Goal: Task Accomplishment & Management: Use online tool/utility

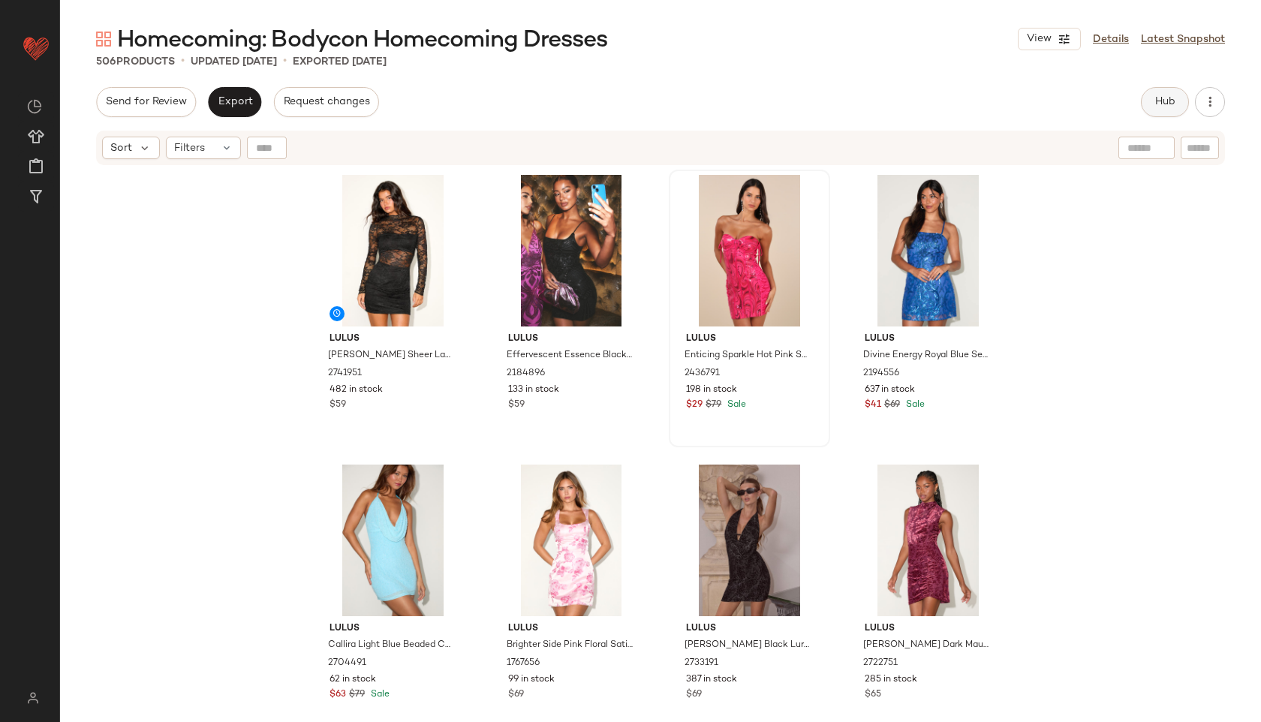
click at [1160, 95] on button "Hub" at bounding box center [1165, 102] width 48 height 30
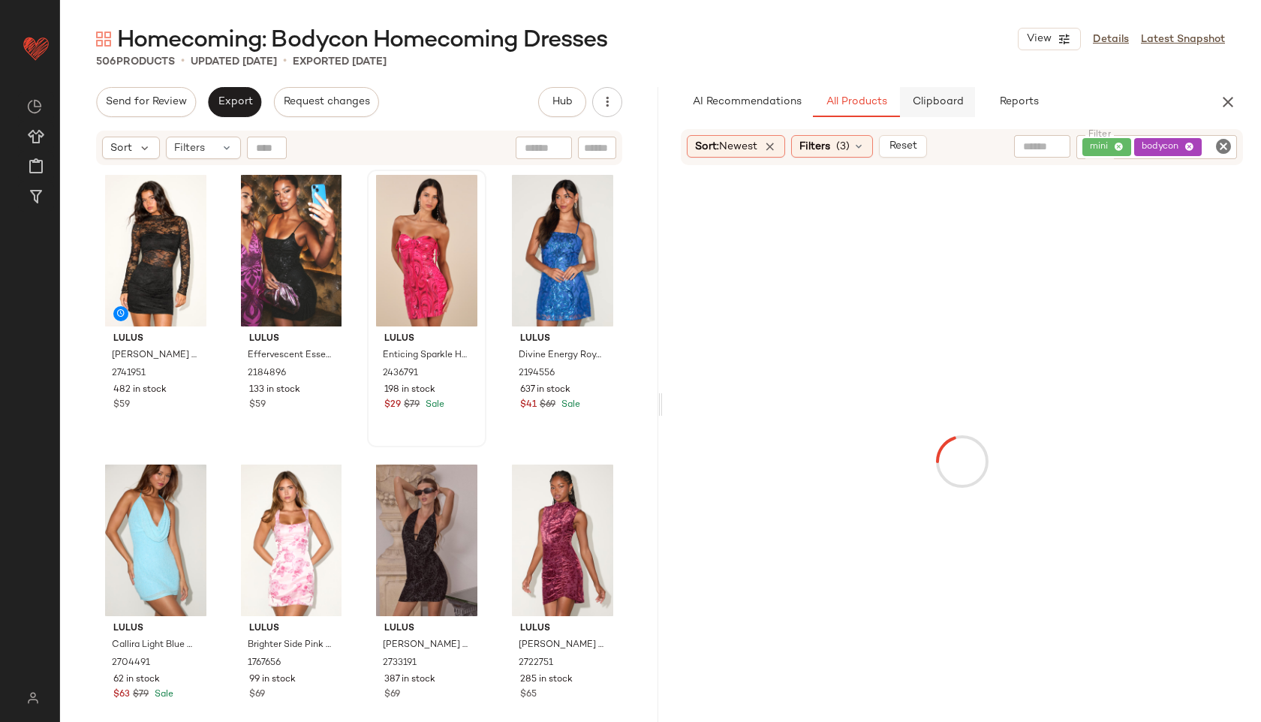
click at [940, 99] on span "Clipboard" at bounding box center [937, 102] width 52 height 12
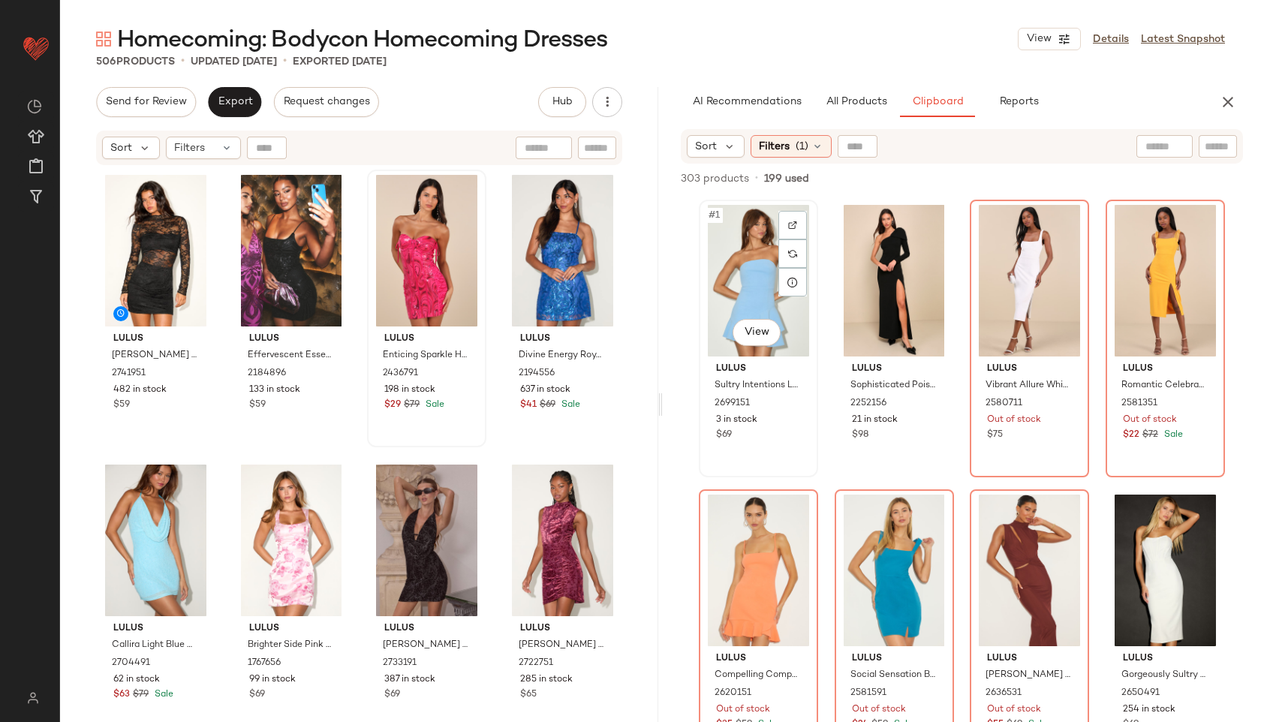
click at [746, 304] on div "#1 View" at bounding box center [758, 281] width 109 height 152
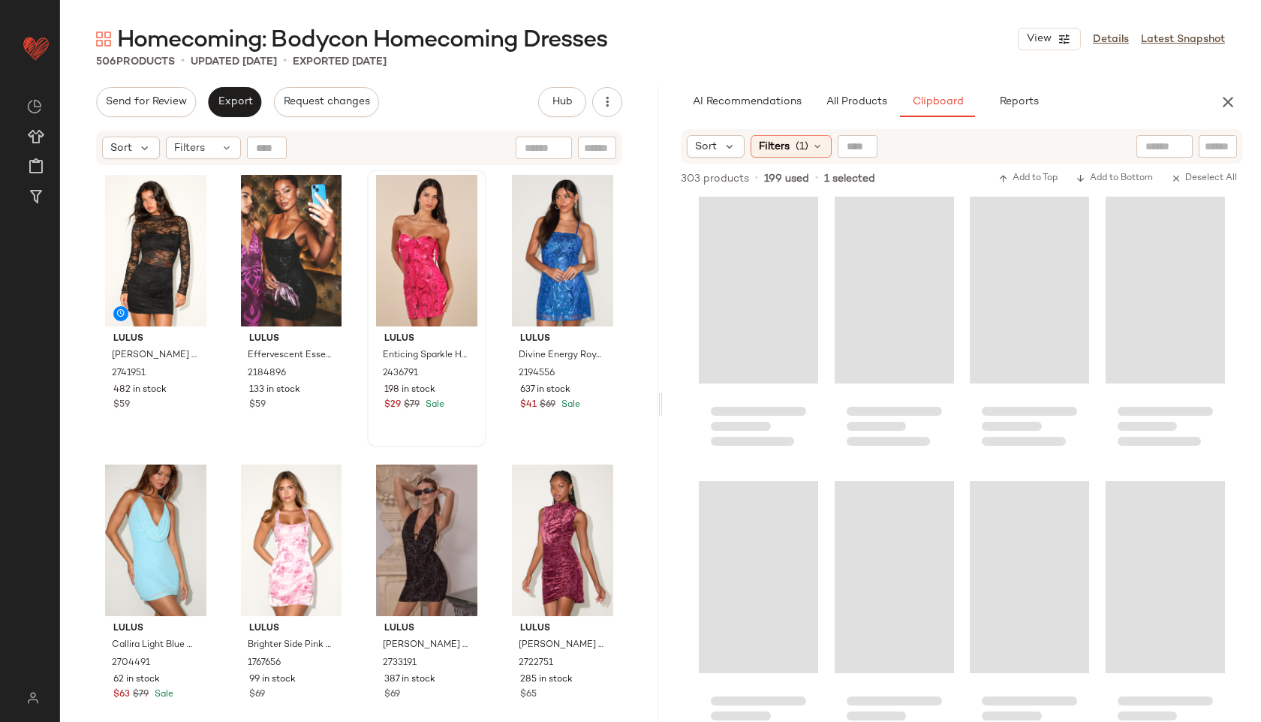
scroll to position [7012, 0]
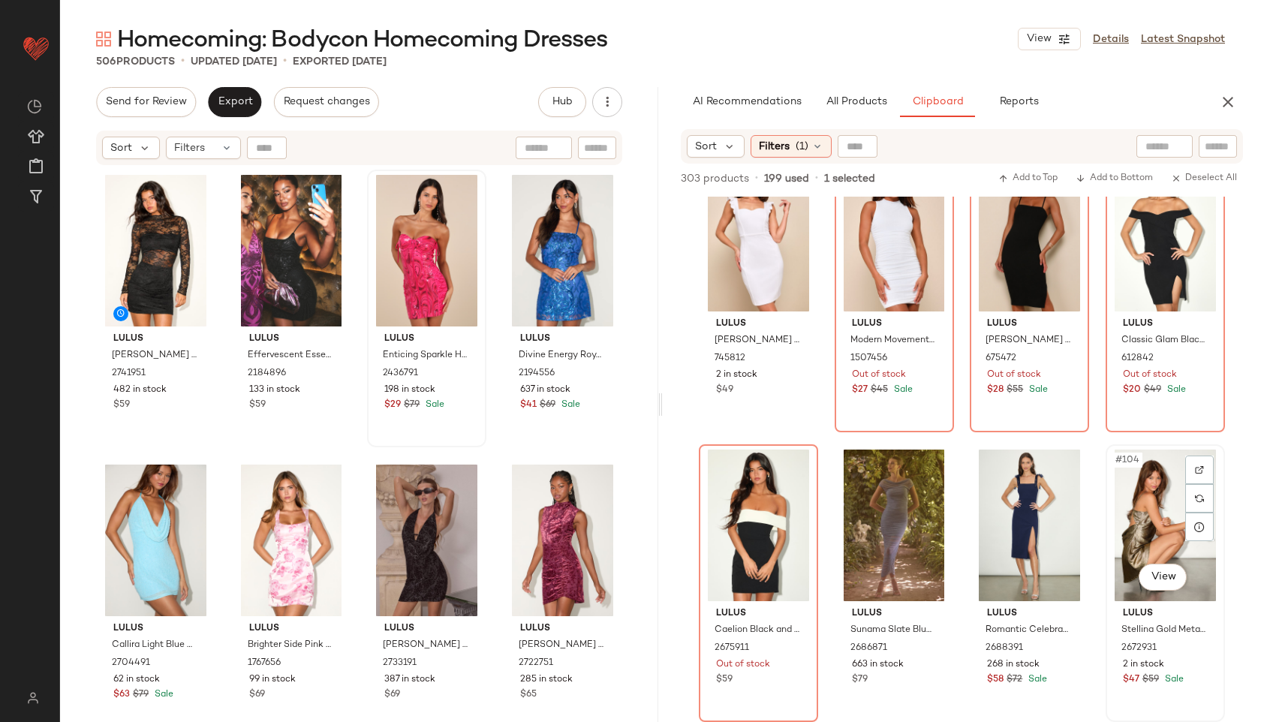
click at [1147, 528] on div "#104 View" at bounding box center [1165, 526] width 109 height 152
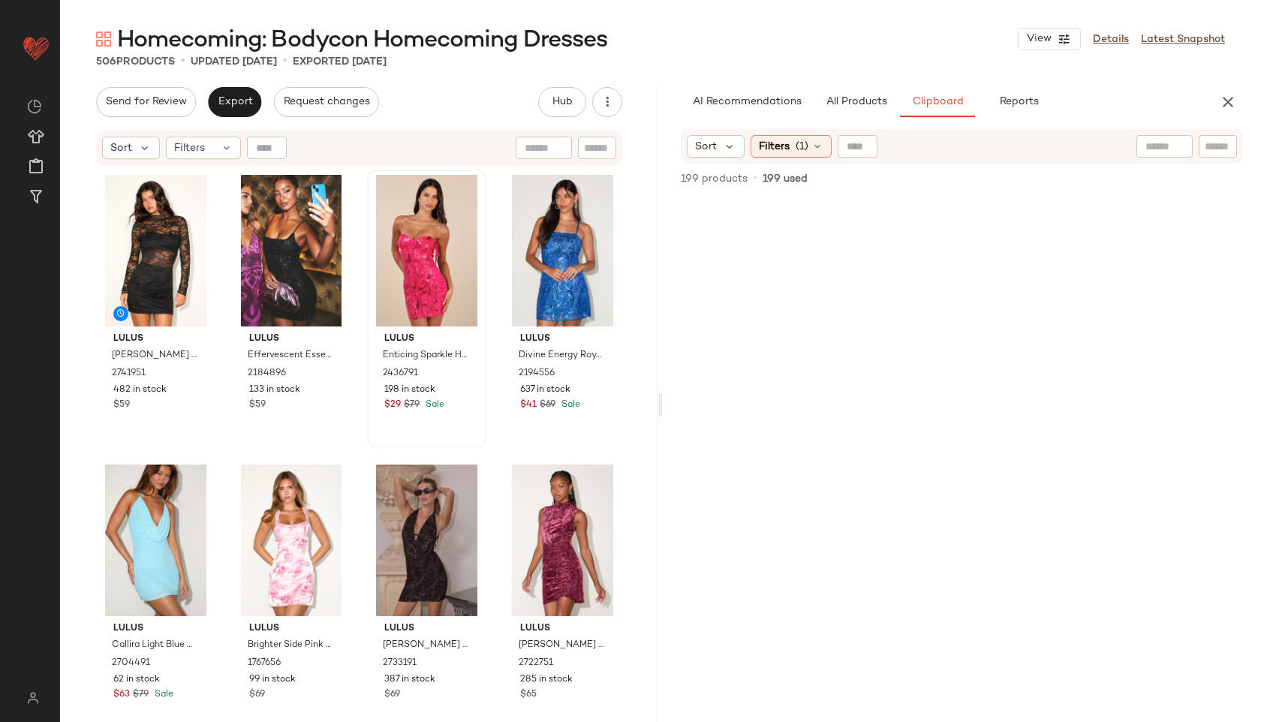
scroll to position [0, 0]
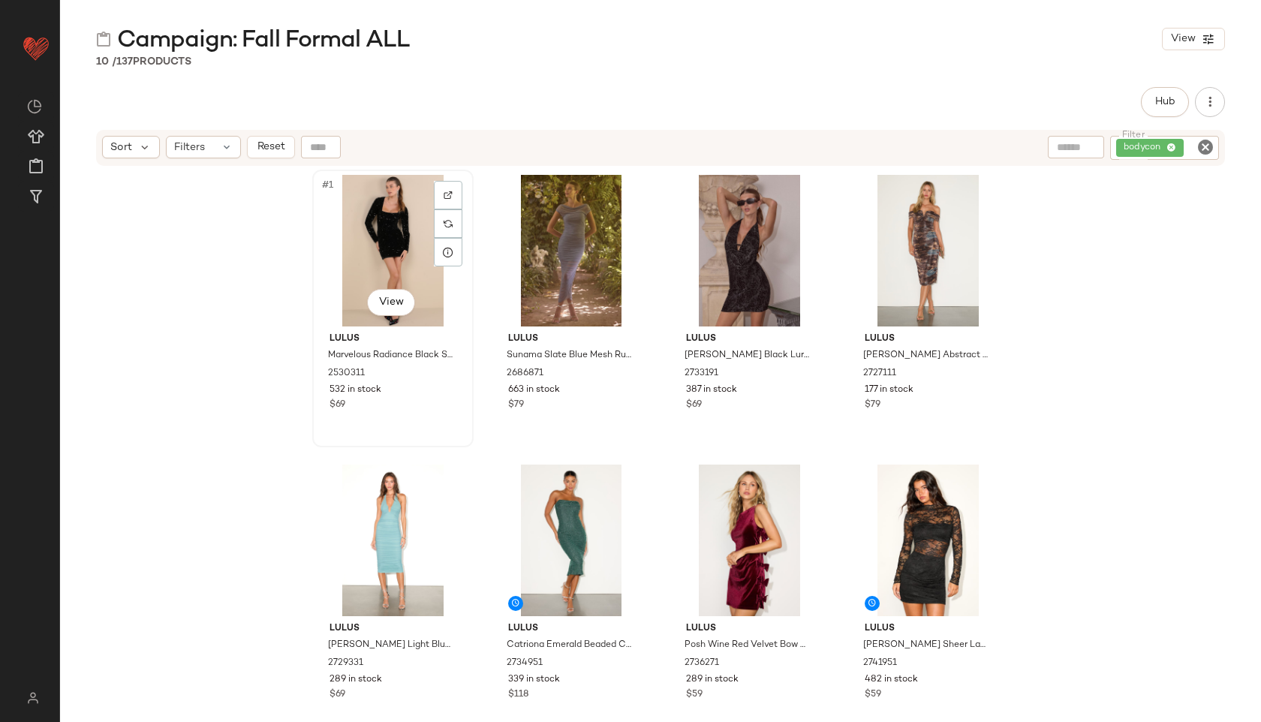
click at [378, 221] on div "#1 View" at bounding box center [393, 251] width 151 height 152
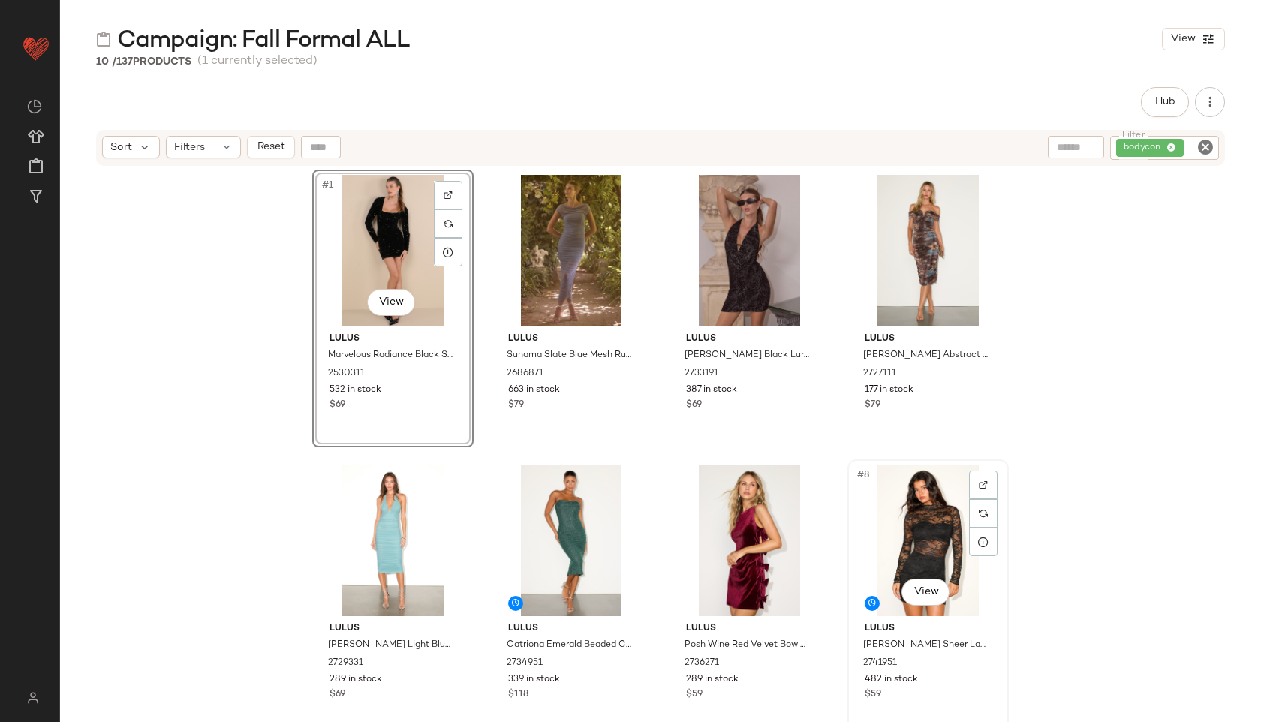
scroll to position [267, 0]
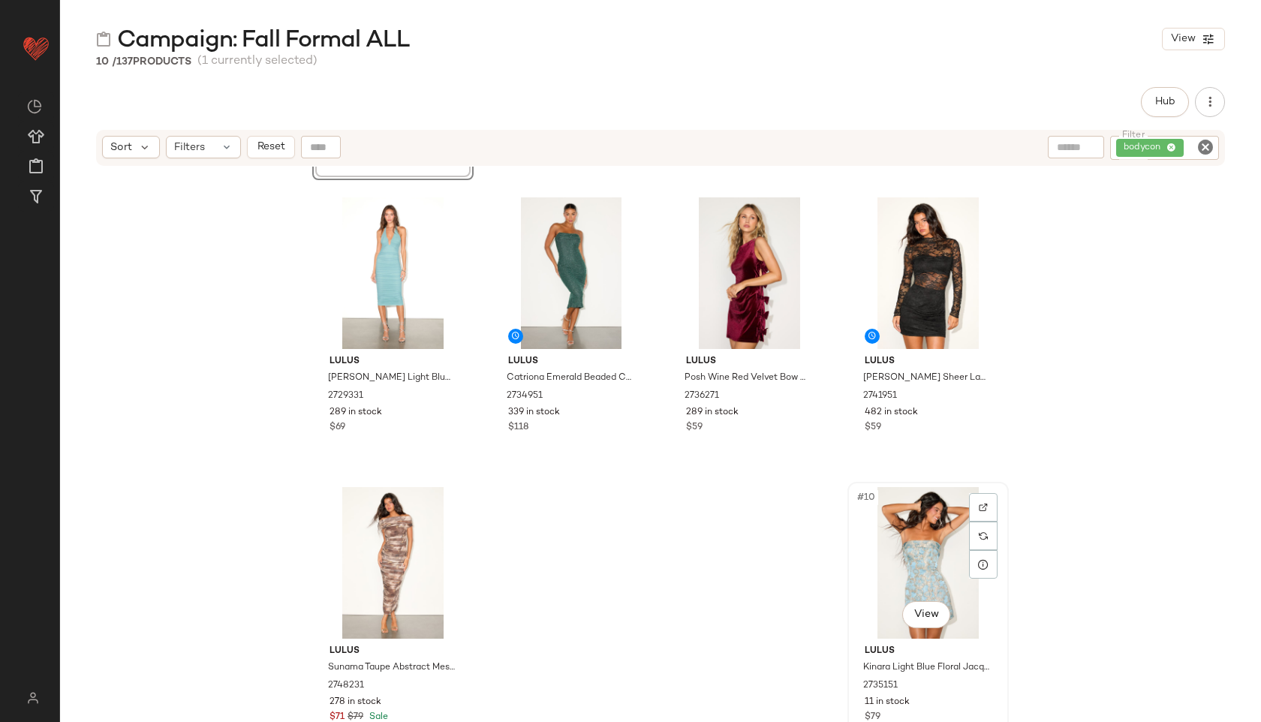
click at [929, 557] on div "#10 View" at bounding box center [928, 563] width 151 height 152
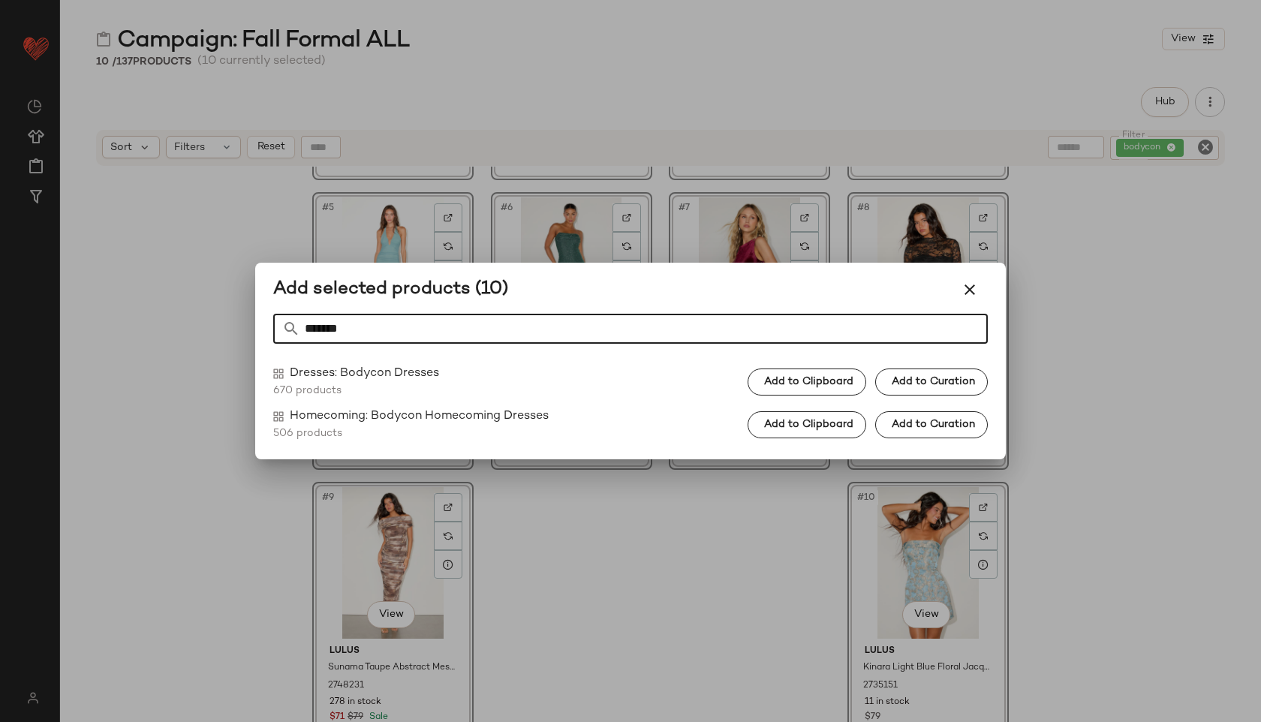
type input "*******"
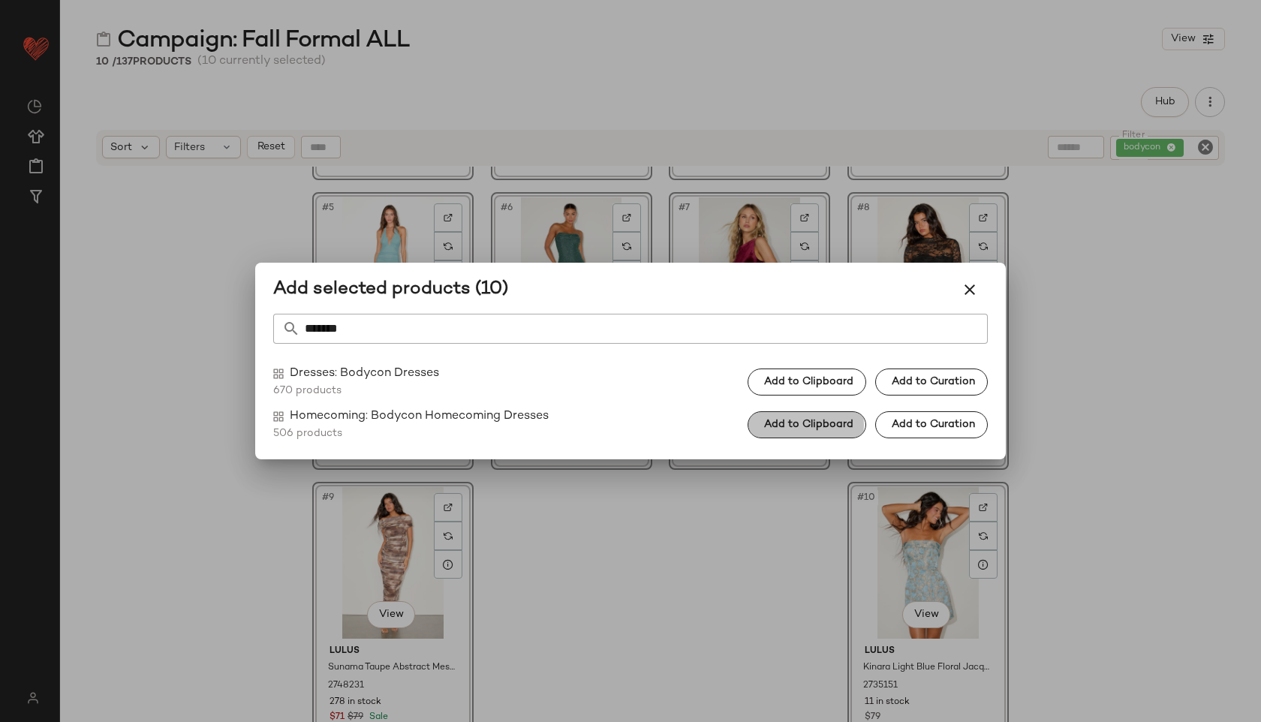
click at [796, 427] on span "Add to Clipboard" at bounding box center [809, 425] width 90 height 12
click at [959, 285] on button "button" at bounding box center [970, 290] width 36 height 36
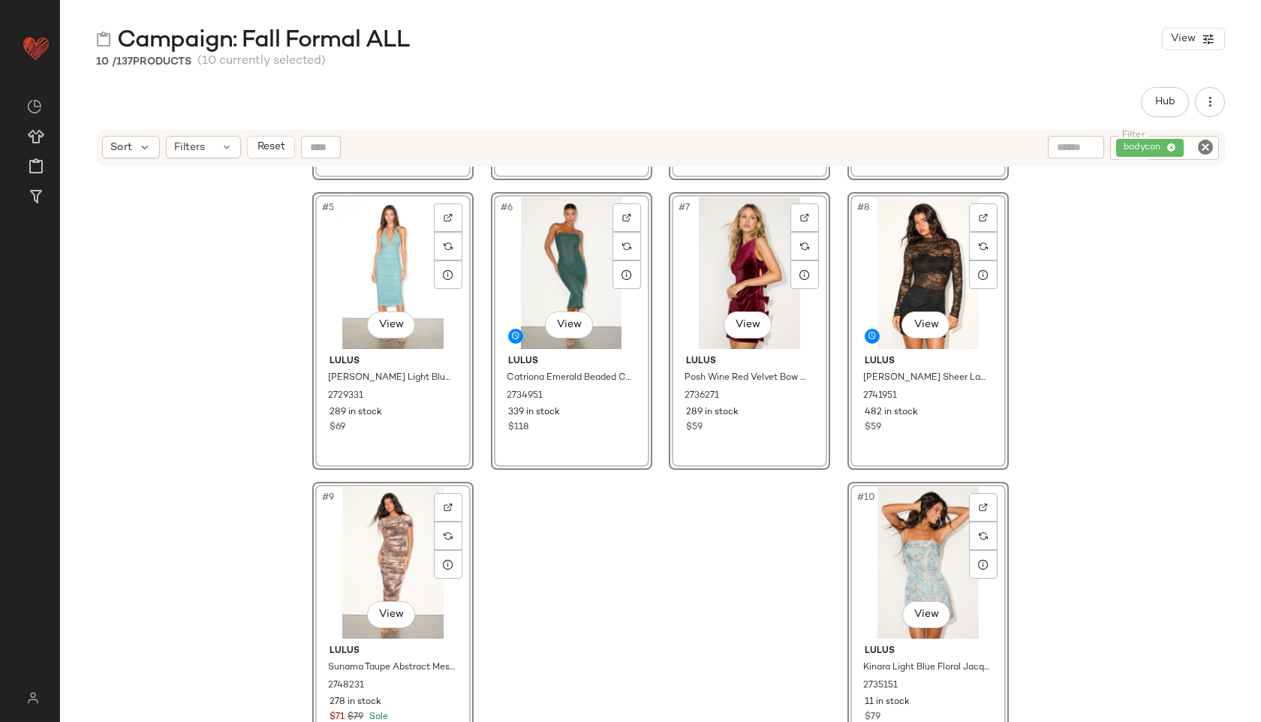
click at [1209, 143] on icon "Clear Filter" at bounding box center [1206, 147] width 18 height 18
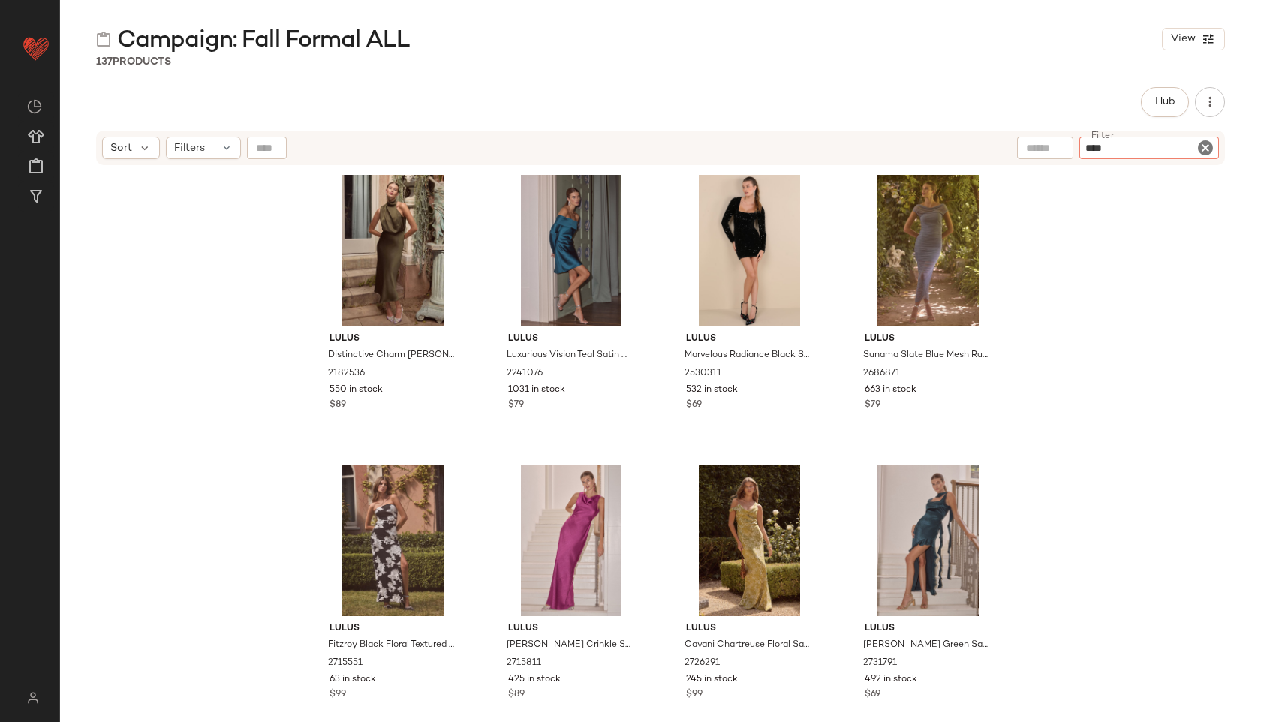
type input "*****"
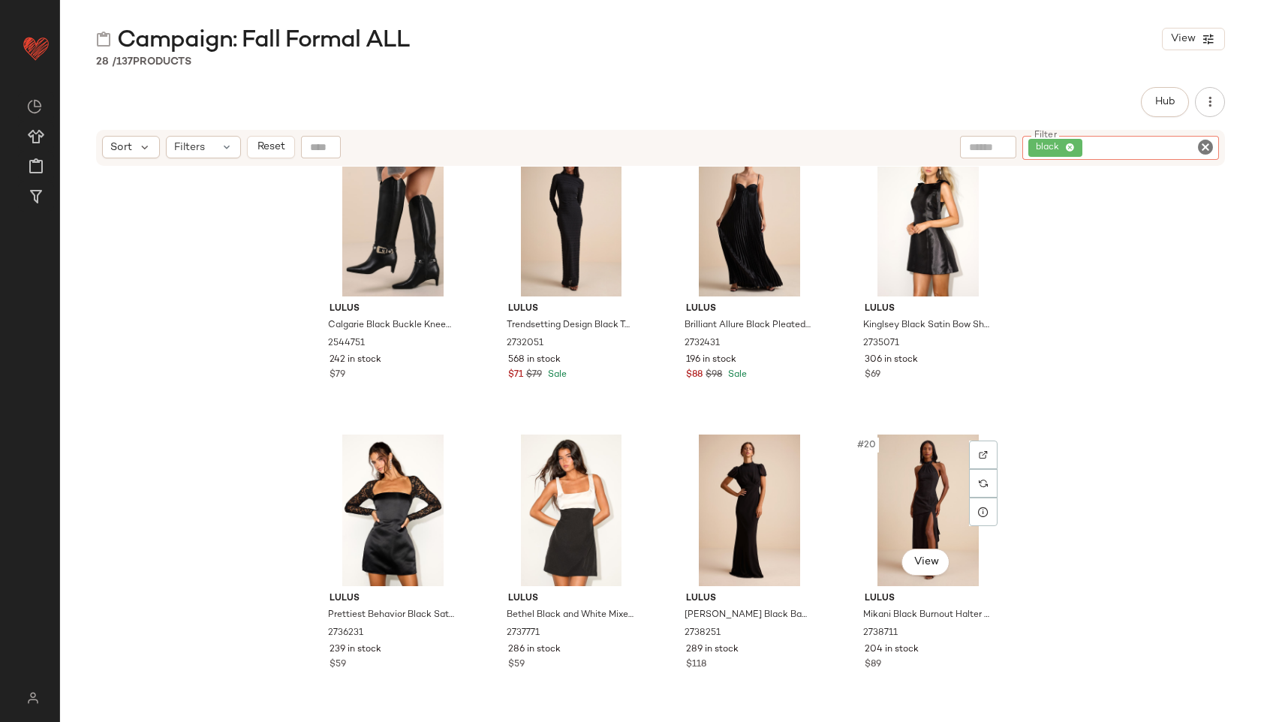
scroll to position [920, 0]
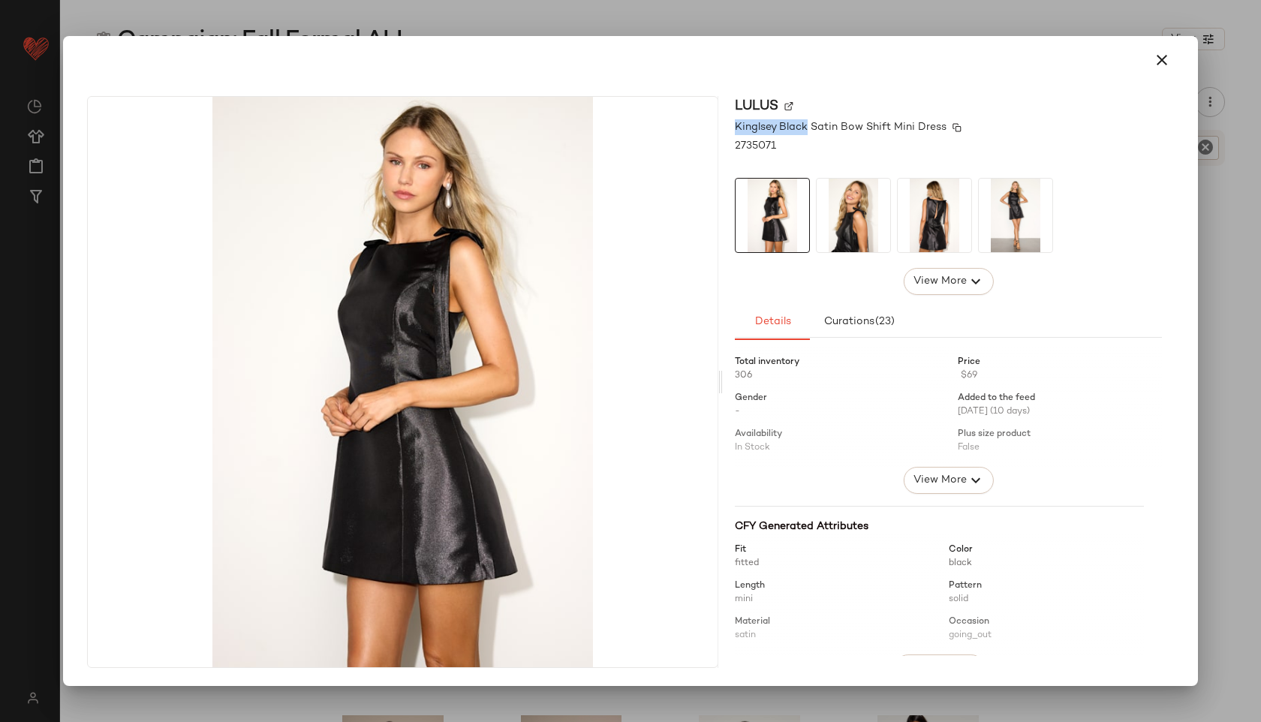
drag, startPoint x: 727, startPoint y: 125, endPoint x: 805, endPoint y: 132, distance: 78.4
click at [805, 132] on div "Lulus Kinglsey Black Satin Bow Shift Mini Dress 2735071 View More Details Curat…" at bounding box center [948, 382] width 451 height 572
copy span "Kinglsey Black"
click at [718, 13] on div at bounding box center [630, 361] width 1261 height 722
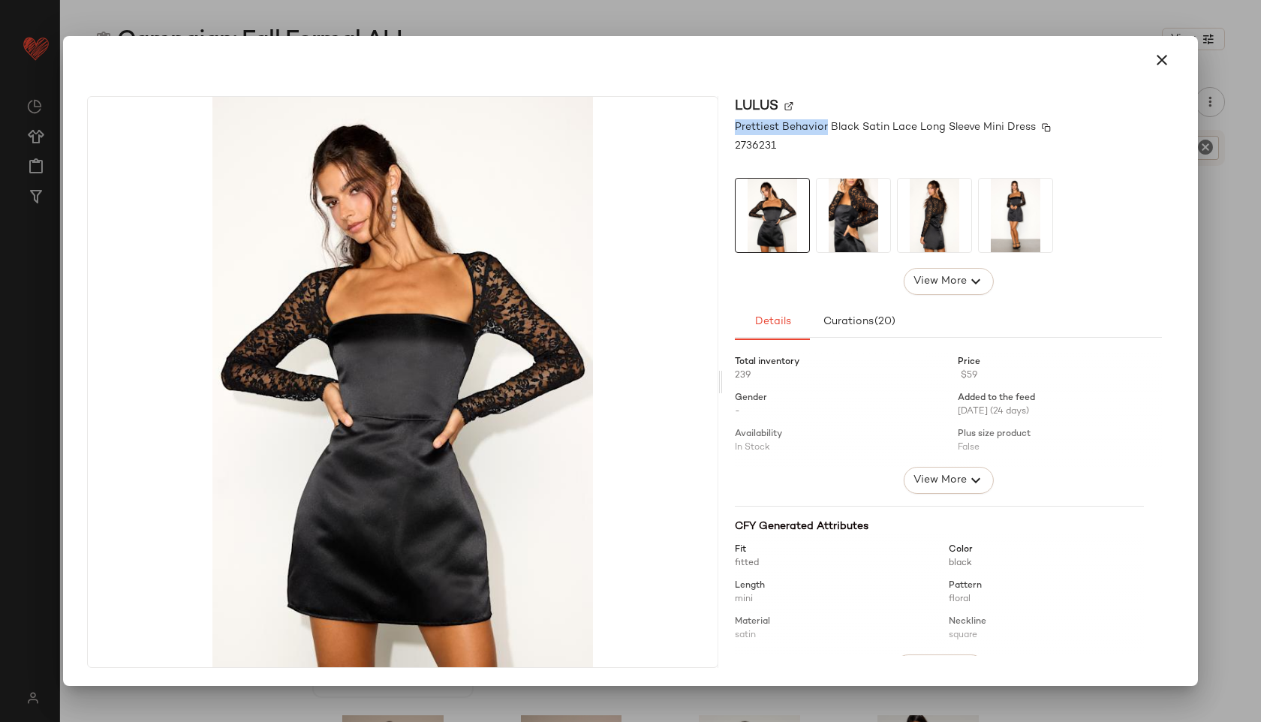
drag, startPoint x: 733, startPoint y: 127, endPoint x: 827, endPoint y: 130, distance: 94.6
click at [827, 130] on div "Lulus Prettiest Behavior Black Satin Lace Long Sleeve Mini Dress 2736231 View M…" at bounding box center [948, 382] width 451 height 572
copy span "Prettiest Behavior"
click at [1170, 54] on icon "button" at bounding box center [1162, 60] width 18 height 18
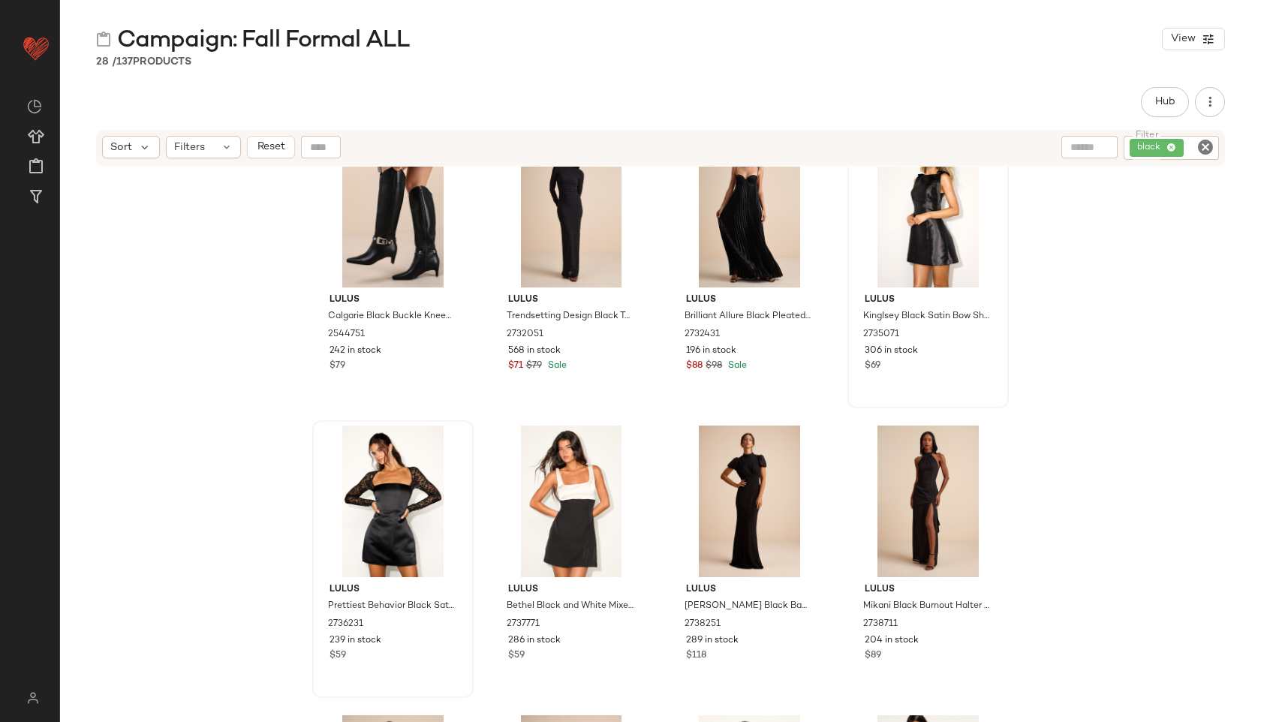
click at [1203, 147] on icon "Clear Filter" at bounding box center [1206, 147] width 18 height 18
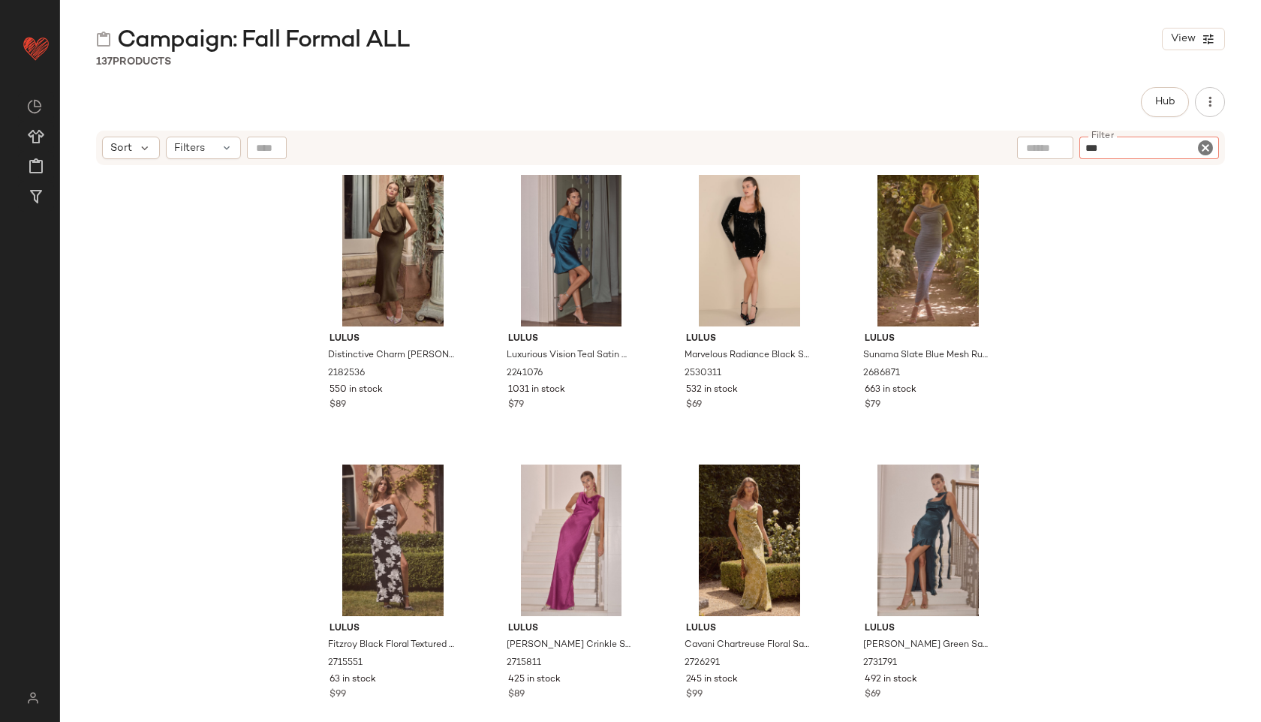
type input "****"
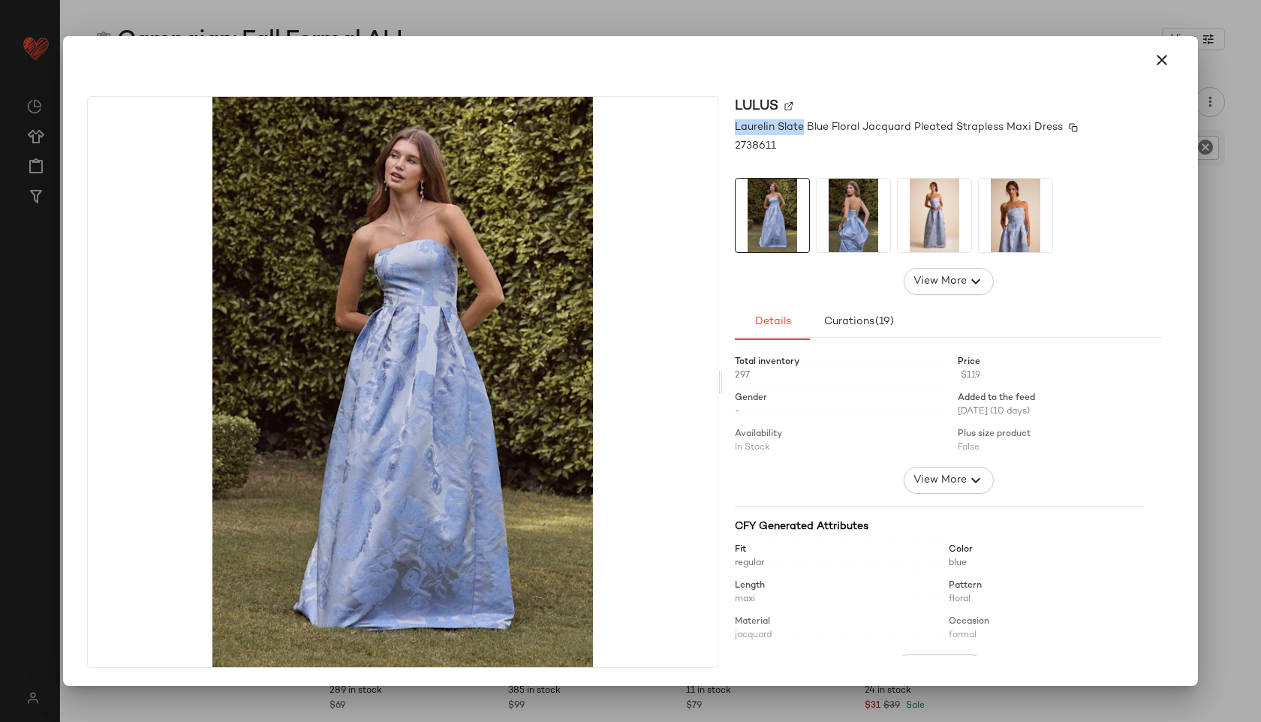
drag, startPoint x: 733, startPoint y: 124, endPoint x: 803, endPoint y: 132, distance: 70.3
click at [803, 132] on div "Lulus Laurelin Slate Blue Floral Jacquard Pleated Strapless Maxi Dress 2738611 …" at bounding box center [948, 382] width 451 height 572
copy span "Laurelin Slate"
click at [1171, 64] on button "button" at bounding box center [1162, 60] width 36 height 36
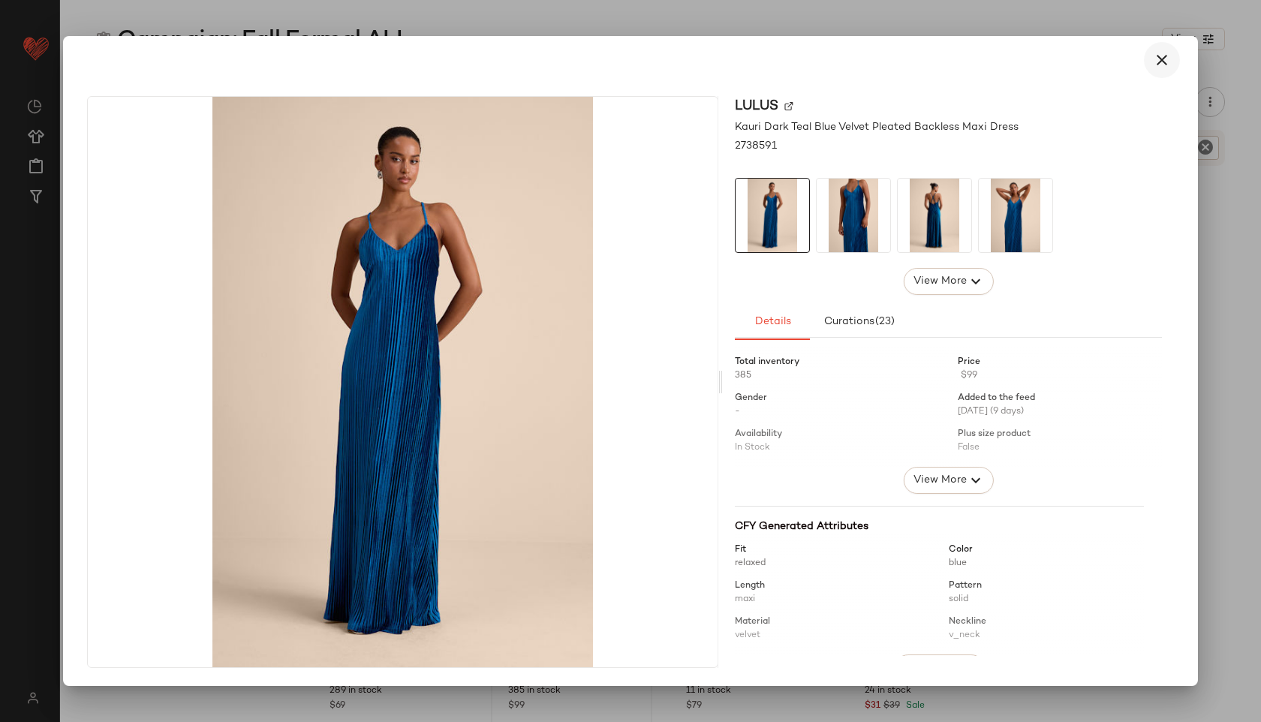
click at [1160, 64] on icon "button" at bounding box center [1162, 60] width 18 height 18
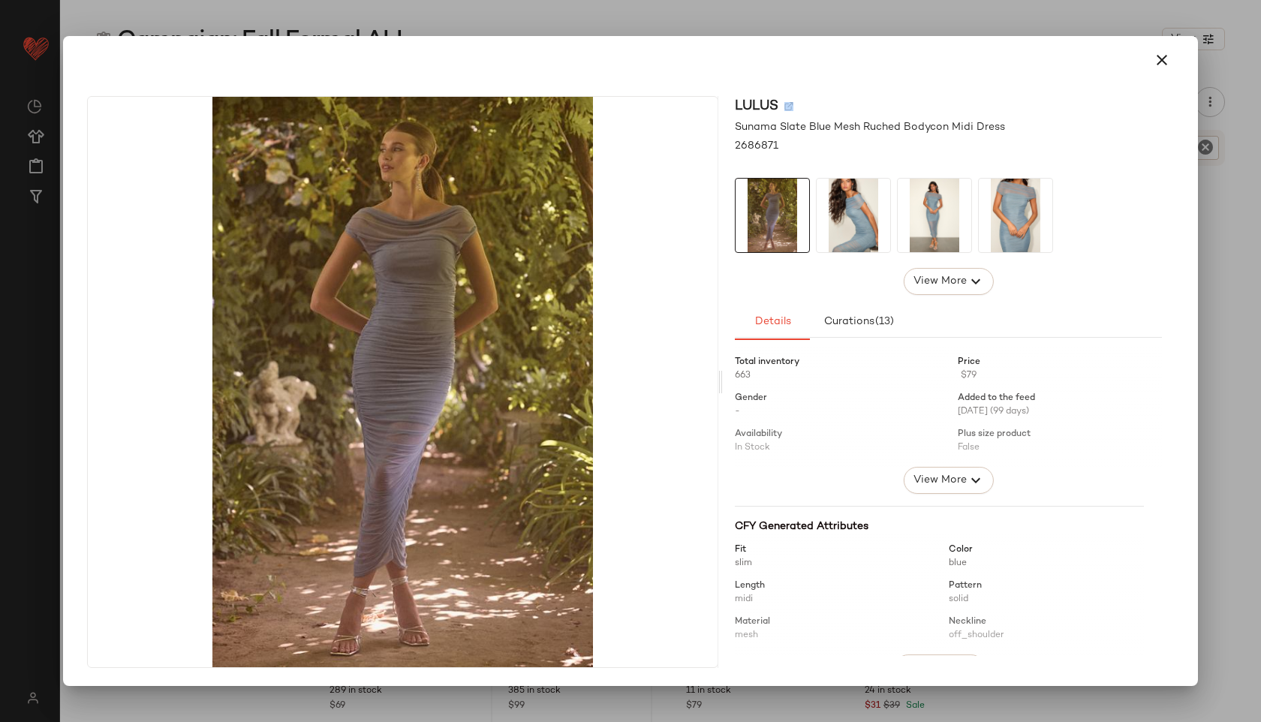
drag, startPoint x: 733, startPoint y: 128, endPoint x: 1019, endPoint y: 116, distance: 285.5
click at [1021, 116] on div "Lulus Sunama Slate Blue Mesh Ruched Bodycon Midi Dress 2686871 View More Detail…" at bounding box center [948, 382] width 451 height 572
click at [1017, 104] on div "Lulus" at bounding box center [948, 106] width 427 height 20
click at [1015, 125] on img at bounding box center [1015, 127] width 9 height 9
click at [1176, 68] on button "button" at bounding box center [1162, 60] width 36 height 36
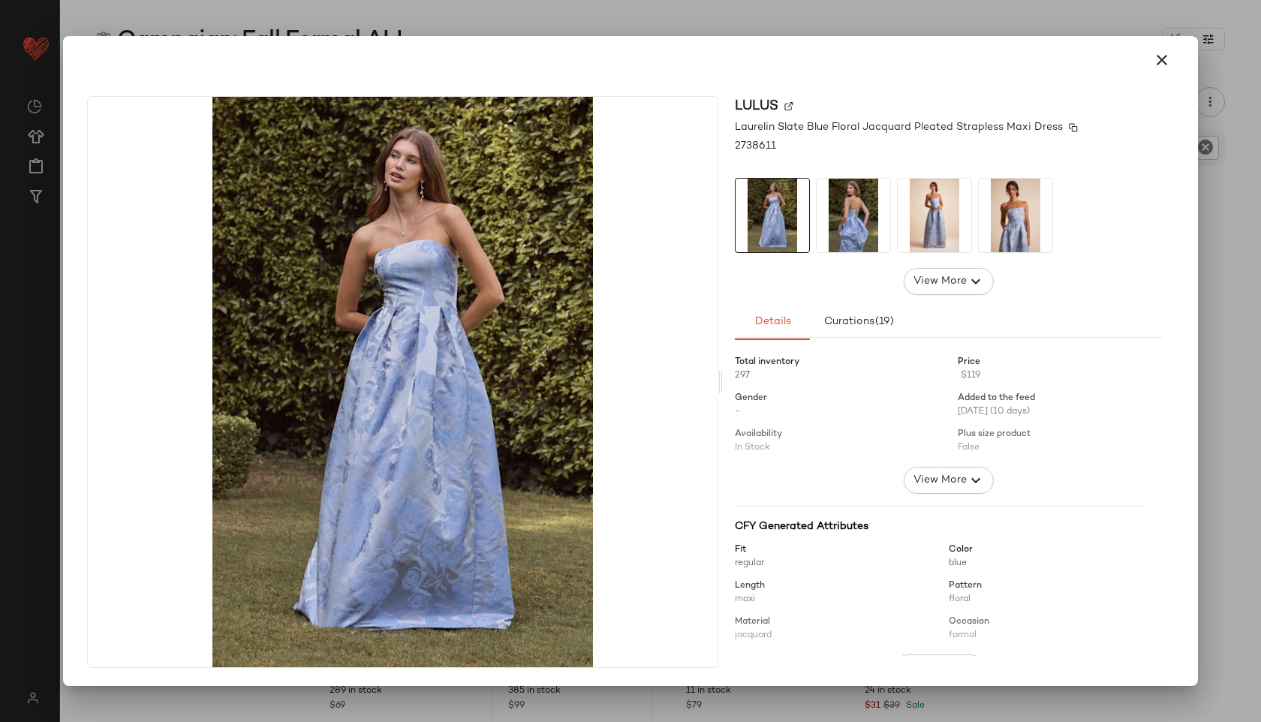
click at [1069, 128] on img at bounding box center [1073, 127] width 9 height 9
click at [1164, 53] on icon "button" at bounding box center [1162, 60] width 18 height 18
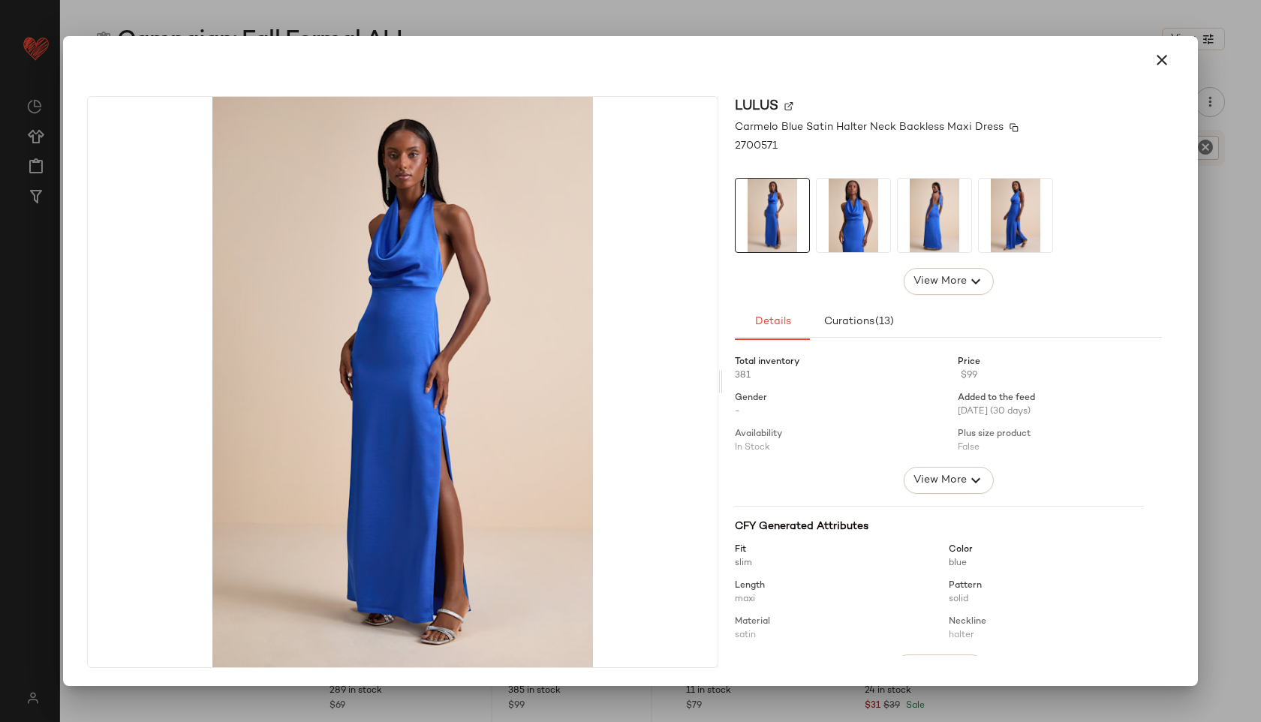
click at [1010, 127] on img at bounding box center [1014, 127] width 9 height 9
click at [1158, 62] on icon "button" at bounding box center [1162, 60] width 18 height 18
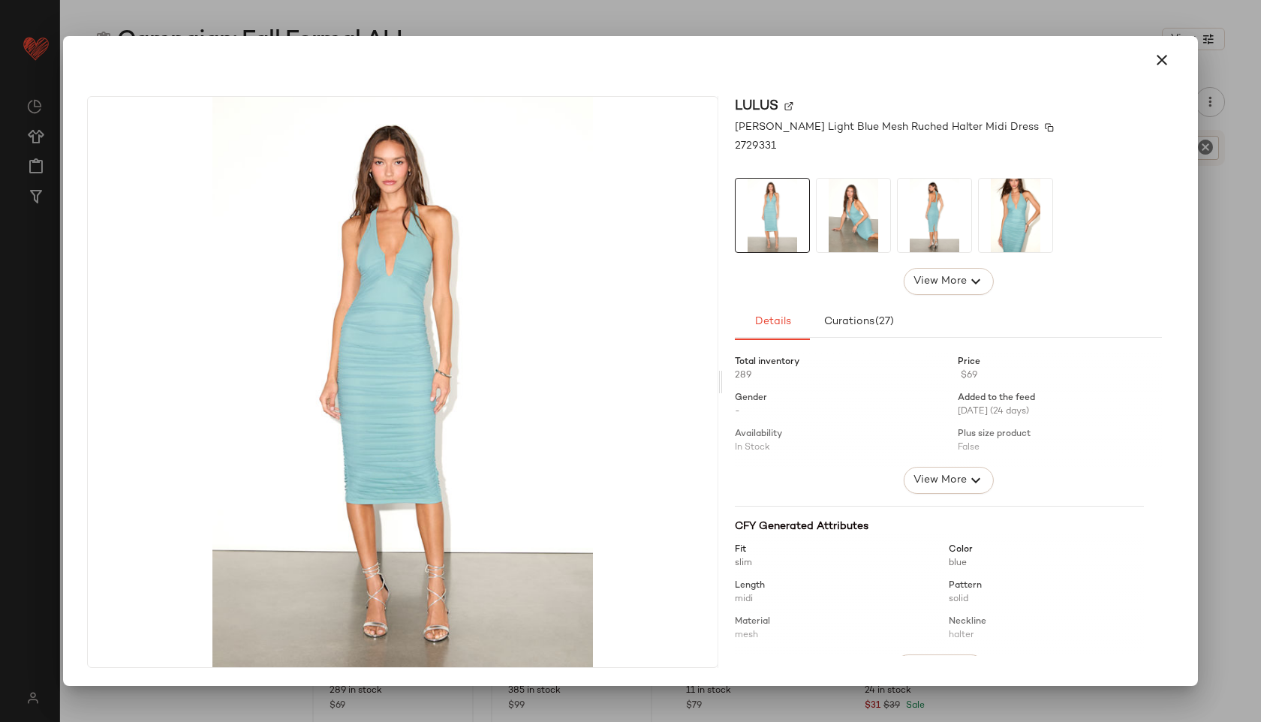
click at [1045, 127] on img at bounding box center [1049, 127] width 9 height 9
click at [1166, 57] on icon "button" at bounding box center [1162, 60] width 18 height 18
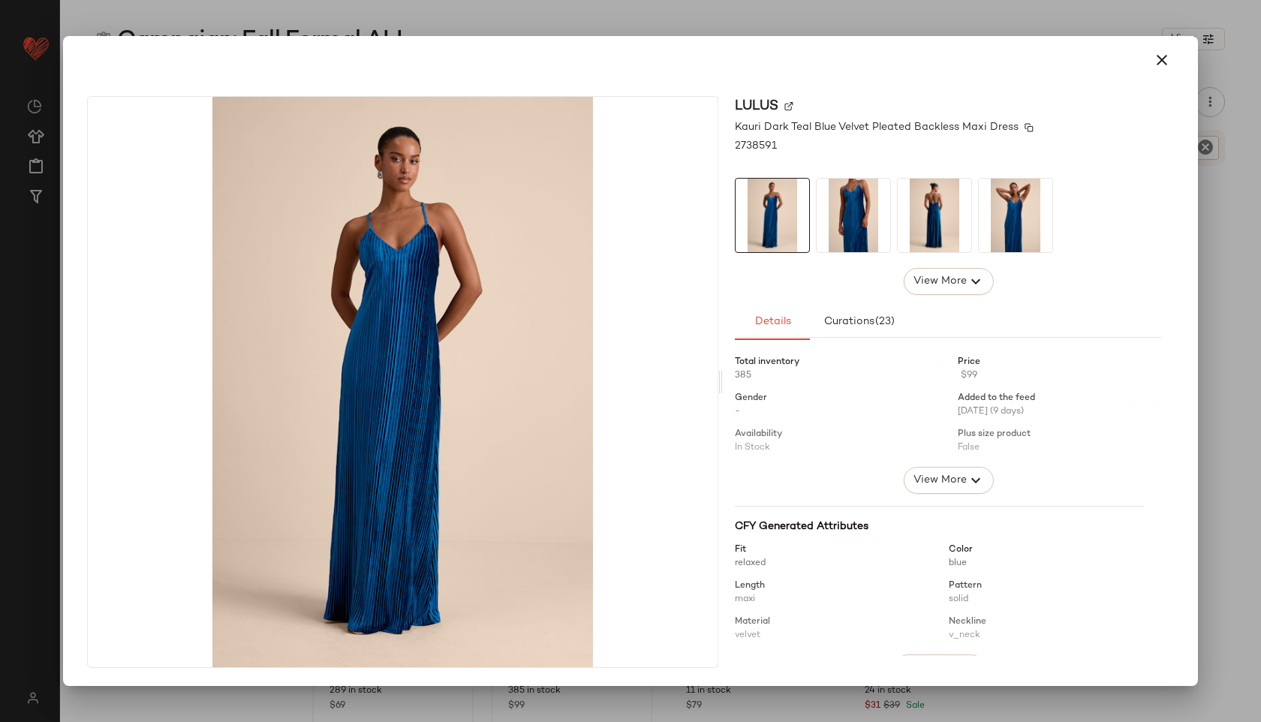
click at [1030, 128] on img at bounding box center [1029, 127] width 9 height 9
click at [1163, 52] on icon "button" at bounding box center [1162, 60] width 18 height 18
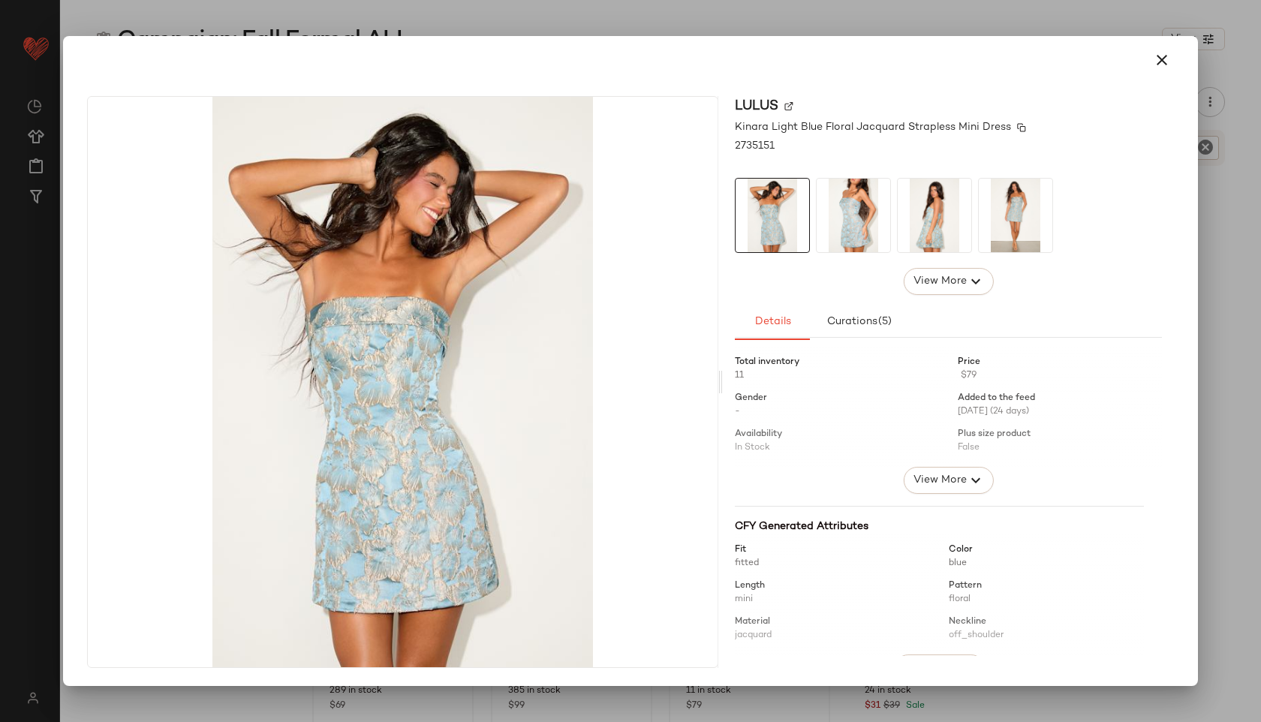
click at [1019, 123] on img at bounding box center [1021, 127] width 9 height 9
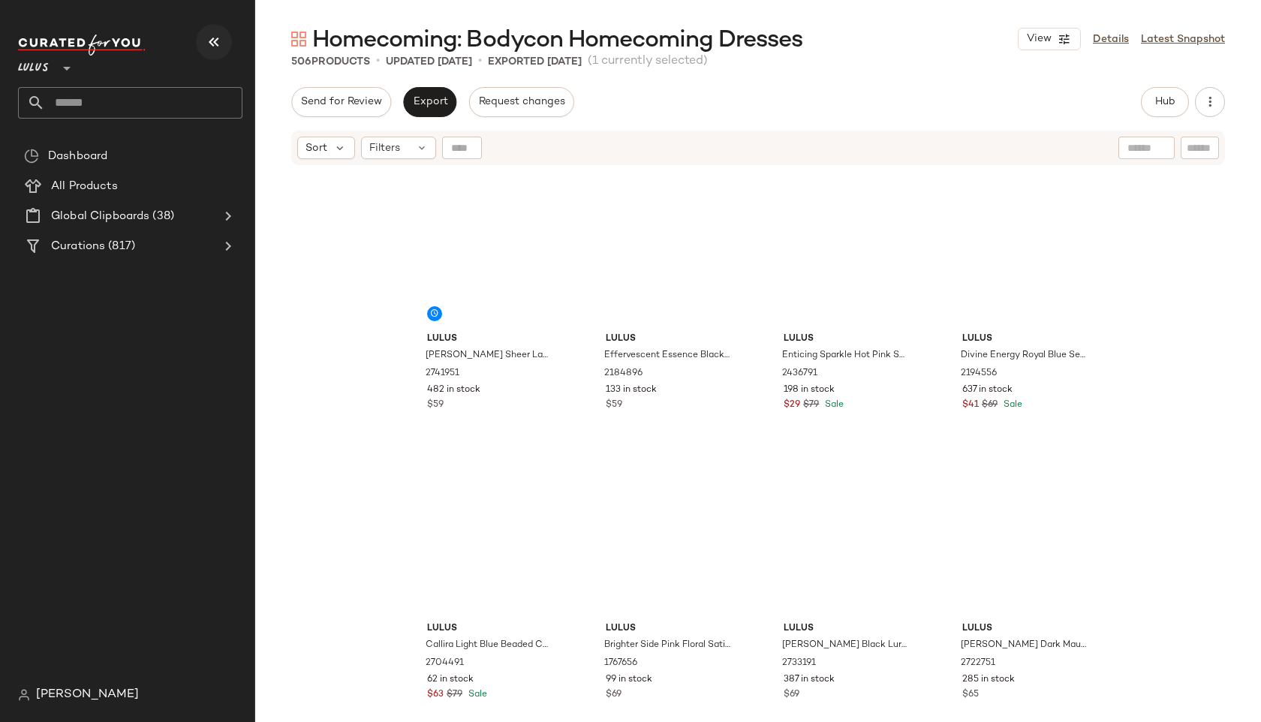
click at [212, 39] on icon "button" at bounding box center [214, 42] width 18 height 18
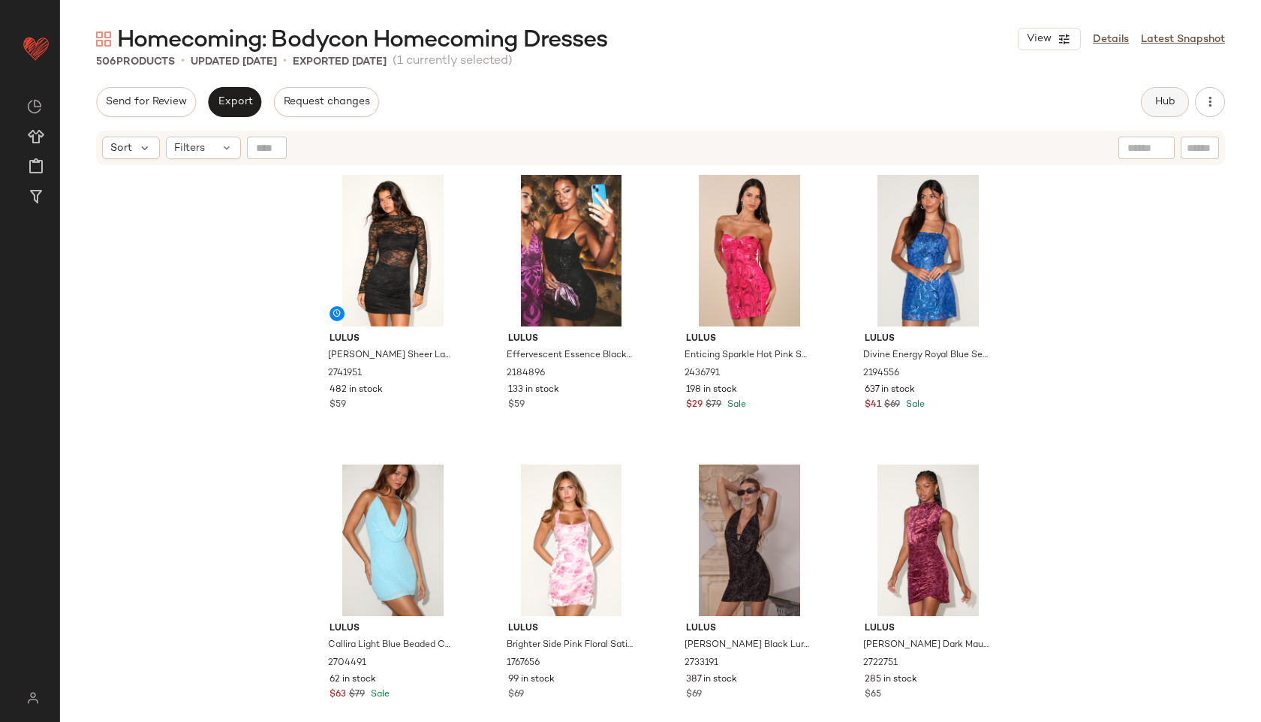
click at [1169, 92] on button "Hub" at bounding box center [1165, 102] width 48 height 30
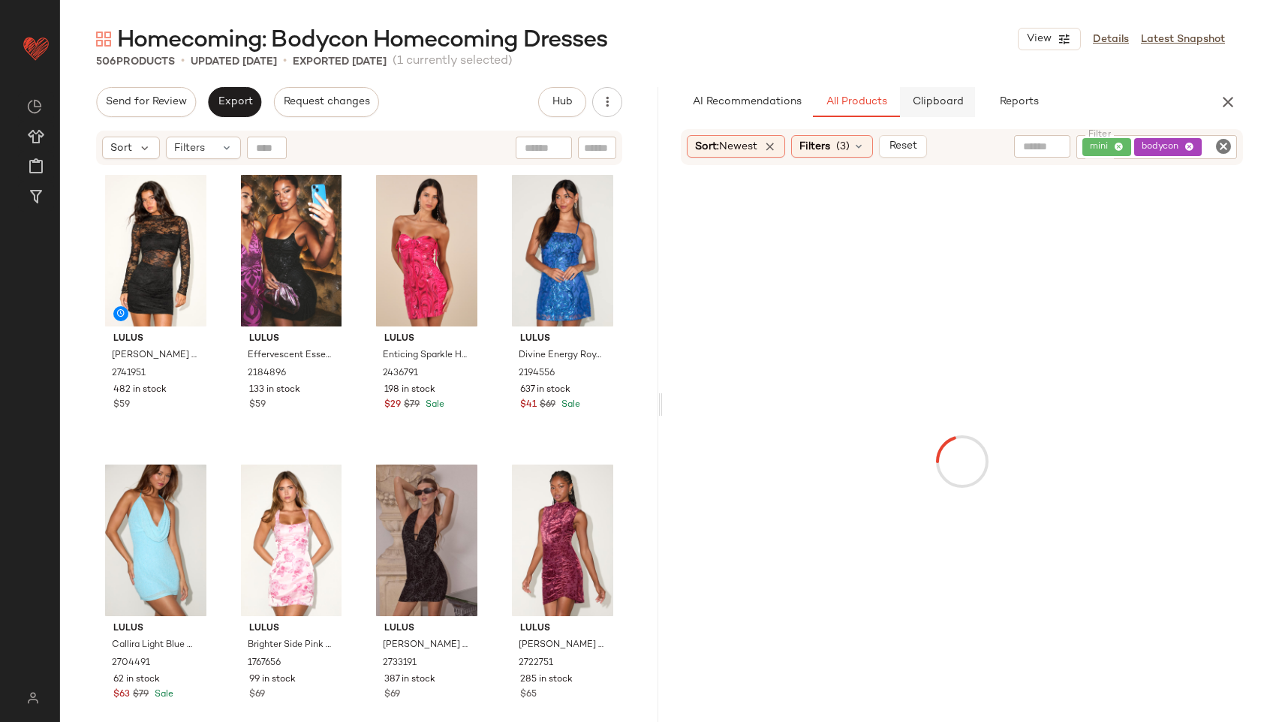
click at [934, 101] on span "Clipboard" at bounding box center [937, 102] width 52 height 12
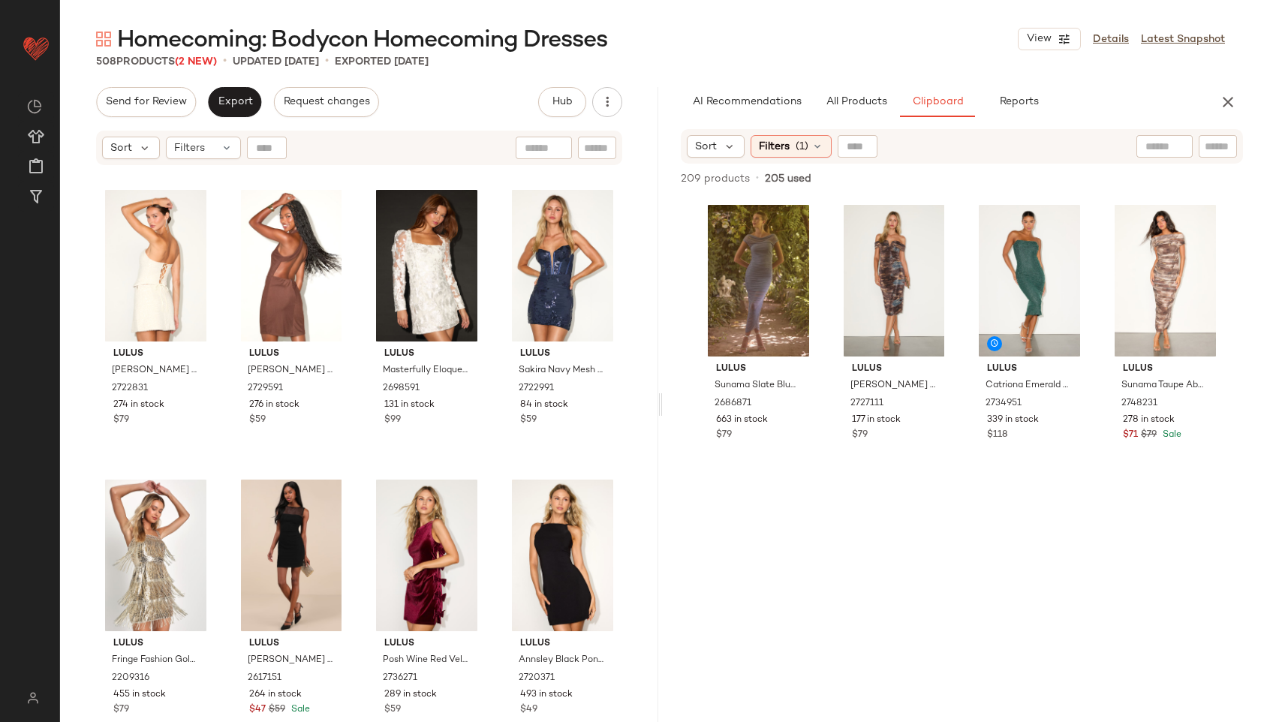
scroll to position [536, 0]
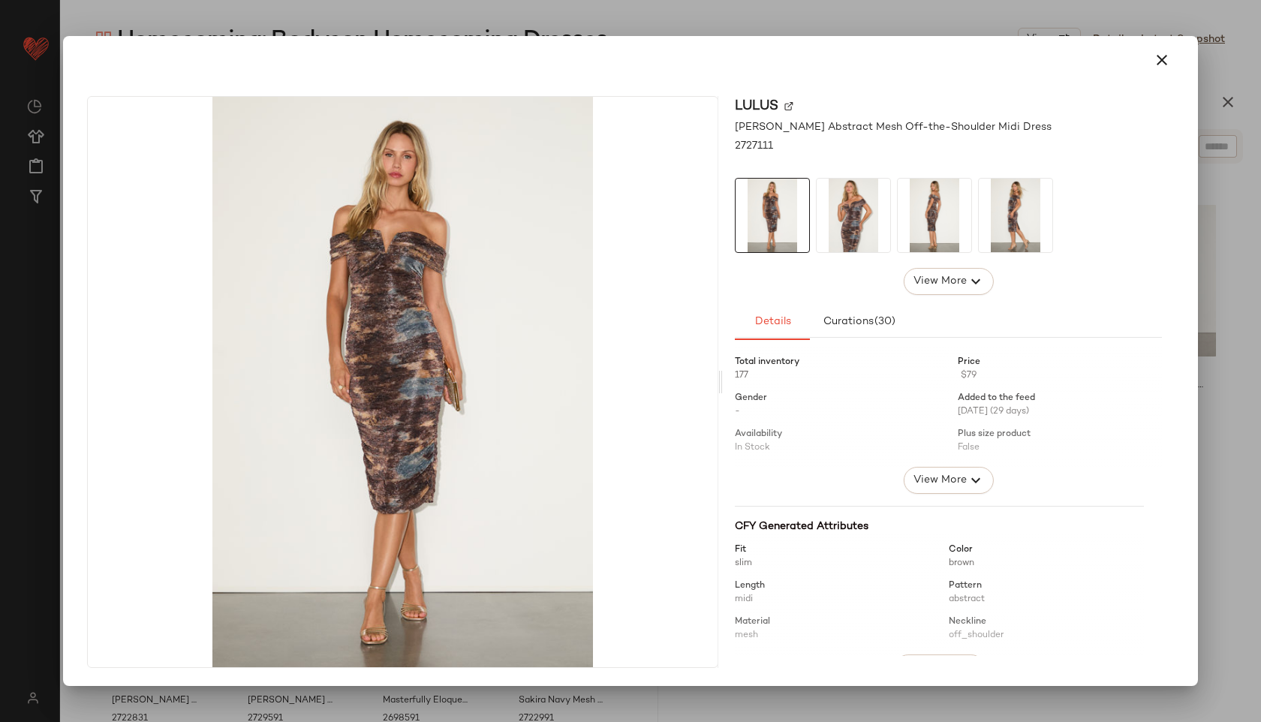
click at [856, 203] on img at bounding box center [854, 216] width 74 height 74
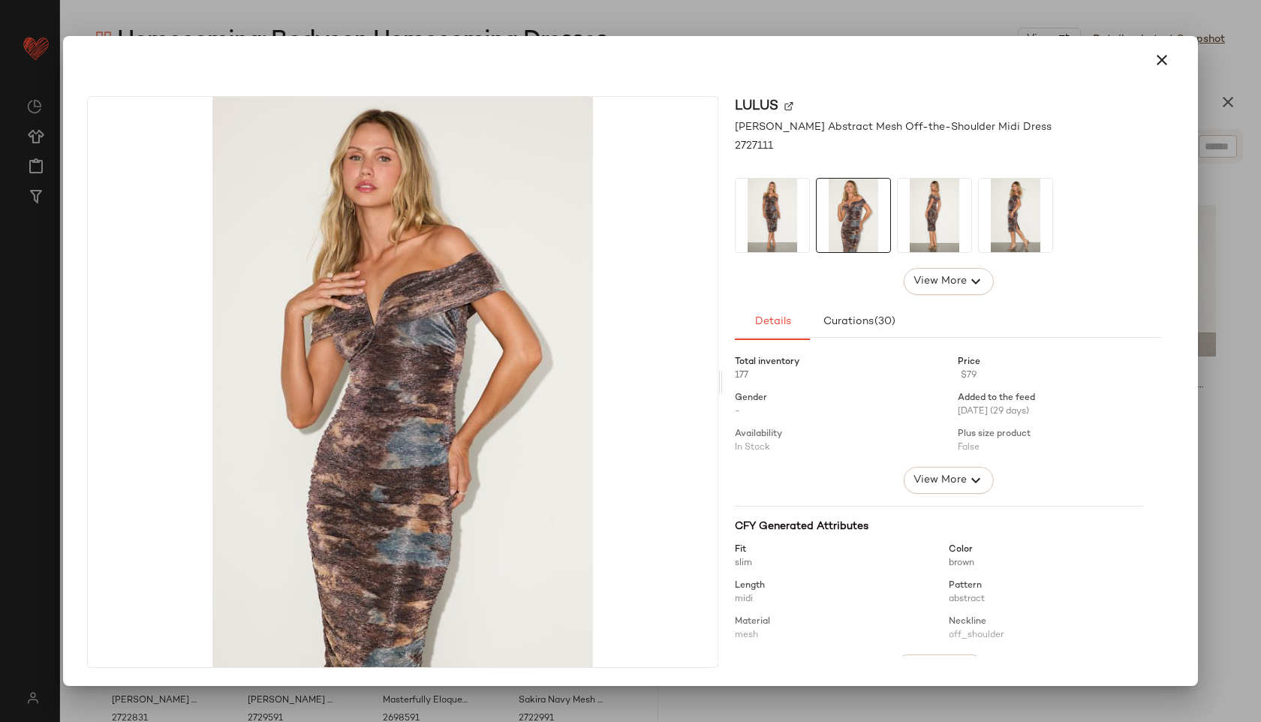
click at [907, 200] on img at bounding box center [935, 216] width 74 height 74
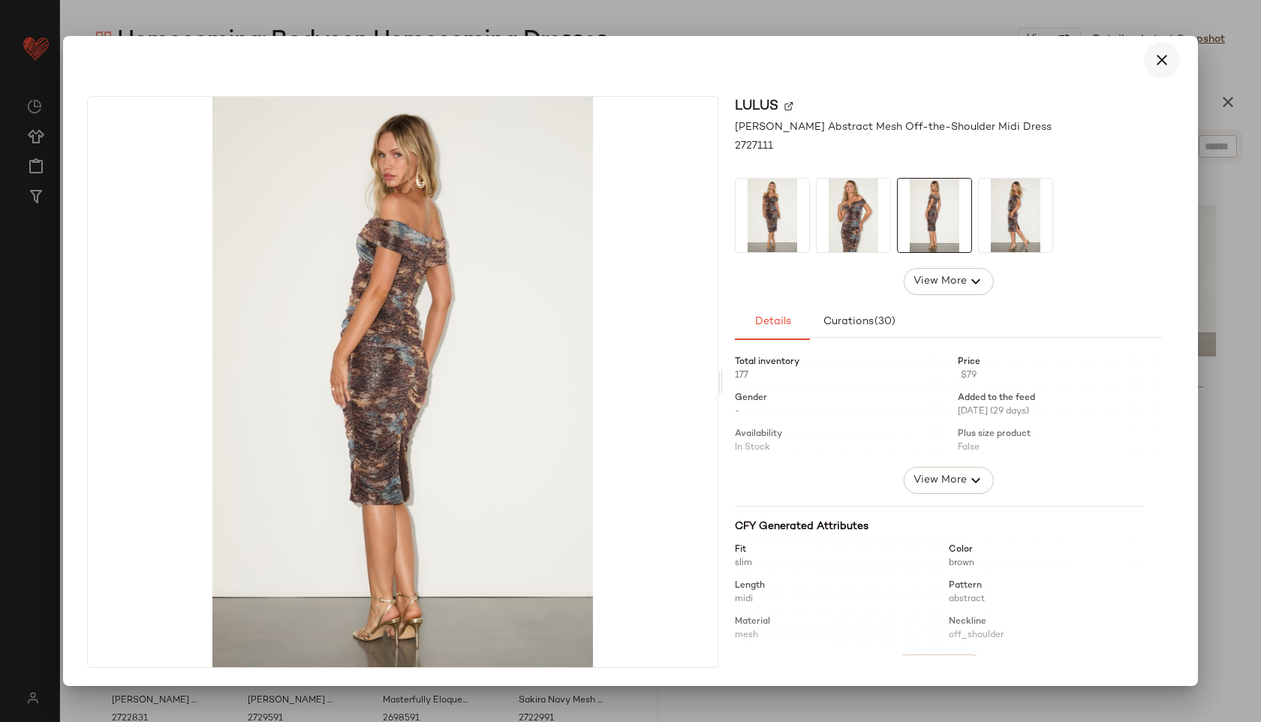
click at [1166, 69] on button "button" at bounding box center [1162, 60] width 36 height 36
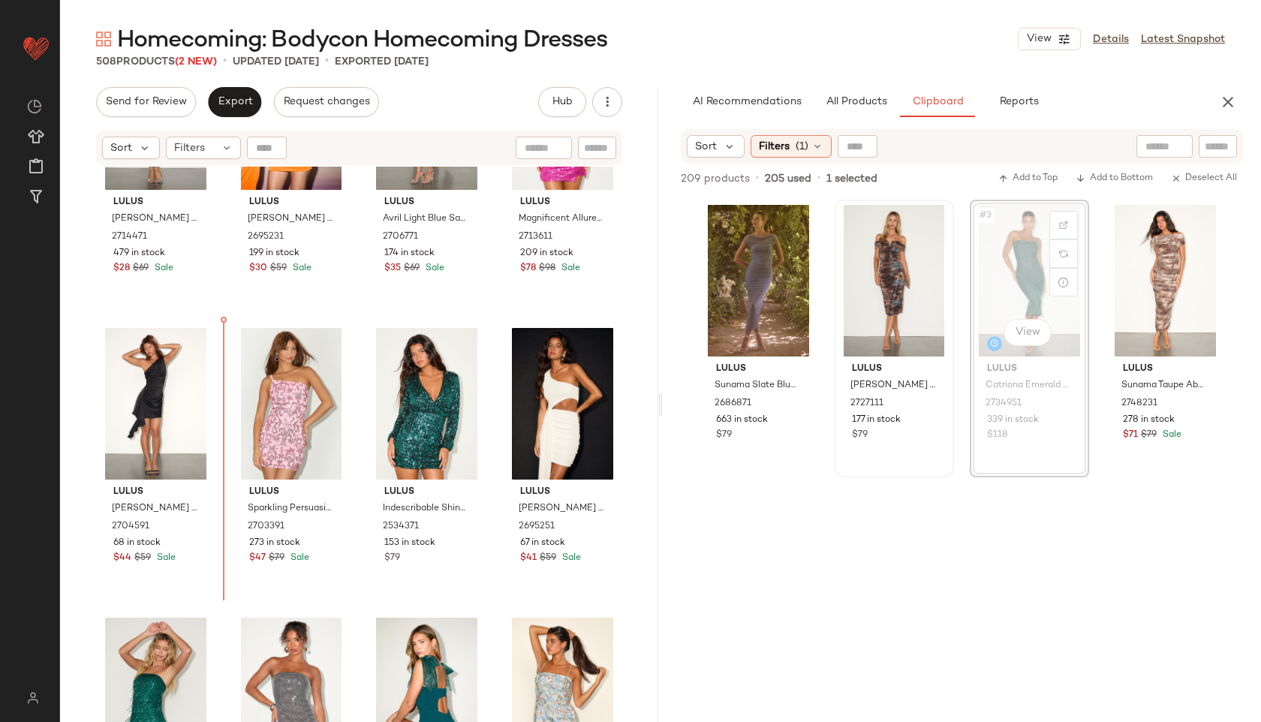
scroll to position [2172, 0]
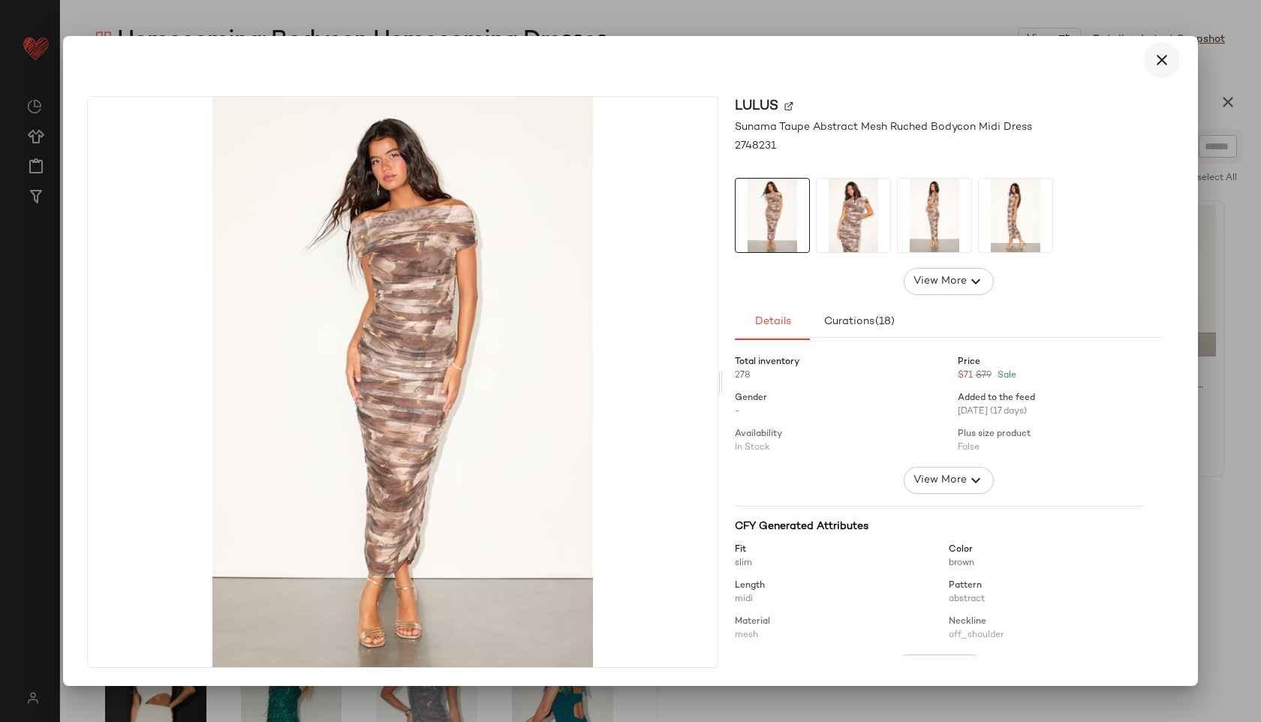
click at [1161, 53] on icon "button" at bounding box center [1162, 60] width 18 height 18
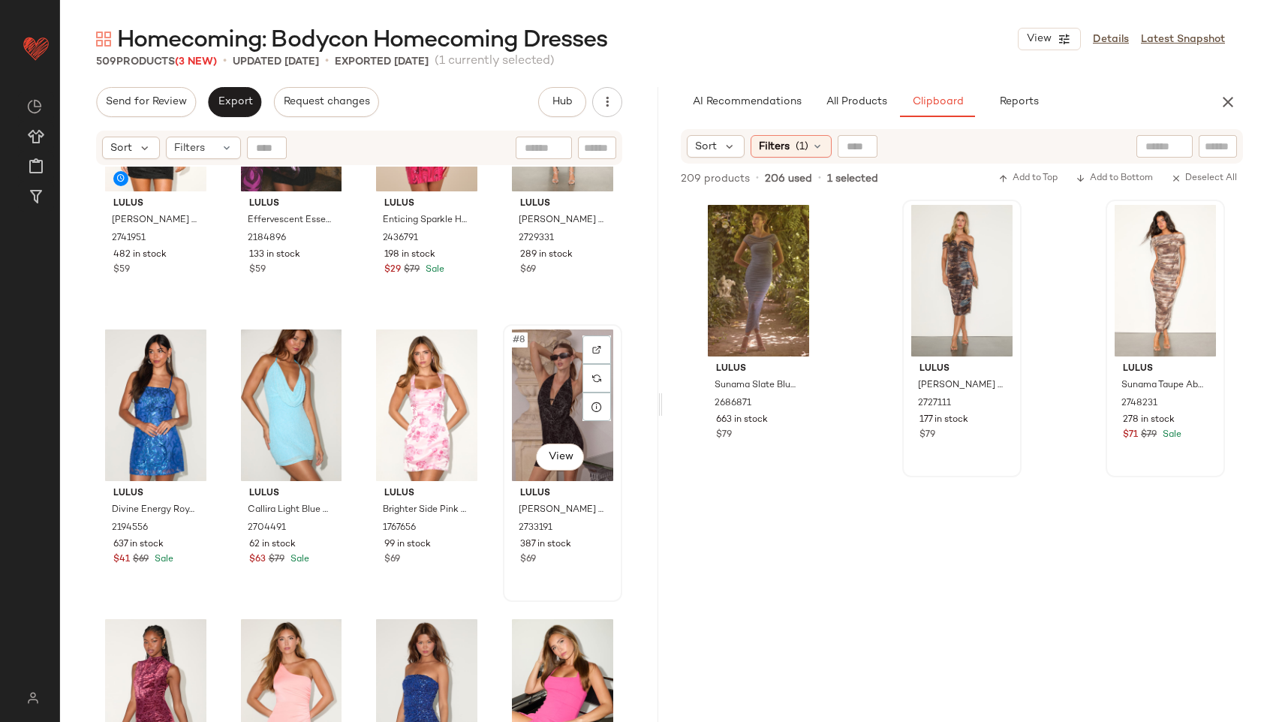
scroll to position [0, 0]
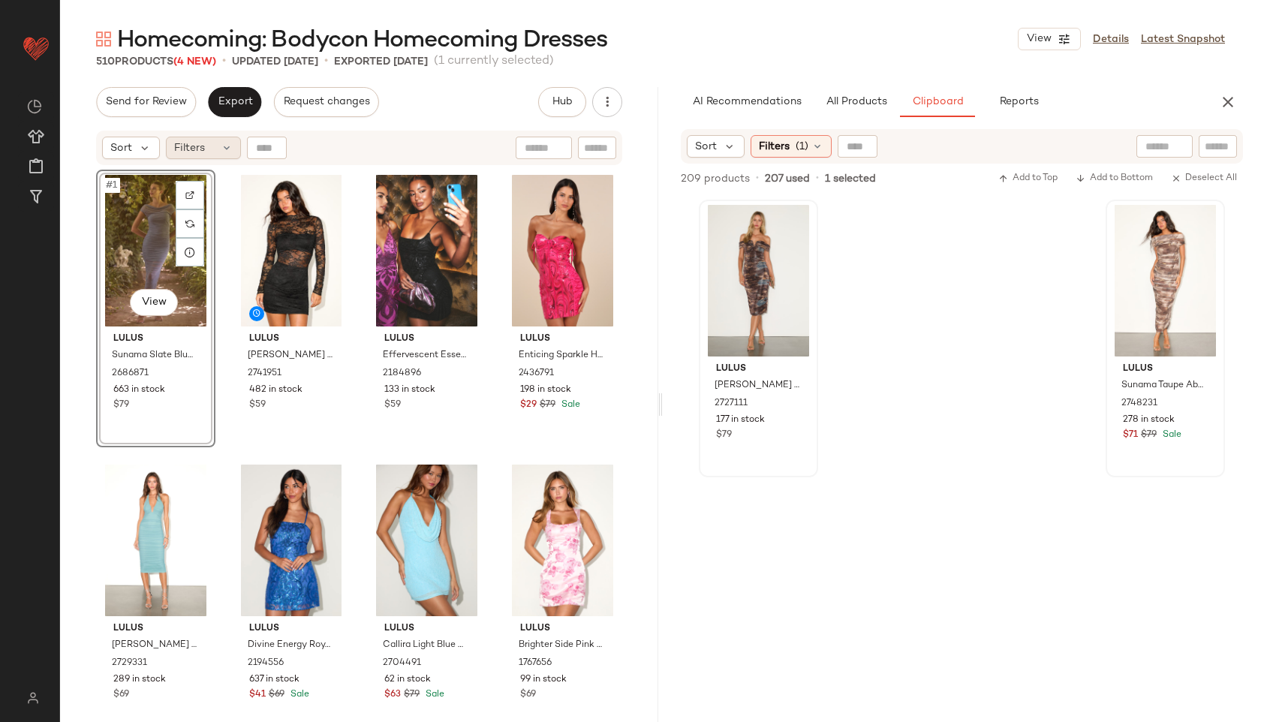
click at [223, 146] on icon at bounding box center [227, 148] width 12 height 12
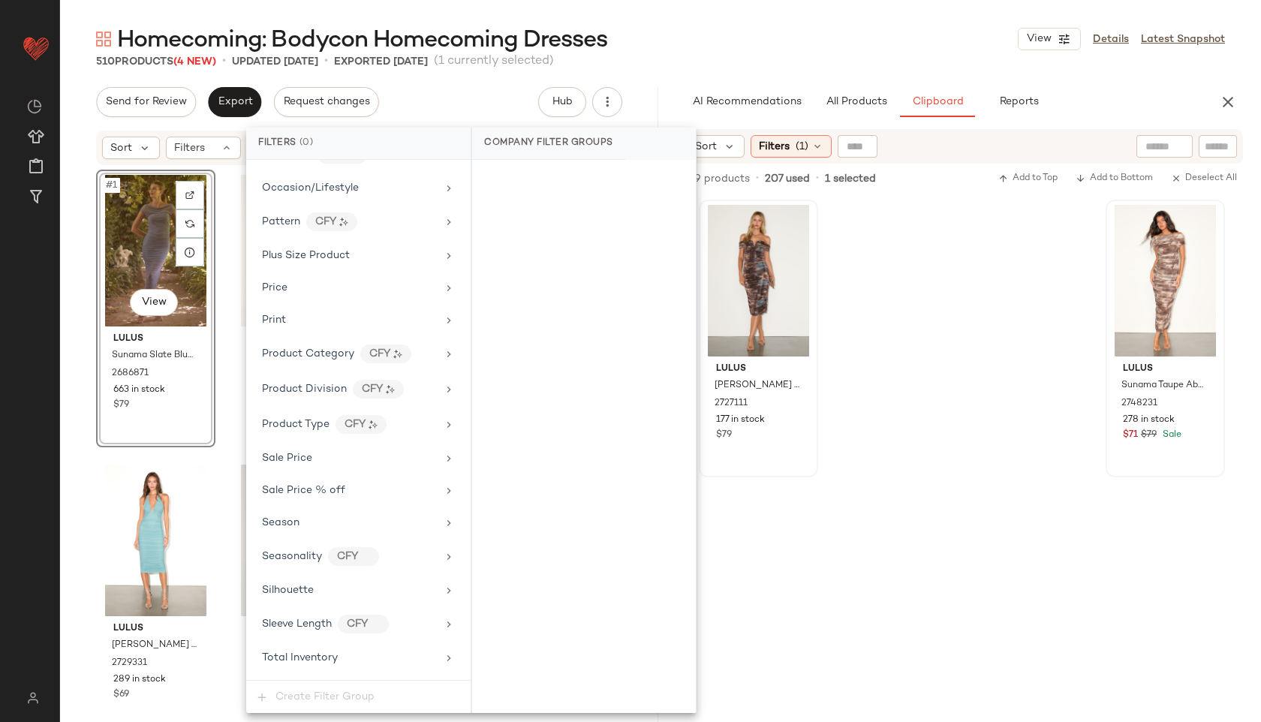
scroll to position [986, 0]
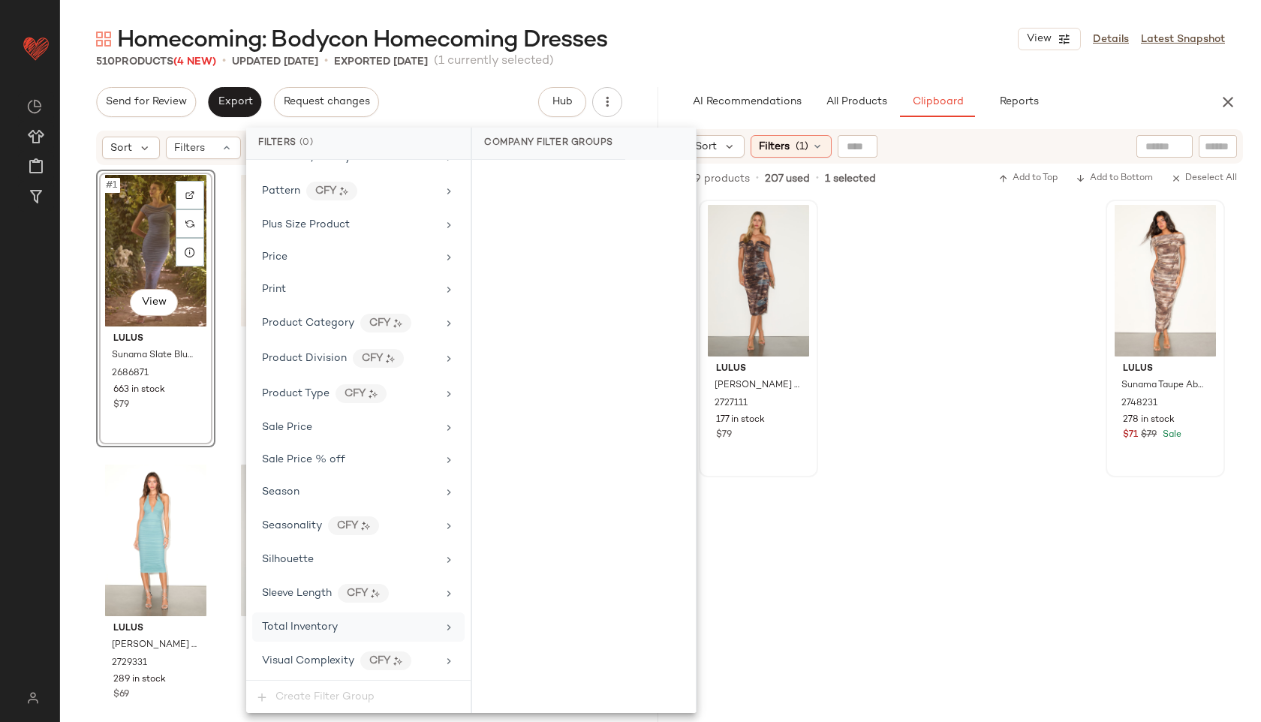
click at [333, 639] on div "Total Inventory" at bounding box center [358, 627] width 212 height 29
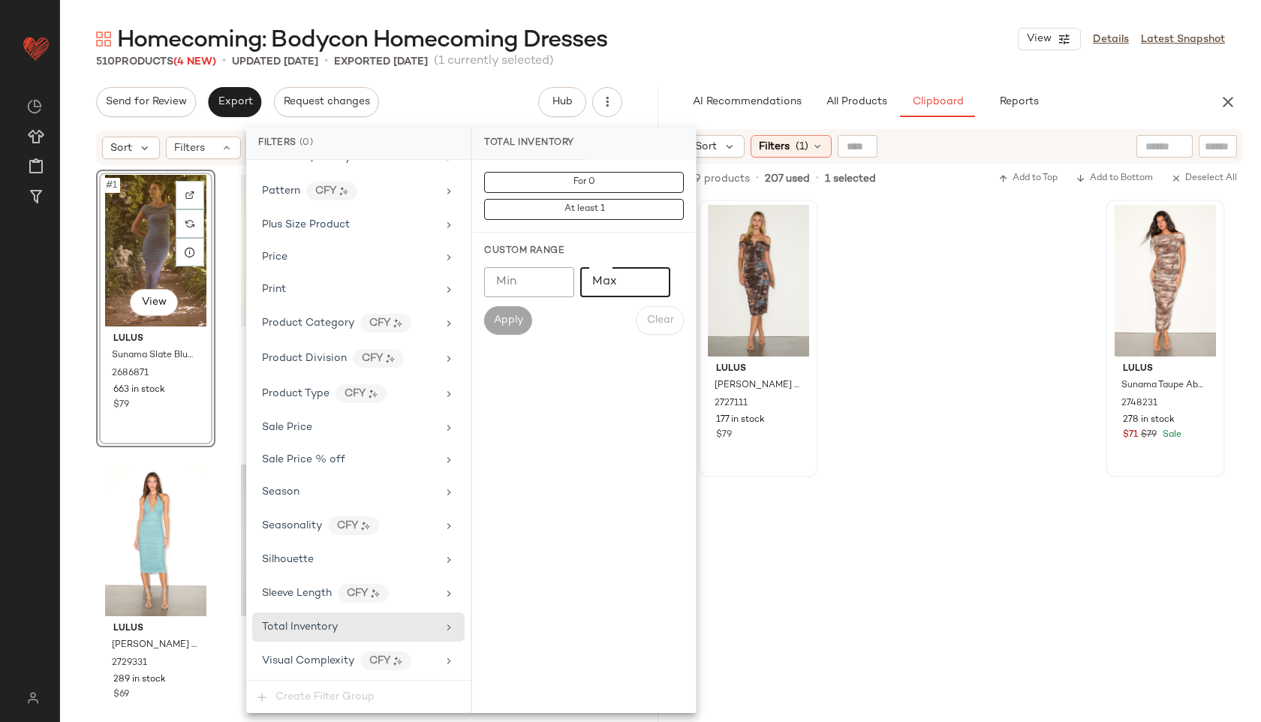
click at [610, 285] on input "Max" at bounding box center [625, 282] width 90 height 30
type input "**"
click at [513, 318] on span "Apply" at bounding box center [508, 321] width 30 height 12
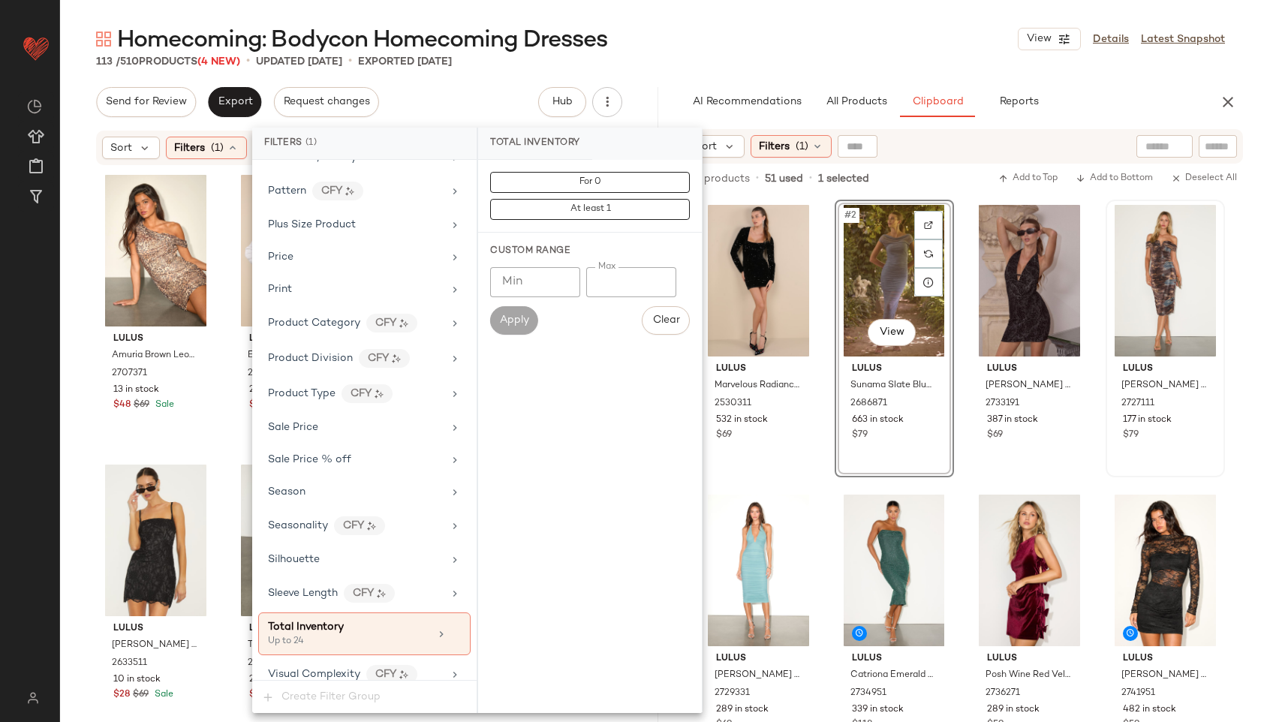
click at [742, 49] on div "Homecoming: Bodycon Homecoming Dresses View Details Latest Snapshot" at bounding box center [660, 39] width 1201 height 30
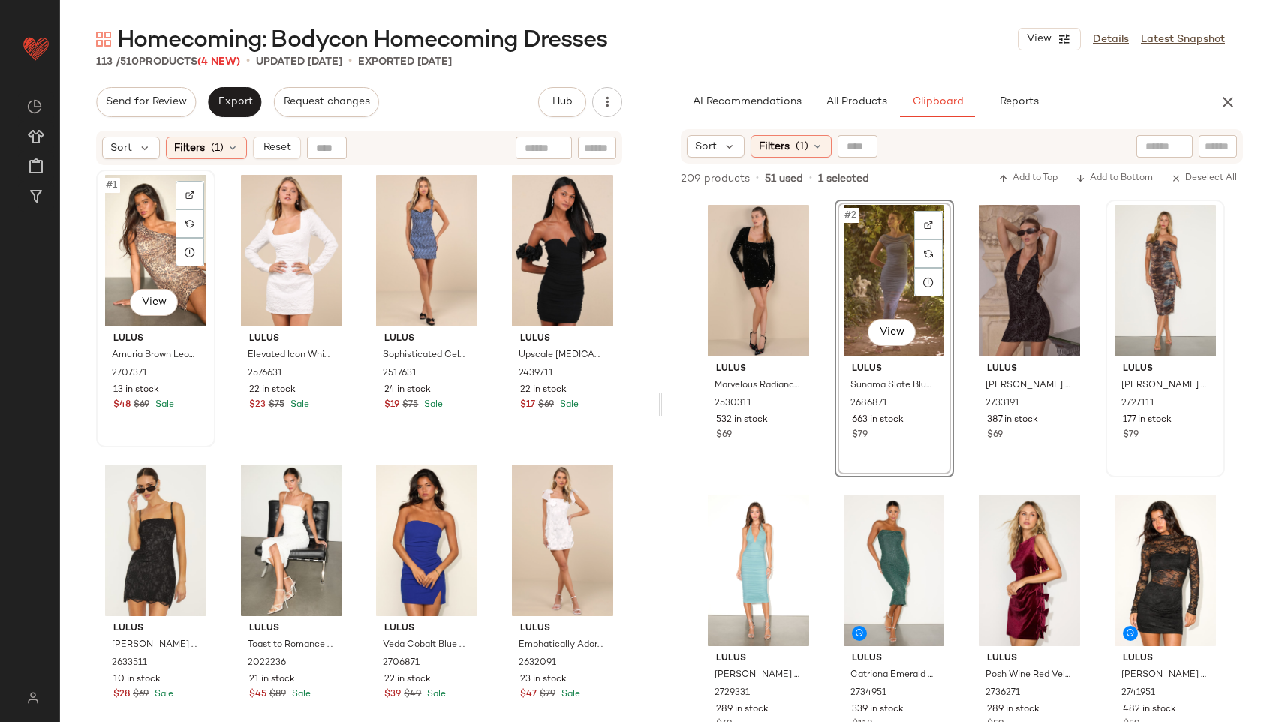
click at [133, 234] on div "#1 View" at bounding box center [155, 251] width 109 height 152
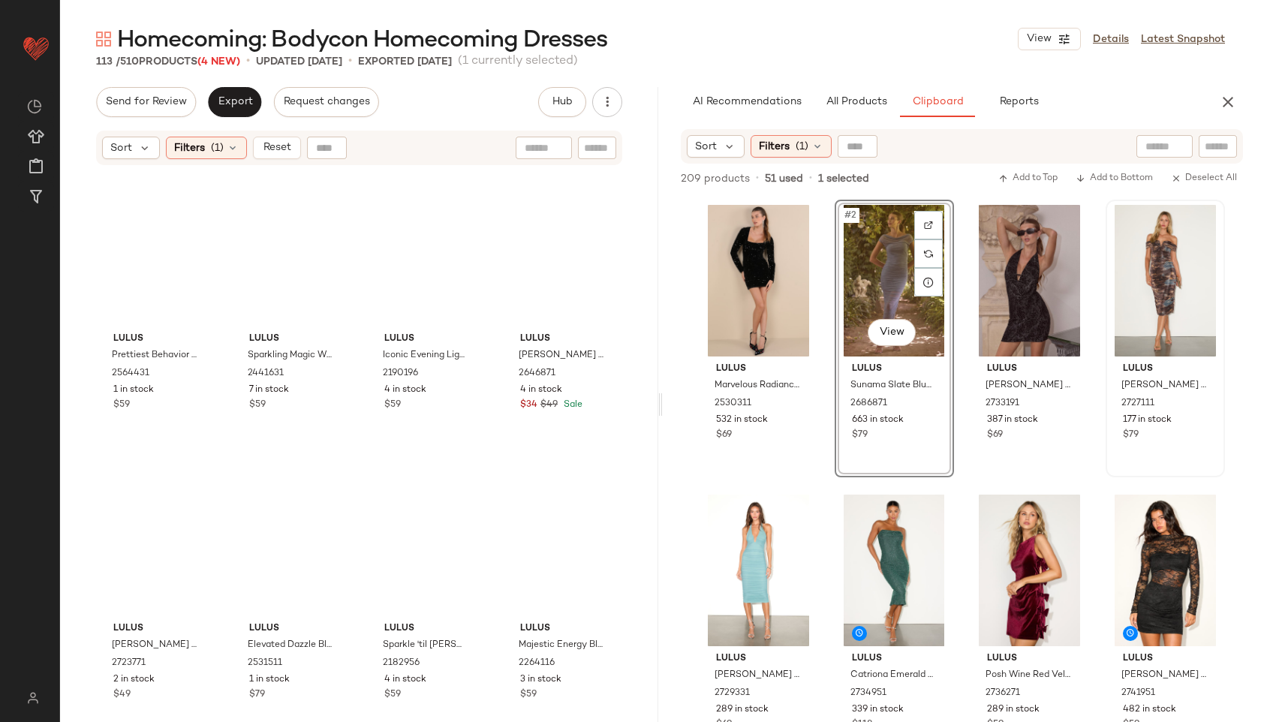
scroll to position [7814, 0]
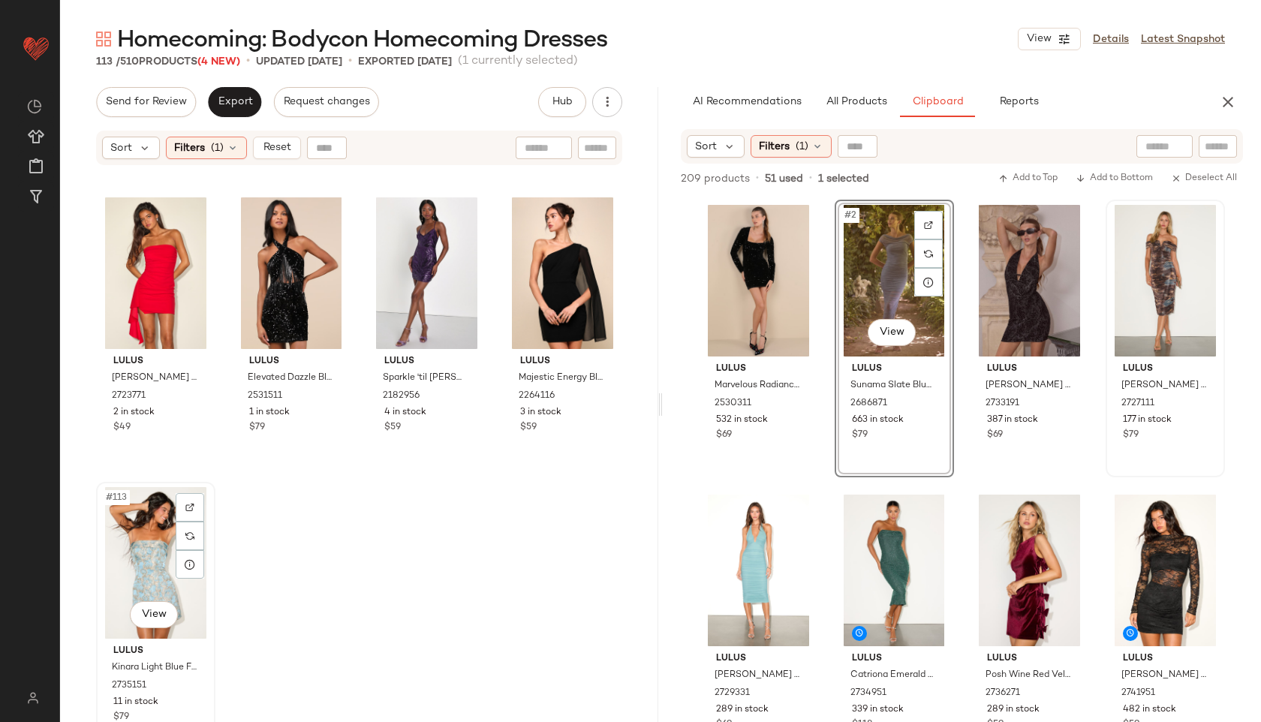
click at [126, 532] on div "#113 View" at bounding box center [155, 563] width 109 height 152
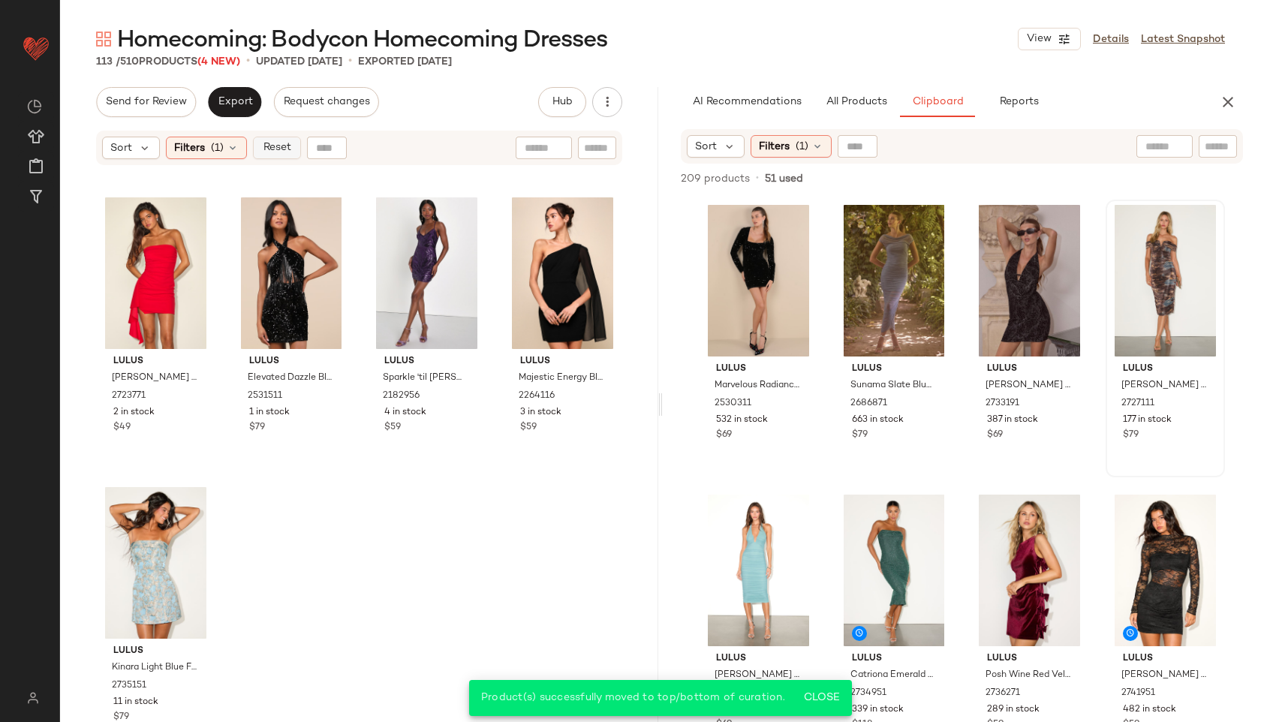
click at [284, 149] on span "Reset" at bounding box center [276, 148] width 29 height 12
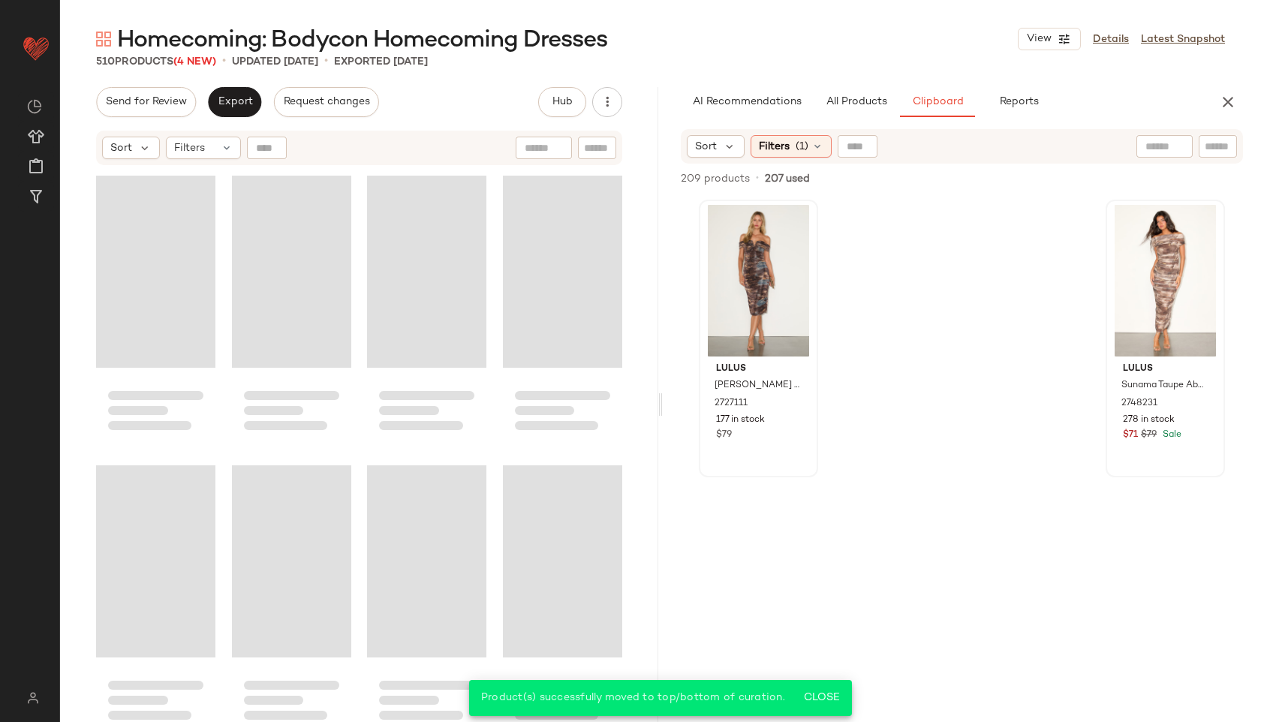
click at [235, 119] on div "Send for Review Export Request changes Hub Send for Review External Review Inte…" at bounding box center [359, 404] width 598 height 635
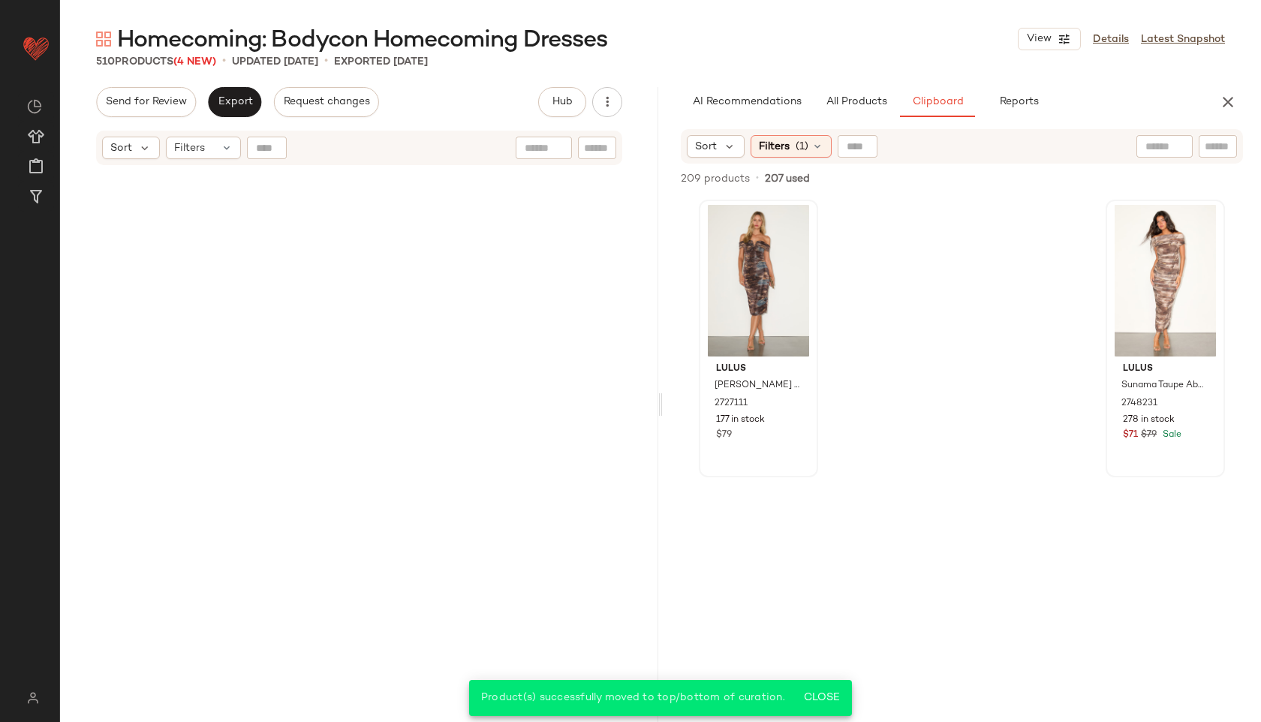
scroll to position [36503, 0]
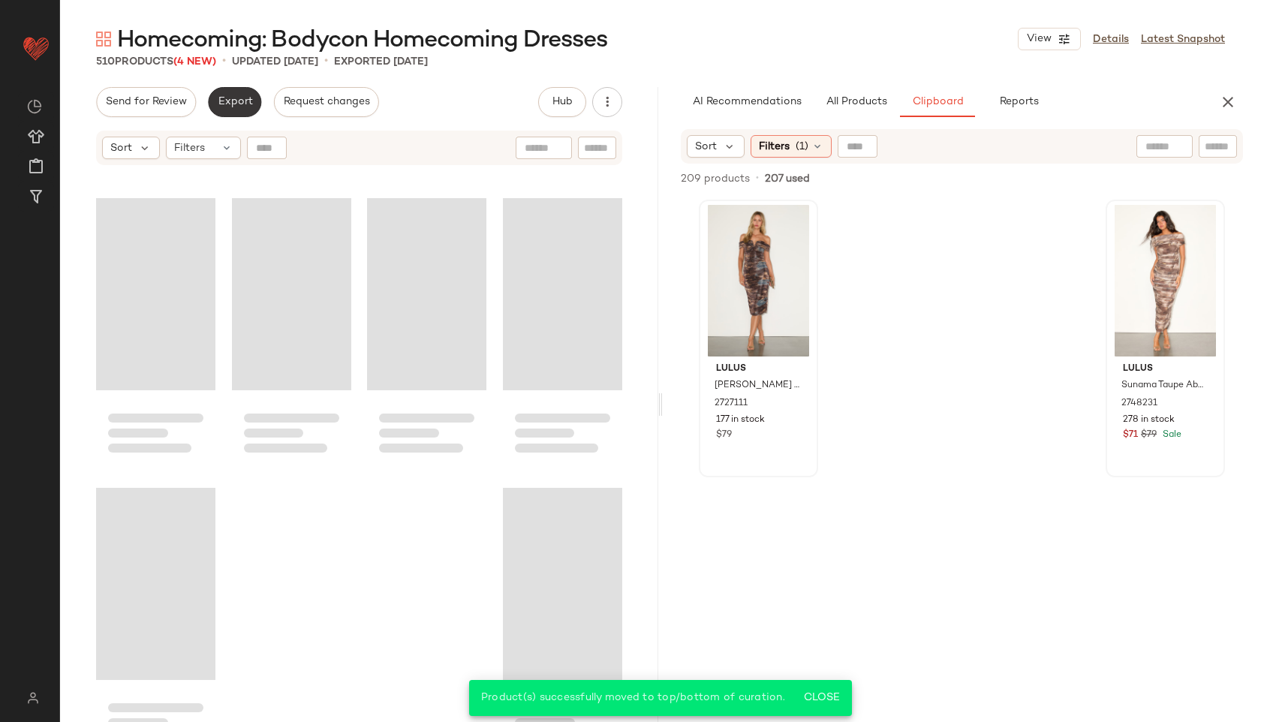
click at [235, 100] on span "Export" at bounding box center [234, 102] width 35 height 12
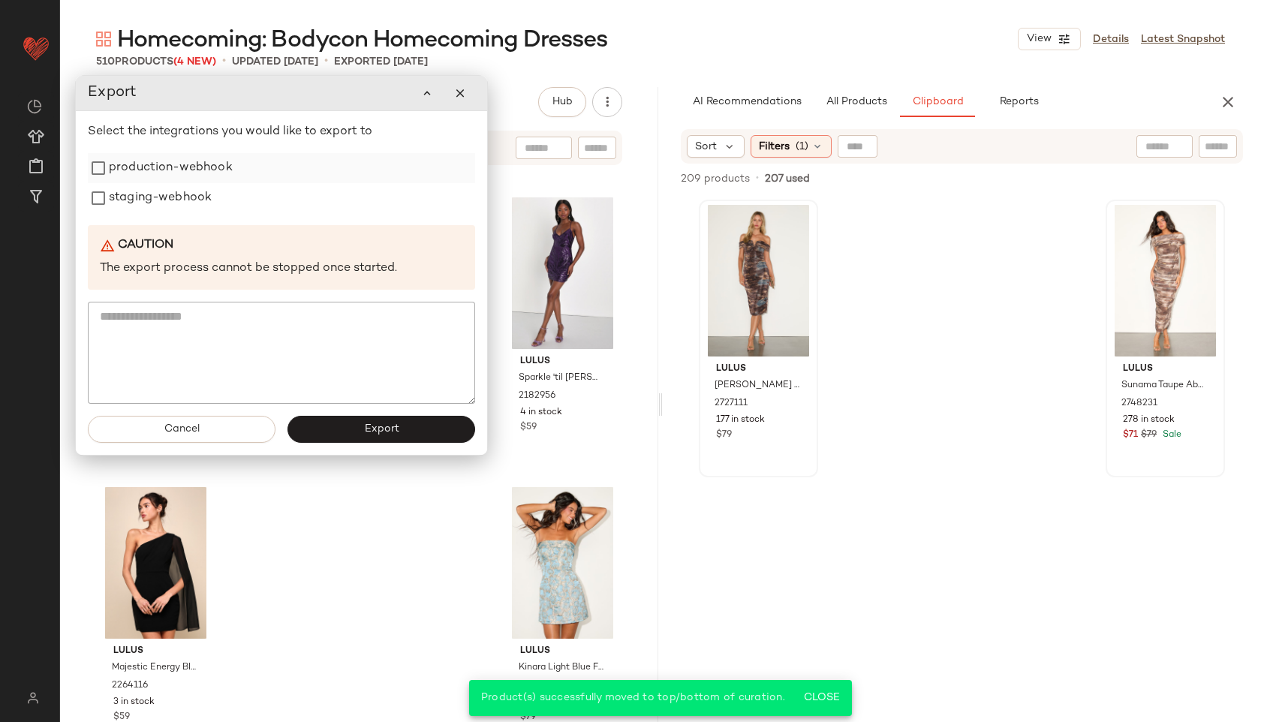
click at [156, 171] on label "production-webhook" at bounding box center [171, 168] width 124 height 30
click at [156, 195] on label "staging-webhook" at bounding box center [160, 198] width 103 height 30
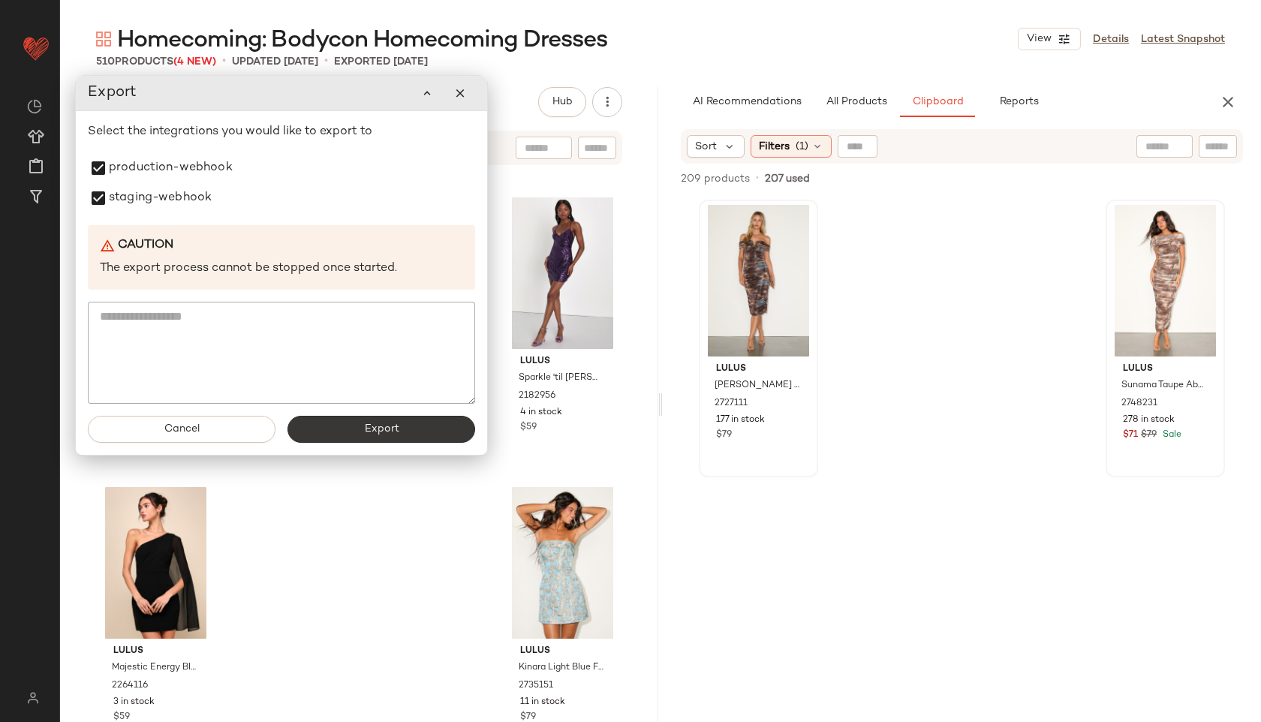
click at [411, 433] on button "Export" at bounding box center [382, 429] width 188 height 27
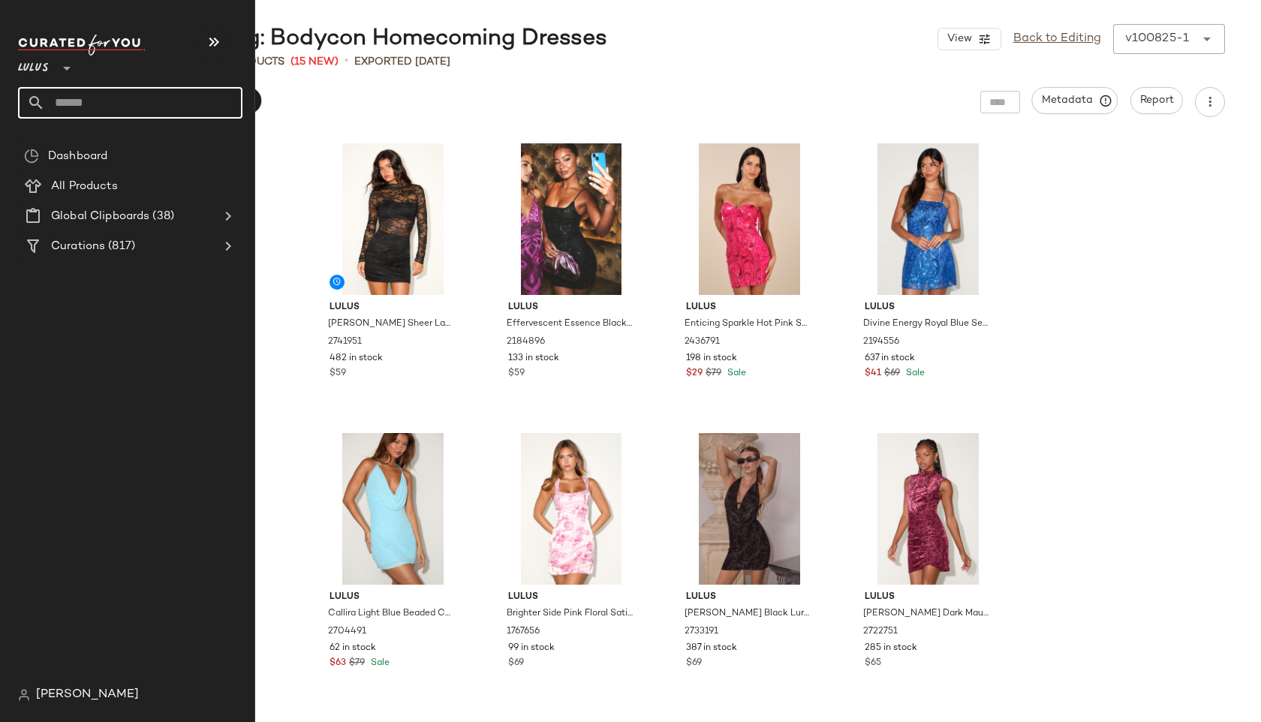
click at [75, 108] on input "text" at bounding box center [143, 103] width 197 height 32
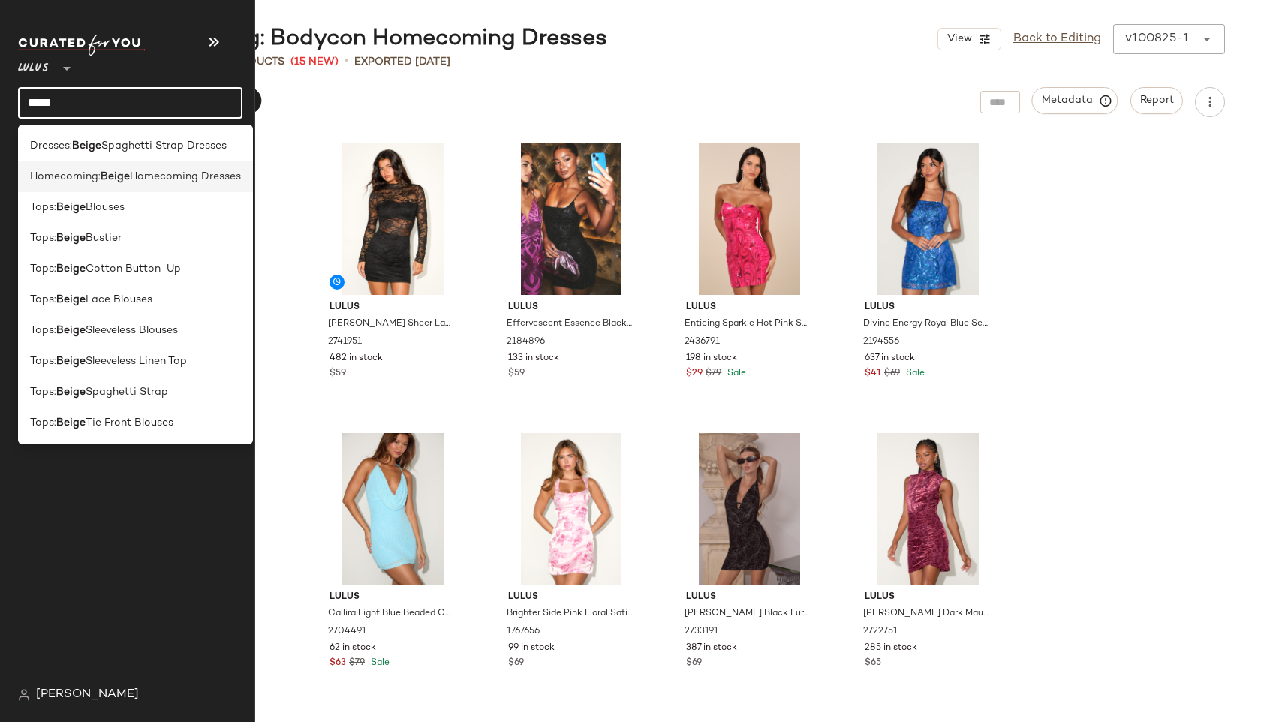
type input "*****"
click at [66, 175] on span "Homecoming:" at bounding box center [65, 177] width 71 height 16
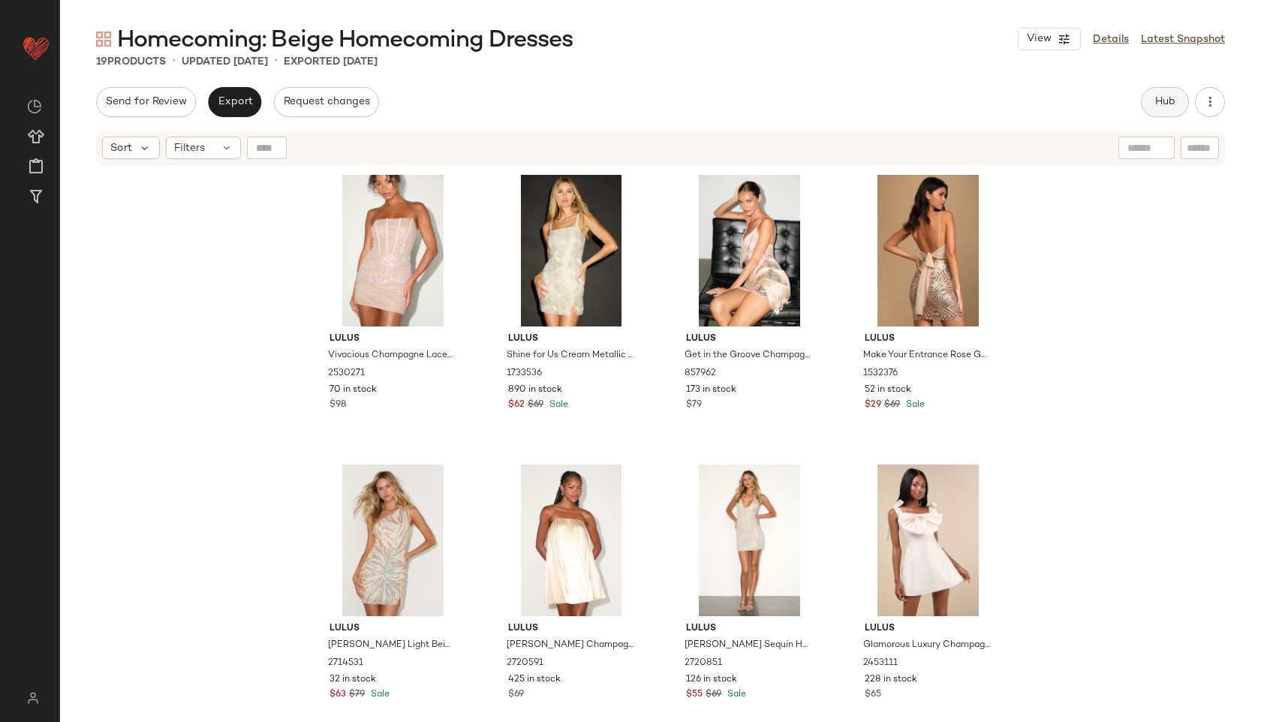
click at [1153, 98] on button "Hub" at bounding box center [1165, 102] width 48 height 30
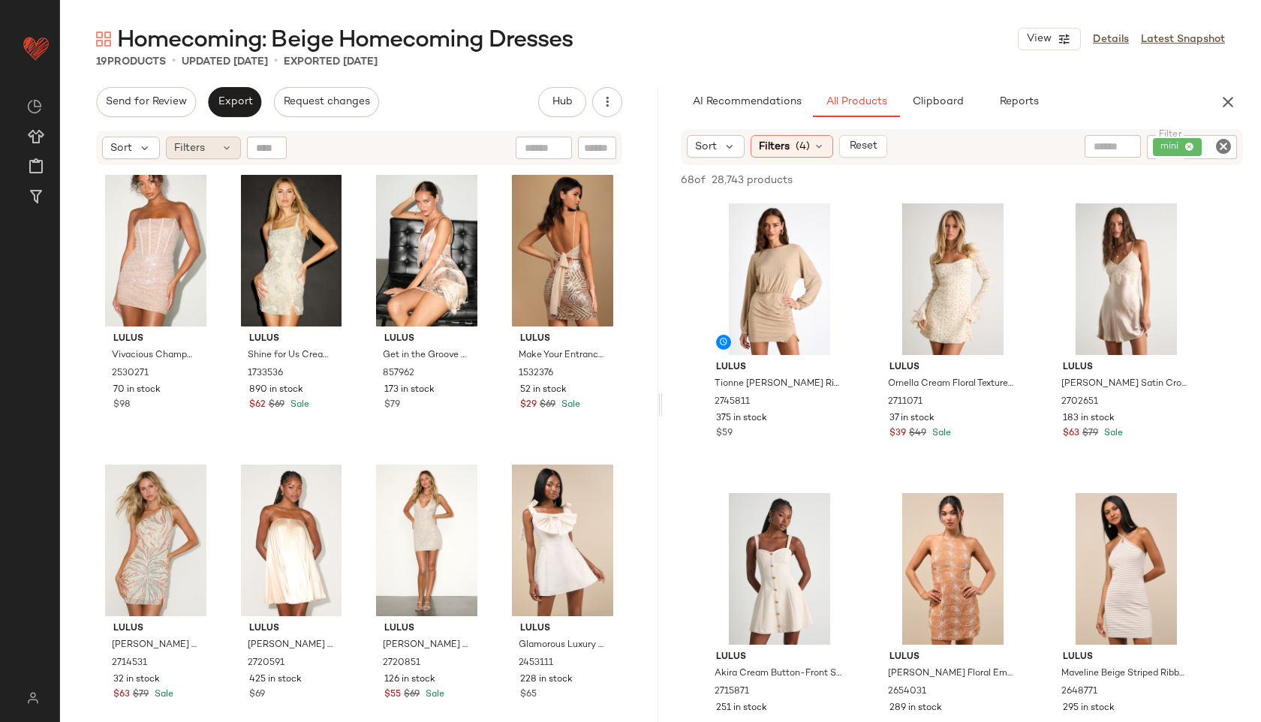
click at [224, 152] on icon at bounding box center [227, 148] width 12 height 12
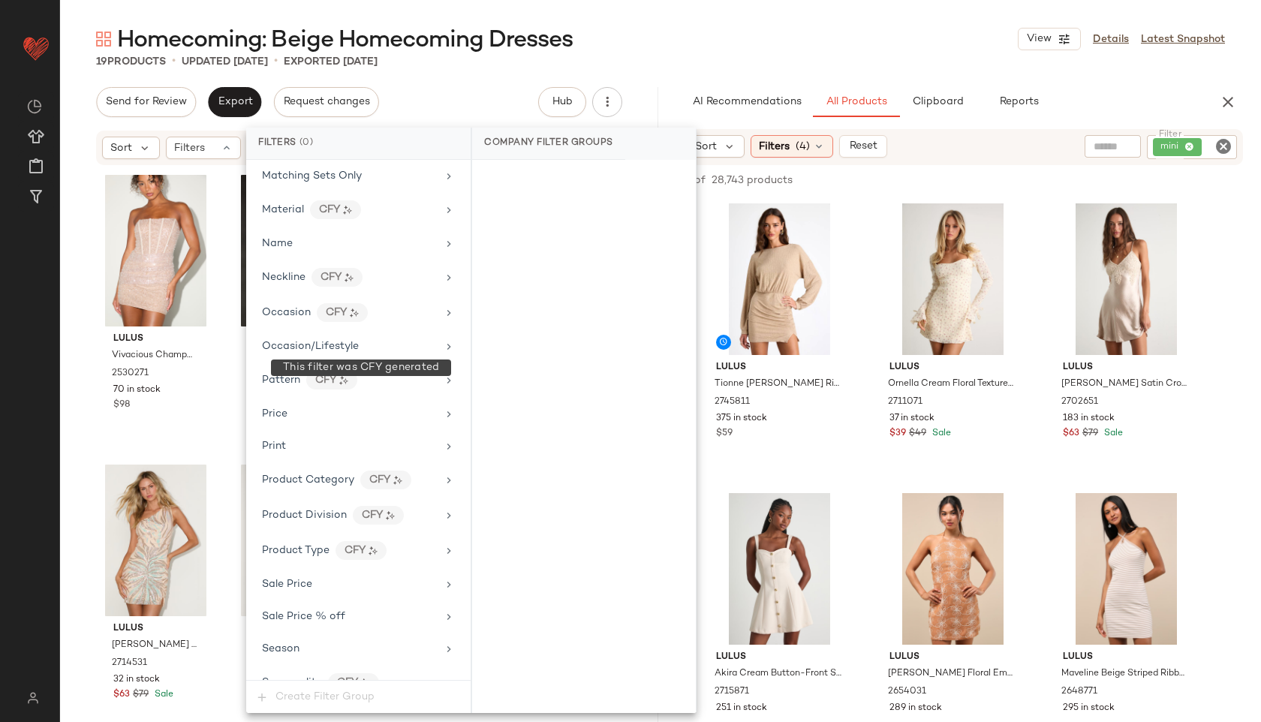
scroll to position [954, 0]
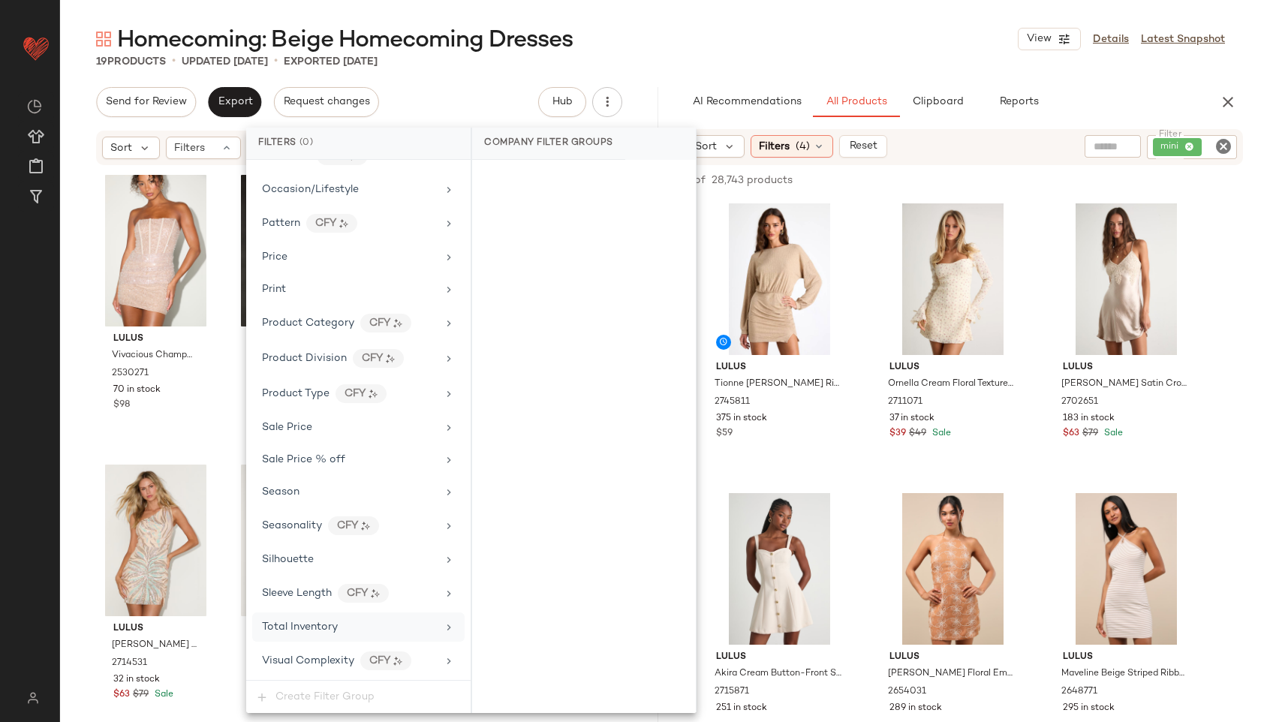
click at [356, 626] on div "Total Inventory" at bounding box center [349, 627] width 175 height 16
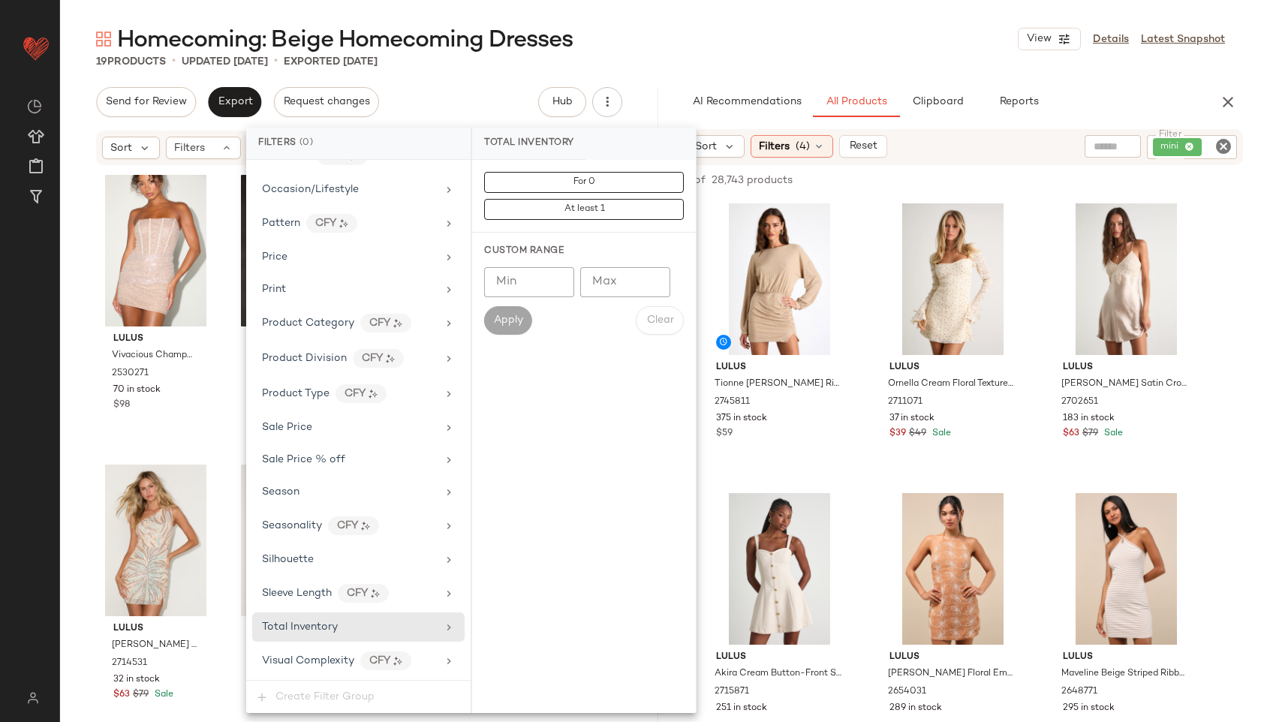
click at [599, 282] on input "Max" at bounding box center [625, 282] width 90 height 30
type input "**"
click at [517, 321] on span "Apply" at bounding box center [508, 321] width 30 height 12
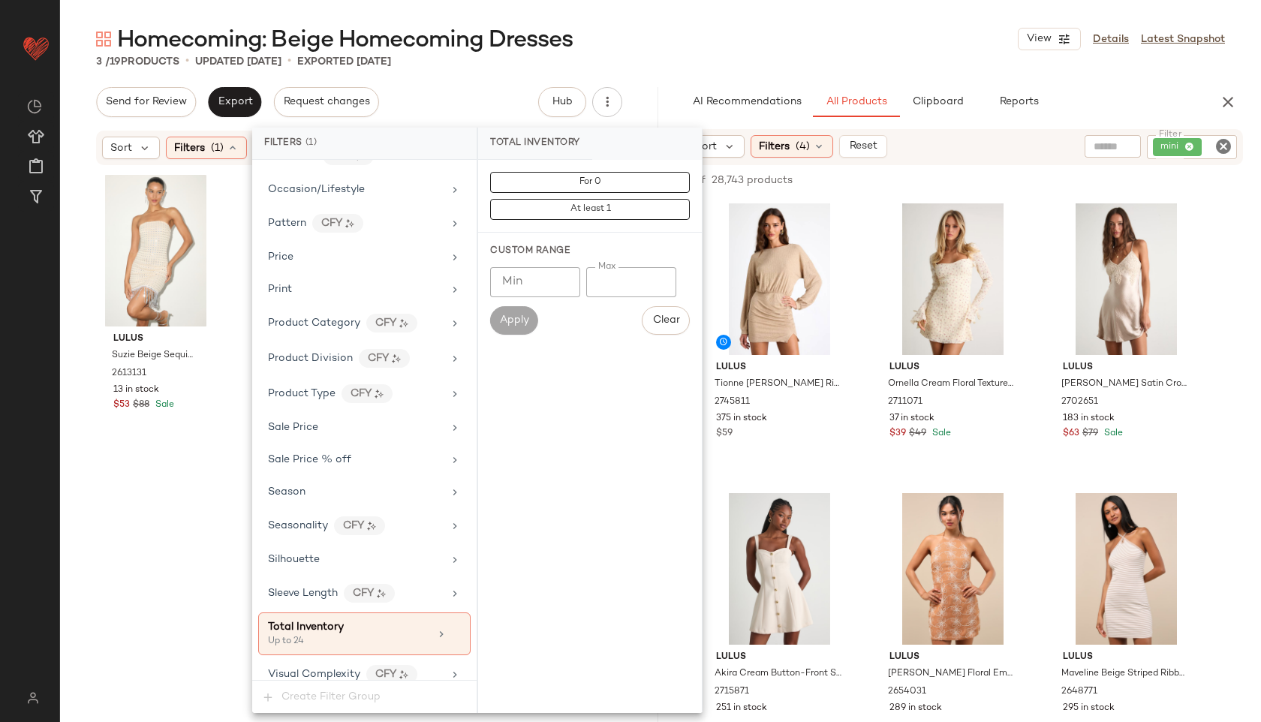
click at [736, 40] on div "Homecoming: Beige Homecoming Dresses View Details Latest Snapshot" at bounding box center [660, 39] width 1201 height 30
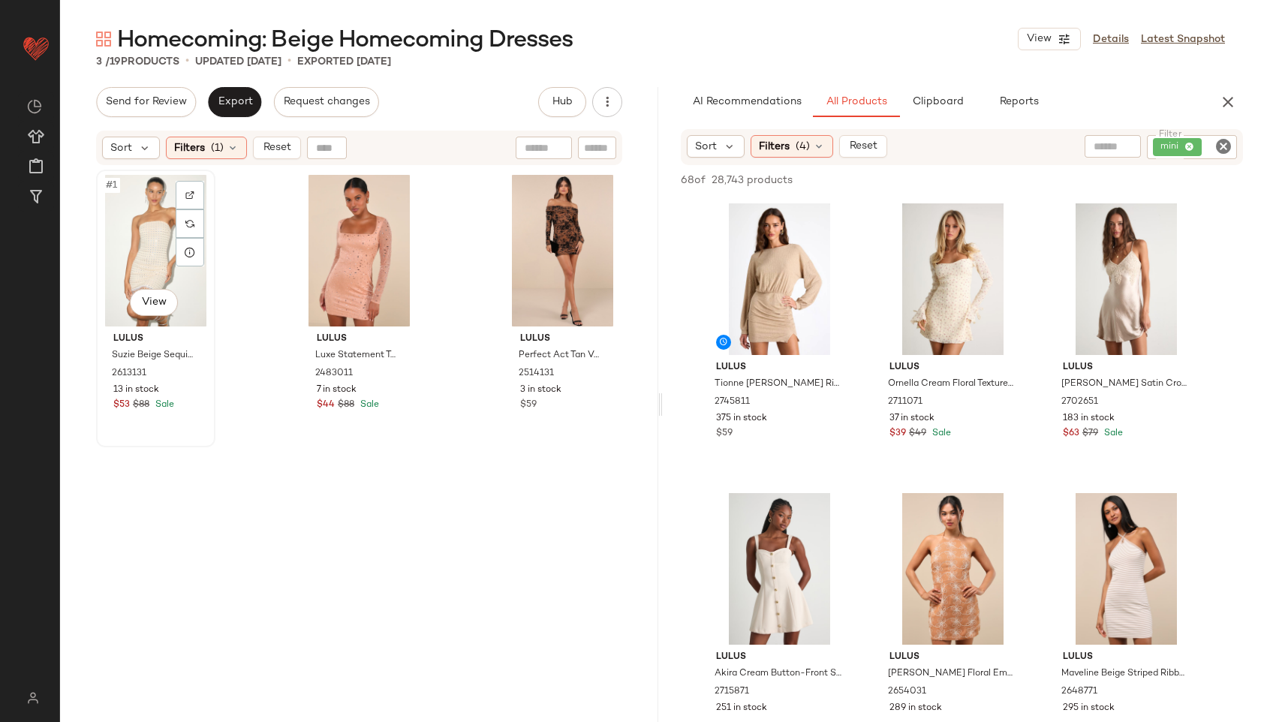
click at [171, 265] on div "#1 View" at bounding box center [155, 251] width 109 height 152
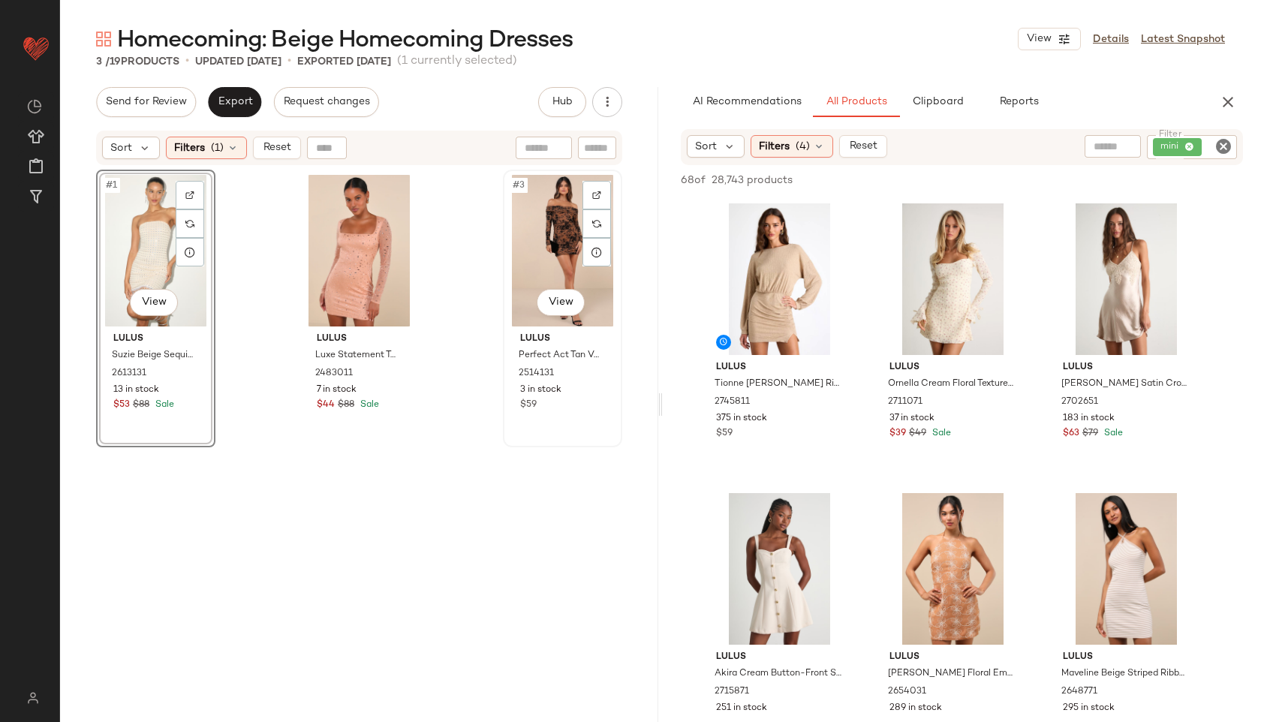
click at [524, 276] on div "#3 View" at bounding box center [562, 251] width 109 height 152
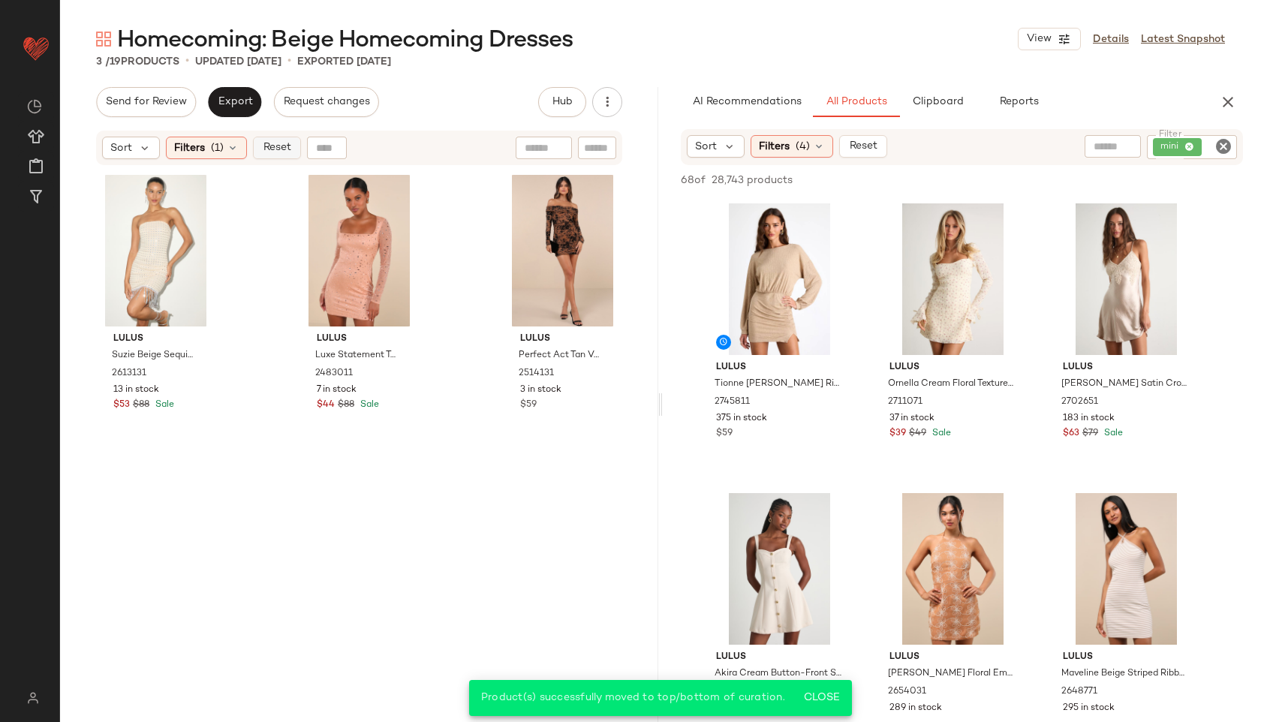
click at [276, 143] on span "Reset" at bounding box center [276, 148] width 29 height 12
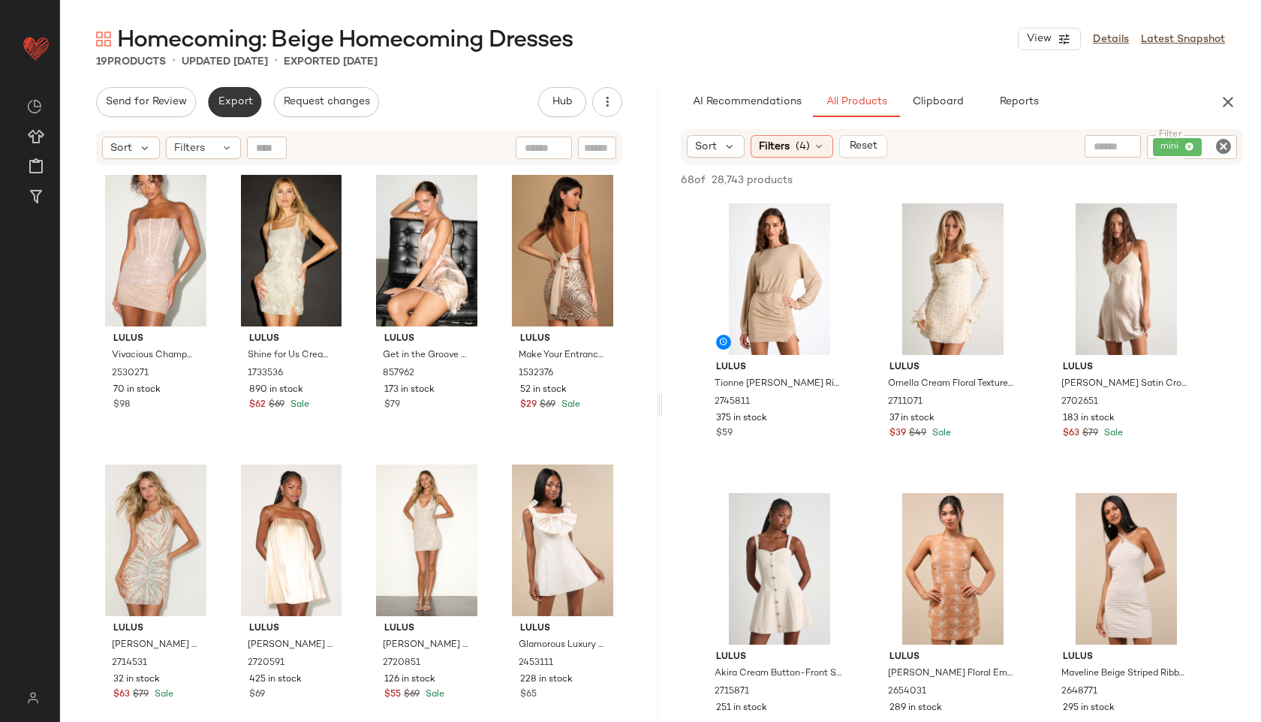
click at [224, 100] on span "Export" at bounding box center [234, 102] width 35 height 12
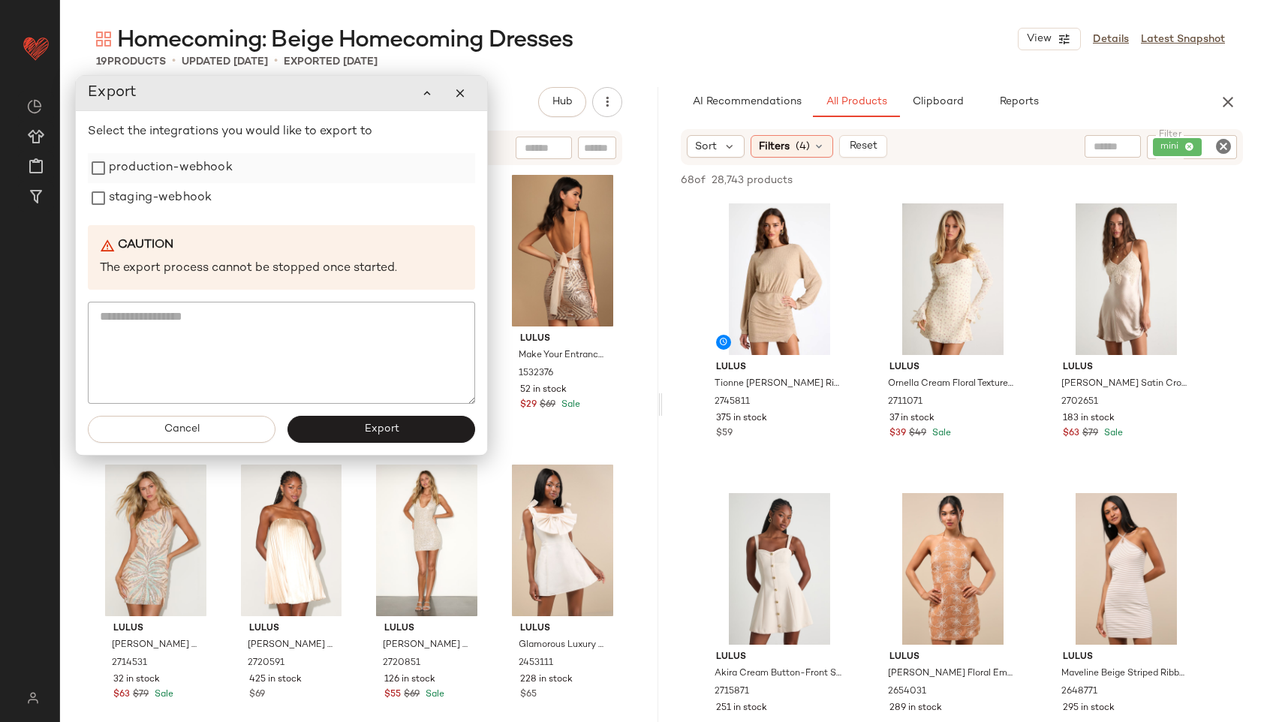
click at [207, 180] on label "production-webhook" at bounding box center [171, 168] width 124 height 30
click at [207, 204] on label "staging-webhook" at bounding box center [160, 198] width 103 height 30
click at [384, 425] on span "Export" at bounding box center [380, 429] width 35 height 12
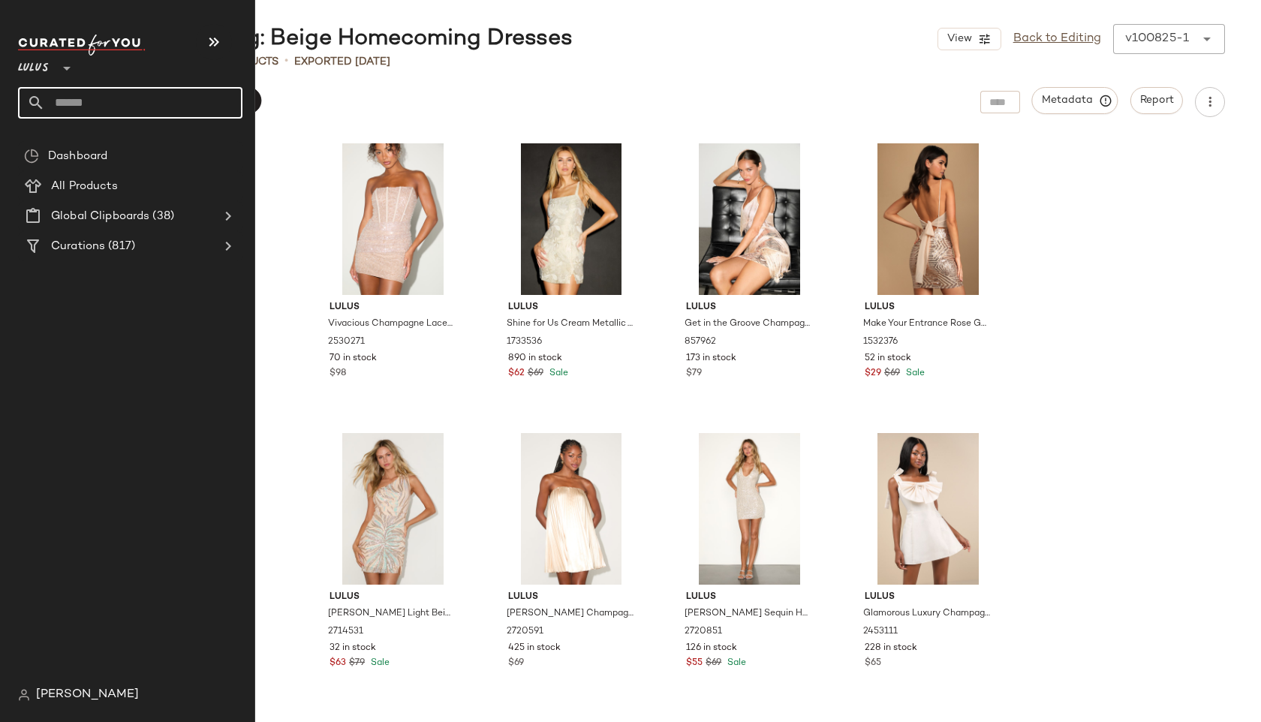
click at [107, 116] on input "text" at bounding box center [143, 103] width 197 height 32
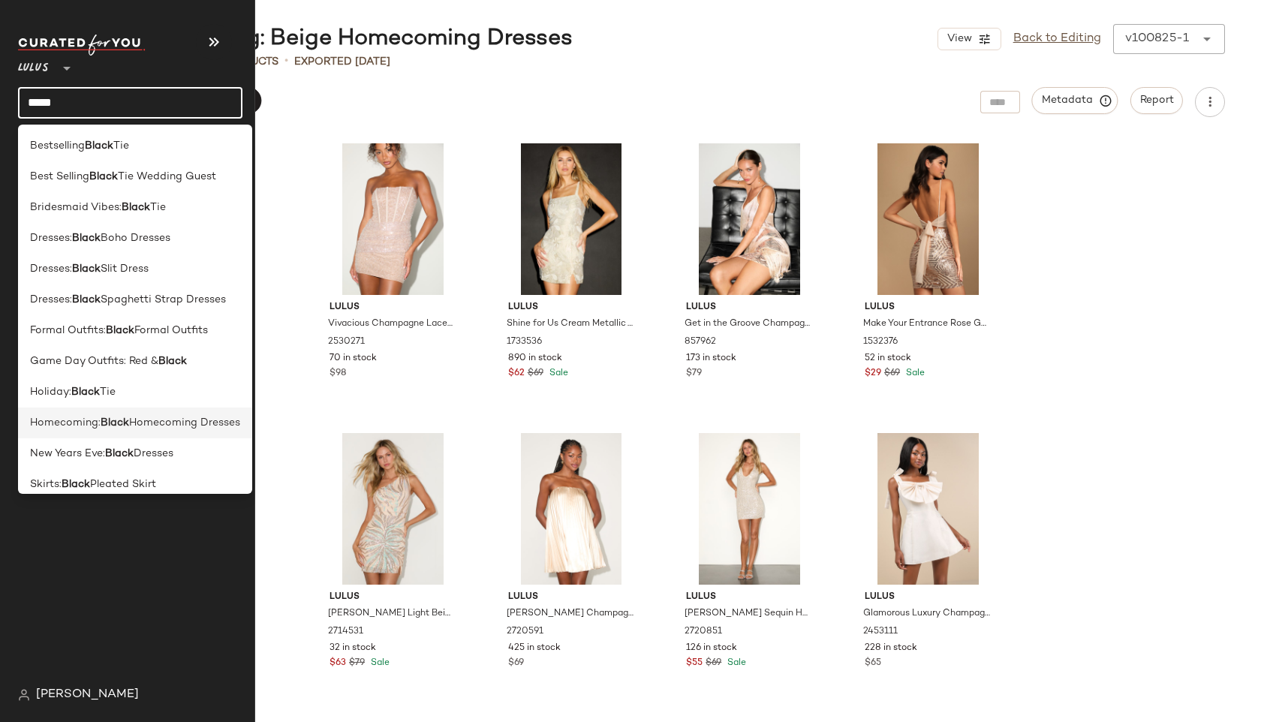
type input "*****"
click at [136, 426] on span "Homecoming Dresses" at bounding box center [184, 423] width 111 height 16
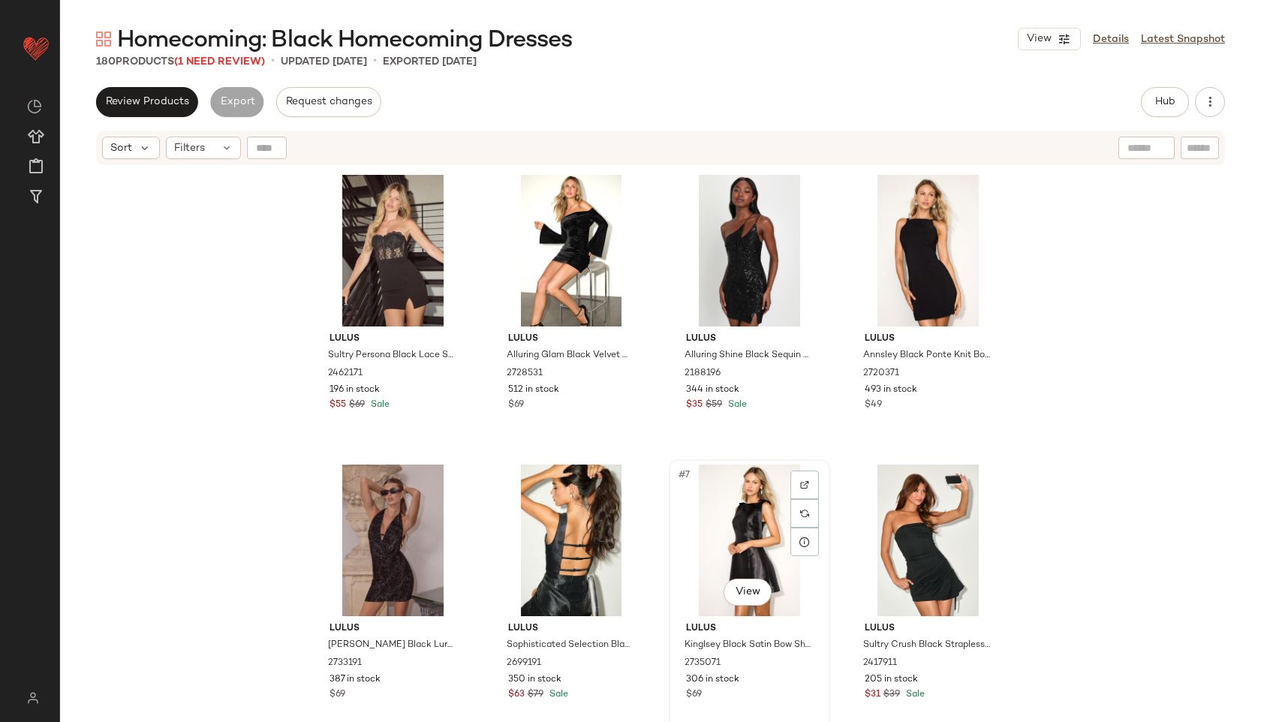
click at [728, 530] on div "#7 View" at bounding box center [749, 541] width 151 height 152
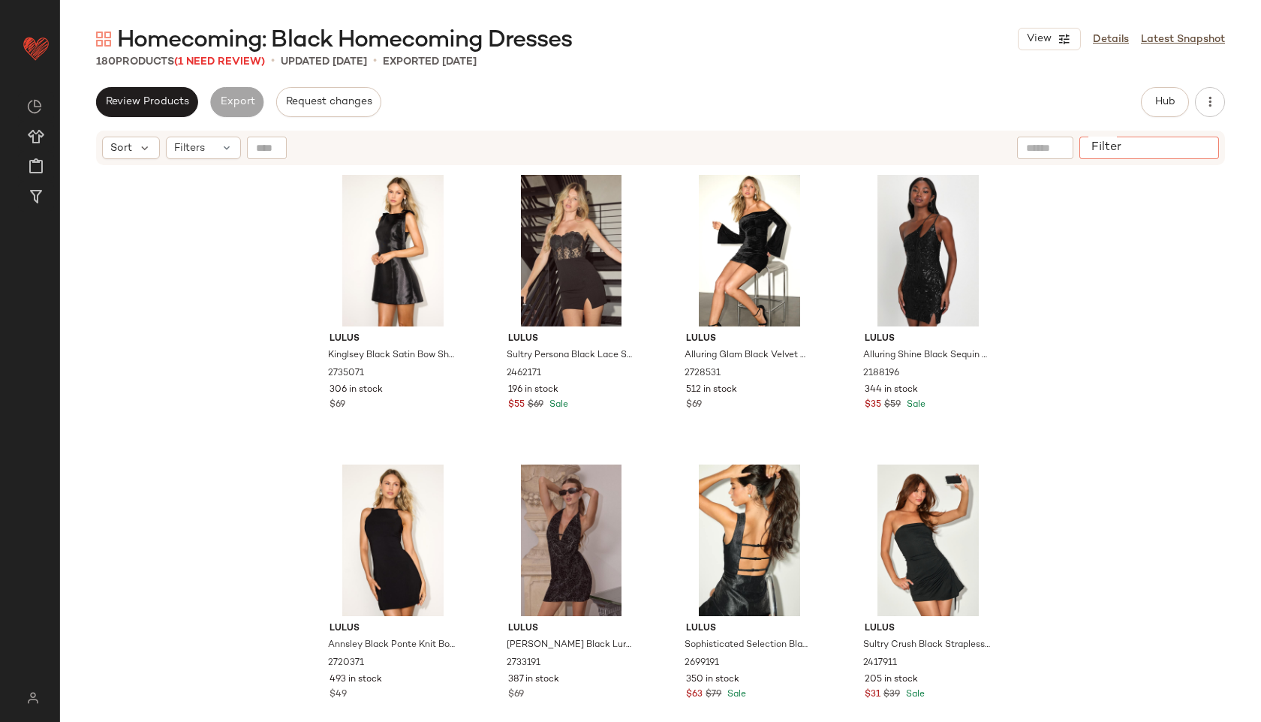
click at [1200, 142] on input "Filter" at bounding box center [1150, 148] width 128 height 16
paste input "**********"
type input "**********"
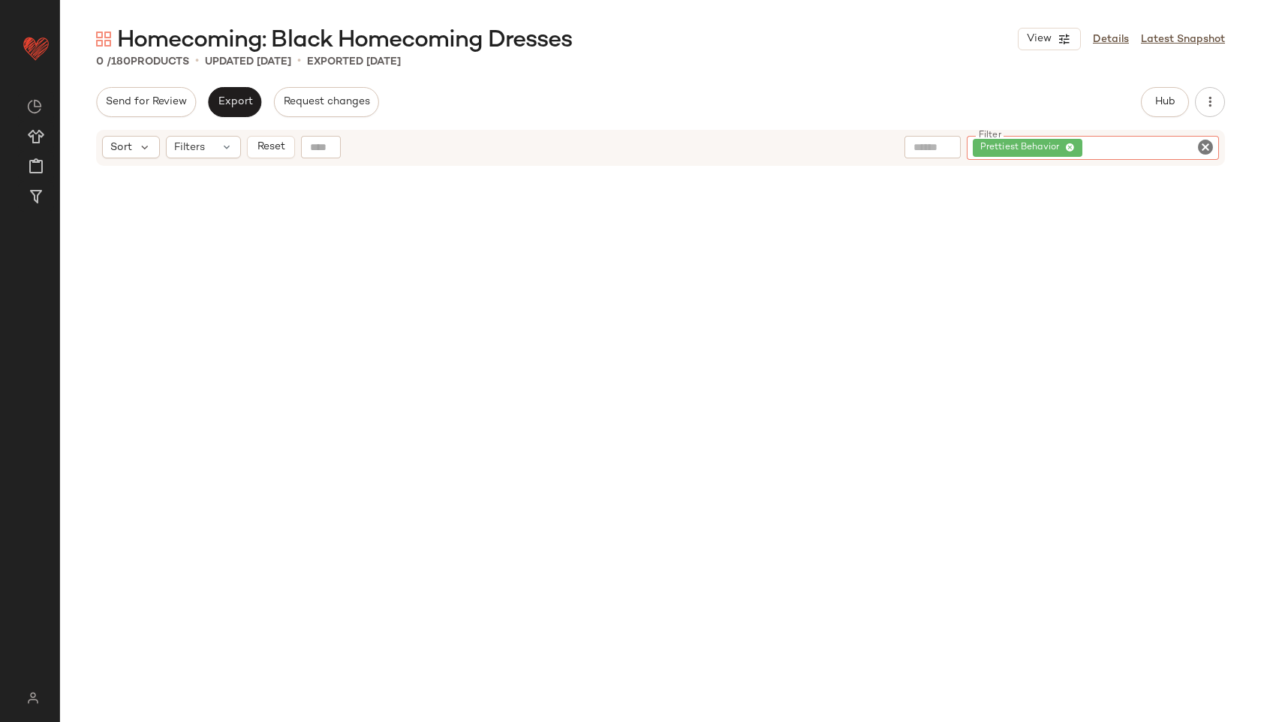
click at [1203, 146] on icon "Clear Filter" at bounding box center [1206, 147] width 18 height 18
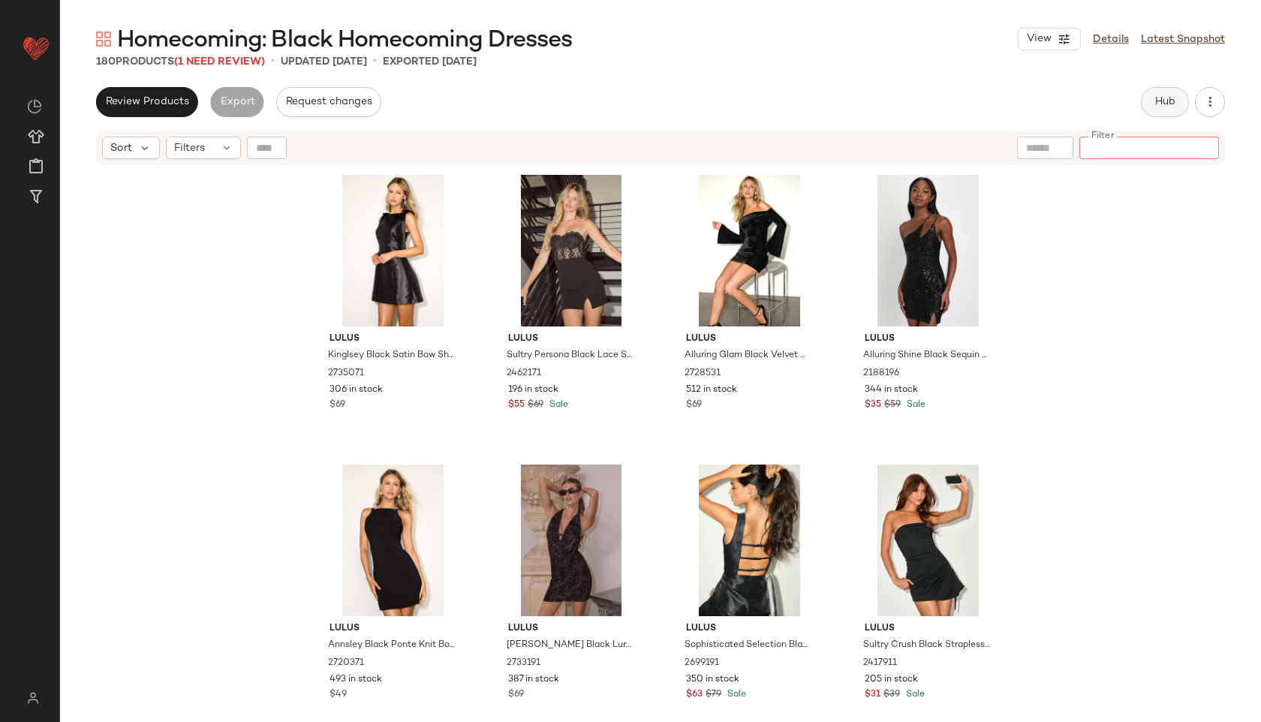
click at [1159, 98] on span "Hub" at bounding box center [1165, 102] width 21 height 12
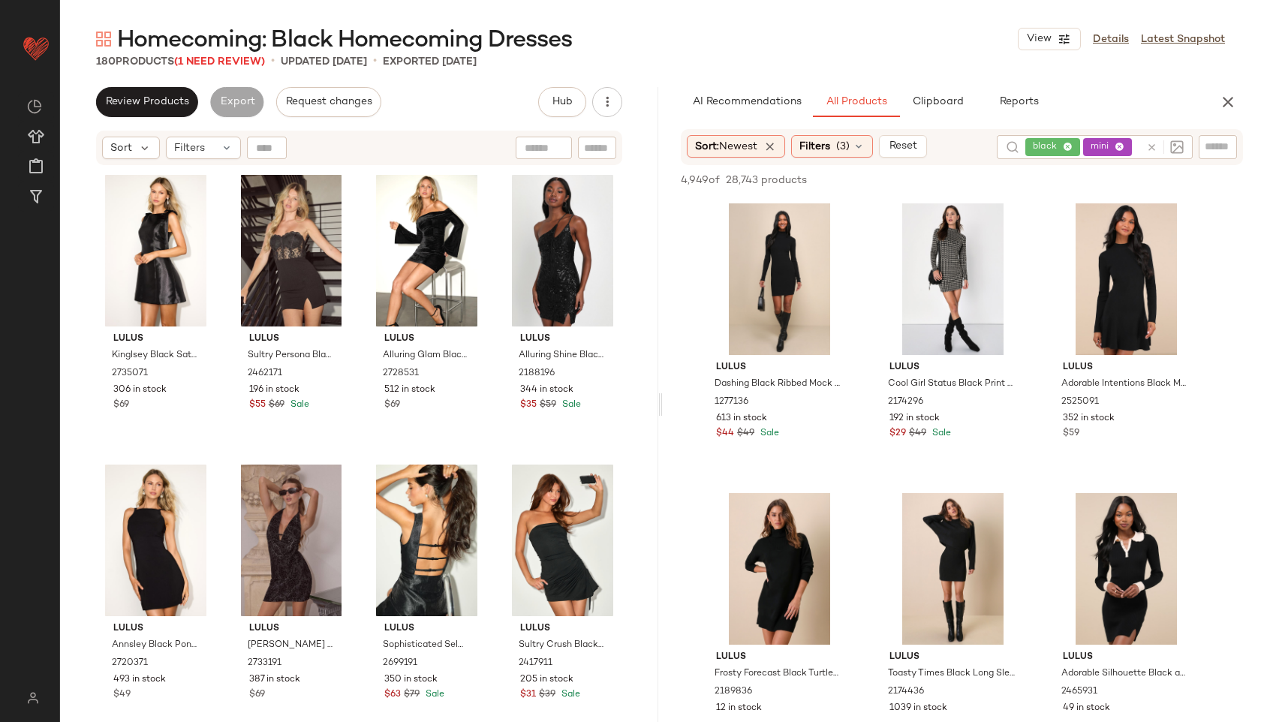
click at [1154, 148] on icon at bounding box center [1151, 147] width 11 height 11
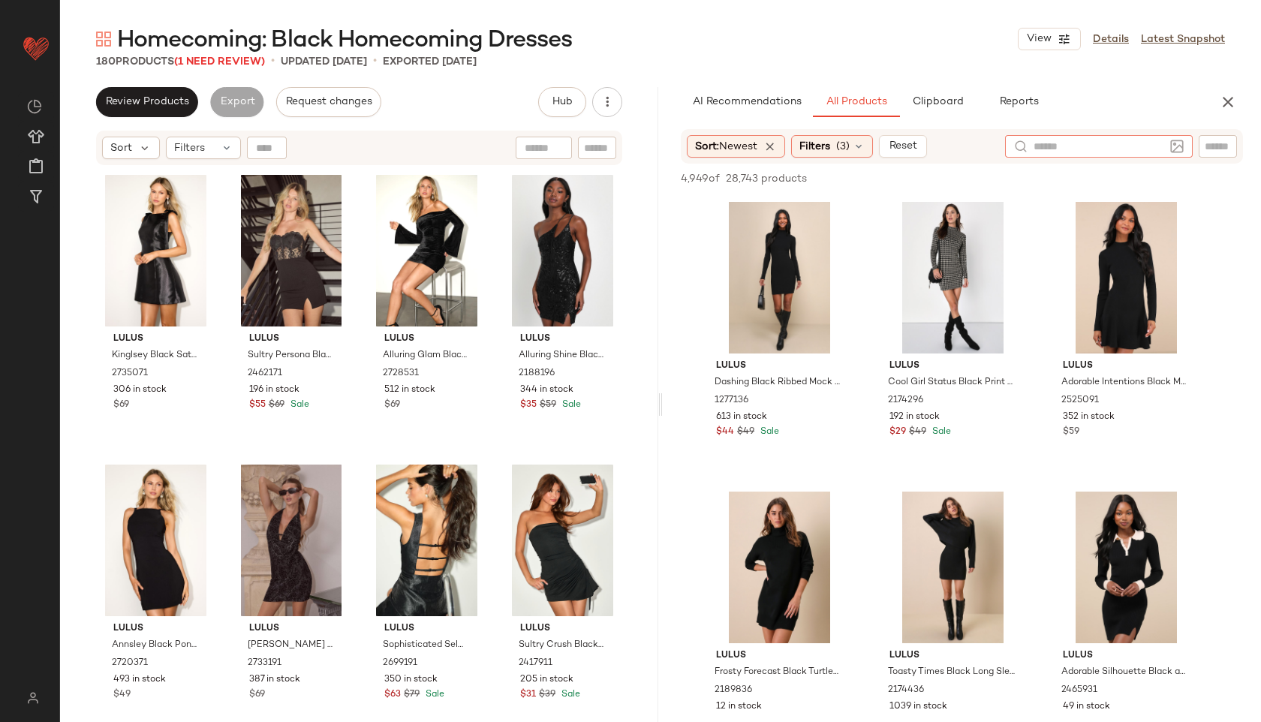
click at [1213, 153] on input "text" at bounding box center [1218, 147] width 26 height 16
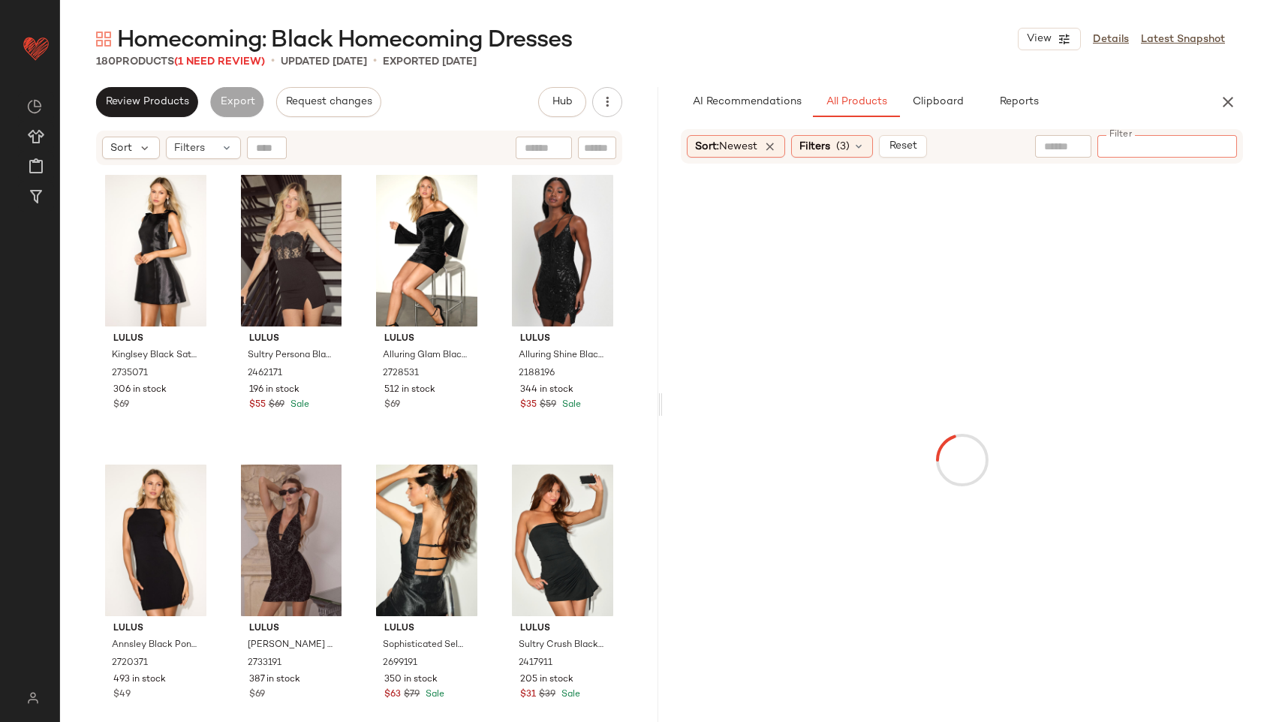
paste input "**********"
type input "**********"
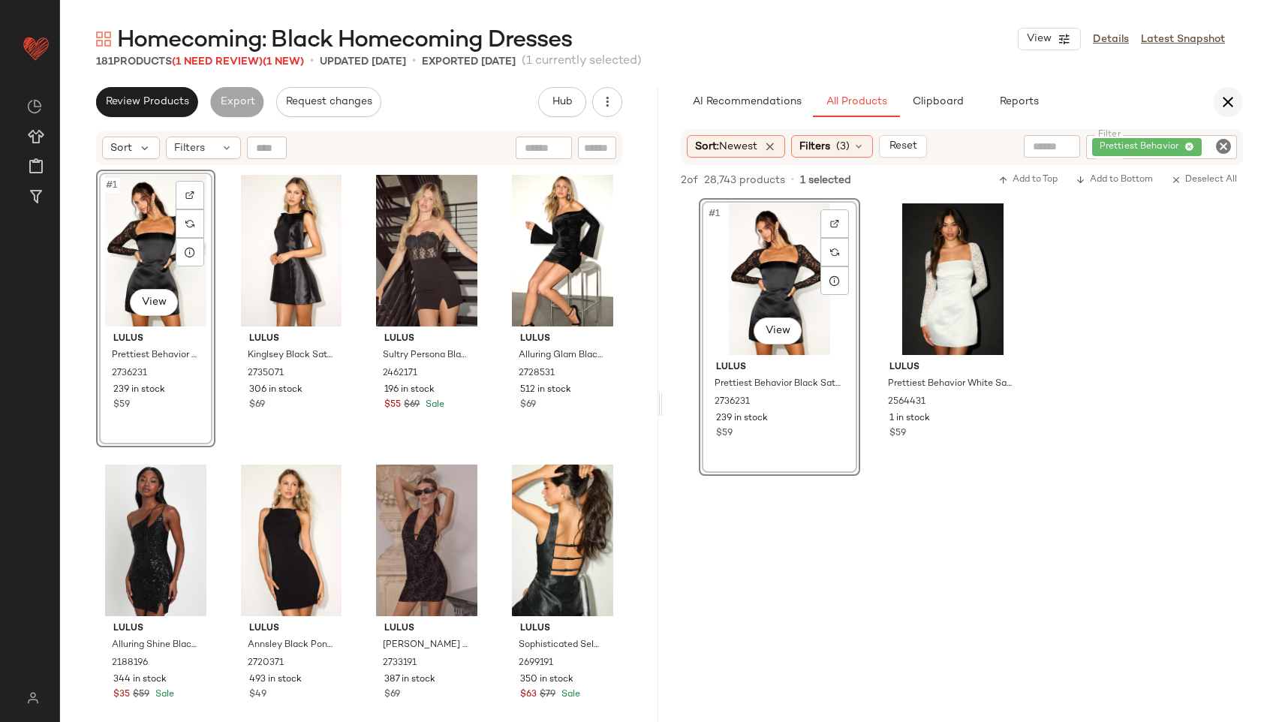
click at [1228, 110] on button "button" at bounding box center [1228, 102] width 30 height 30
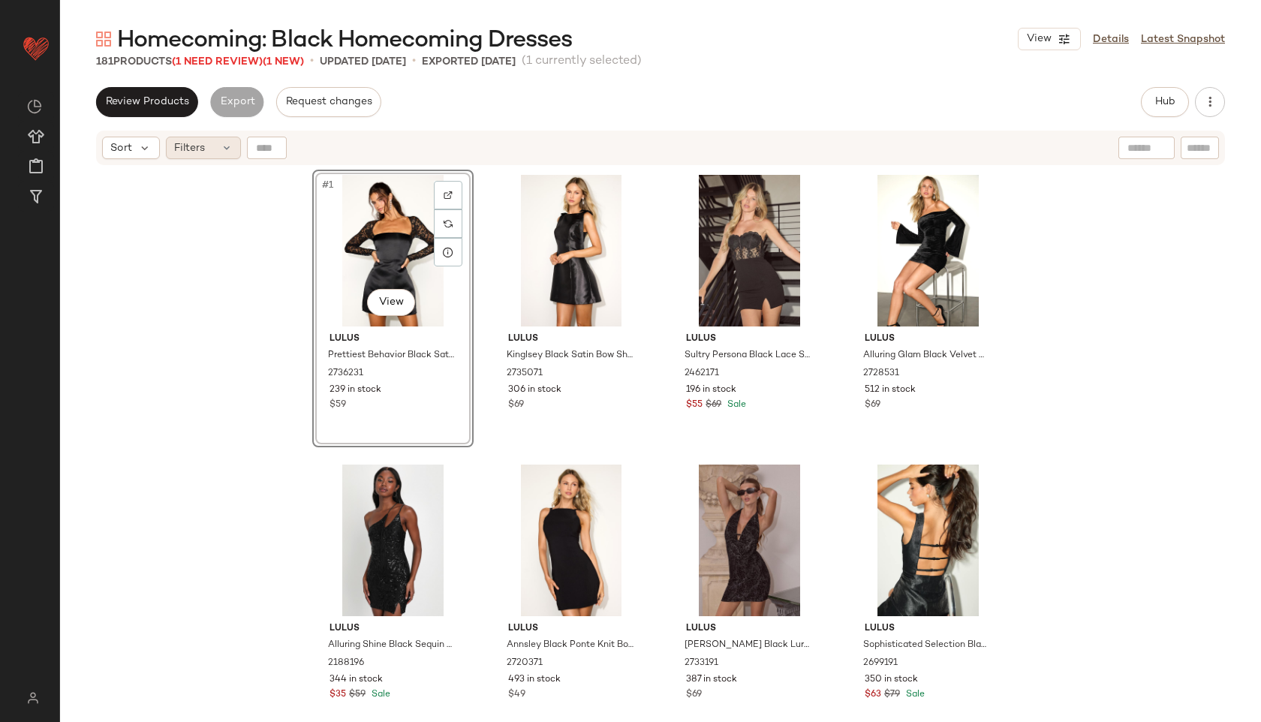
click at [193, 155] on span "Filters" at bounding box center [189, 148] width 31 height 16
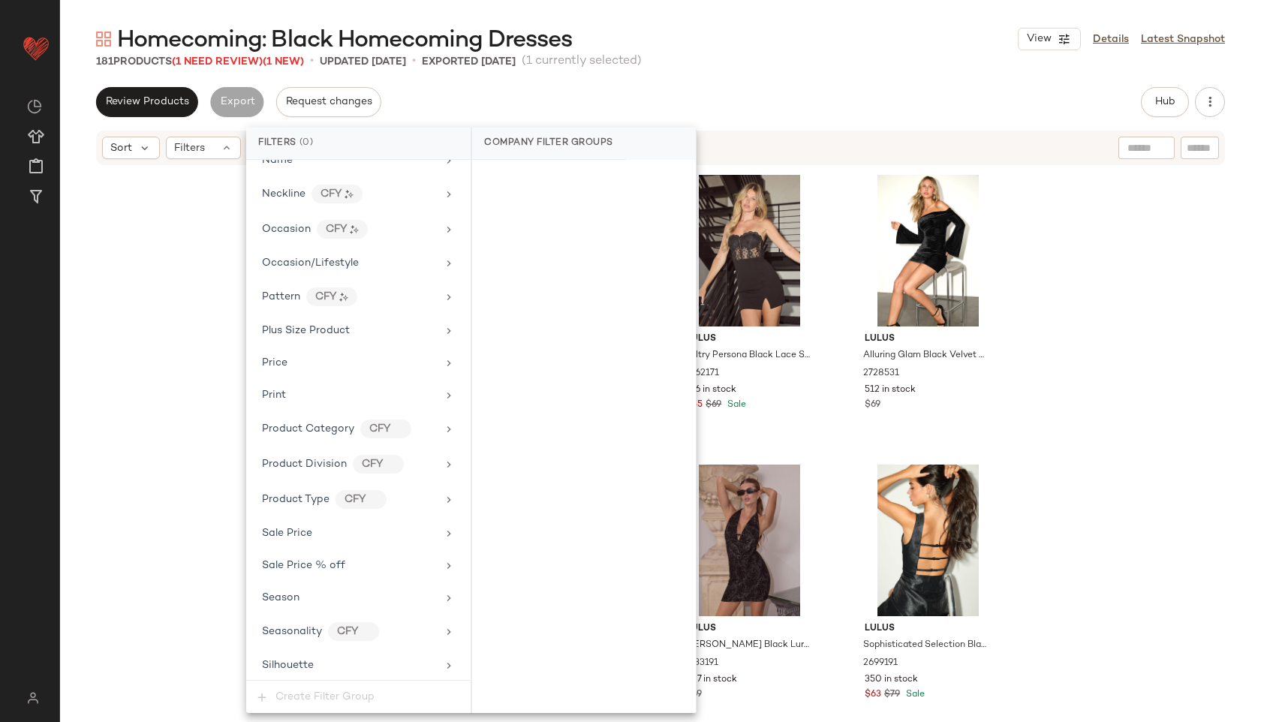
scroll to position [986, 0]
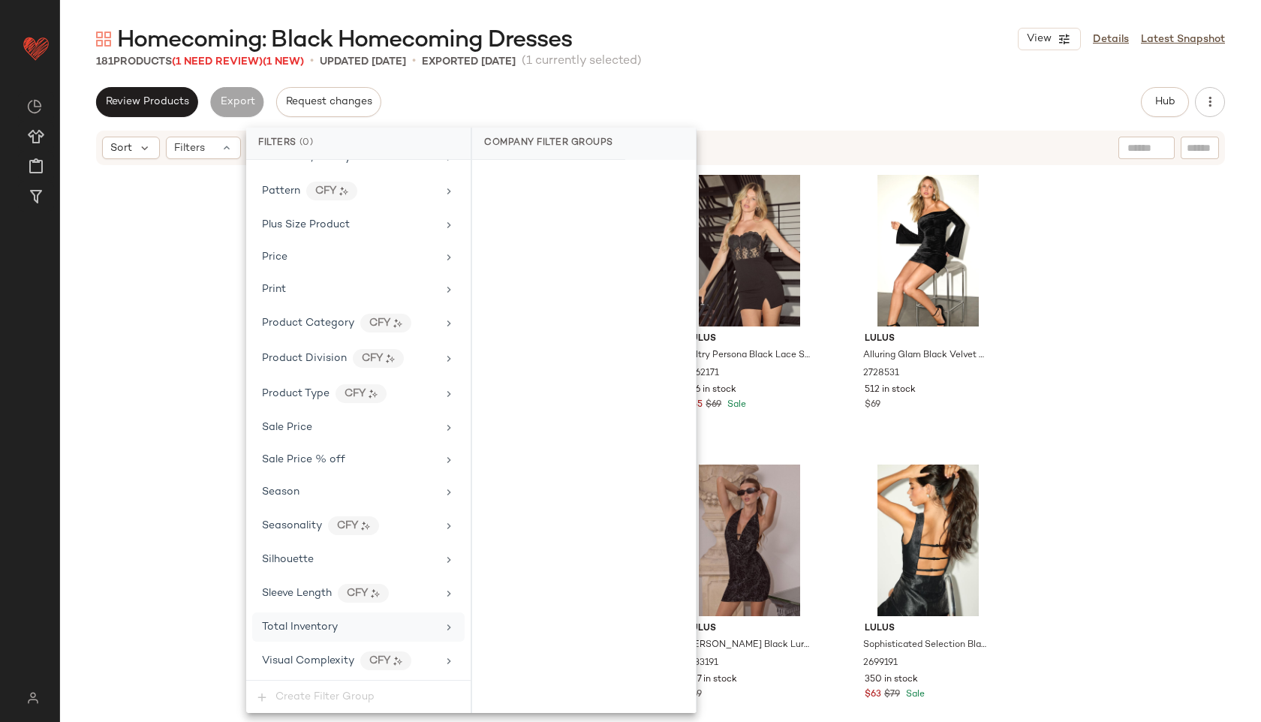
click at [357, 627] on div "Total Inventory" at bounding box center [349, 627] width 175 height 16
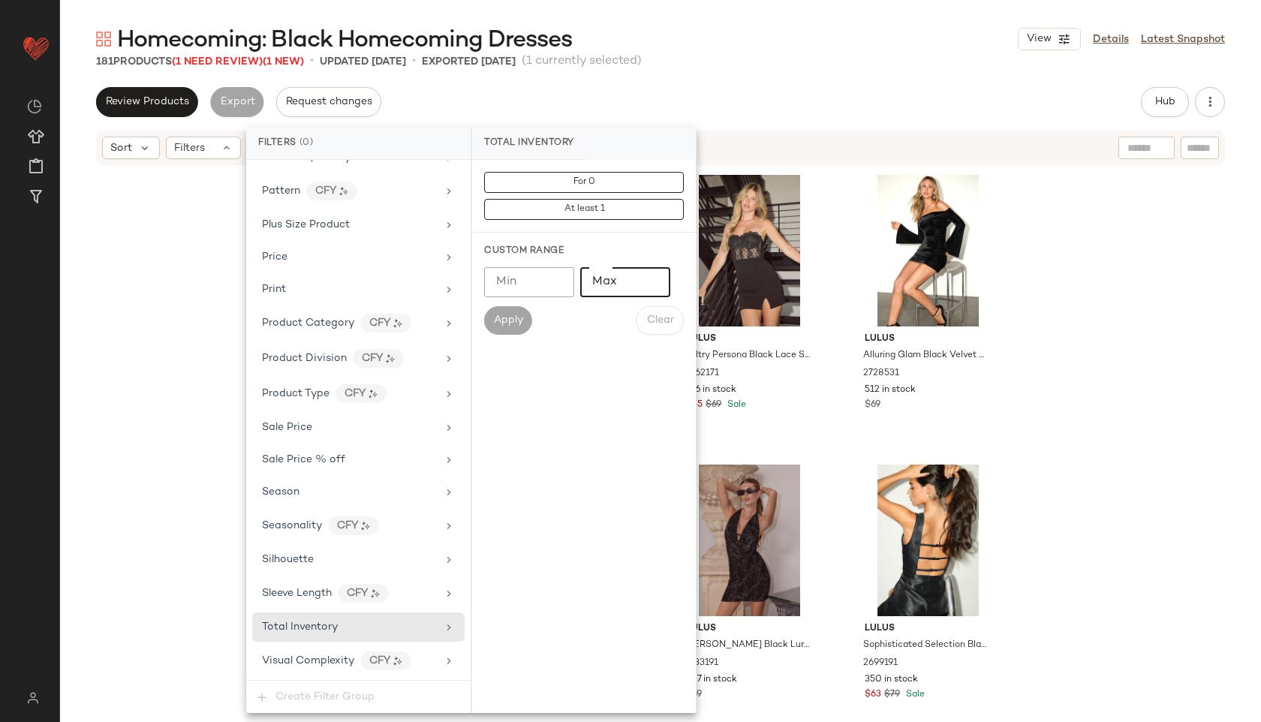
click at [601, 283] on input "Max" at bounding box center [625, 282] width 90 height 30
type input "**"
click at [505, 320] on span "Apply" at bounding box center [508, 321] width 30 height 12
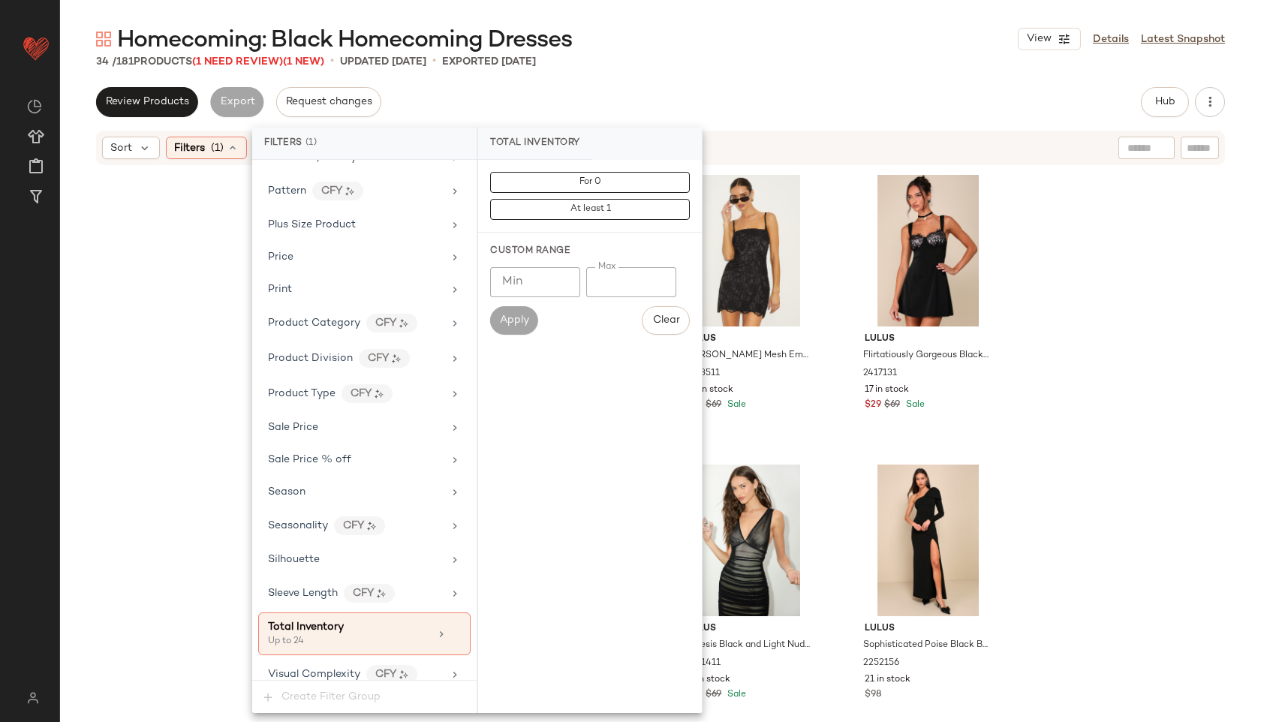
click at [947, 29] on div "Homecoming: Black Homecoming Dresses View Details Latest Snapshot" at bounding box center [660, 39] width 1201 height 30
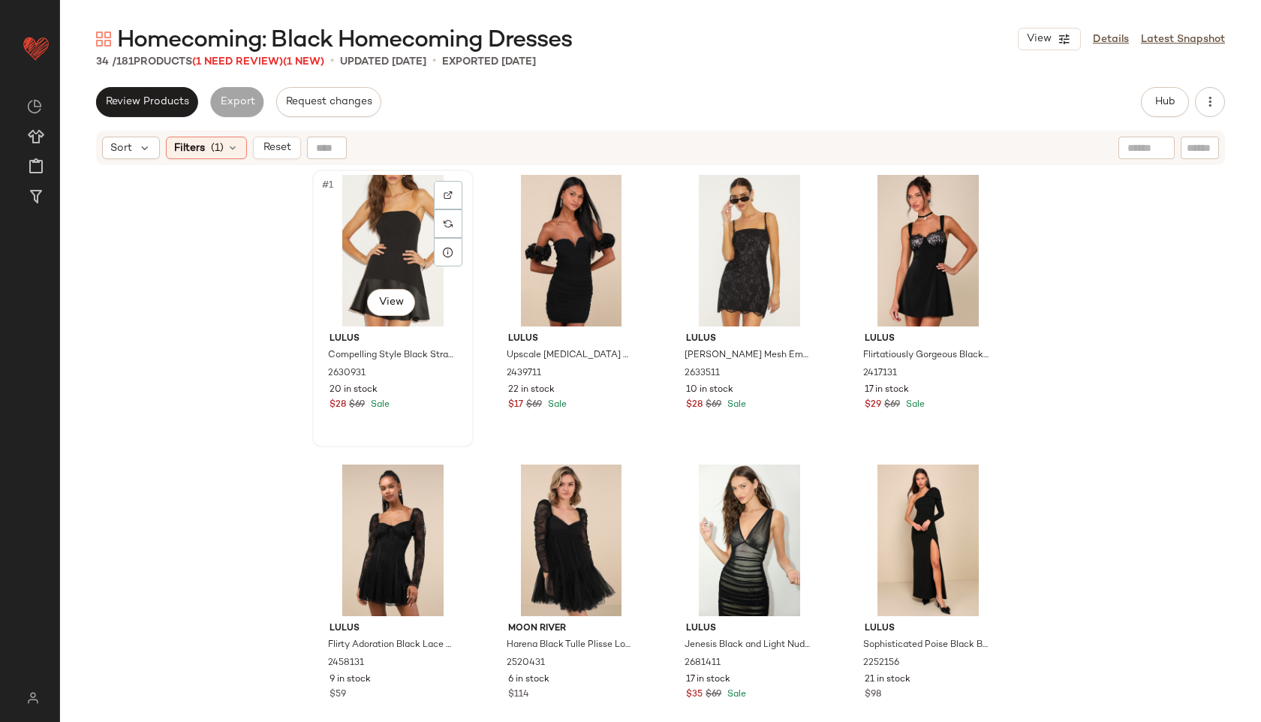
click at [378, 242] on div "#1 View" at bounding box center [393, 251] width 151 height 152
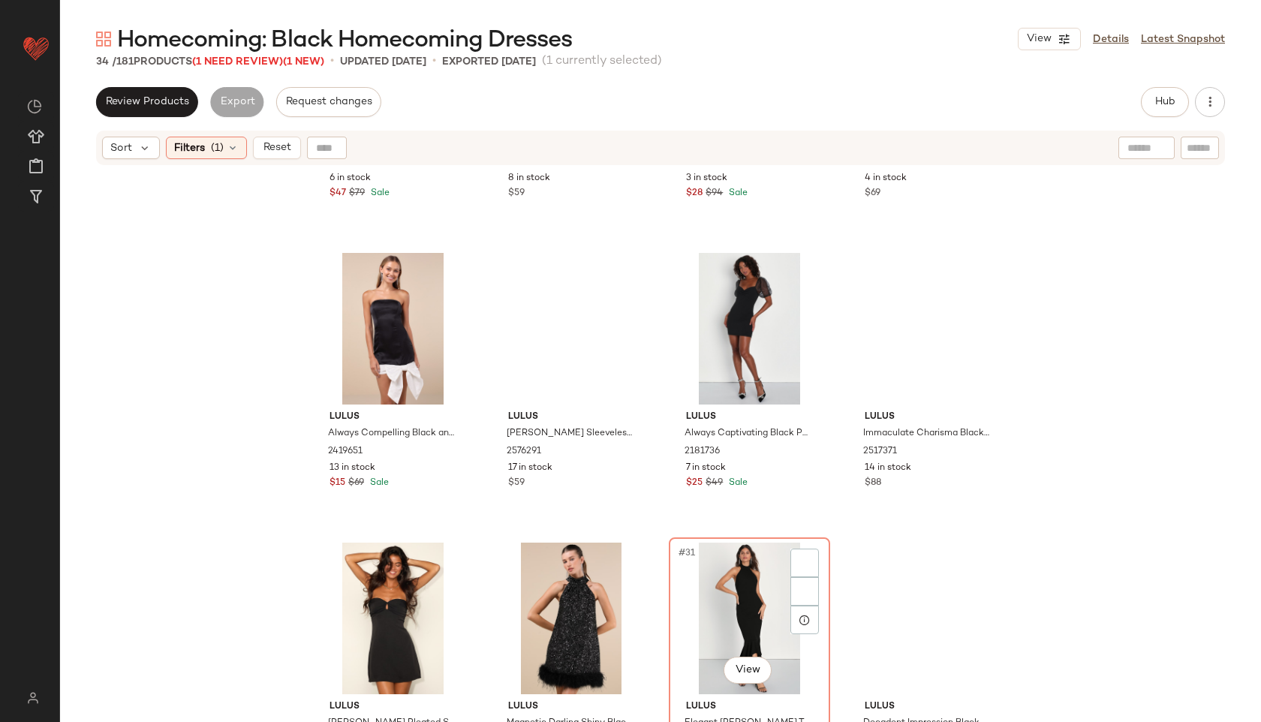
scroll to position [2018, 0]
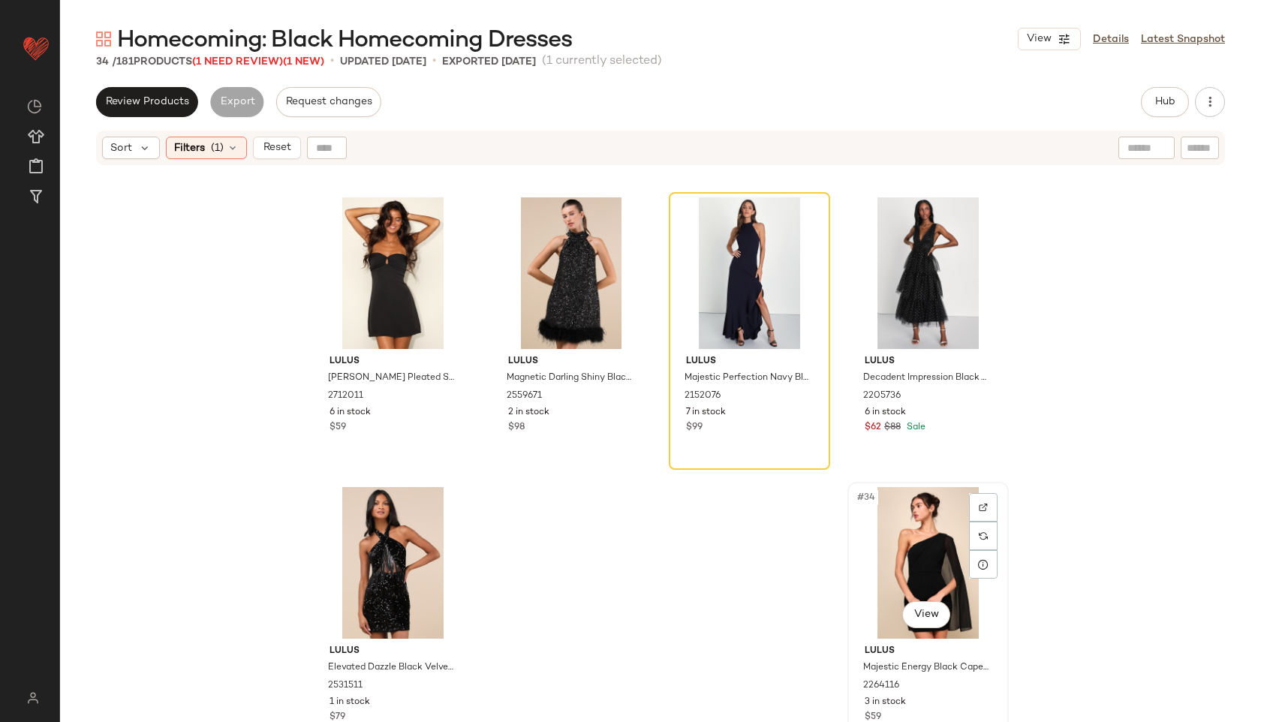
click at [907, 559] on div "#34 View" at bounding box center [928, 563] width 151 height 152
click at [245, 56] on span "(1 Need Review)" at bounding box center [237, 61] width 91 height 11
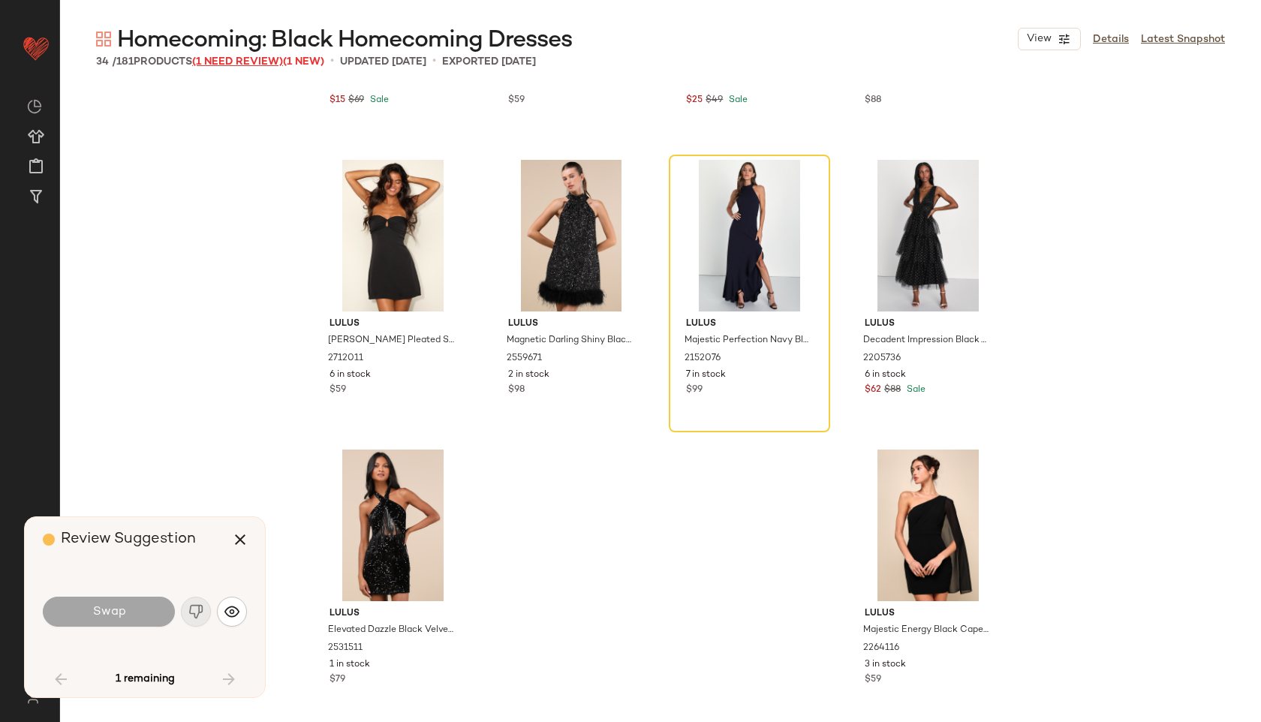
scroll to position [1739, 0]
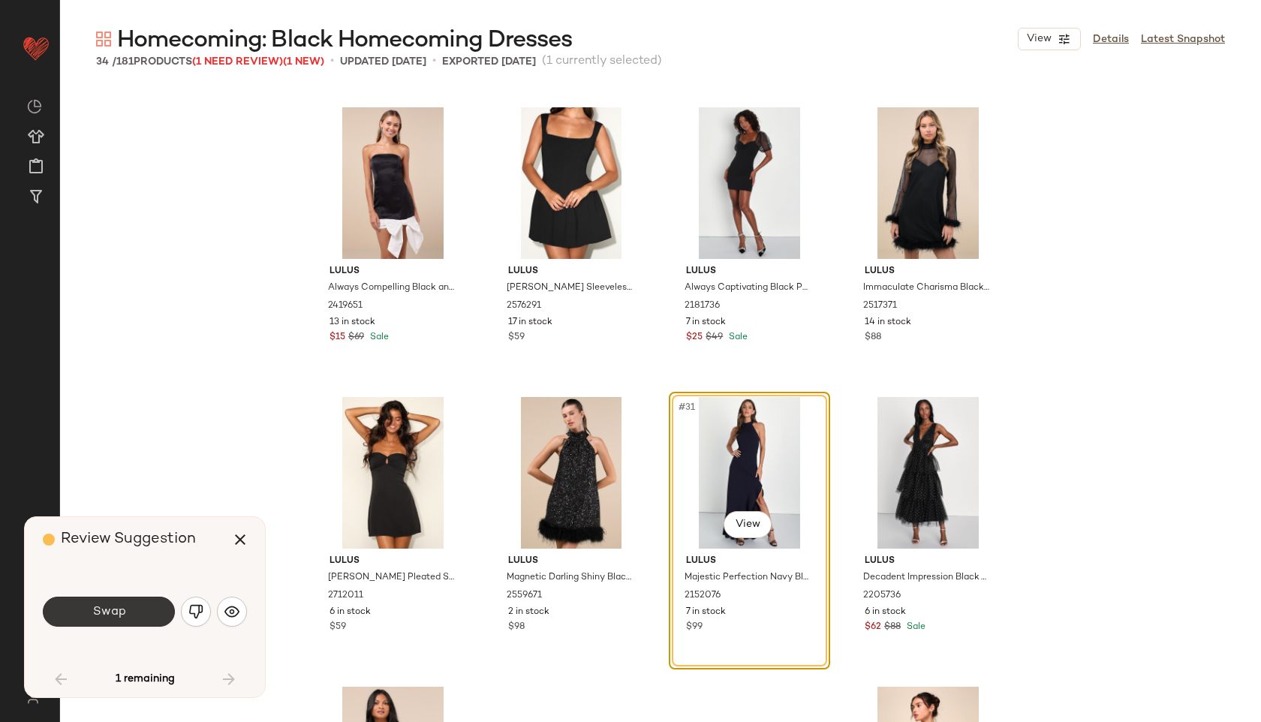
click at [122, 613] on span "Swap" at bounding box center [109, 612] width 34 height 14
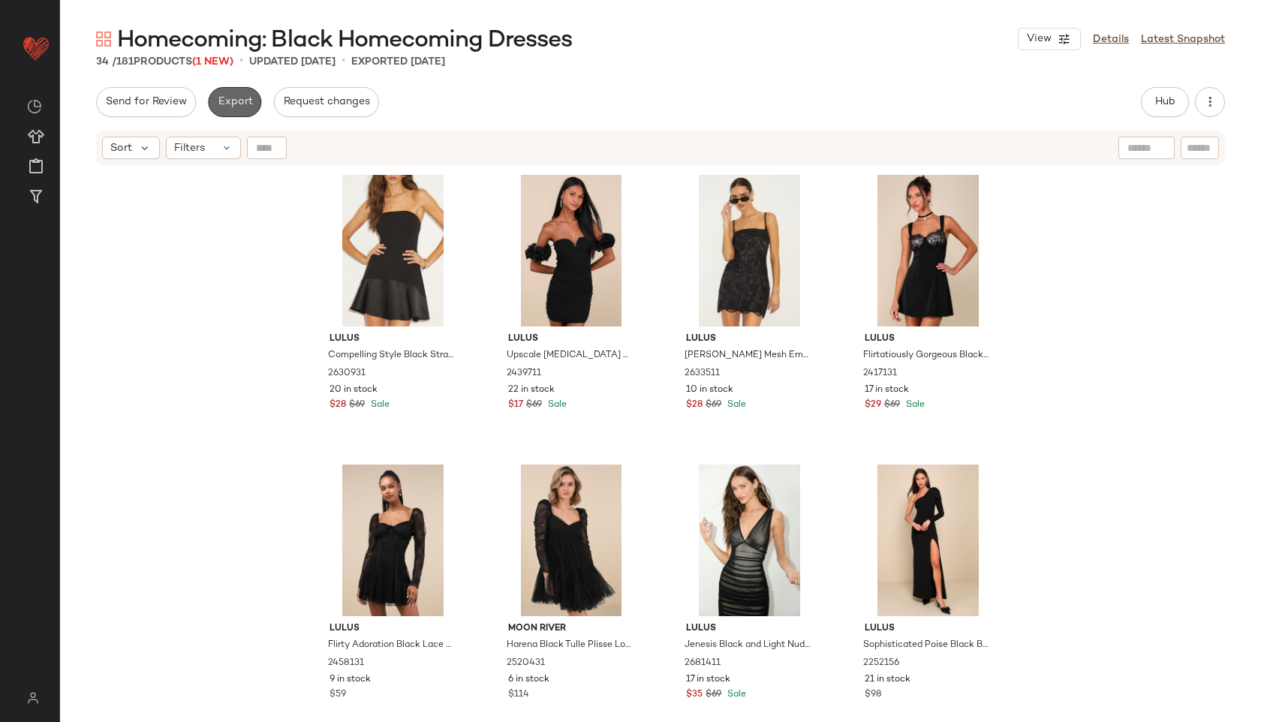
click at [230, 97] on span "Export" at bounding box center [234, 102] width 35 height 12
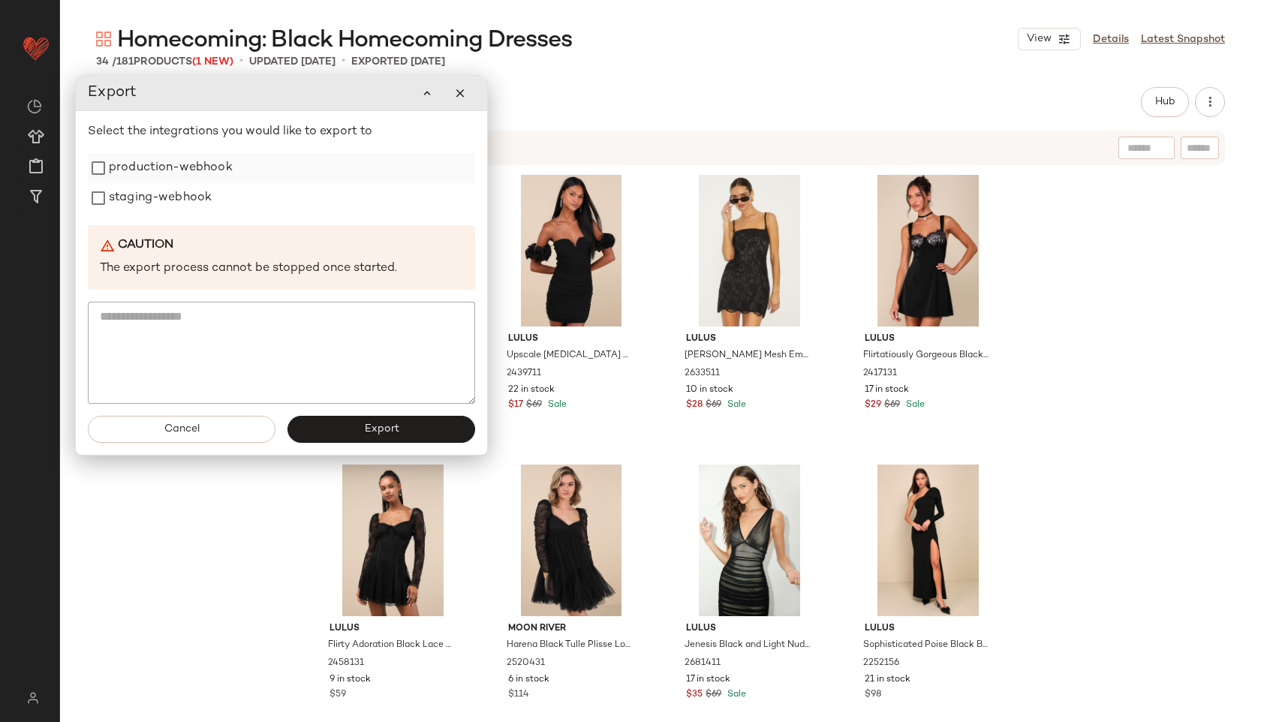
click at [135, 167] on label "production-webhook" at bounding box center [171, 168] width 124 height 30
click at [140, 215] on div "Select the integrations you would like to export to production-webhook staging-…" at bounding box center [281, 263] width 387 height 281
click at [137, 204] on label "staging-webhook" at bounding box center [160, 198] width 103 height 30
click at [392, 439] on button "Export" at bounding box center [382, 429] width 188 height 27
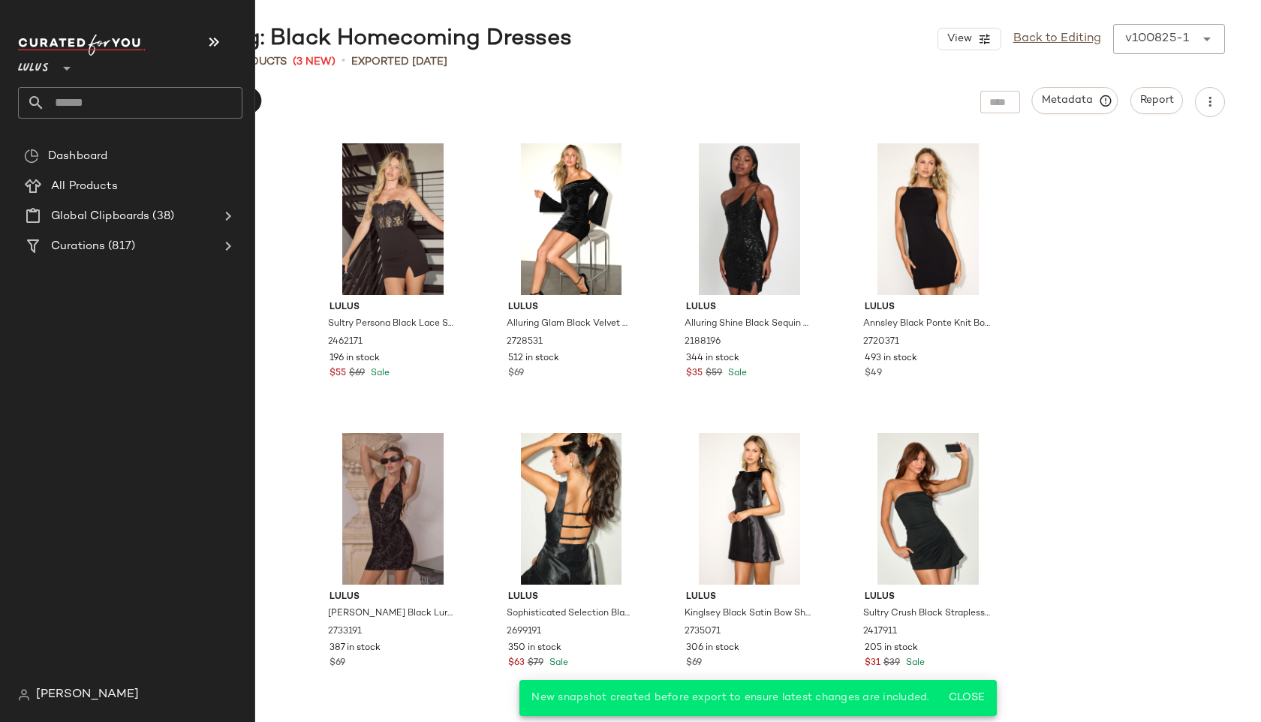
click at [101, 104] on input "text" at bounding box center [143, 103] width 197 height 32
type input "****"
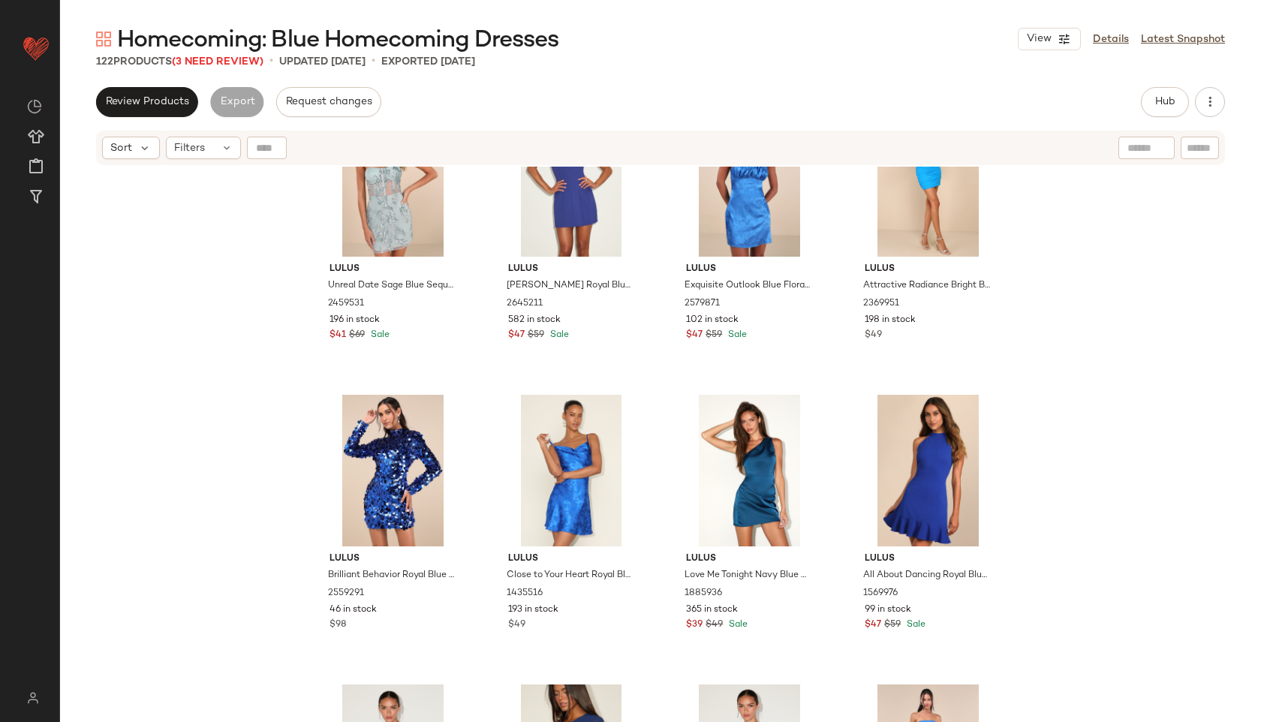
scroll to position [316, 0]
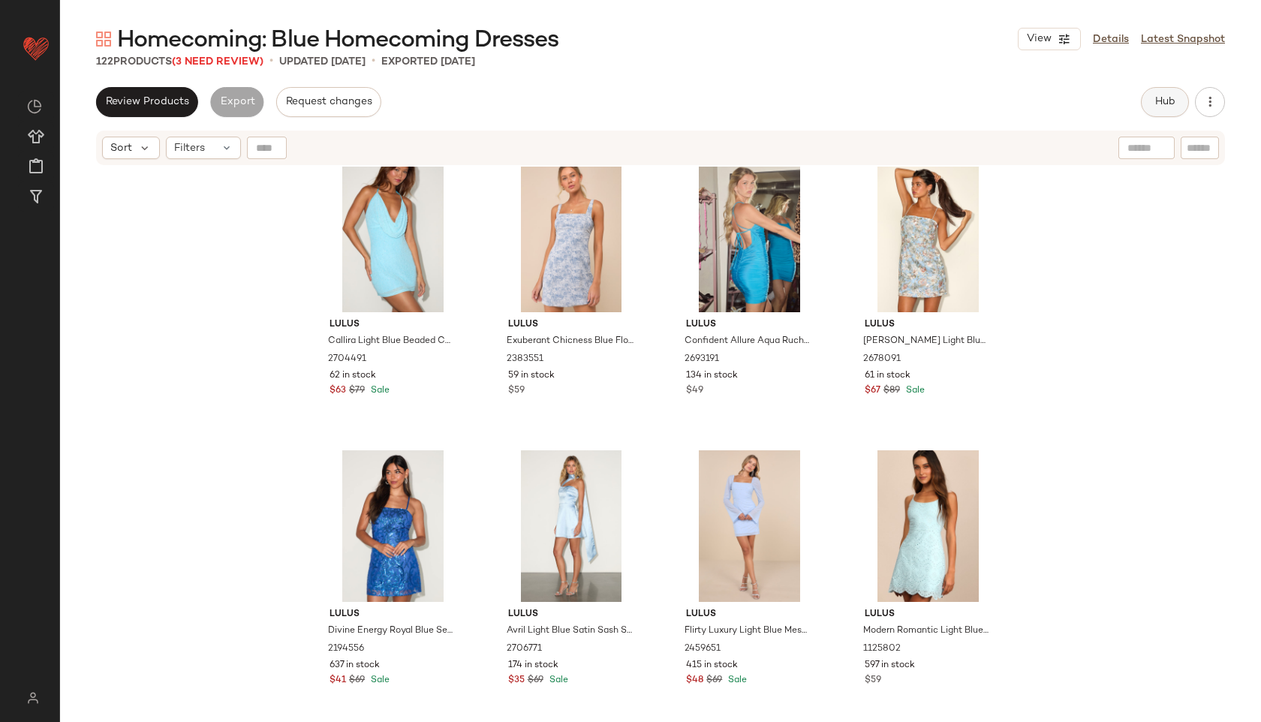
click at [1180, 102] on button "Hub" at bounding box center [1165, 102] width 48 height 30
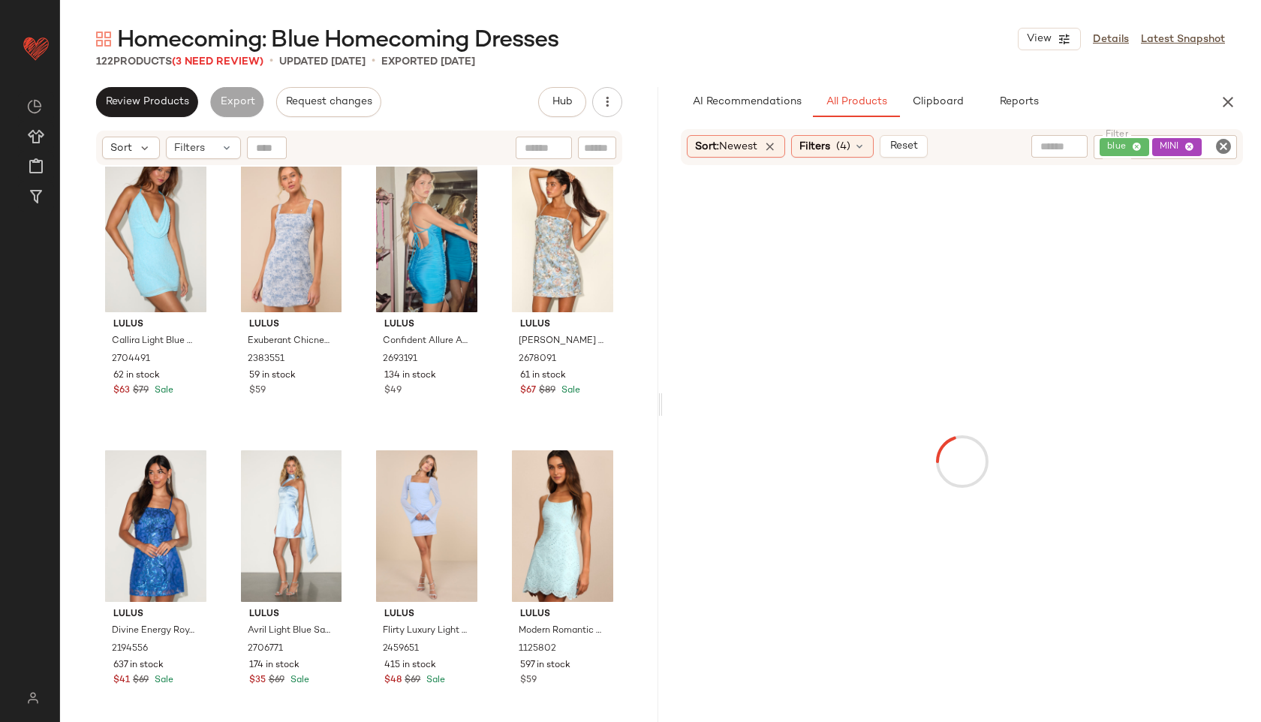
click at [1224, 149] on icon "Clear Filter" at bounding box center [1224, 146] width 18 height 18
paste input "**********"
type input "**********"
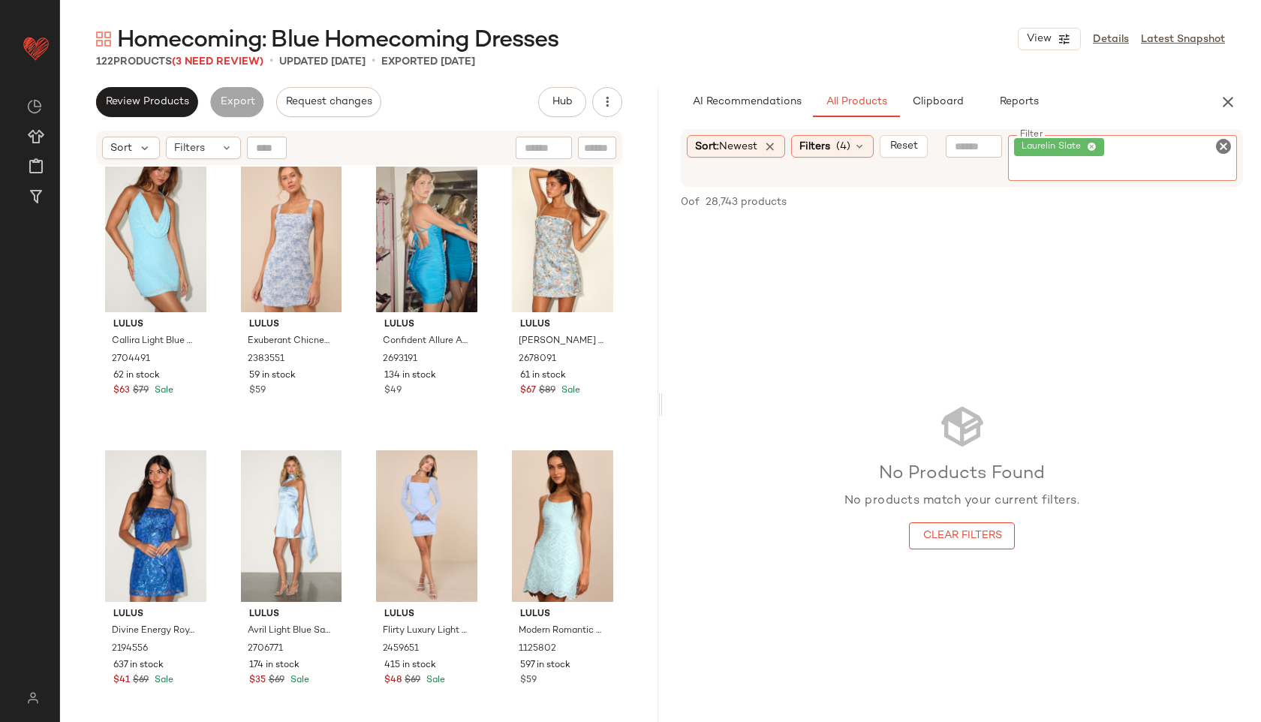
click at [1219, 140] on icon "Clear Filter" at bounding box center [1224, 146] width 18 height 18
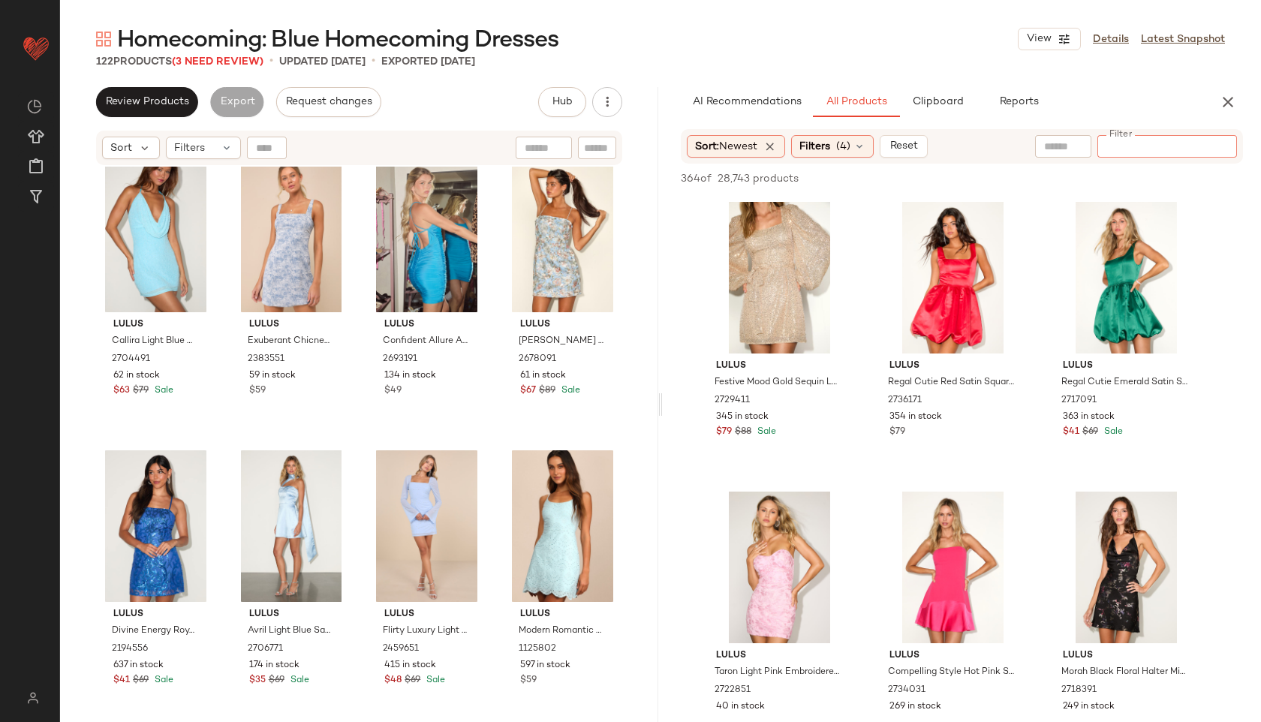
click at [592, 146] on input "text" at bounding box center [597, 148] width 26 height 16
paste input "**********"
type input "**********"
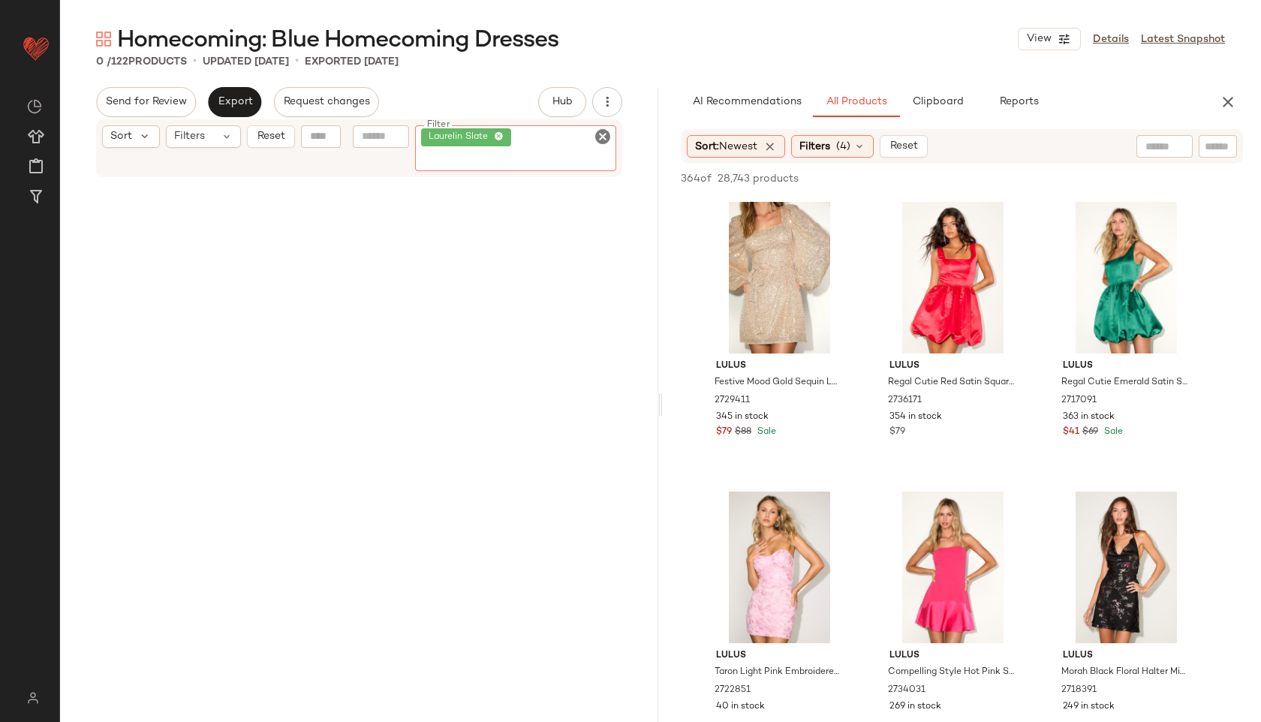
click at [603, 139] on icon "Clear Filter" at bounding box center [603, 137] width 18 height 18
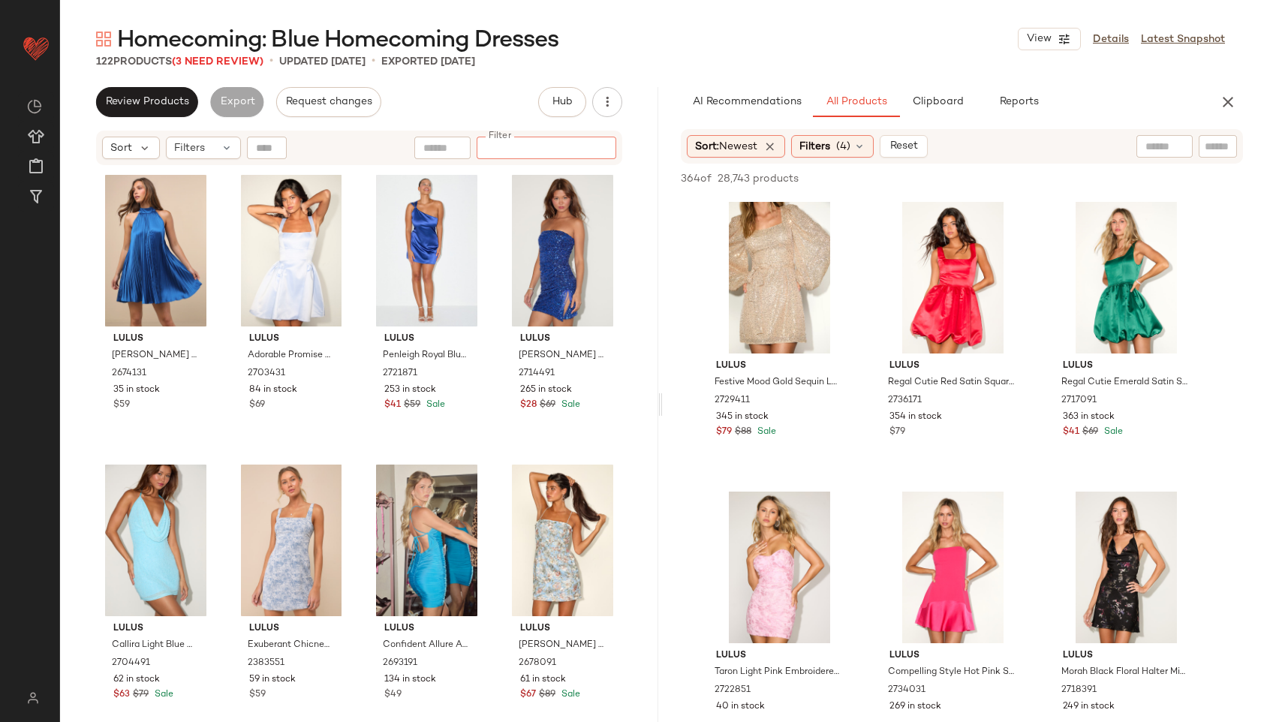
click at [1220, 155] on div at bounding box center [1218, 146] width 38 height 23
type input "*******"
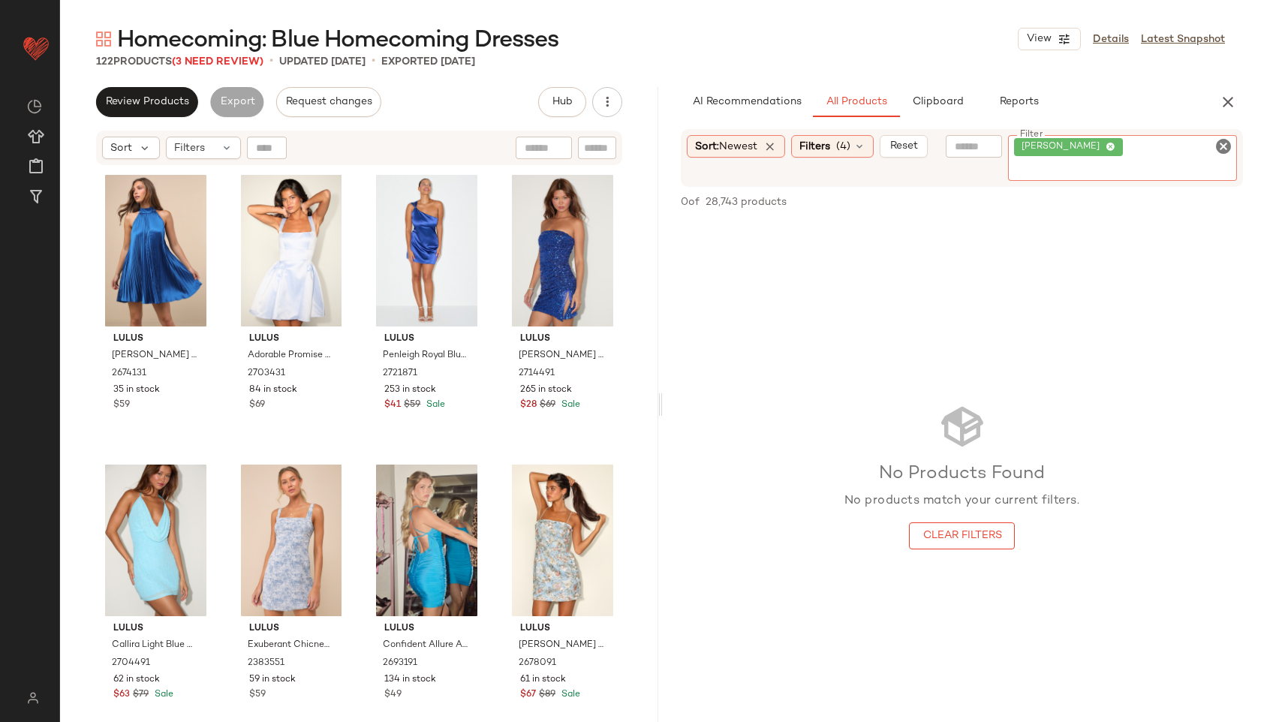
click at [1227, 143] on icon "Clear Filter" at bounding box center [1224, 146] width 18 height 18
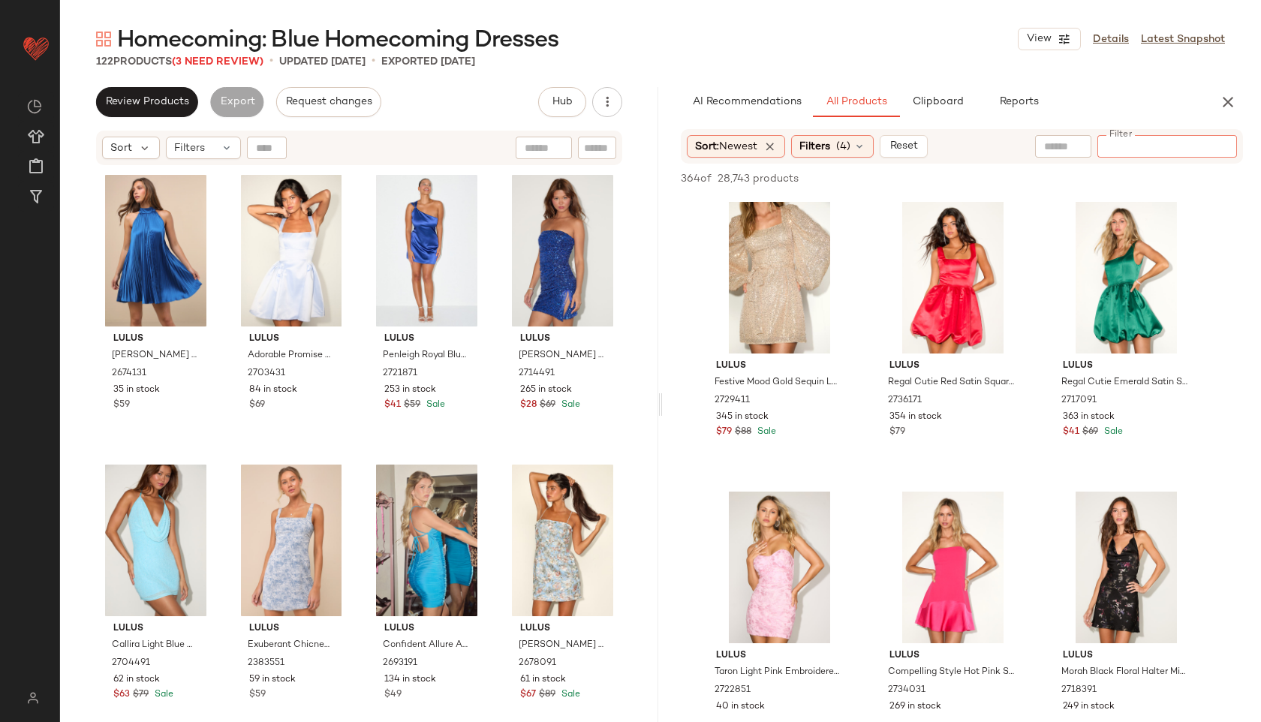
click at [1112, 154] on input "Filter" at bounding box center [1168, 147] width 128 height 16
paste input "**********"
type input "**********"
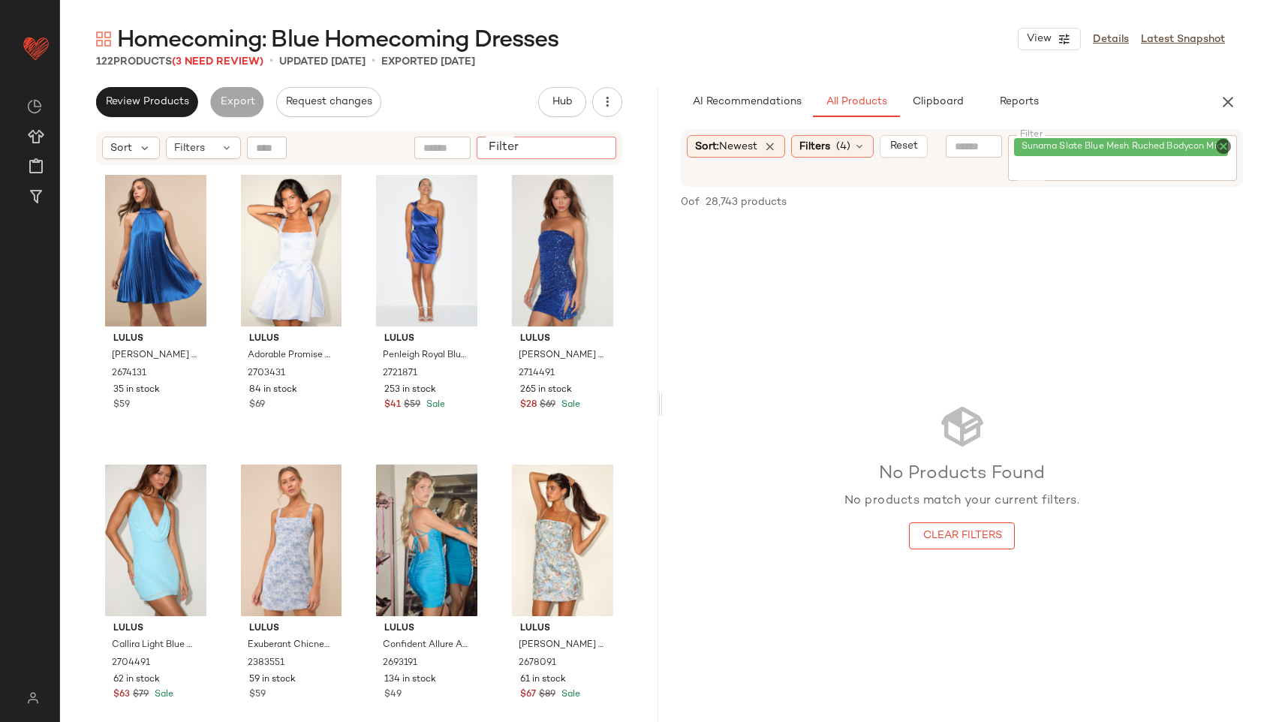
click at [595, 152] on input "Filter" at bounding box center [547, 148] width 128 height 16
paste input "**********"
type input "**********"
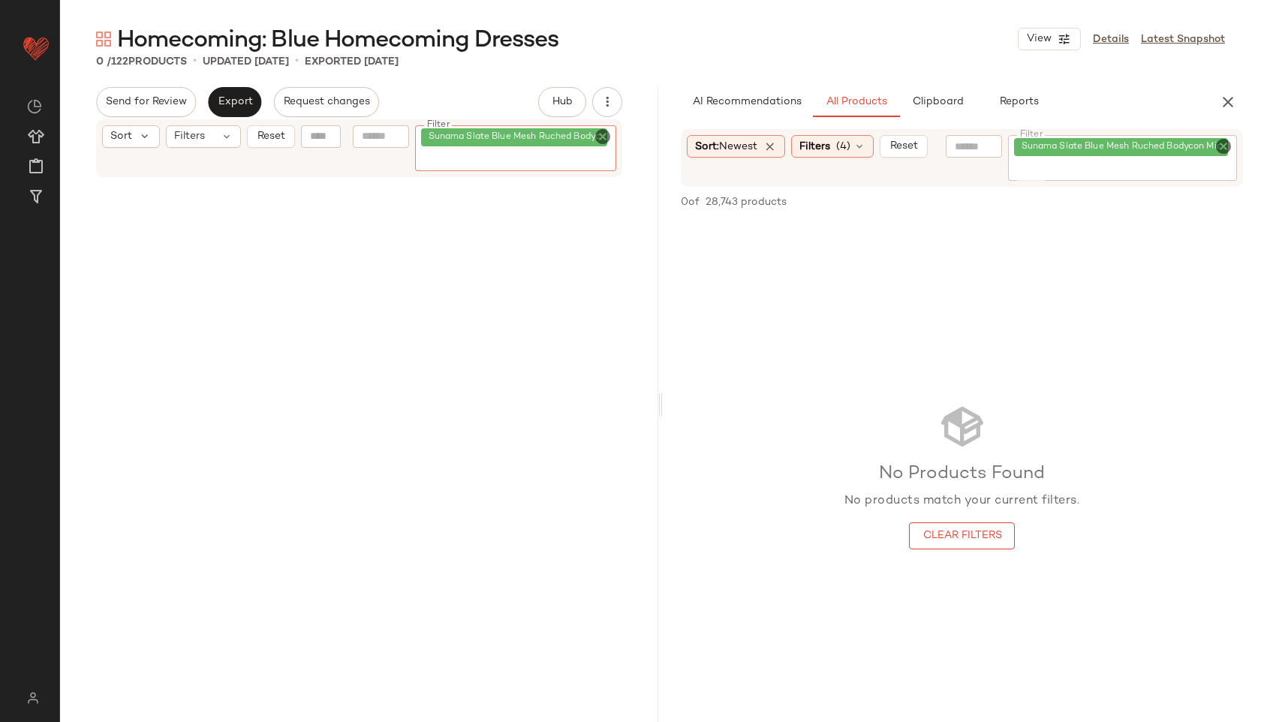
click at [599, 137] on icon "Clear Filter" at bounding box center [603, 137] width 18 height 18
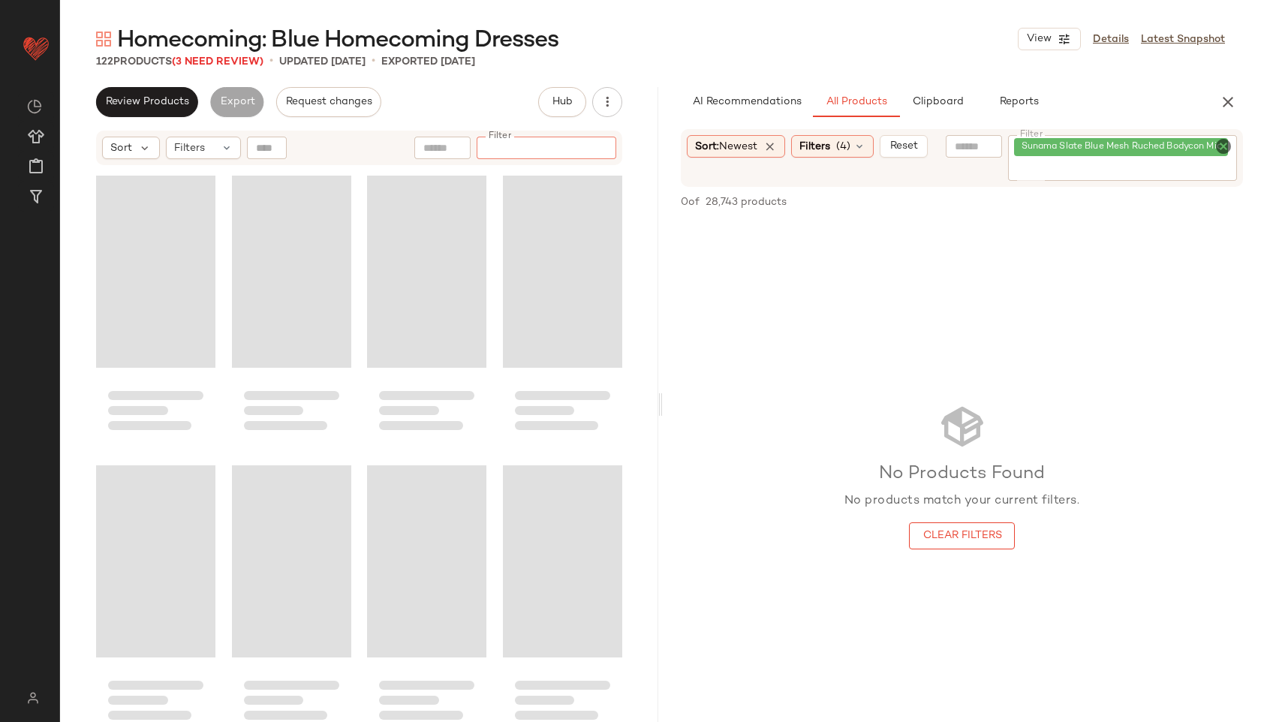
click at [1227, 149] on icon "Clear Filter" at bounding box center [1224, 146] width 18 height 18
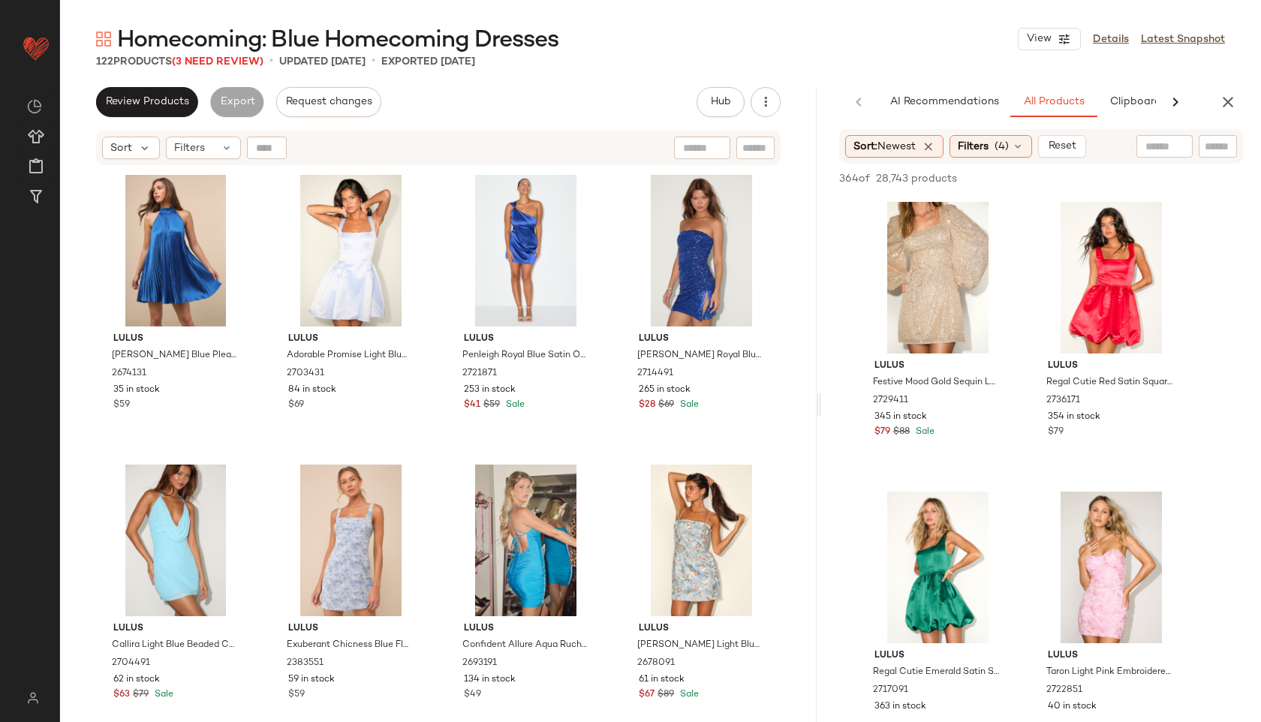
drag, startPoint x: 662, startPoint y: 407, endPoint x: 824, endPoint y: 441, distance: 165.8
click at [824, 441] on div "Homecoming: Blue Homecoming Dresses View Details Latest Snapshot 122 Products (…" at bounding box center [660, 373] width 1201 height 698
click at [1050, 146] on button "Reset" at bounding box center [1062, 146] width 48 height 23
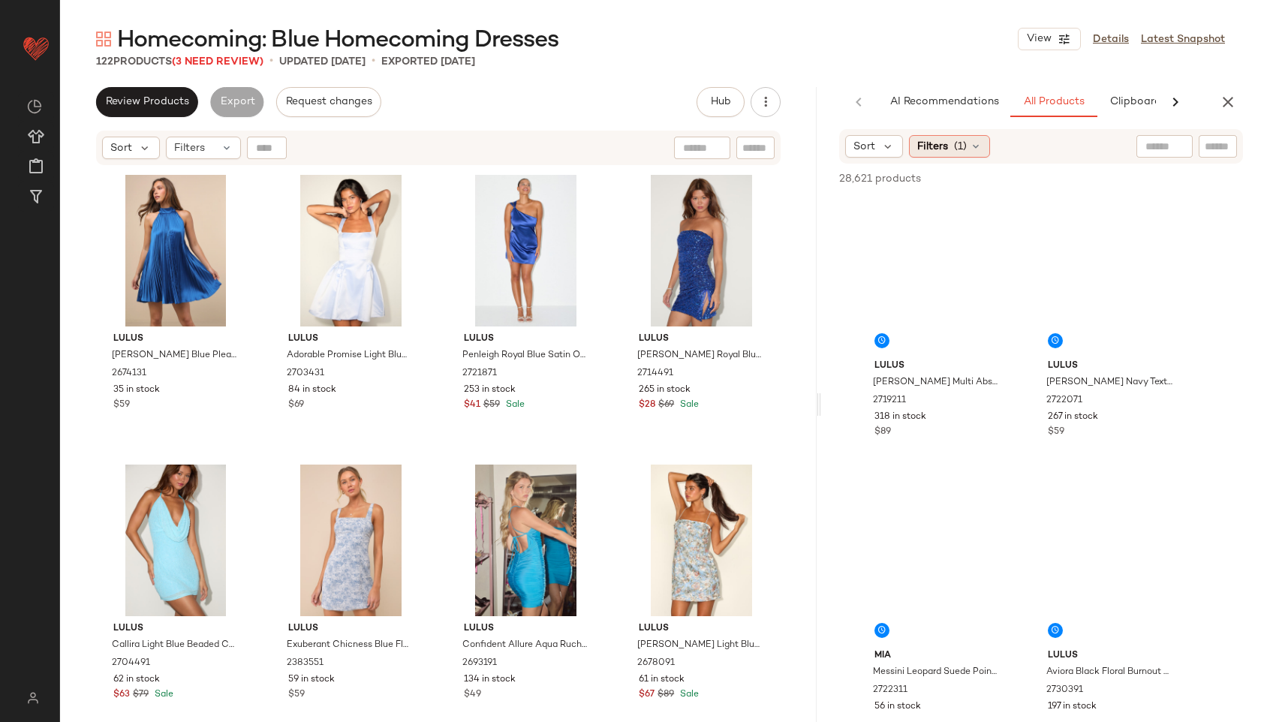
click at [952, 153] on div "Filters (1)" at bounding box center [949, 146] width 81 height 23
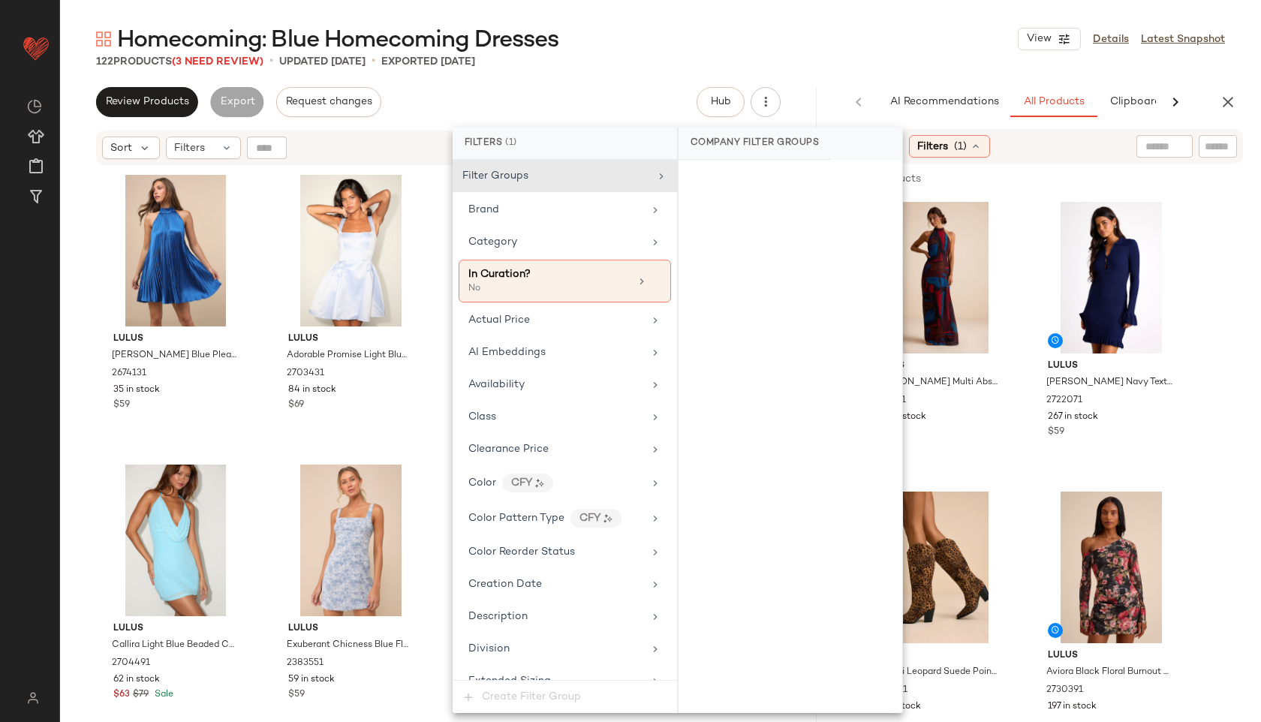
click at [899, 80] on div "Homecoming: Blue Homecoming Dresses View Details Latest Snapshot 122 Products (…" at bounding box center [660, 373] width 1201 height 698
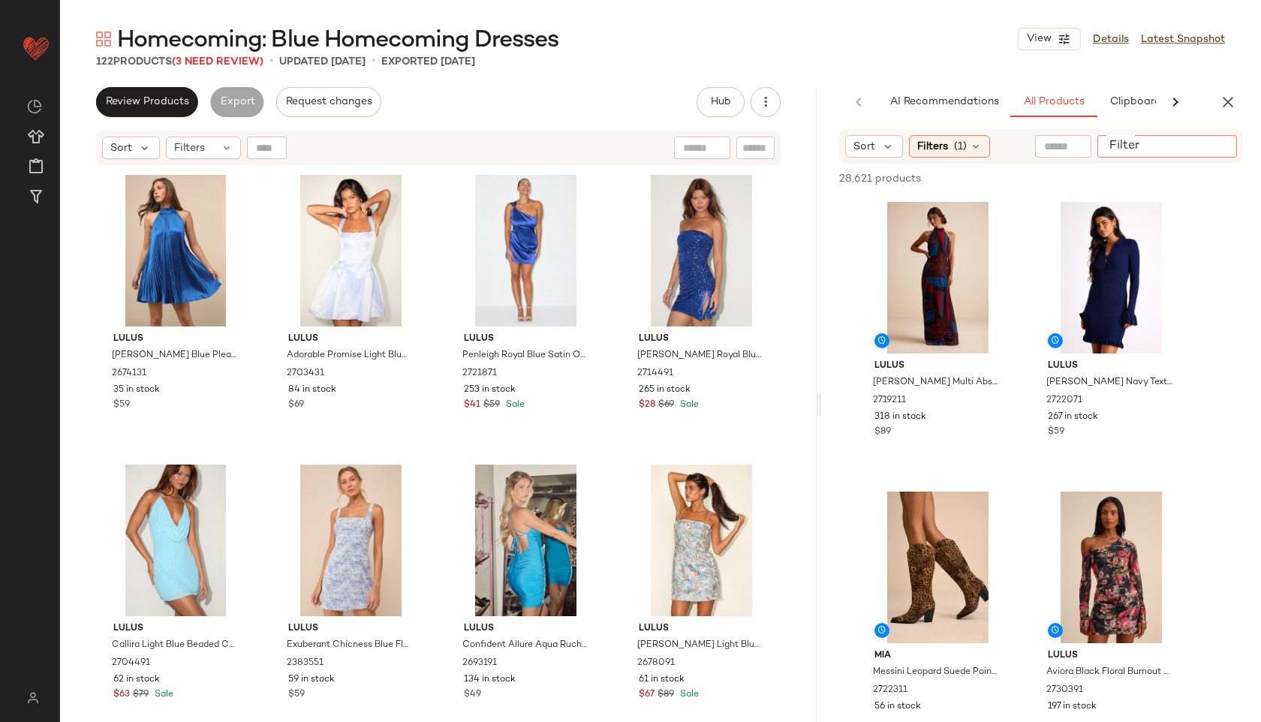
click at [1216, 152] on input "Filter" at bounding box center [1168, 147] width 128 height 16
paste input "**********"
type input "**********"
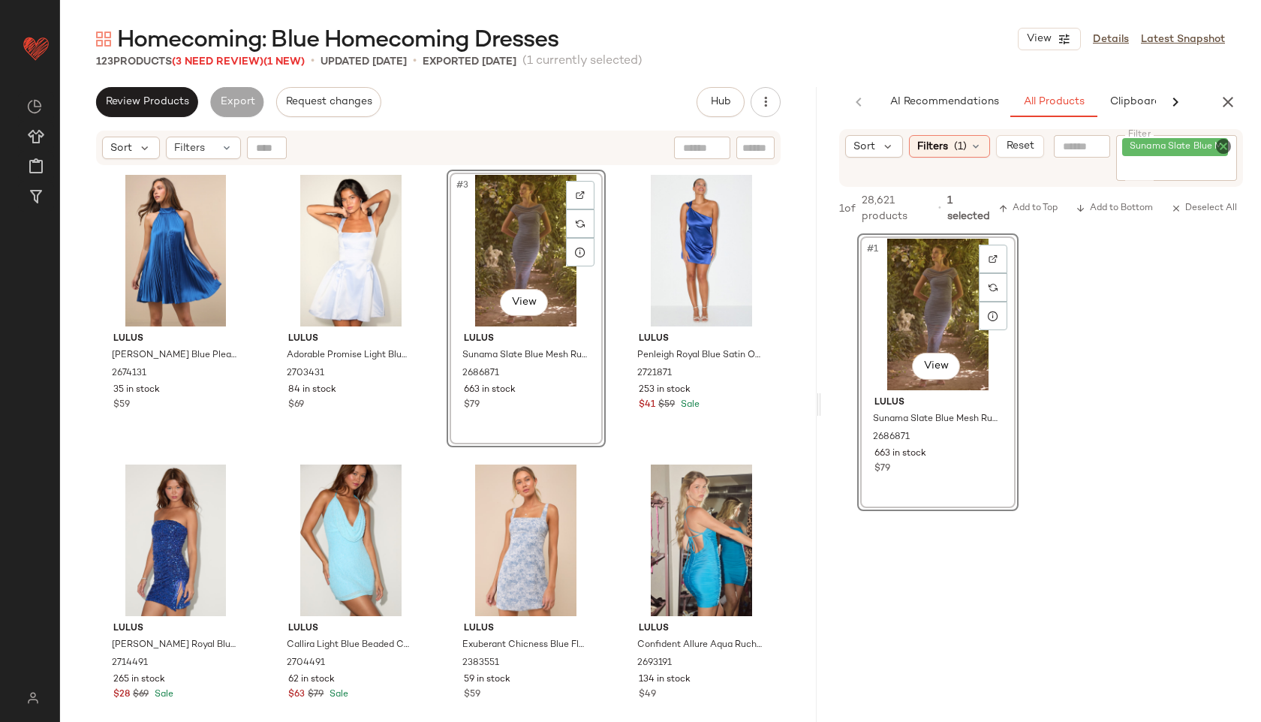
drag, startPoint x: 926, startPoint y: 305, endPoint x: 308, endPoint y: 0, distance: 689.0
click at [1220, 144] on icon "Clear Filter" at bounding box center [1224, 146] width 18 height 18
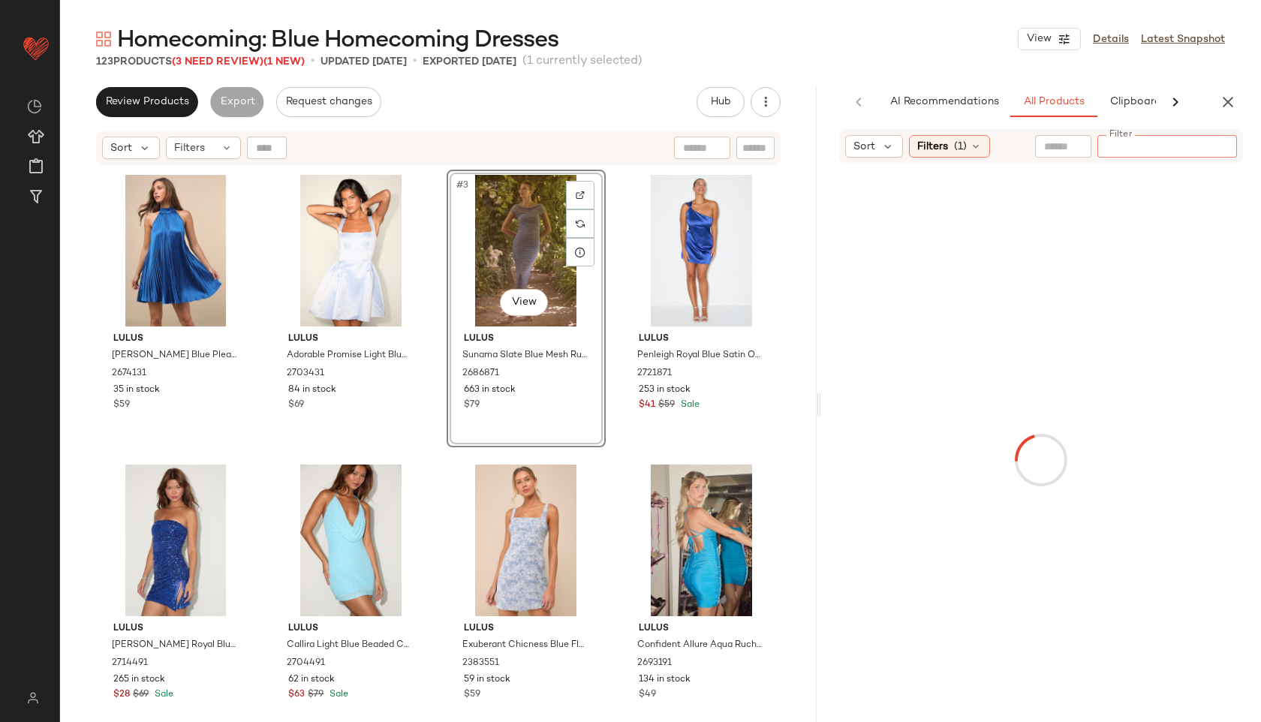
paste input "**********"
type input "**********"
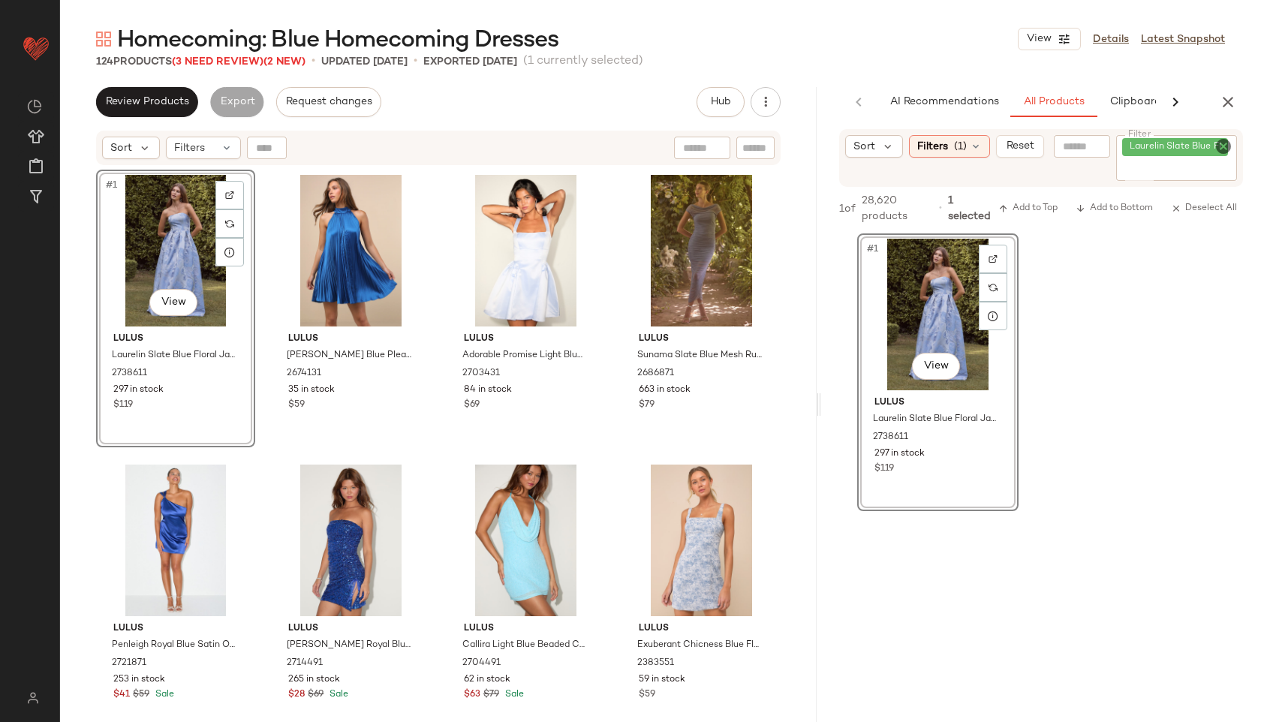
drag, startPoint x: 947, startPoint y: 299, endPoint x: 429, endPoint y: 1, distance: 597.0
click at [1225, 148] on icon "Clear Filter" at bounding box center [1224, 146] width 18 height 18
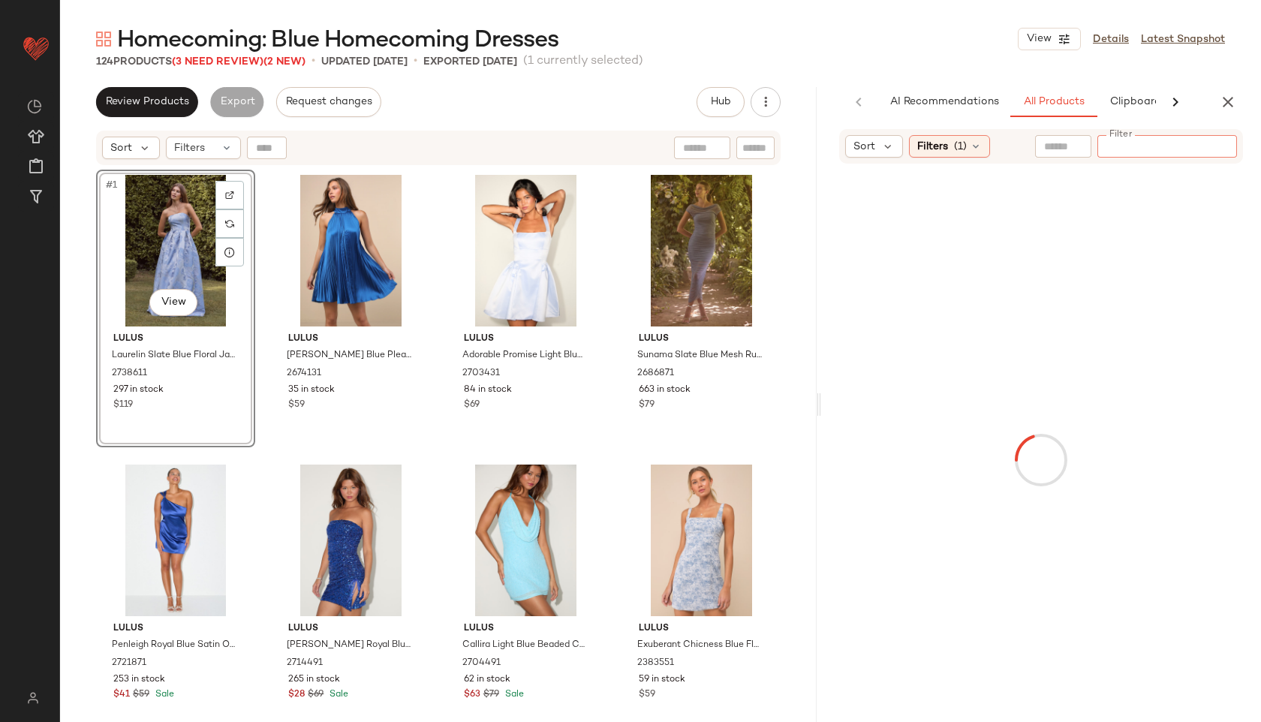
paste input "**********"
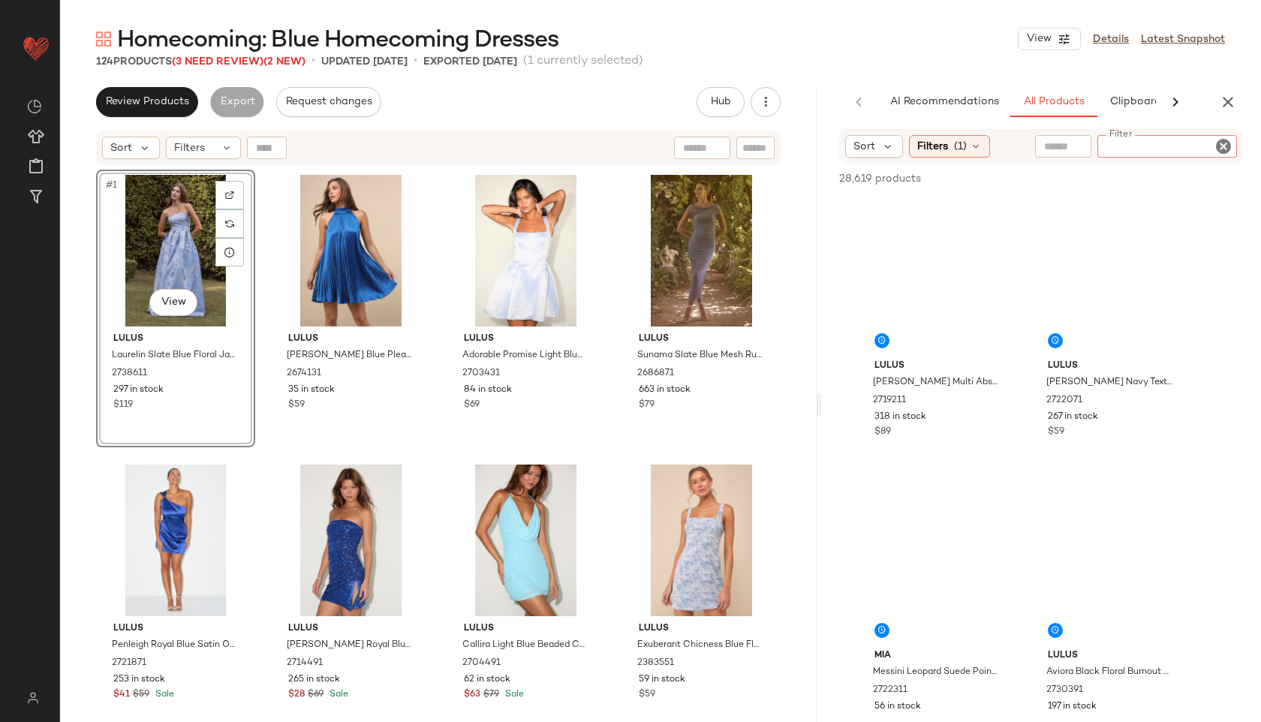
type input "**********"
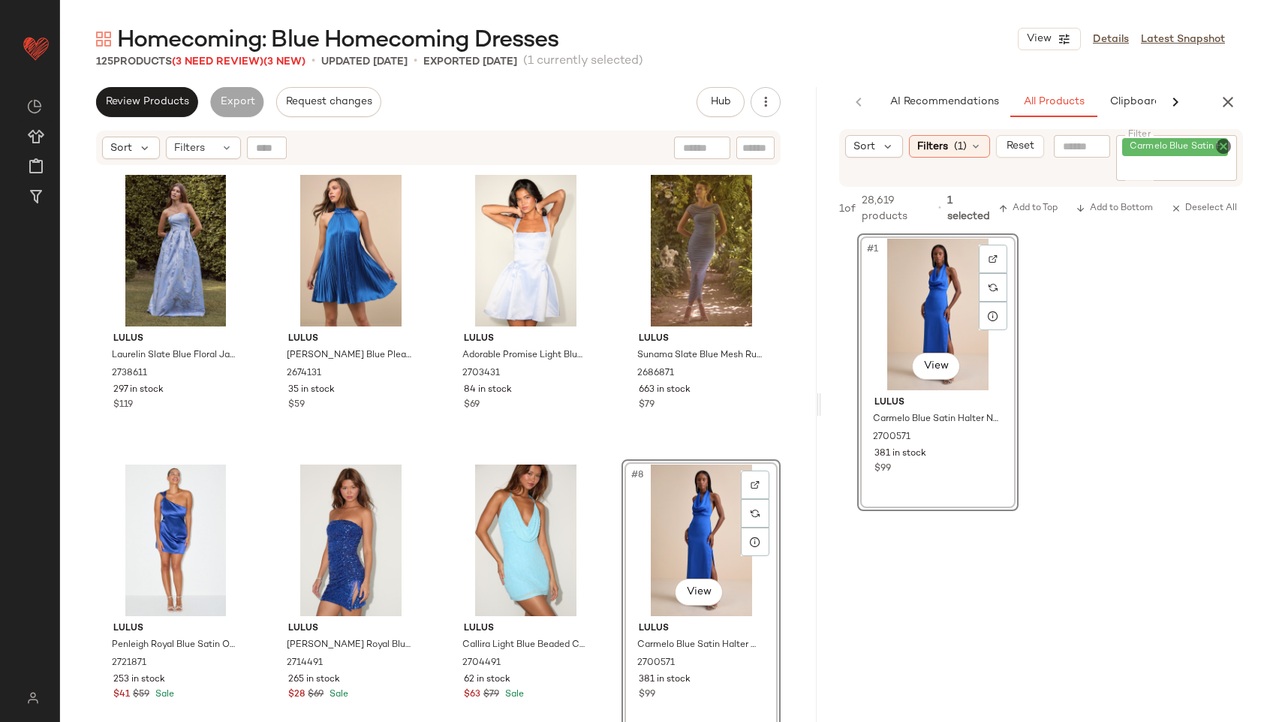
drag, startPoint x: 488, startPoint y: 505, endPoint x: 516, endPoint y: 2, distance: 503.8
click at [1222, 152] on icon "Clear Filter" at bounding box center [1224, 146] width 18 height 18
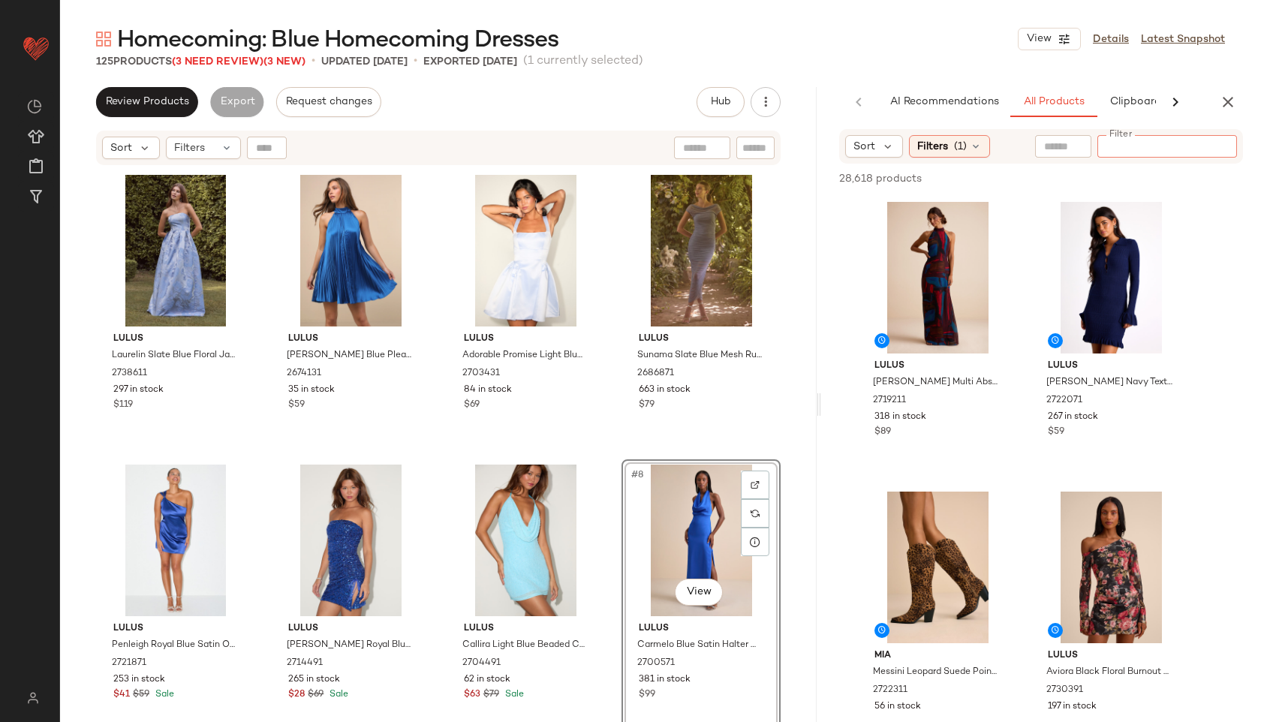
paste input "**********"
type input "**********"
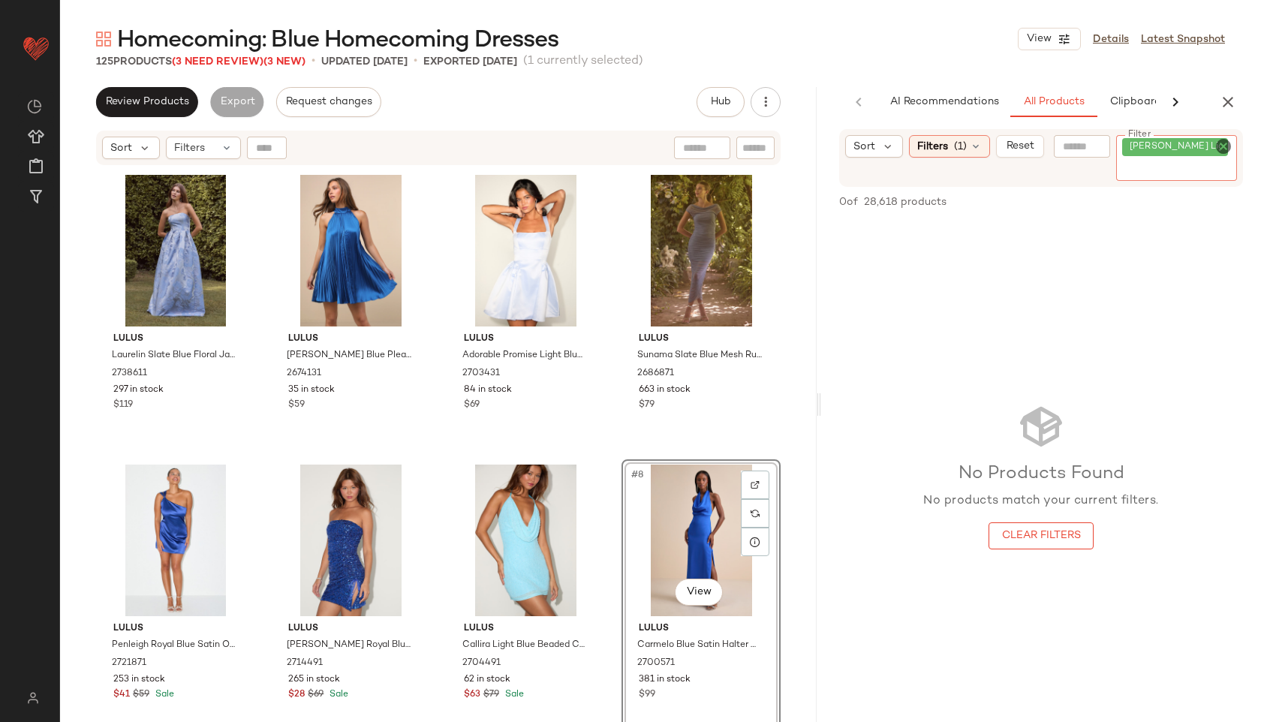
click at [1219, 143] on icon "Clear Filter" at bounding box center [1224, 146] width 18 height 18
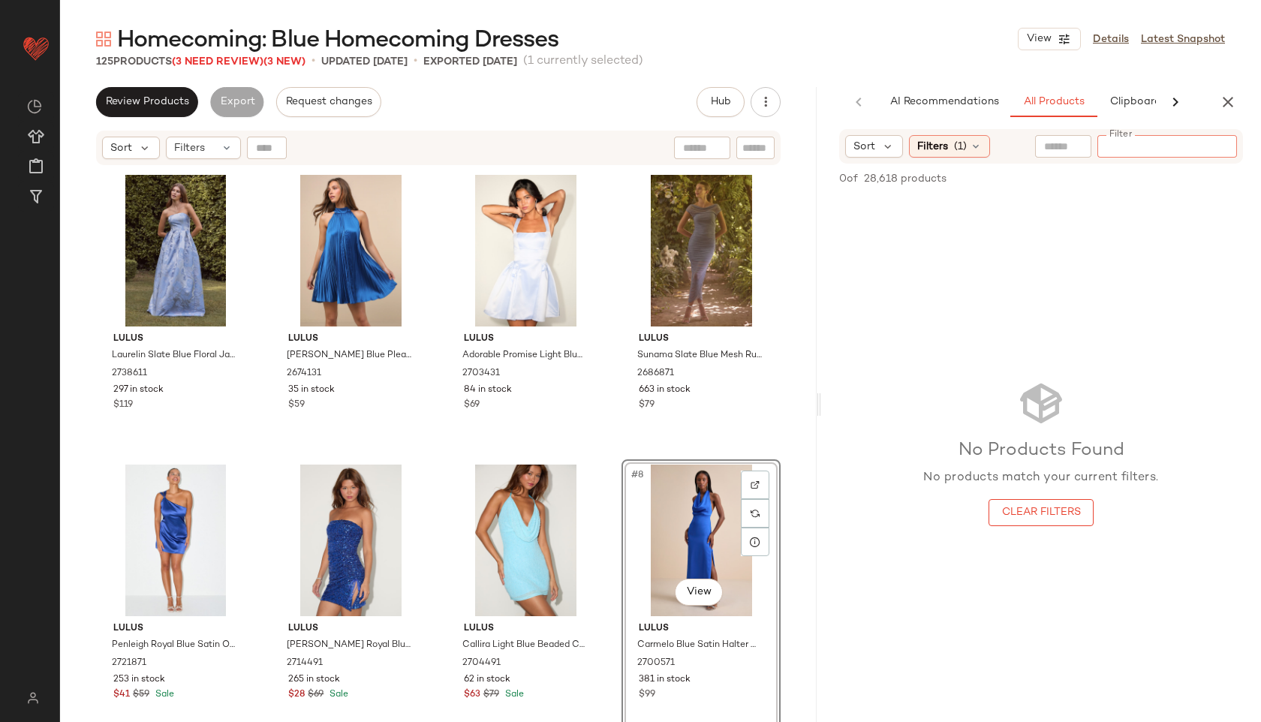
paste input "**********"
type input "**********"
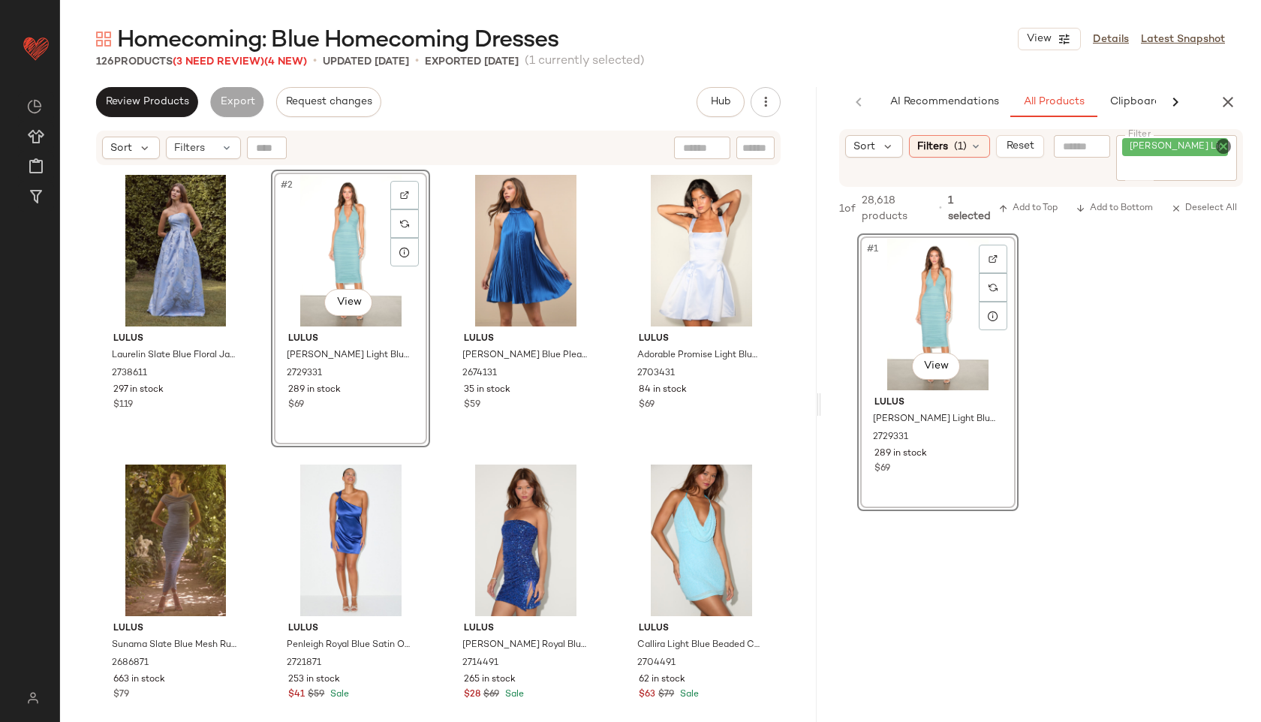
click at [1224, 148] on icon "Clear Filter" at bounding box center [1224, 146] width 18 height 18
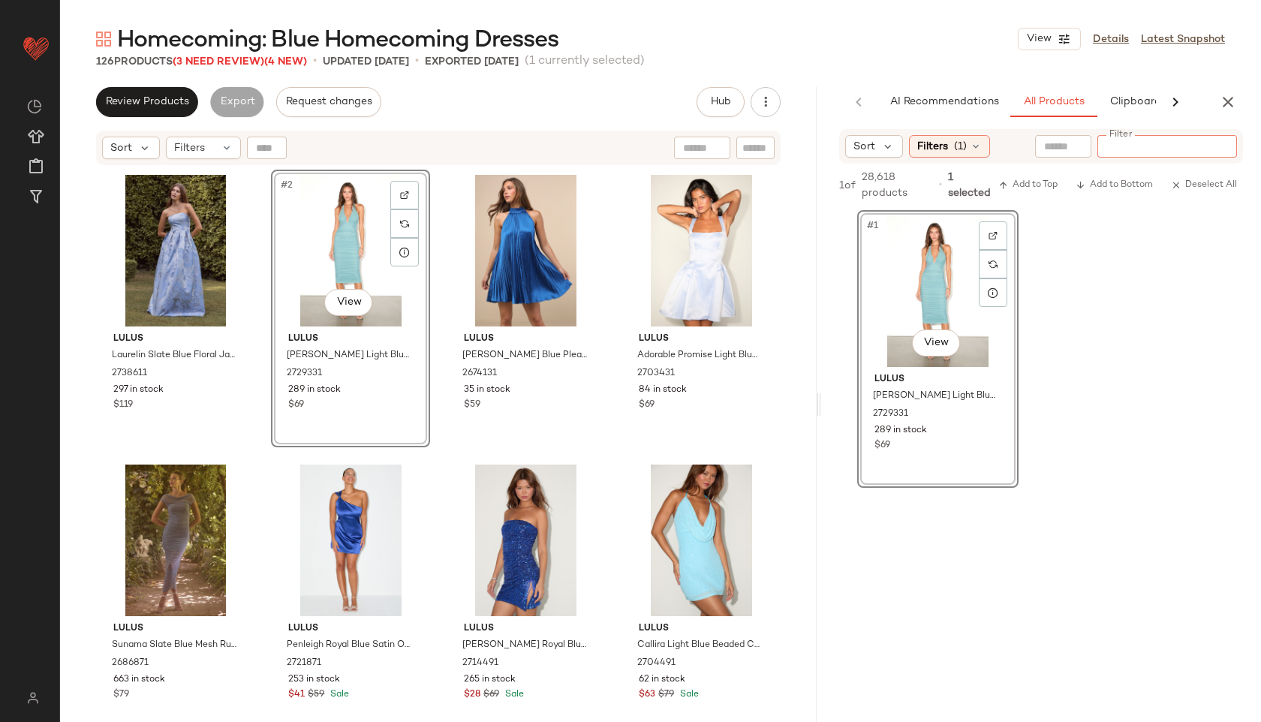
paste input "**********"
type input "**********"
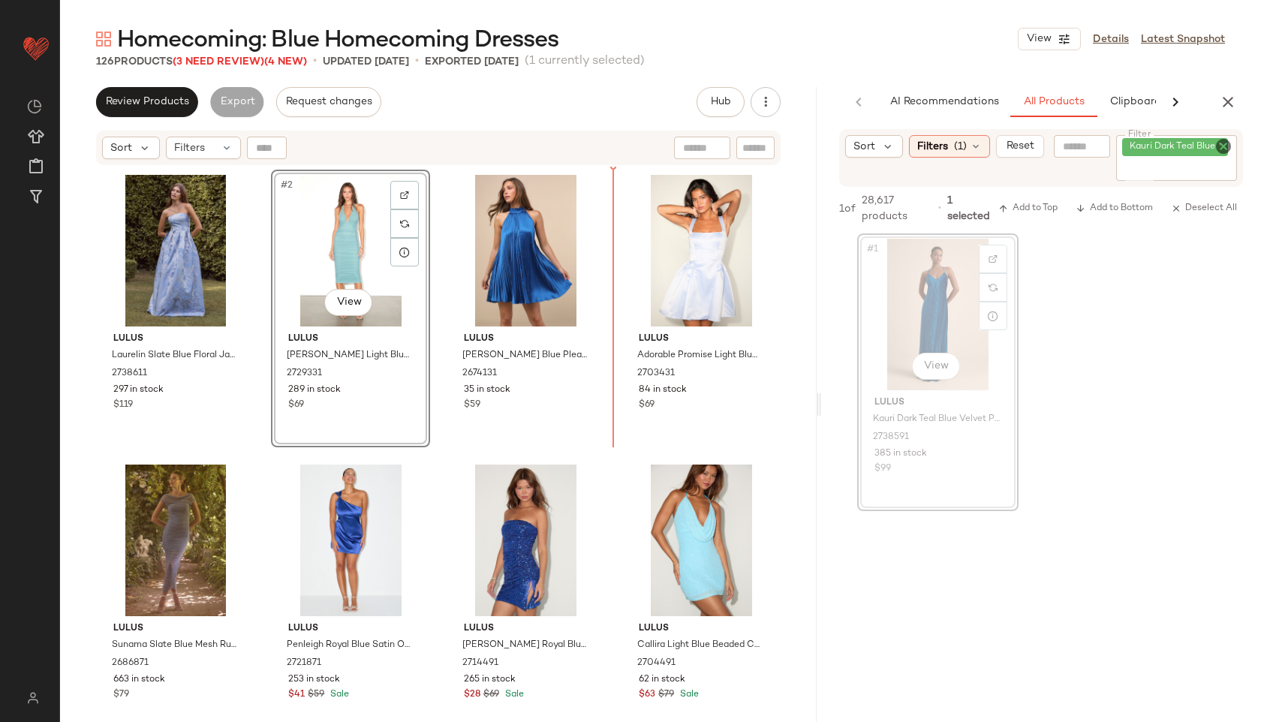
drag, startPoint x: 973, startPoint y: 272, endPoint x: 394, endPoint y: 3, distance: 638.2
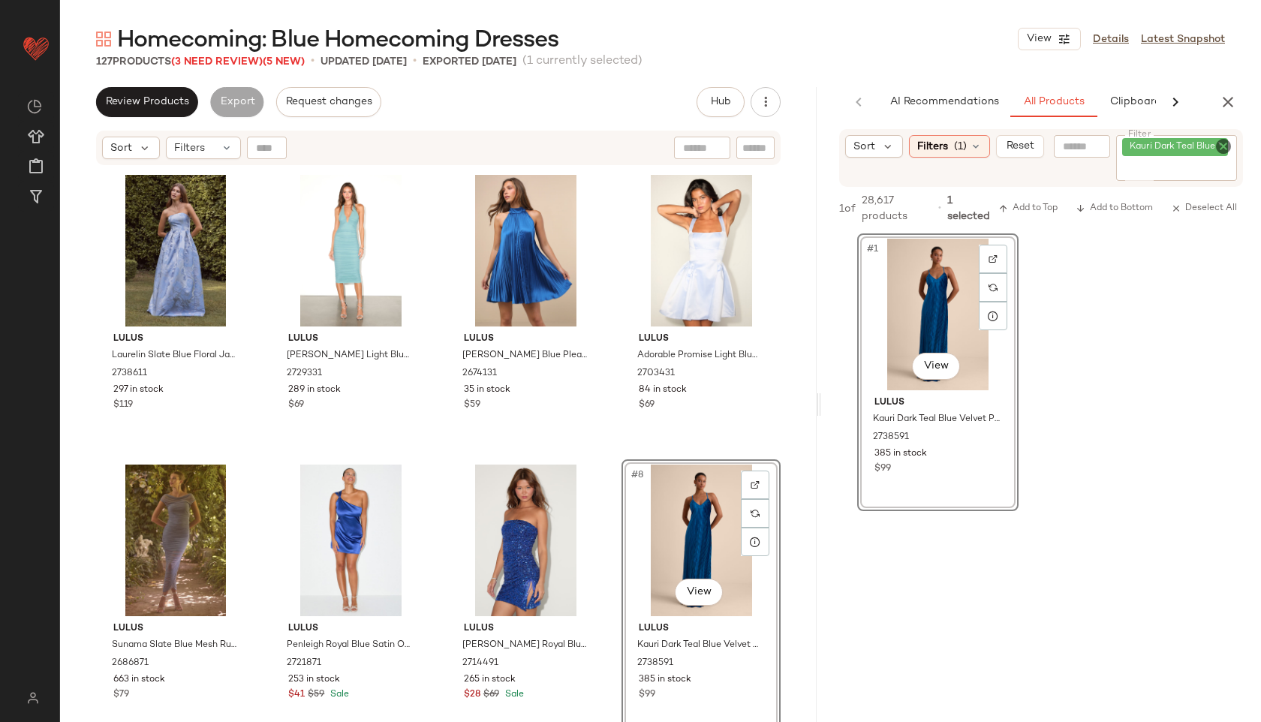
click at [1222, 144] on icon "Clear Filter" at bounding box center [1224, 146] width 18 height 18
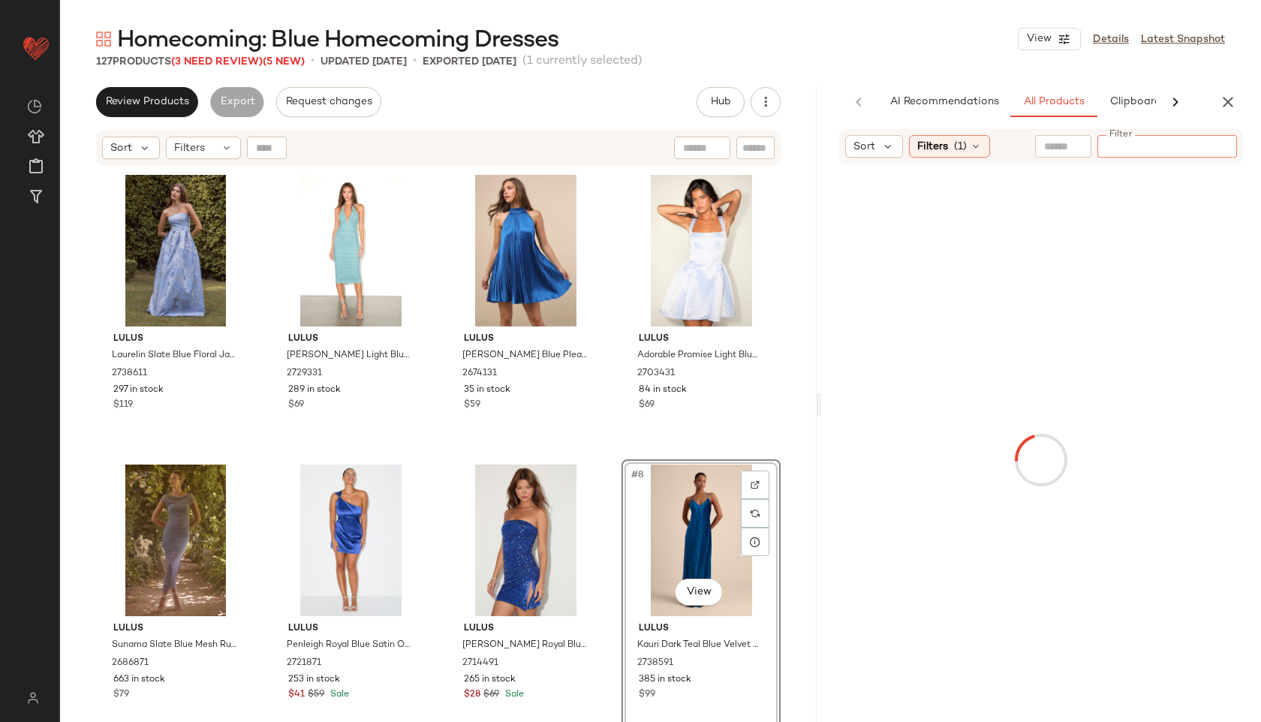
paste input "**********"
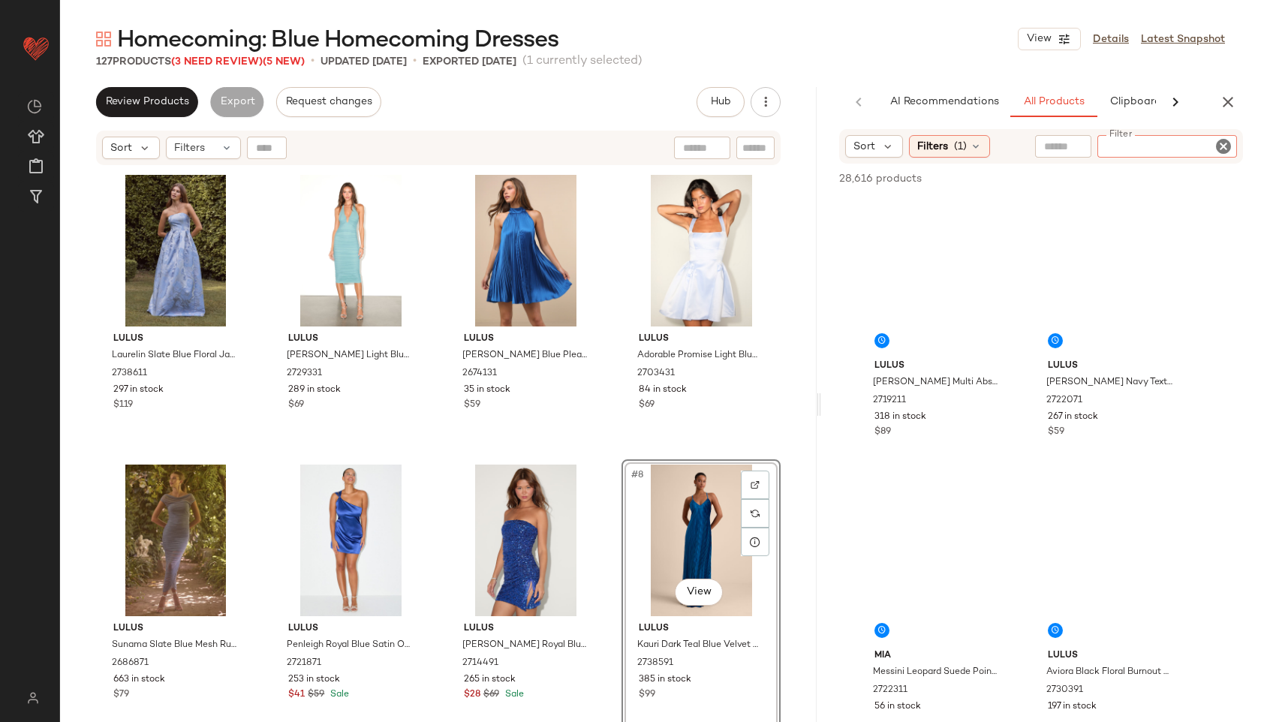
type input "**********"
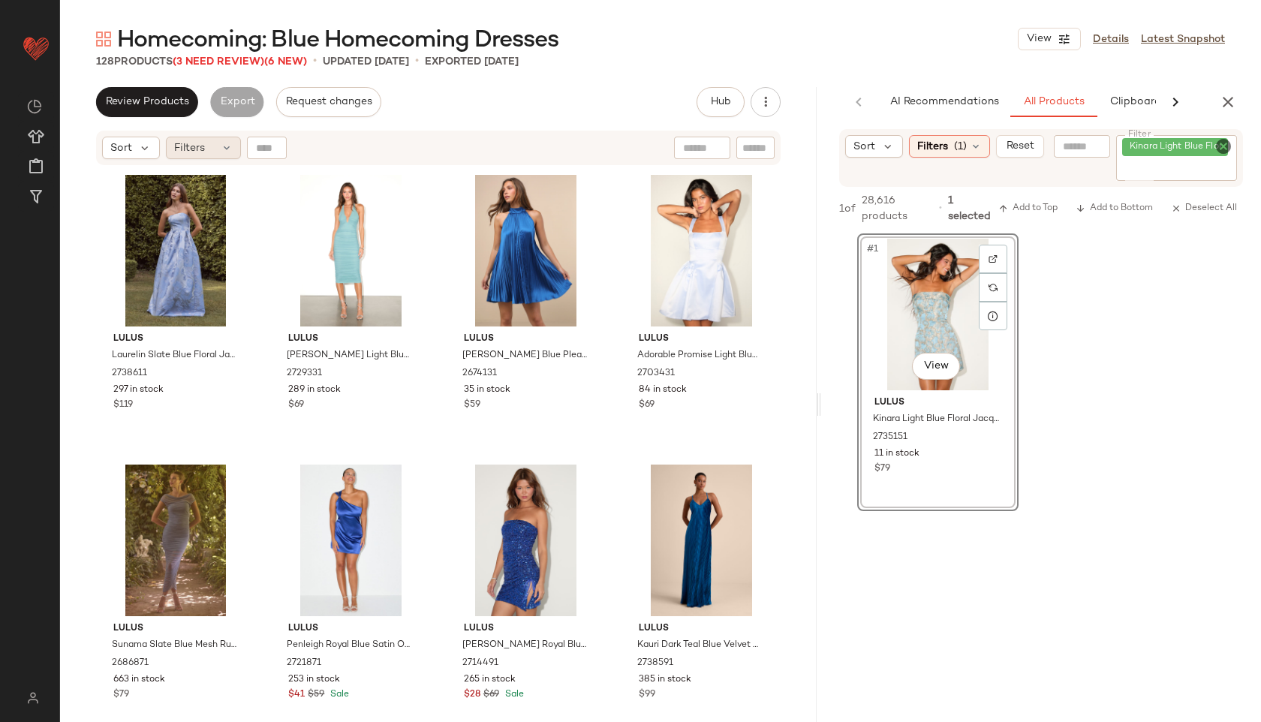
click at [216, 140] on div "Filters" at bounding box center [203, 148] width 75 height 23
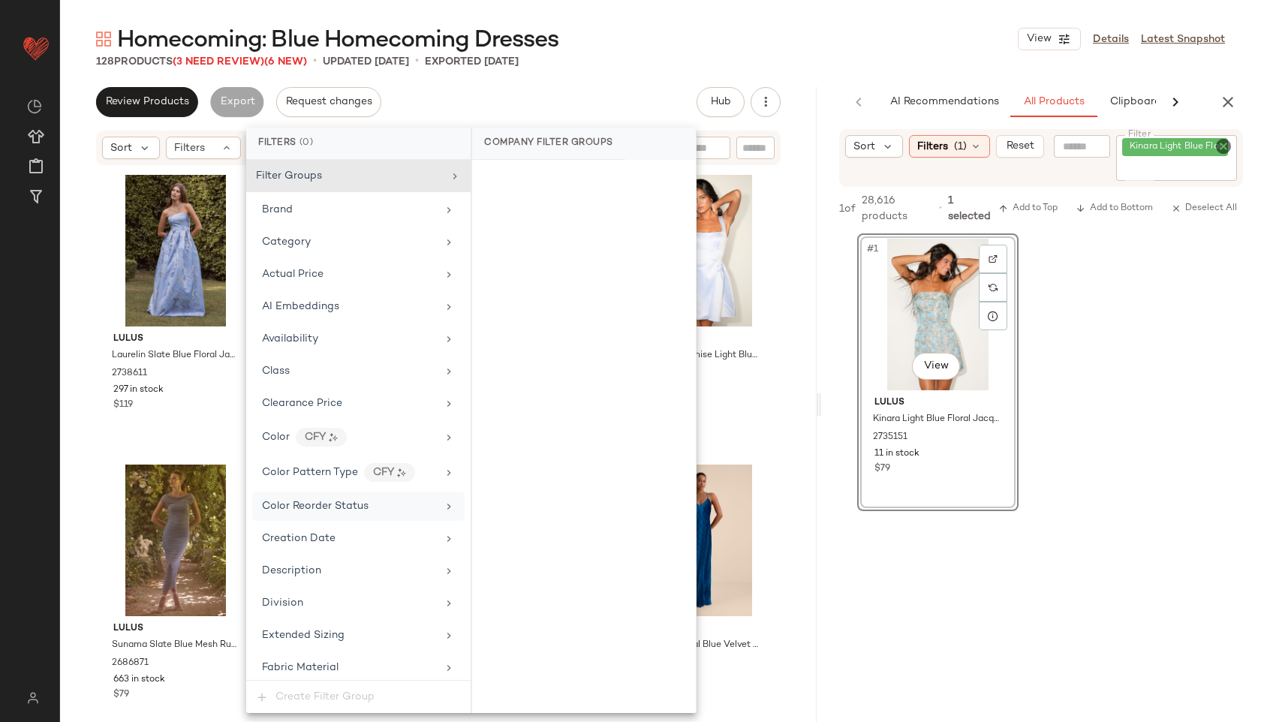
scroll to position [986, 0]
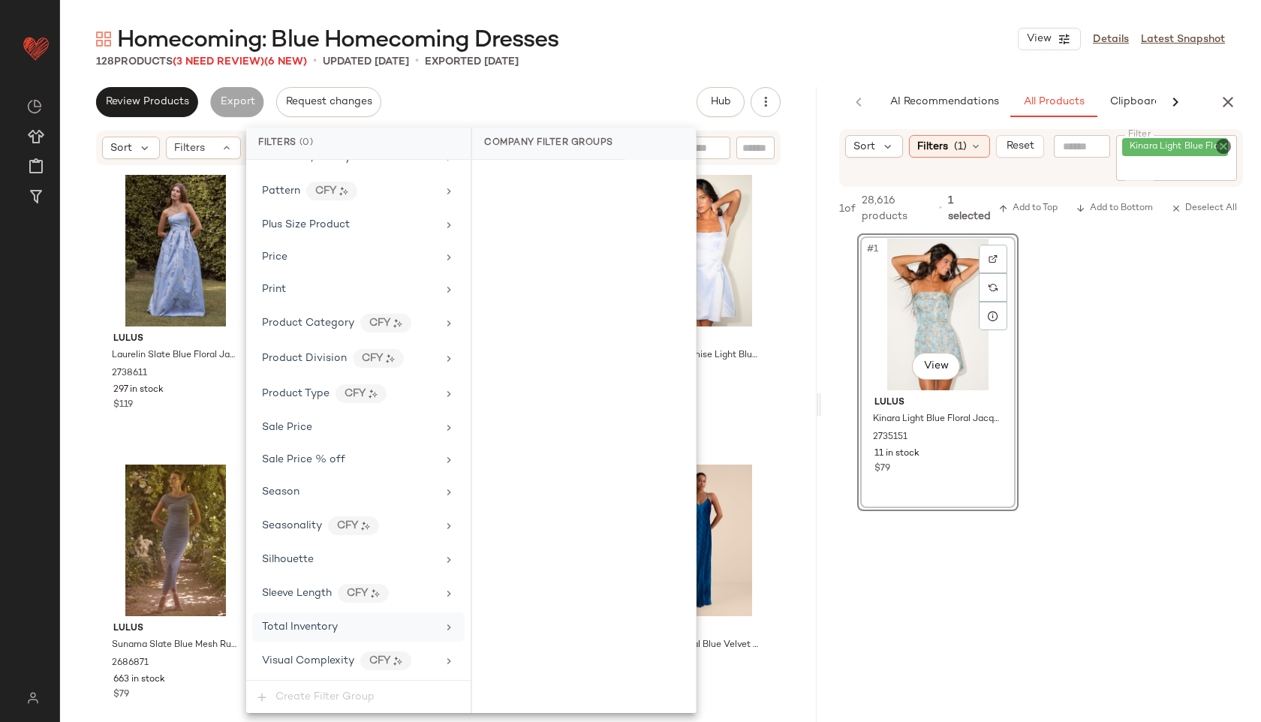
click at [316, 624] on span "Total Inventory" at bounding box center [300, 627] width 76 height 11
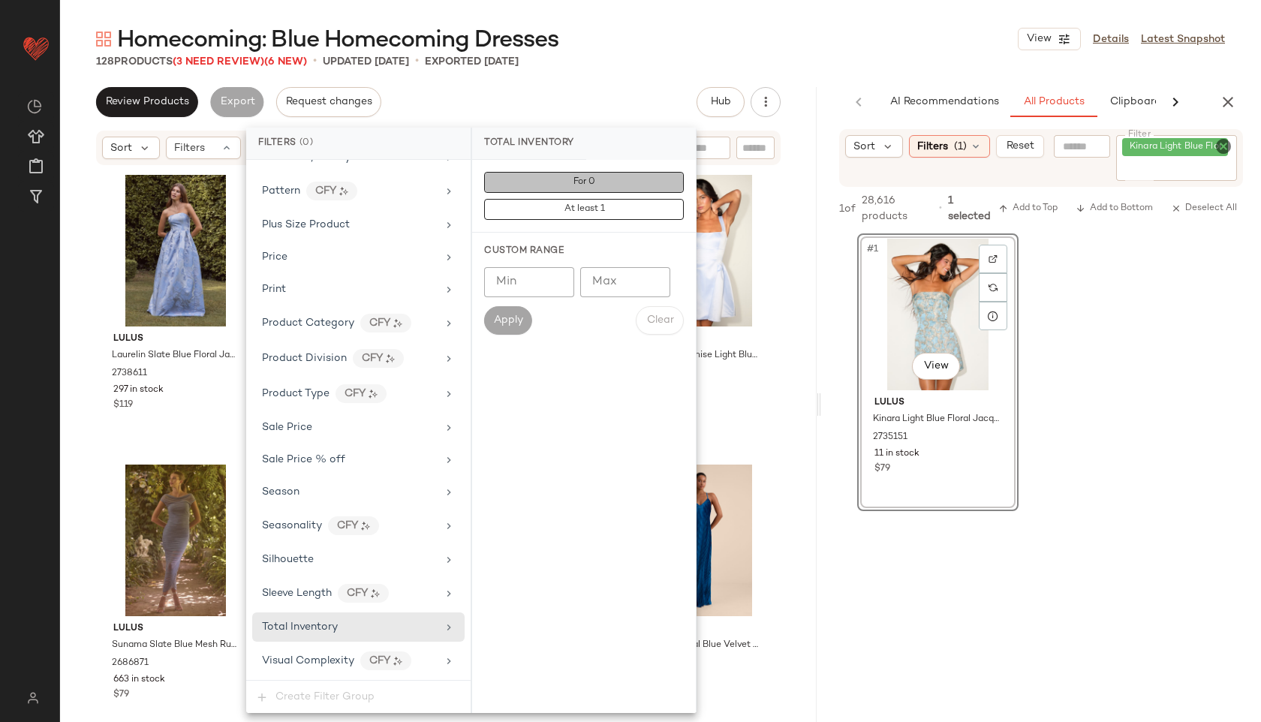
click at [602, 180] on button "For 0" at bounding box center [584, 182] width 200 height 21
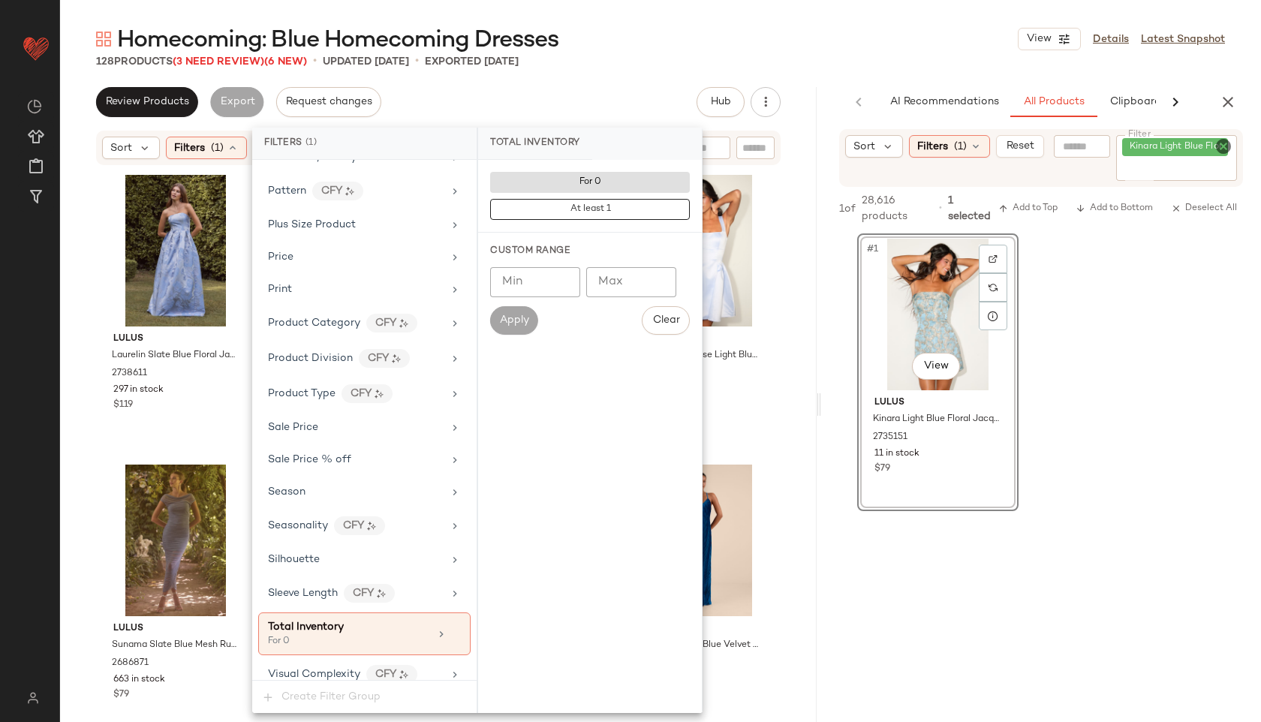
click at [643, 52] on div "Homecoming: Blue Homecoming Dresses View Details Latest Snapshot" at bounding box center [660, 39] width 1201 height 30
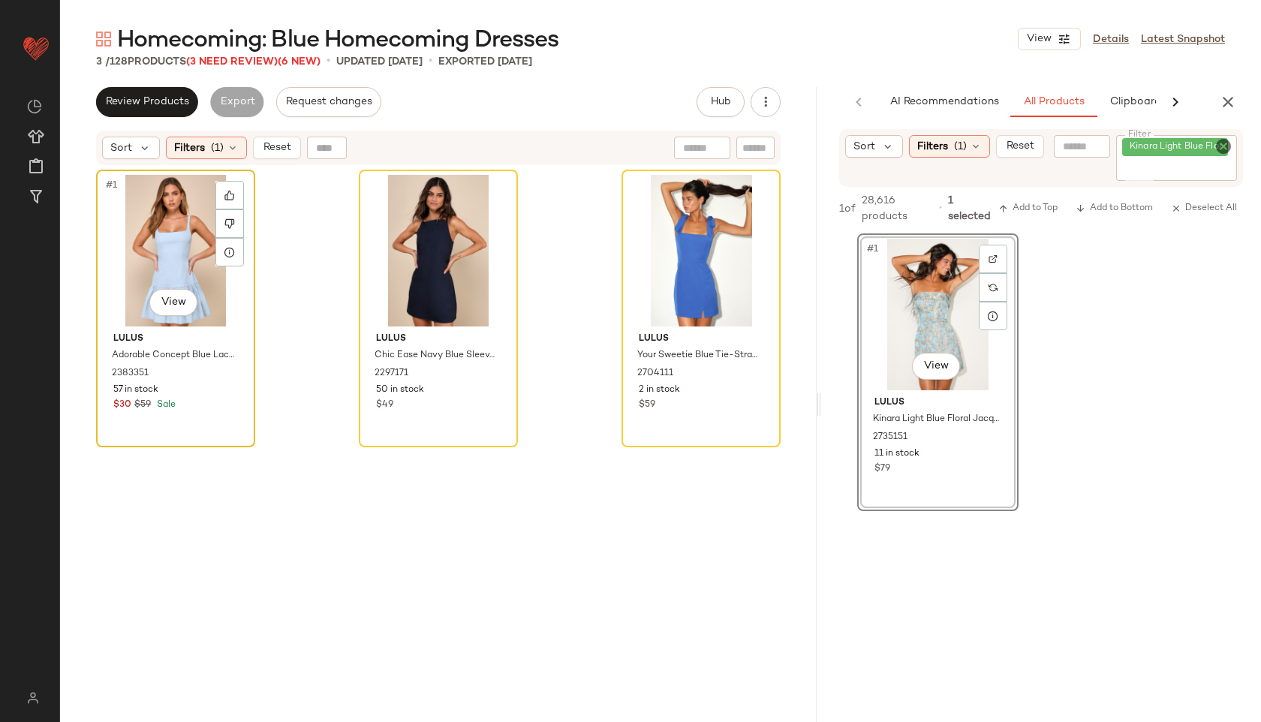
click at [158, 262] on div "#1 View" at bounding box center [175, 251] width 149 height 152
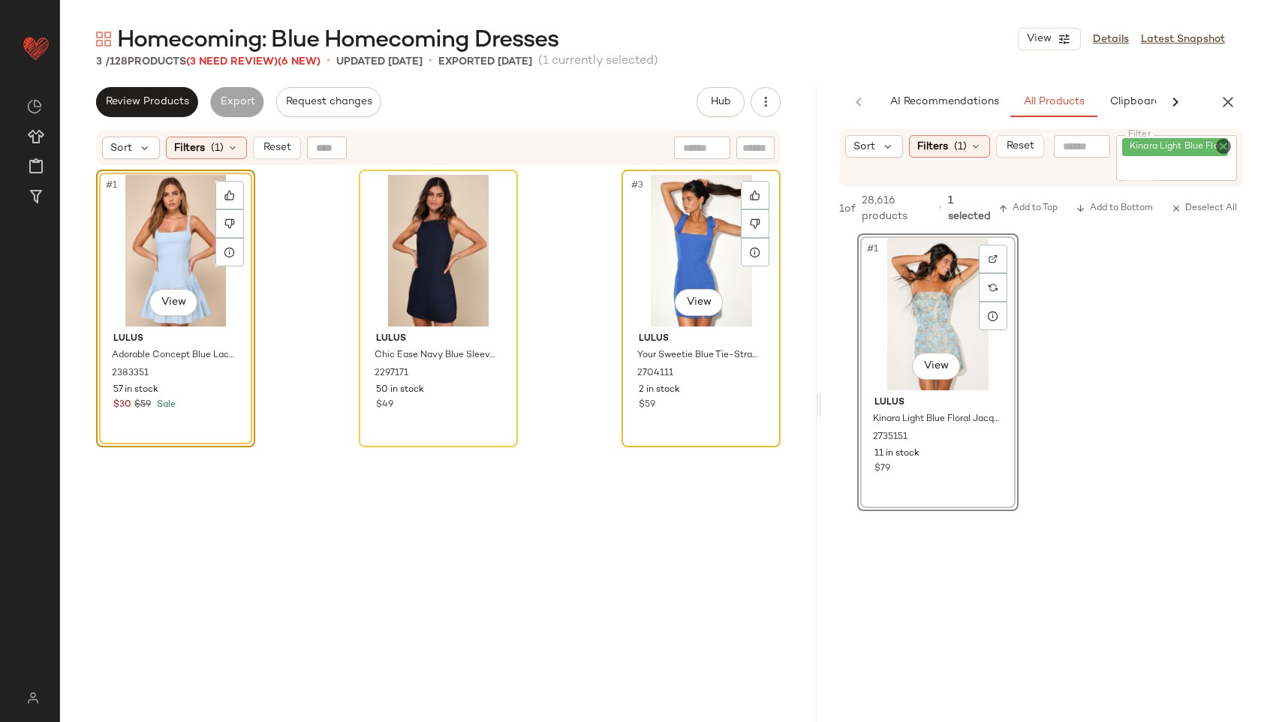
click at [674, 240] on div "#3 View" at bounding box center [701, 251] width 149 height 152
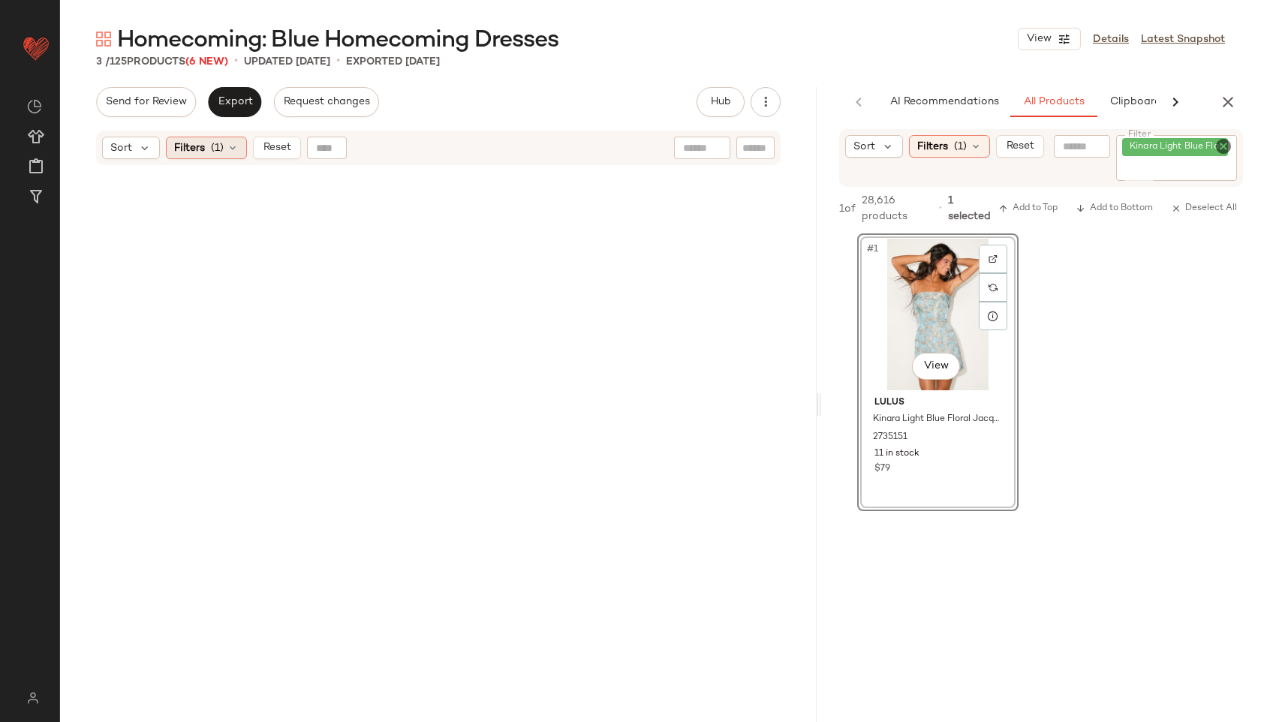
click at [220, 139] on div "Filters (1)" at bounding box center [206, 148] width 81 height 23
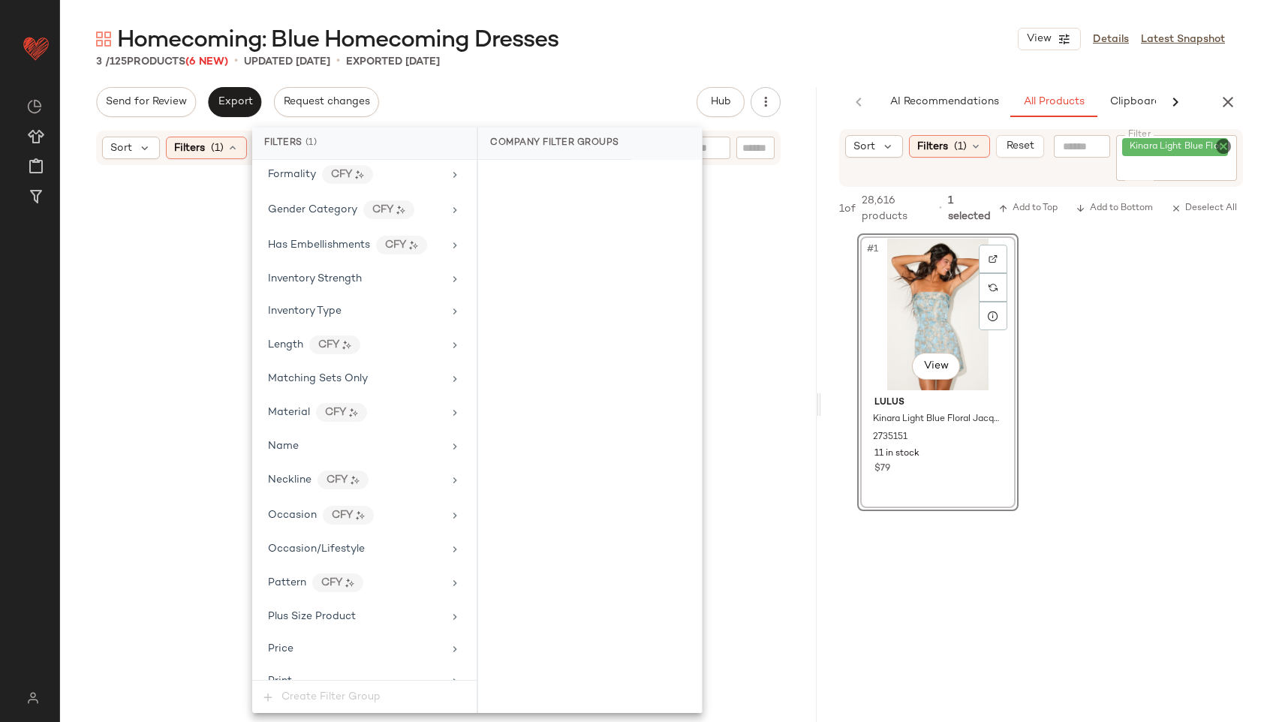
scroll to position [1000, 0]
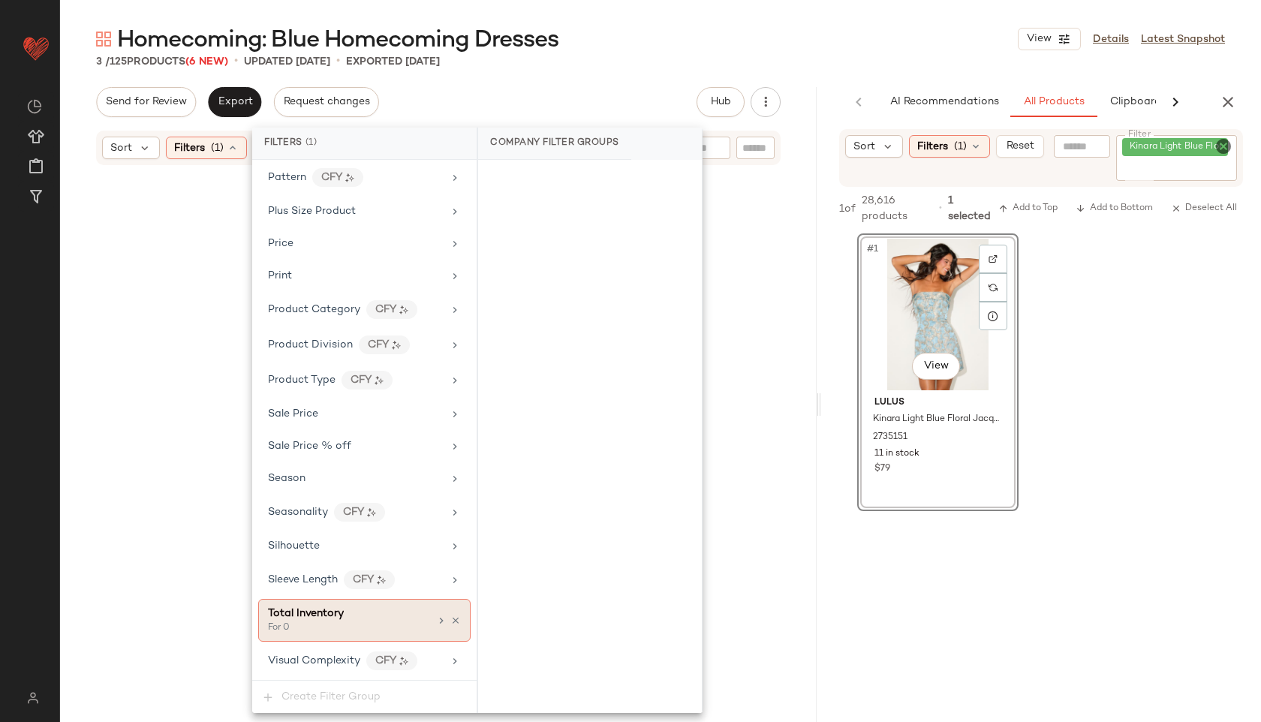
click at [324, 628] on div "For 0" at bounding box center [343, 629] width 150 height 14
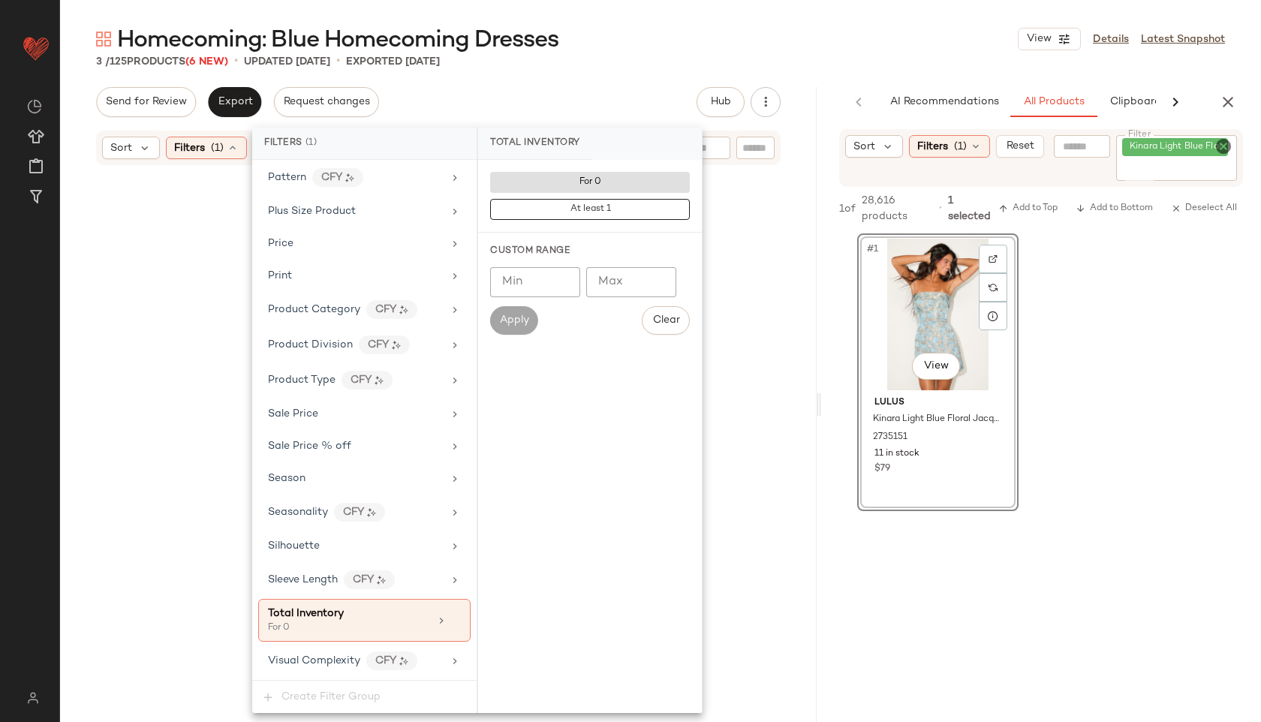
click at [635, 285] on input "Max" at bounding box center [631, 282] width 90 height 30
type input "**"
click at [506, 311] on button "Apply" at bounding box center [514, 320] width 48 height 29
click at [631, 65] on div "3 / 125 Products (6 New) • updated Oct 10th • Exported Oct 6th" at bounding box center [660, 61] width 1201 height 15
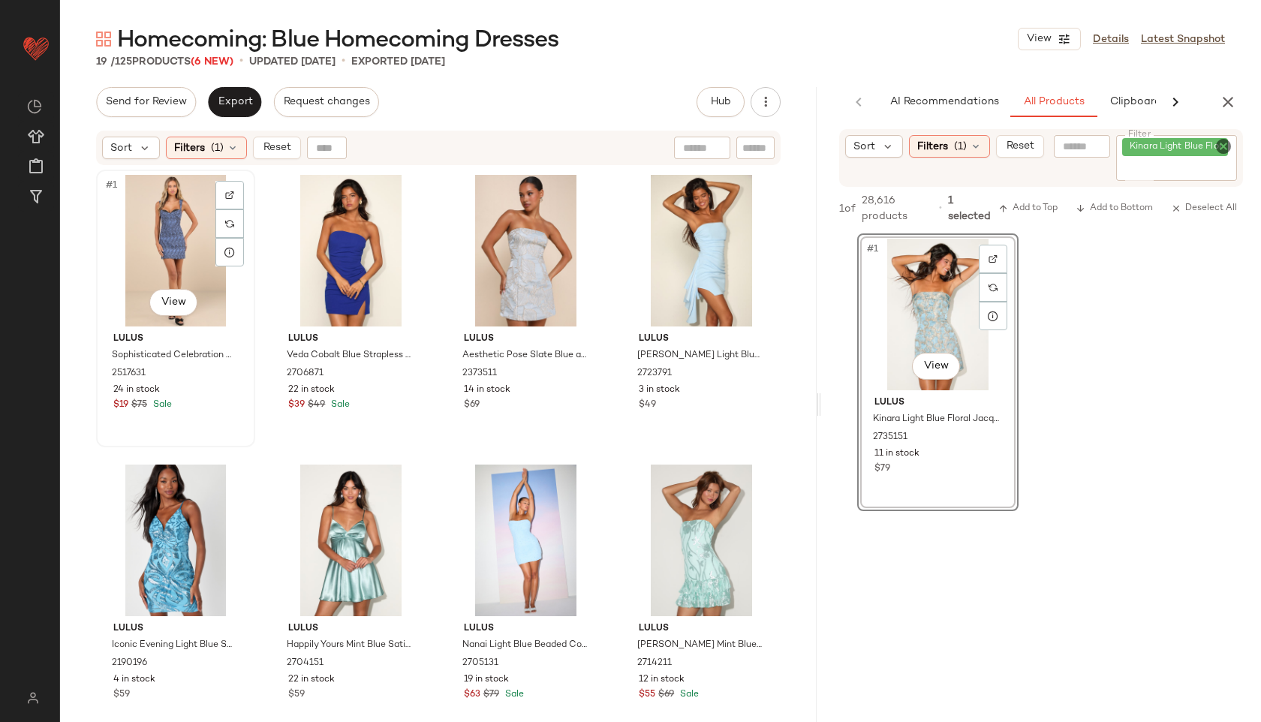
click at [140, 234] on div "#1 View" at bounding box center [175, 251] width 149 height 152
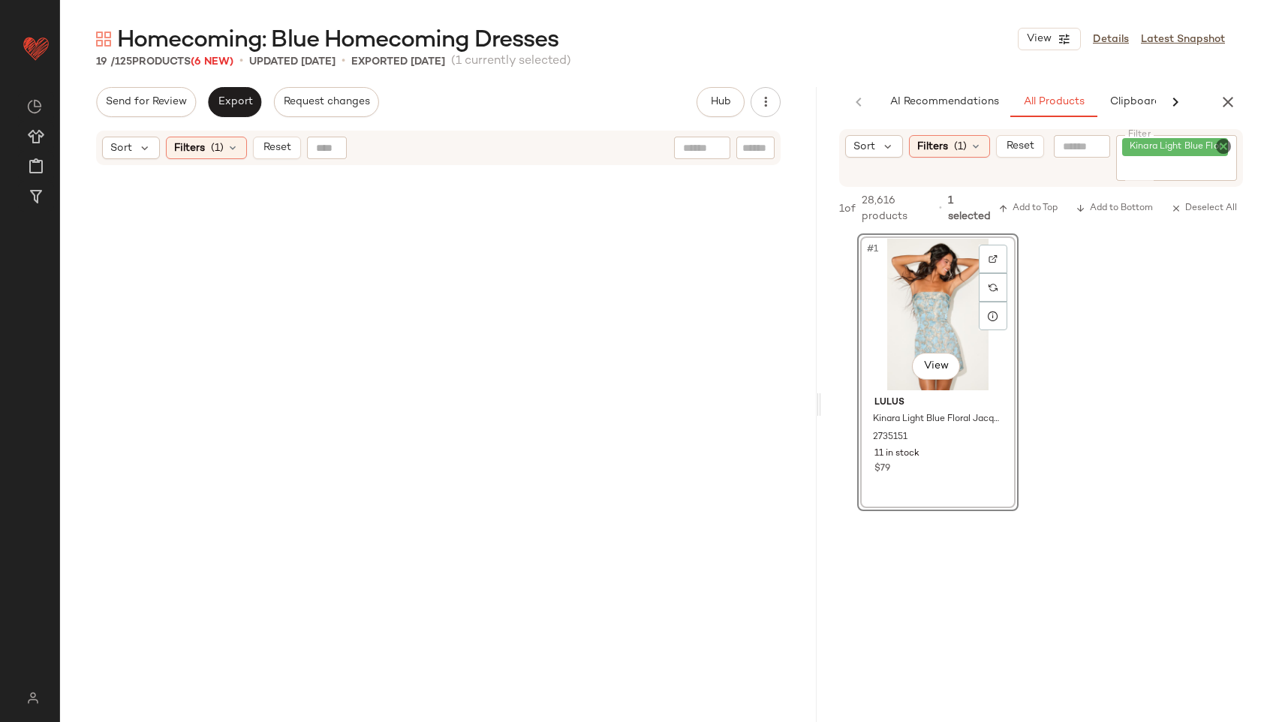
scroll to position [859, 0]
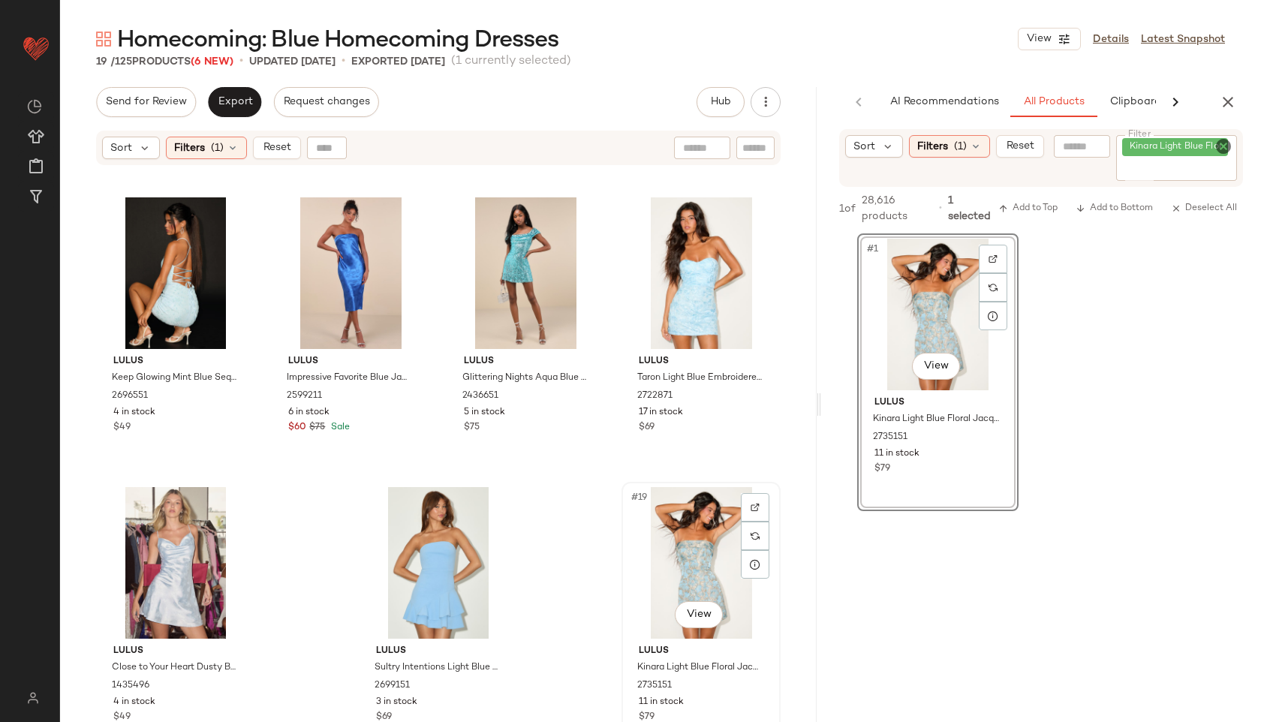
click at [688, 535] on div "#19 View" at bounding box center [701, 563] width 149 height 152
click at [237, 107] on span "Export" at bounding box center [234, 102] width 35 height 12
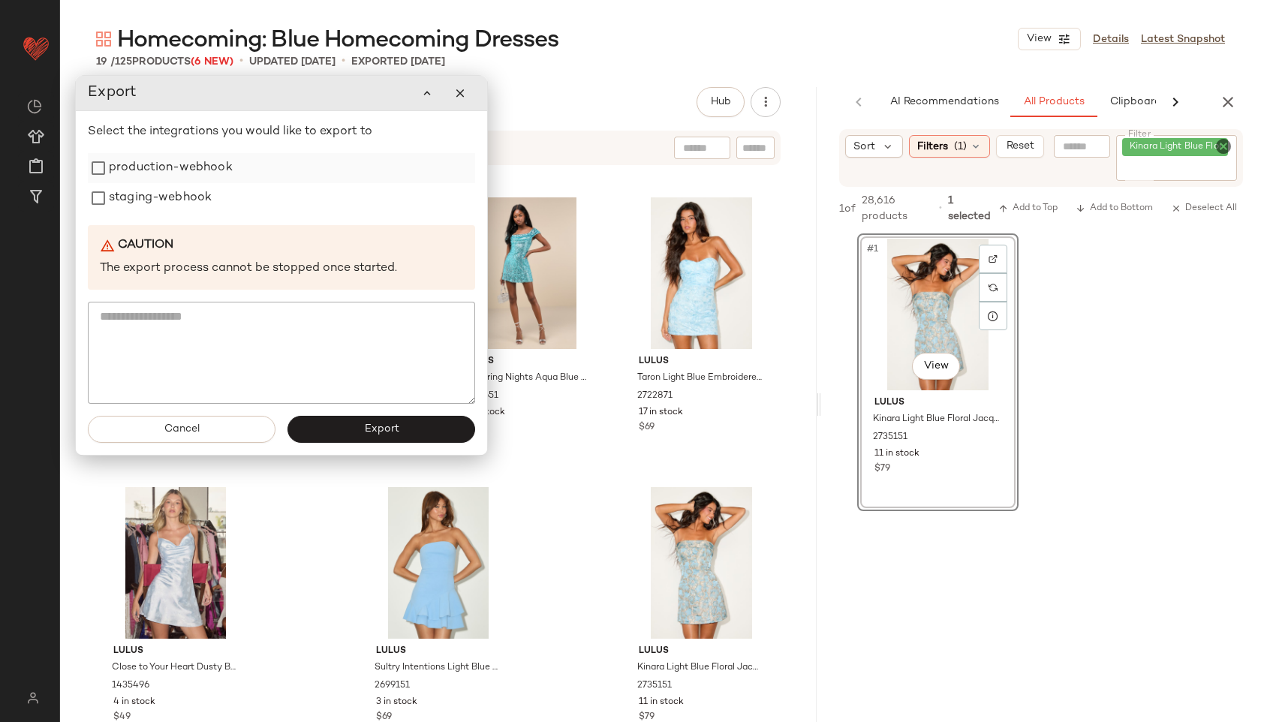
click at [191, 158] on label "production-webhook" at bounding box center [171, 168] width 124 height 30
click at [169, 217] on div "Select the integrations you would like to export to production-webhook staging-…" at bounding box center [281, 263] width 387 height 281
click at [168, 203] on label "staging-webhook" at bounding box center [160, 198] width 103 height 30
click at [336, 426] on button "Export" at bounding box center [382, 429] width 188 height 27
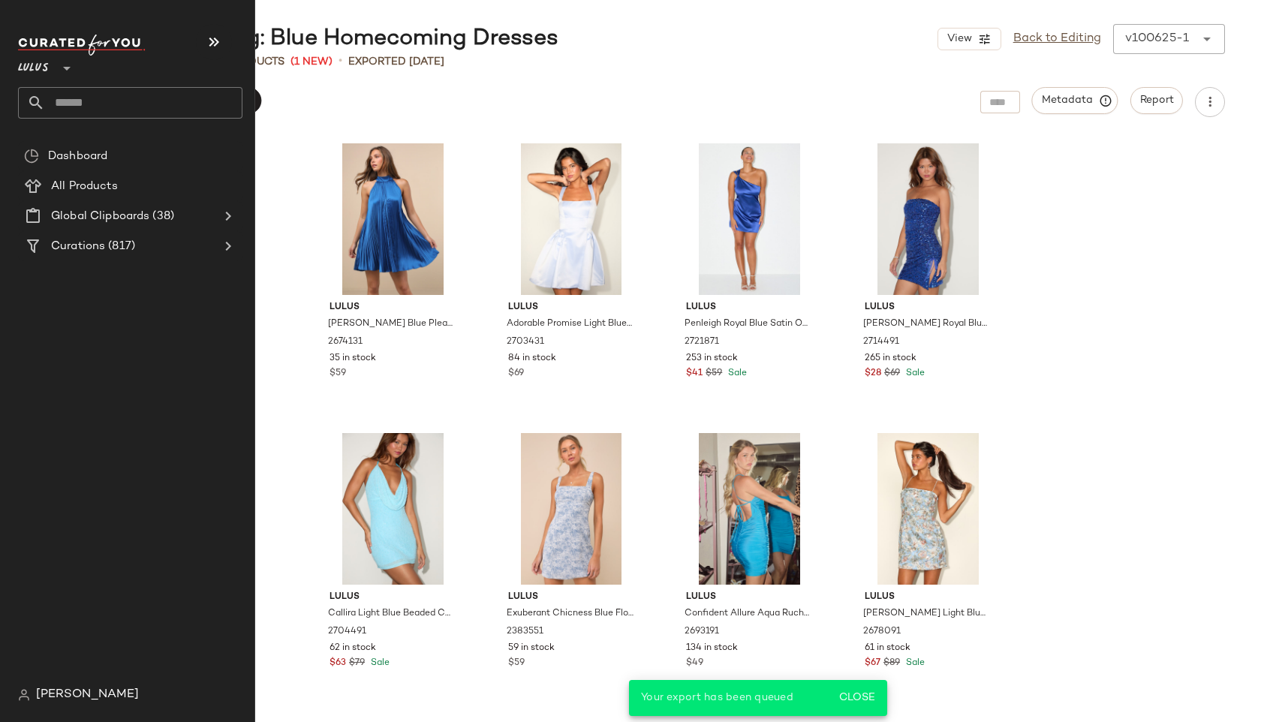
click at [73, 107] on input "text" at bounding box center [143, 103] width 197 height 32
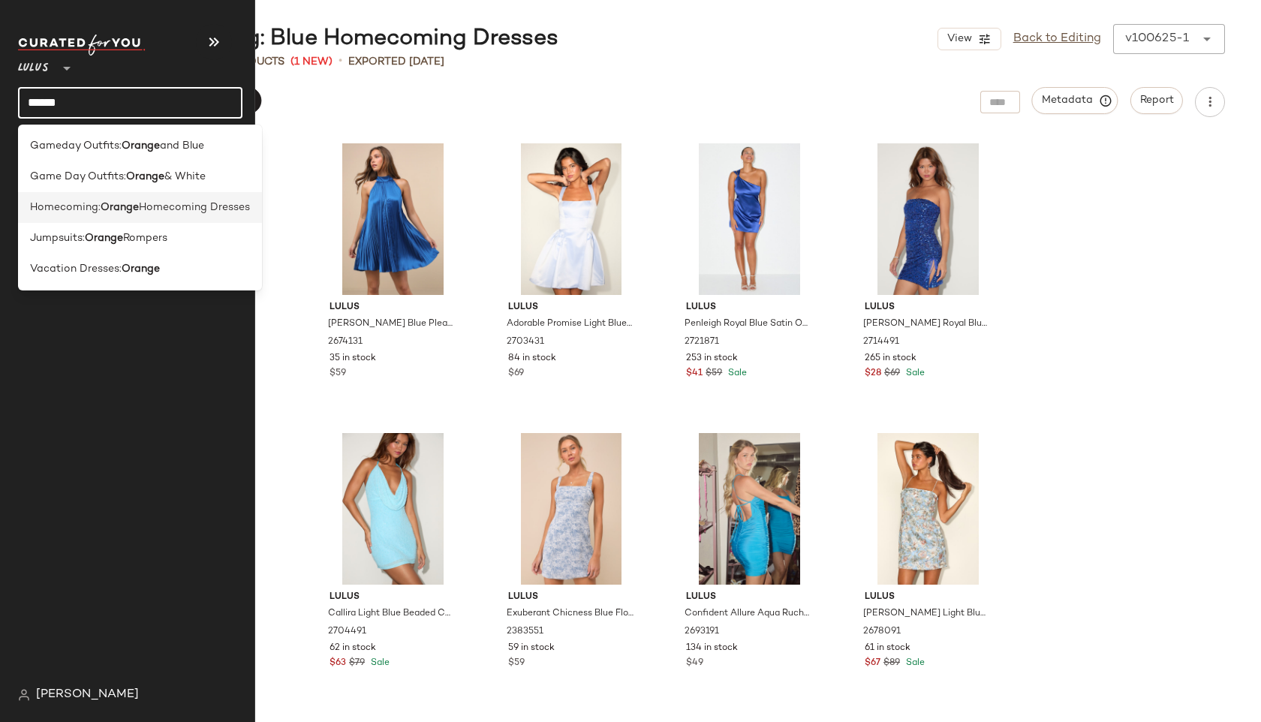
type input "******"
click at [128, 207] on b "Orange" at bounding box center [120, 208] width 38 height 16
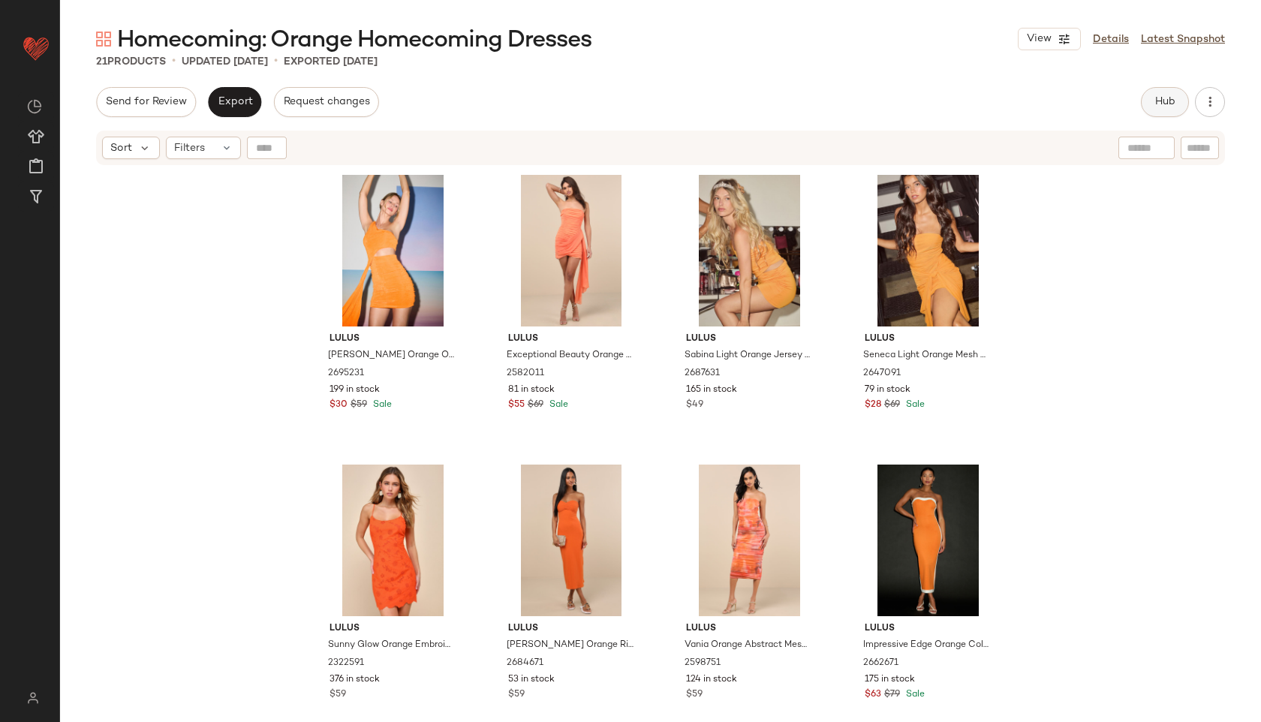
click at [1166, 98] on span "Hub" at bounding box center [1165, 102] width 21 height 12
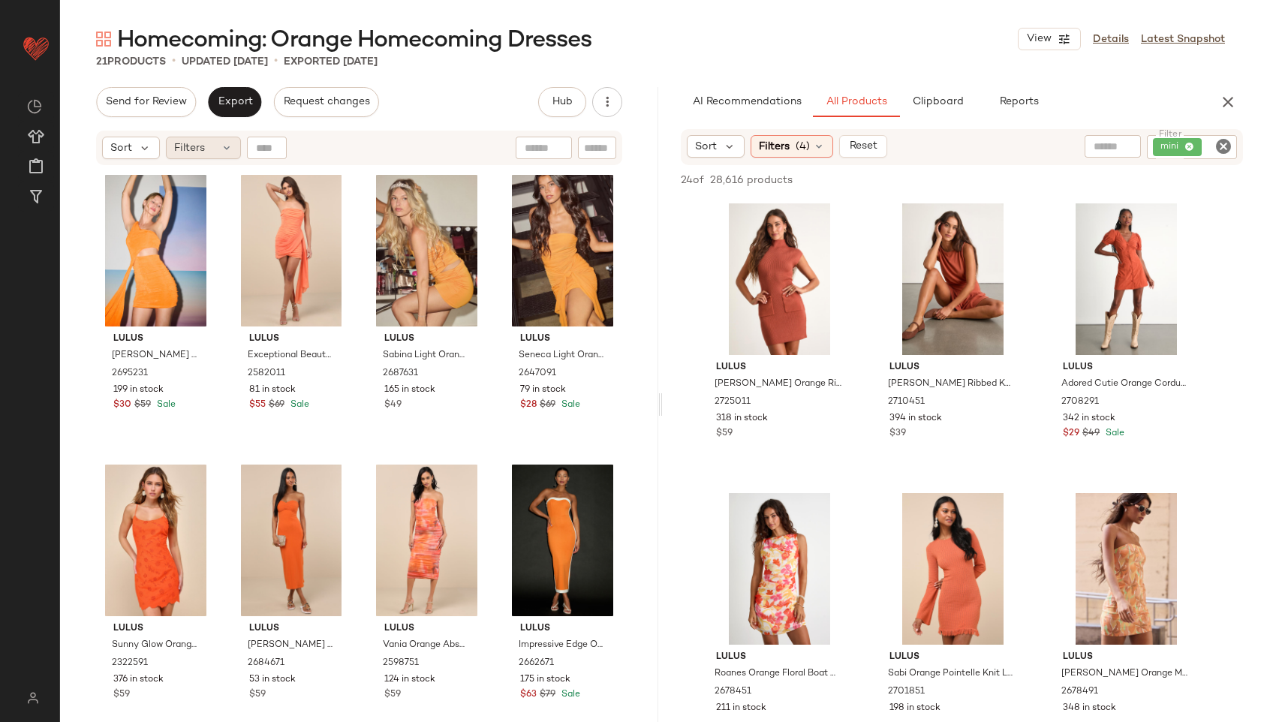
click at [218, 155] on div "Filters" at bounding box center [203, 148] width 75 height 23
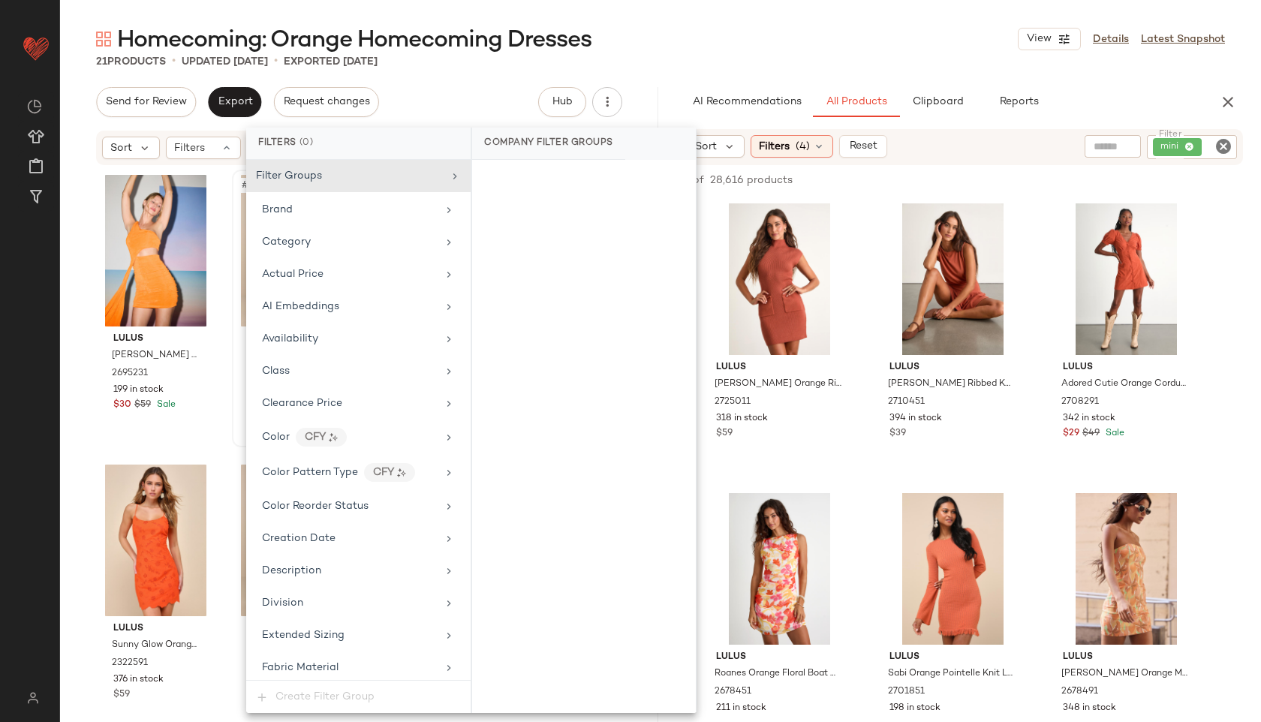
scroll to position [954, 0]
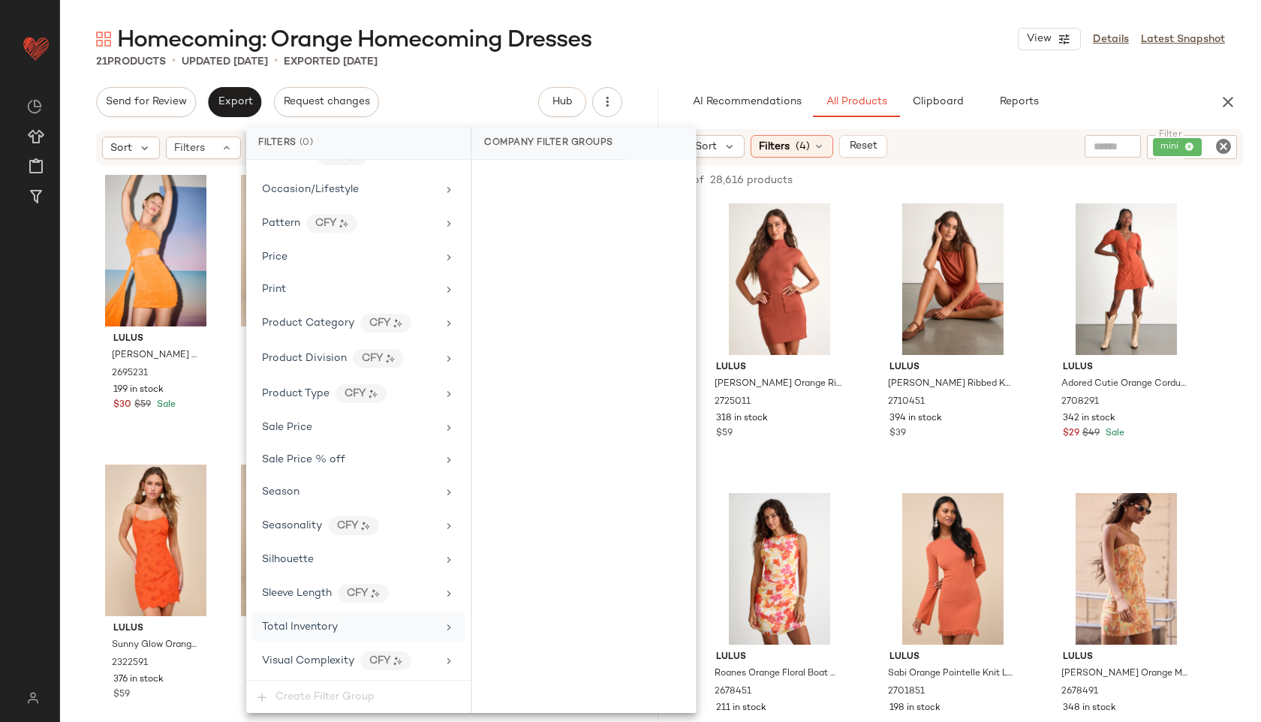
click at [321, 636] on div "Total Inventory" at bounding box center [358, 627] width 212 height 29
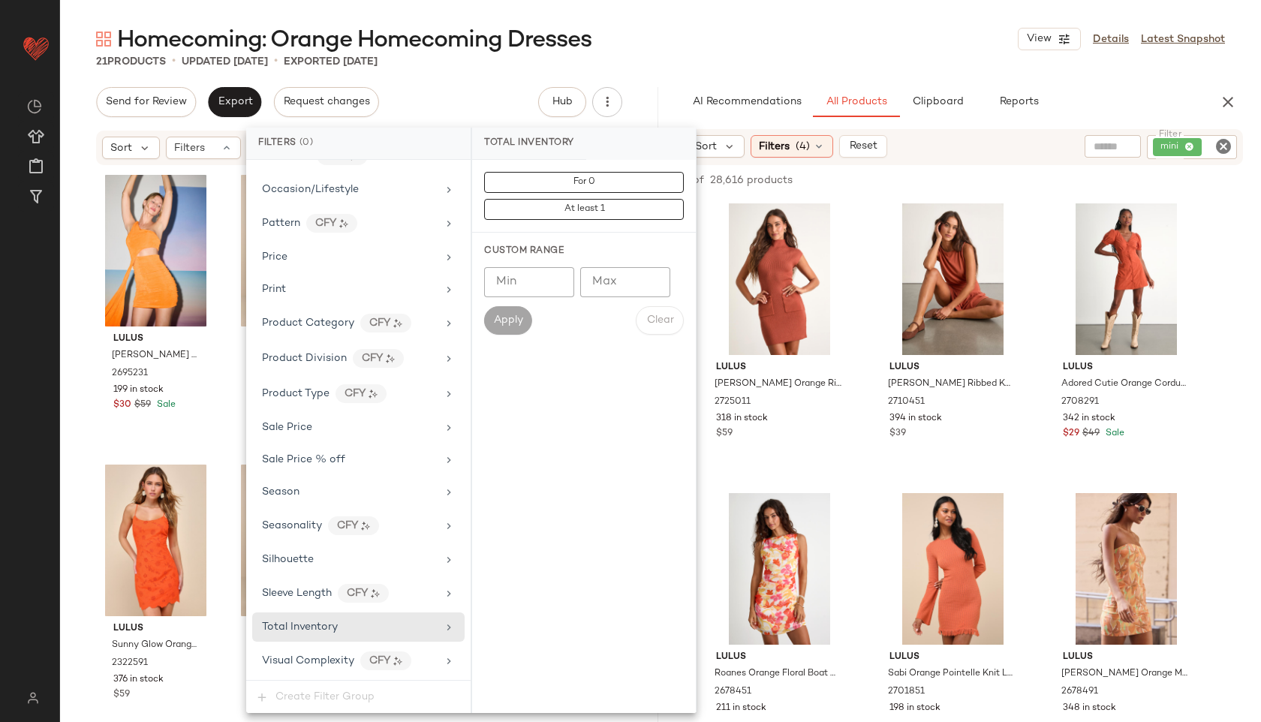
click at [631, 297] on input "Max" at bounding box center [625, 282] width 90 height 30
type input "**"
click at [521, 323] on span "Apply" at bounding box center [508, 321] width 30 height 12
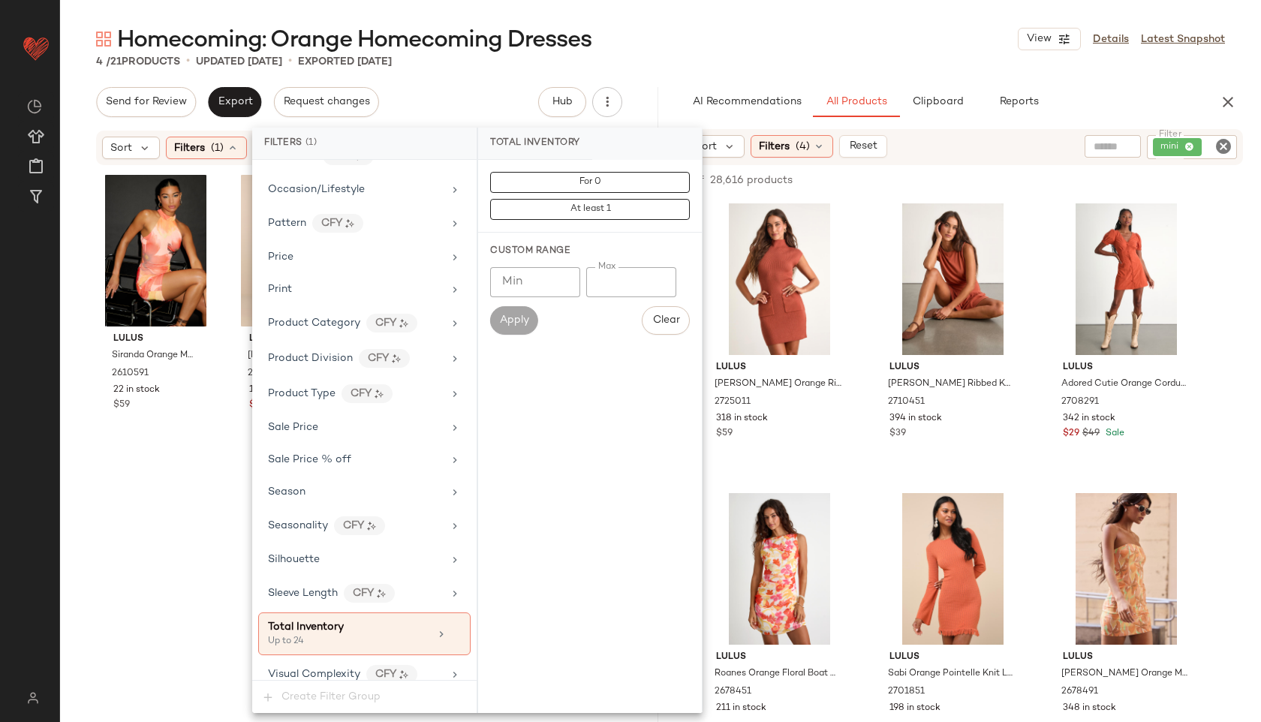
click at [678, 37] on div "Homecoming: Orange Homecoming Dresses View Details Latest Snapshot" at bounding box center [660, 39] width 1201 height 30
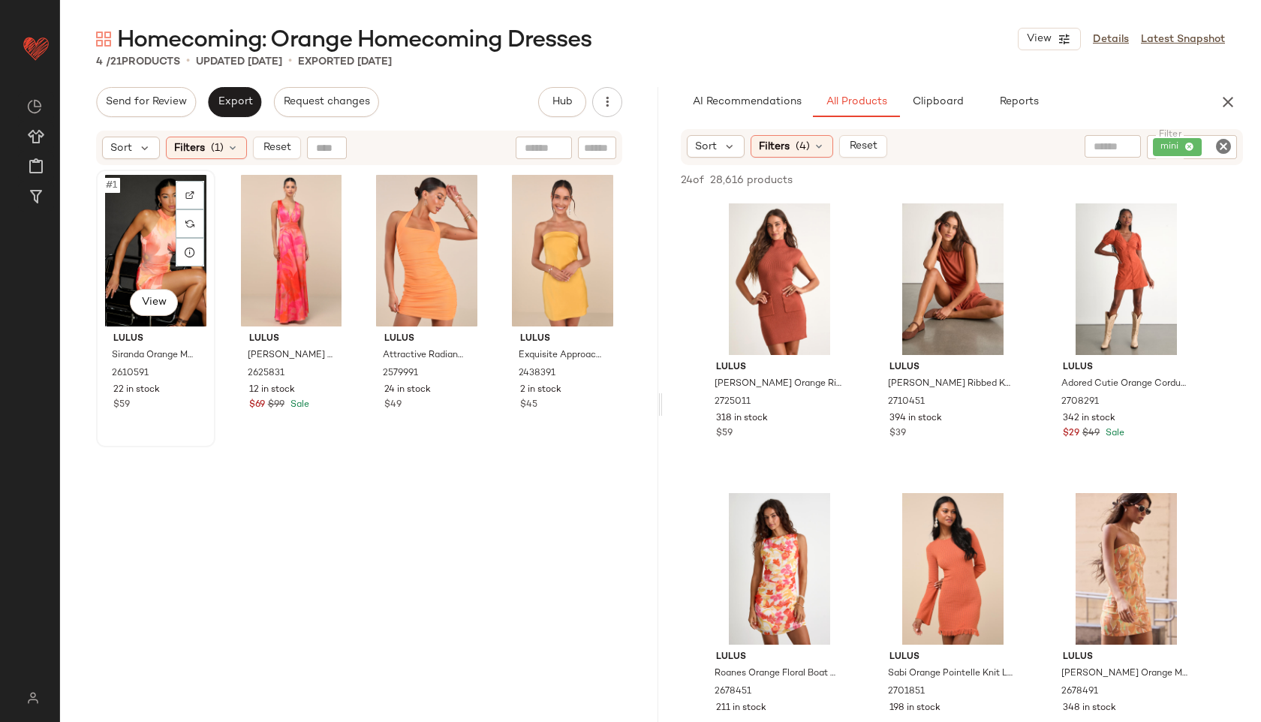
click at [142, 212] on div "#1 View" at bounding box center [155, 251] width 109 height 152
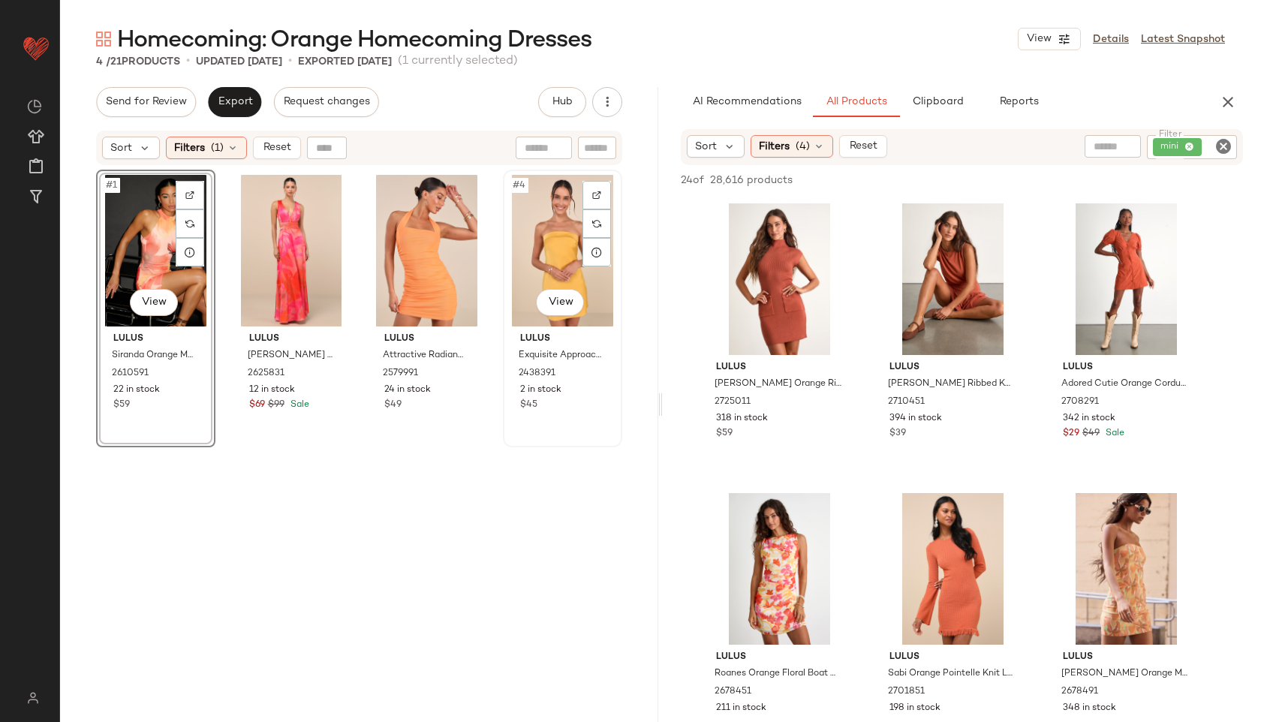
click at [544, 218] on div "#4 View" at bounding box center [562, 251] width 109 height 152
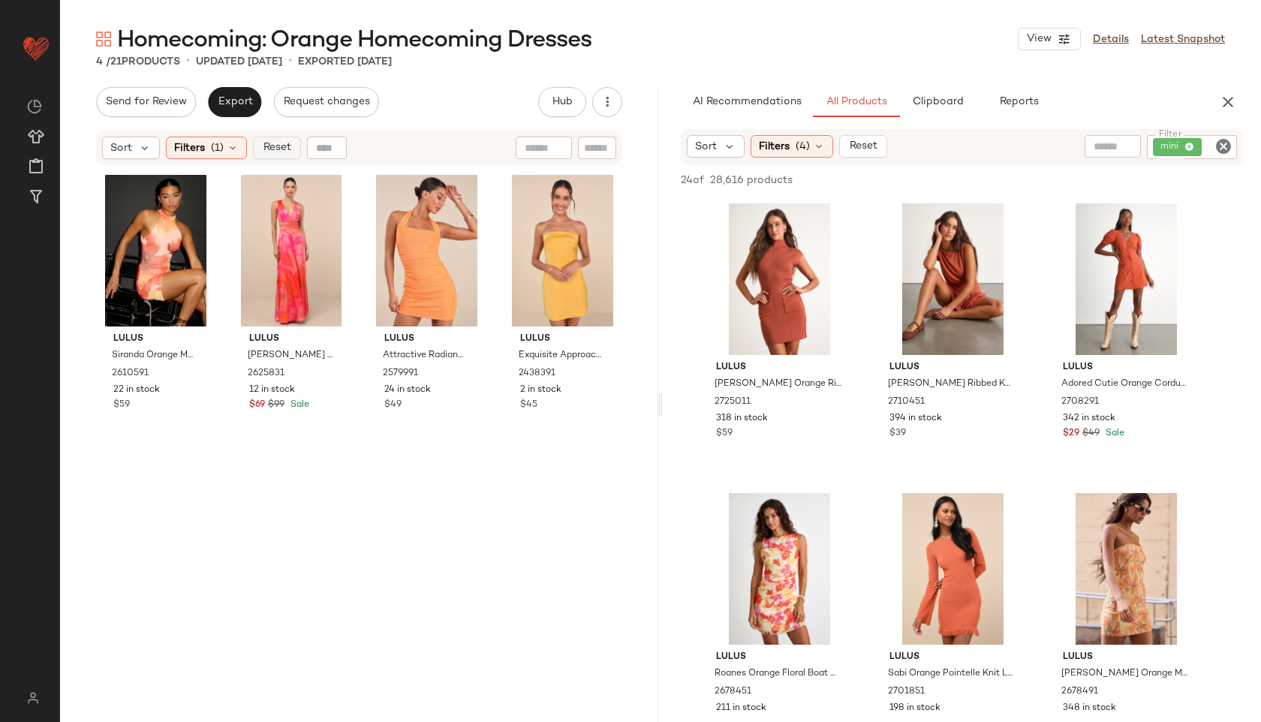
click at [279, 143] on span "Reset" at bounding box center [276, 148] width 29 height 12
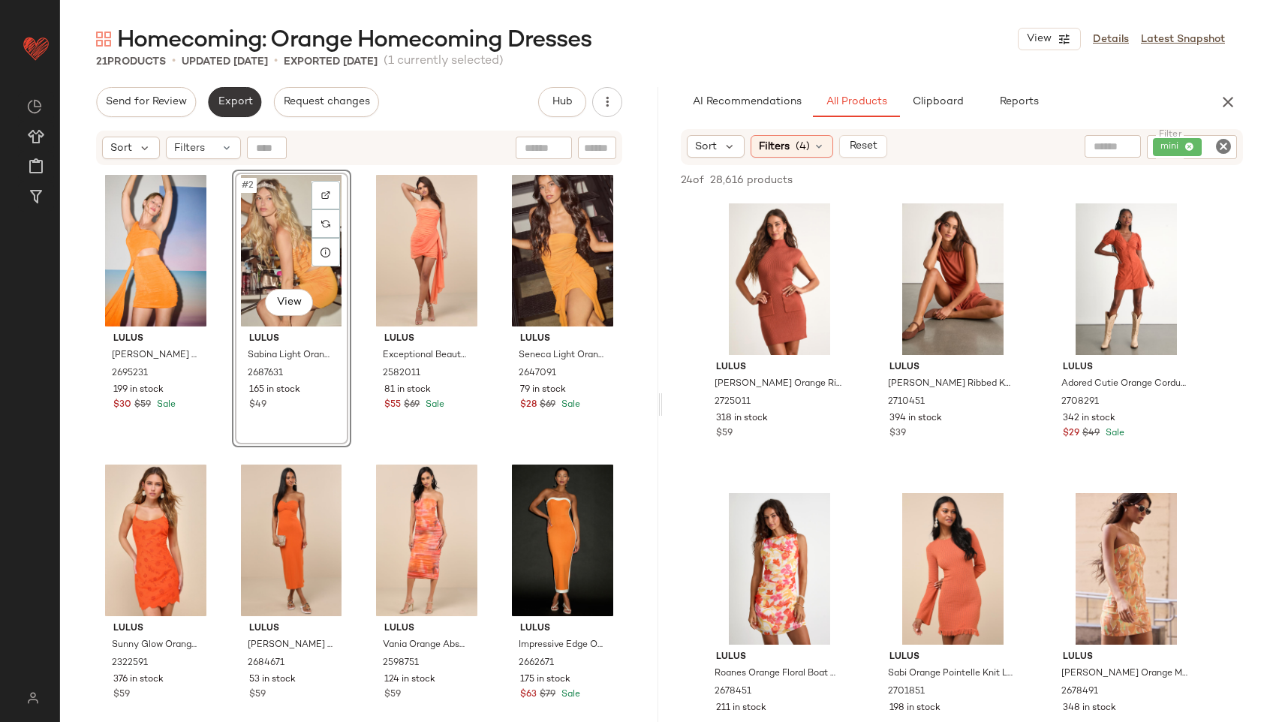
click at [224, 103] on span "Export" at bounding box center [234, 102] width 35 height 12
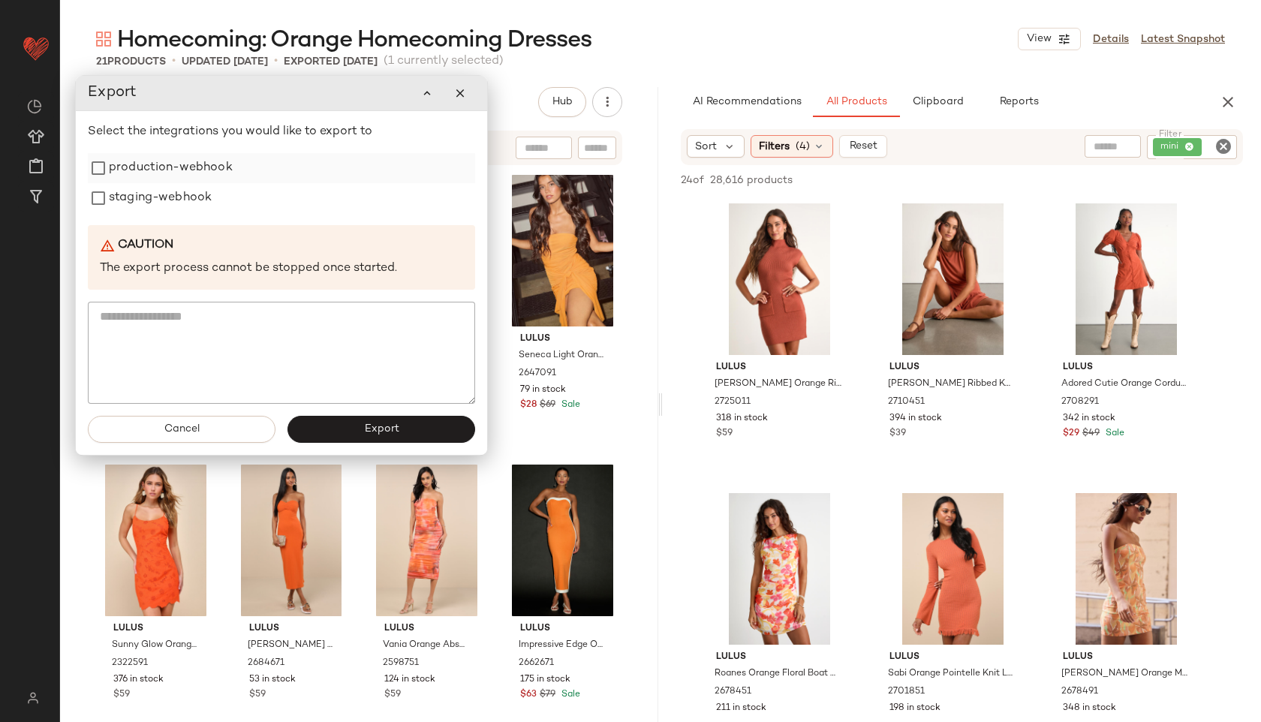
click at [208, 171] on label "production-webhook" at bounding box center [171, 168] width 124 height 30
click at [199, 206] on label "staging-webhook" at bounding box center [160, 198] width 103 height 30
click at [353, 431] on button "Export" at bounding box center [382, 429] width 188 height 27
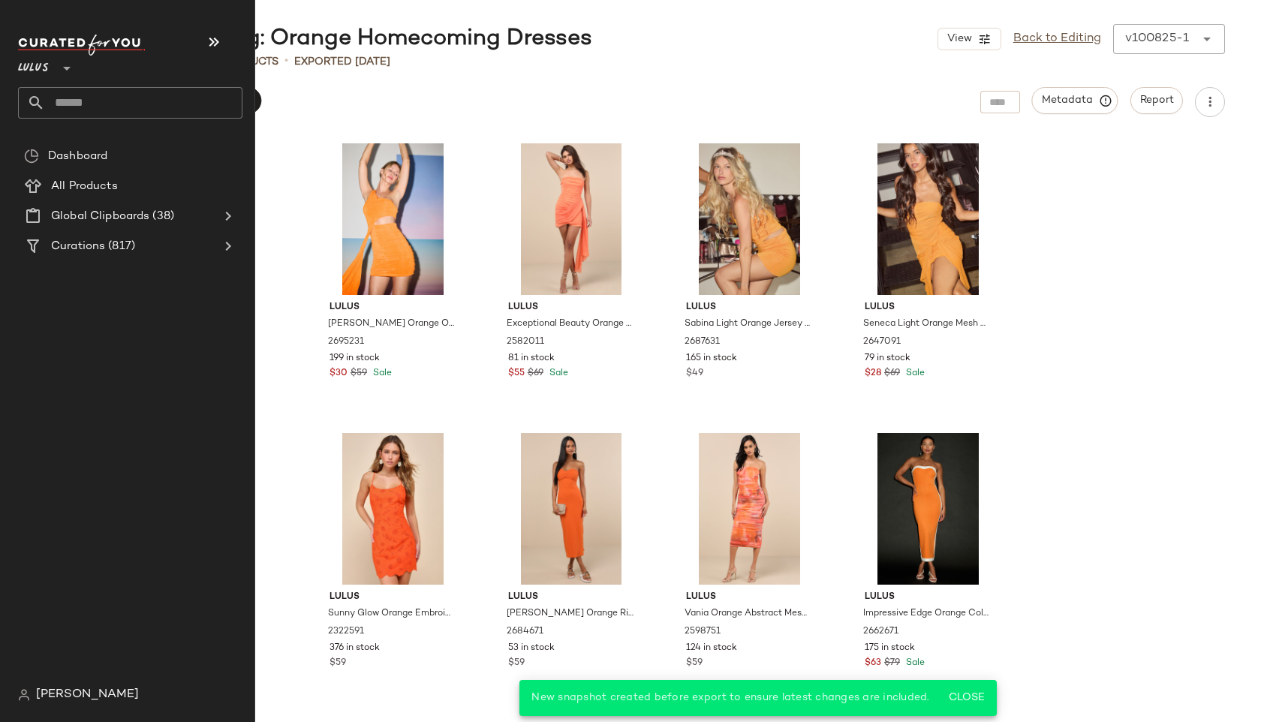
click at [74, 105] on input "text" at bounding box center [143, 103] width 197 height 32
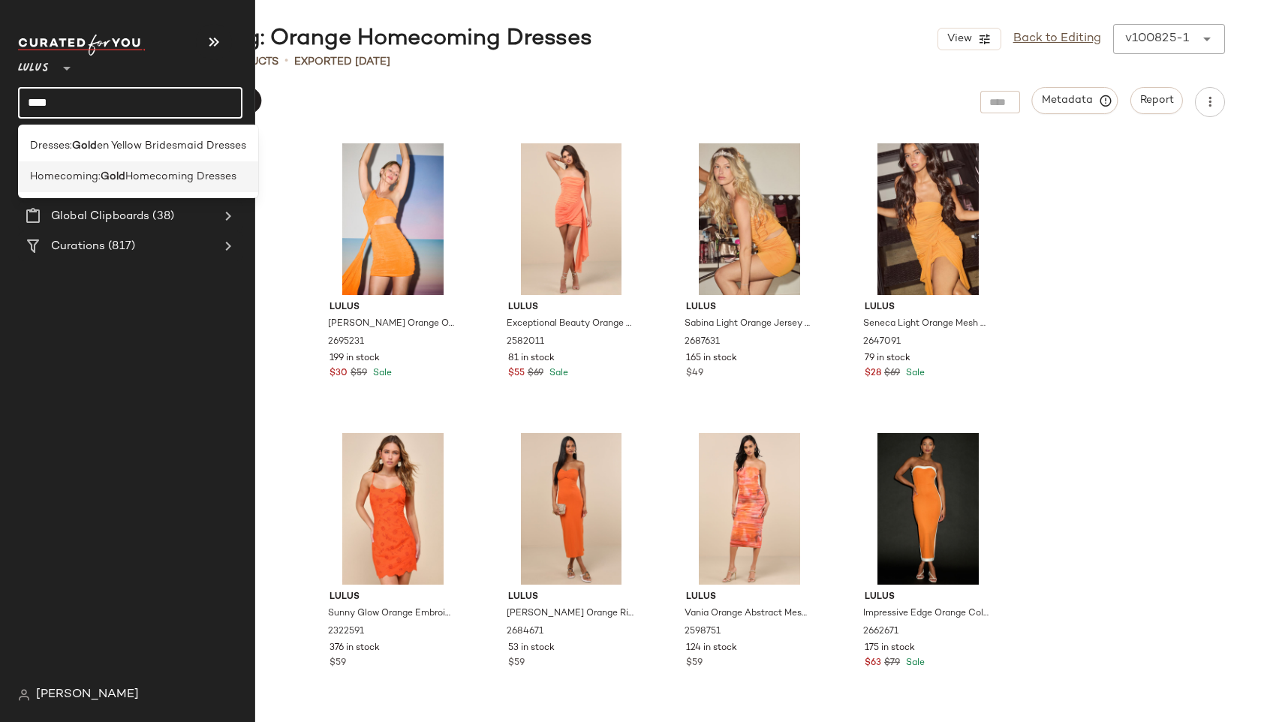
type input "****"
click at [71, 175] on span "Homecoming:" at bounding box center [65, 177] width 71 height 16
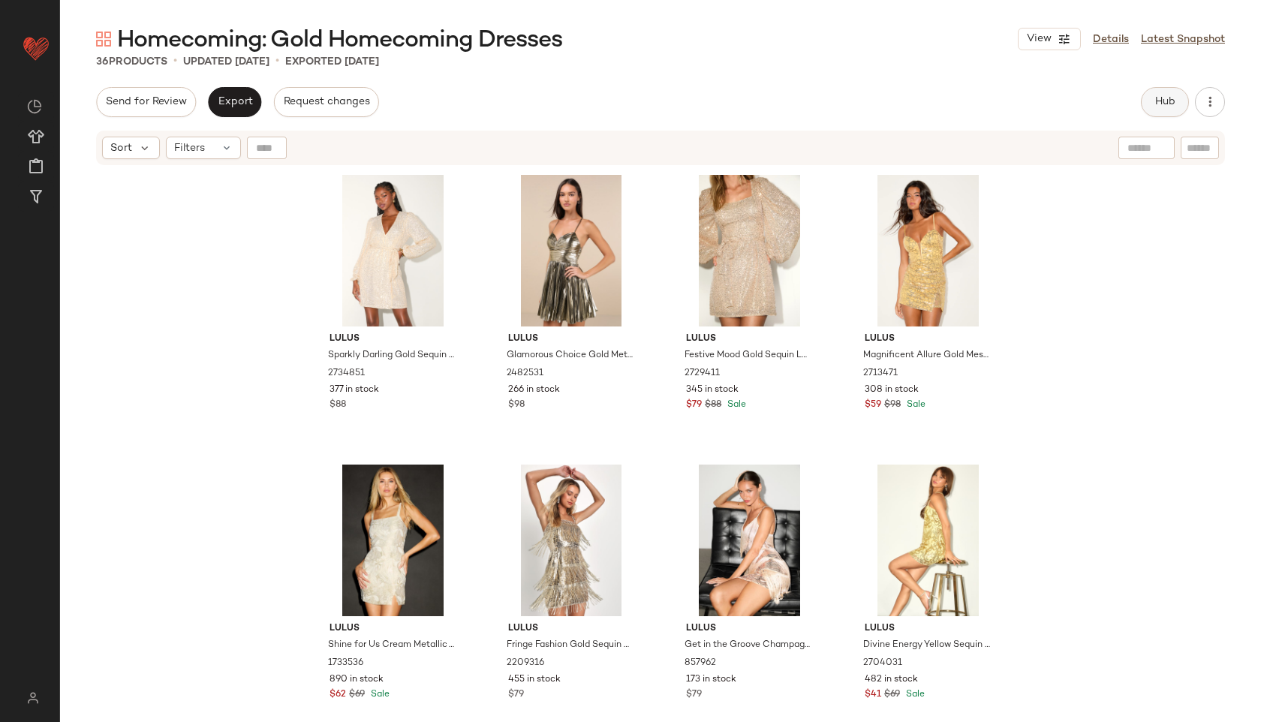
click at [1167, 99] on span "Hub" at bounding box center [1165, 102] width 21 height 12
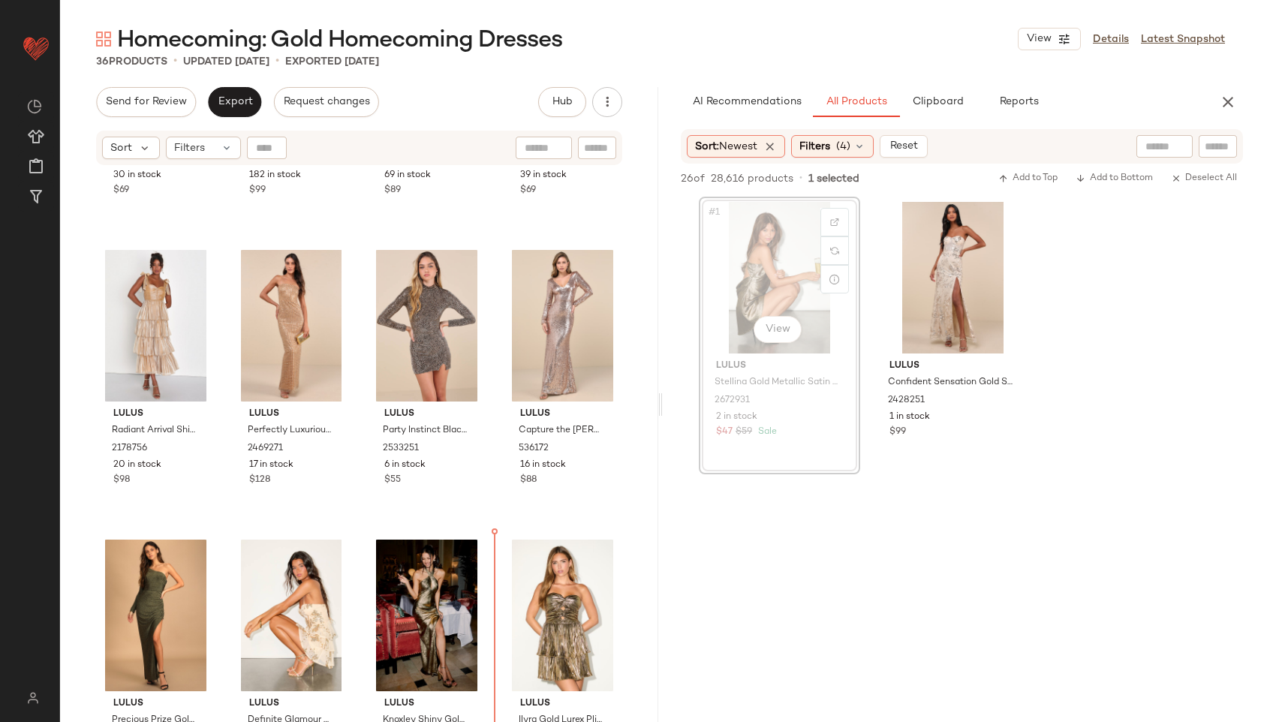
scroll to position [2018, 0]
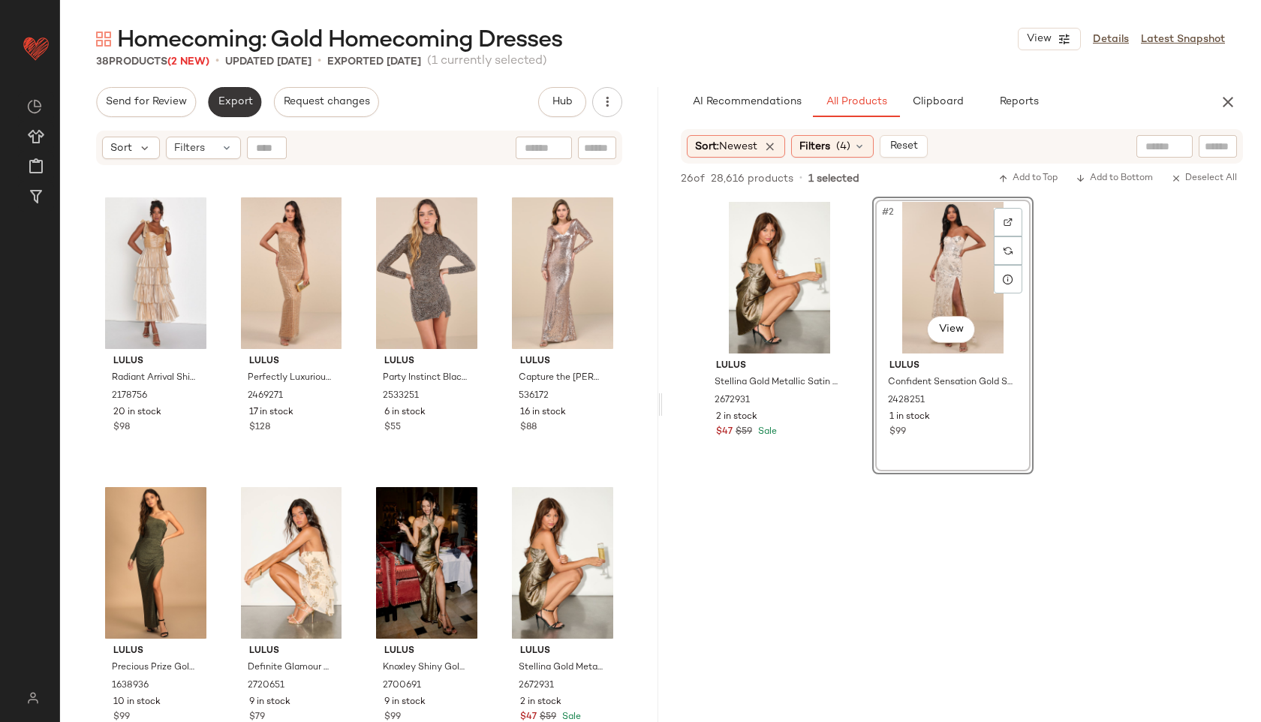
click at [227, 95] on button "Export" at bounding box center [234, 102] width 53 height 30
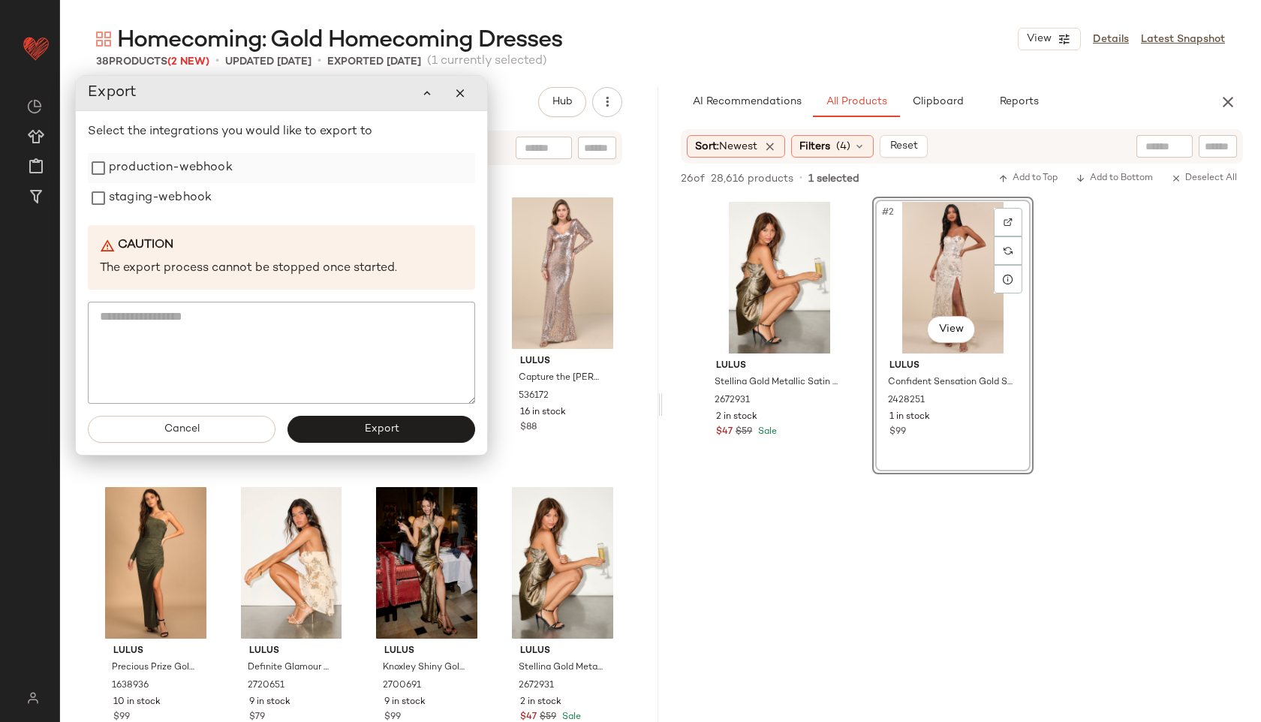
click at [224, 159] on label "production-webhook" at bounding box center [171, 168] width 124 height 30
click at [224, 189] on div "staging-webhook" at bounding box center [281, 198] width 387 height 30
click at [208, 197] on label "staging-webhook" at bounding box center [160, 198] width 103 height 30
click at [423, 432] on button "Export" at bounding box center [382, 429] width 188 height 27
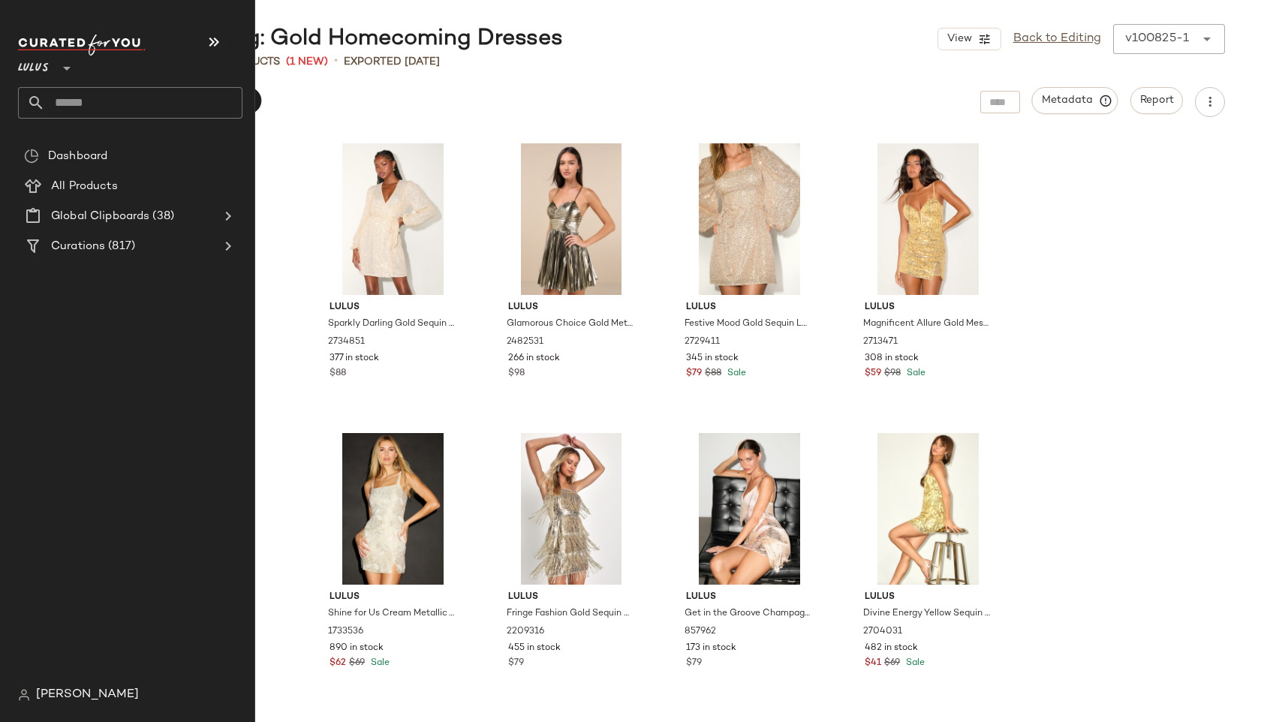
click at [93, 94] on input "text" at bounding box center [143, 103] width 197 height 32
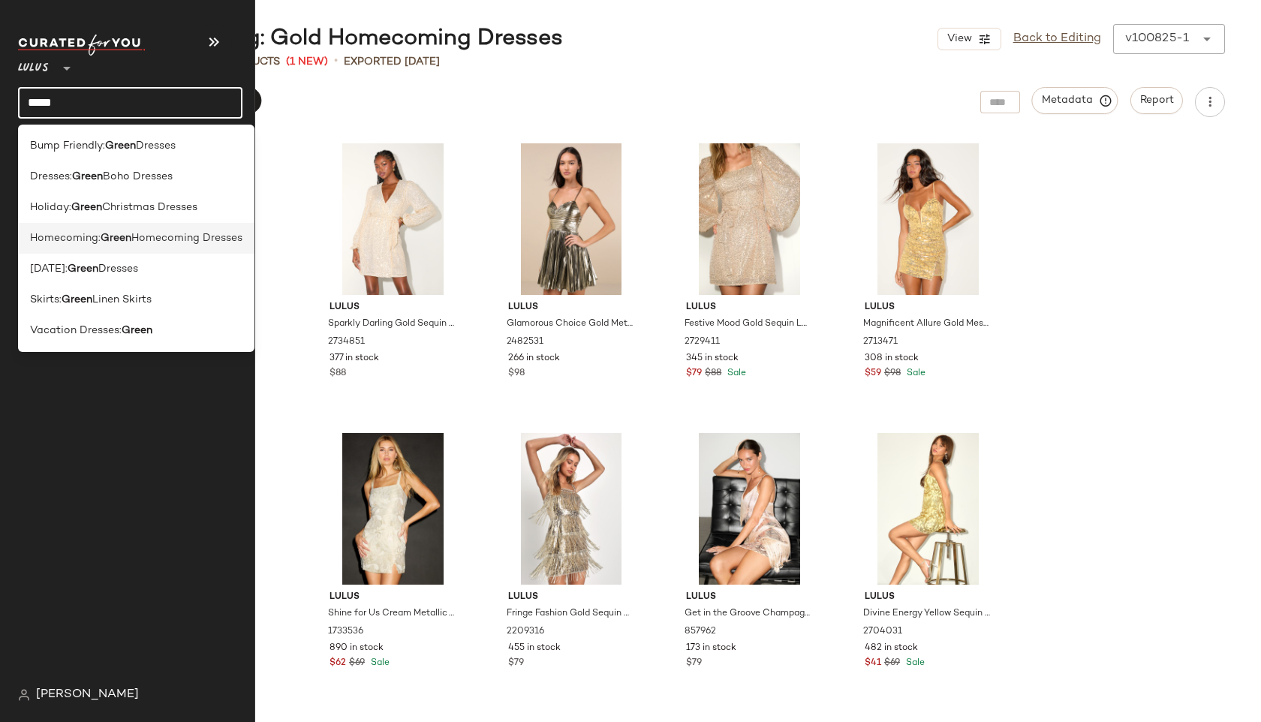
type input "*****"
click at [90, 223] on div "Homecoming: Green Homecoming Dresses" at bounding box center [136, 238] width 236 height 31
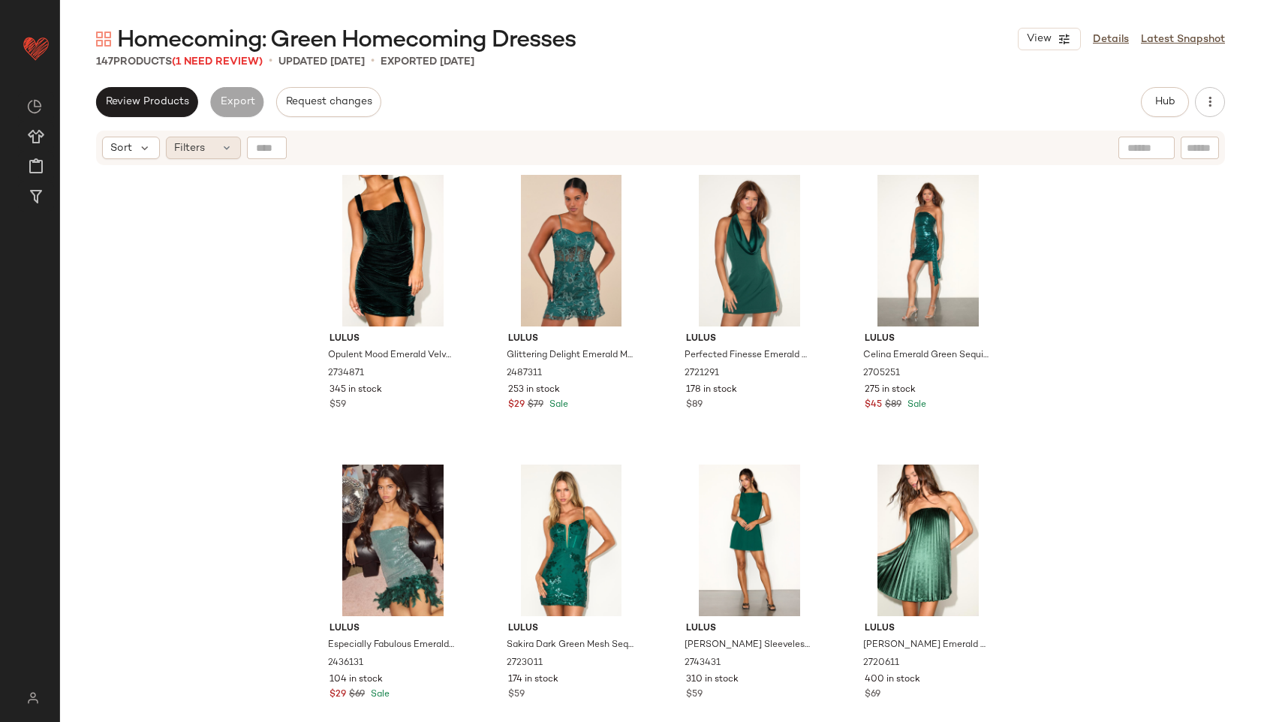
click at [215, 155] on div "Filters" at bounding box center [203, 148] width 75 height 23
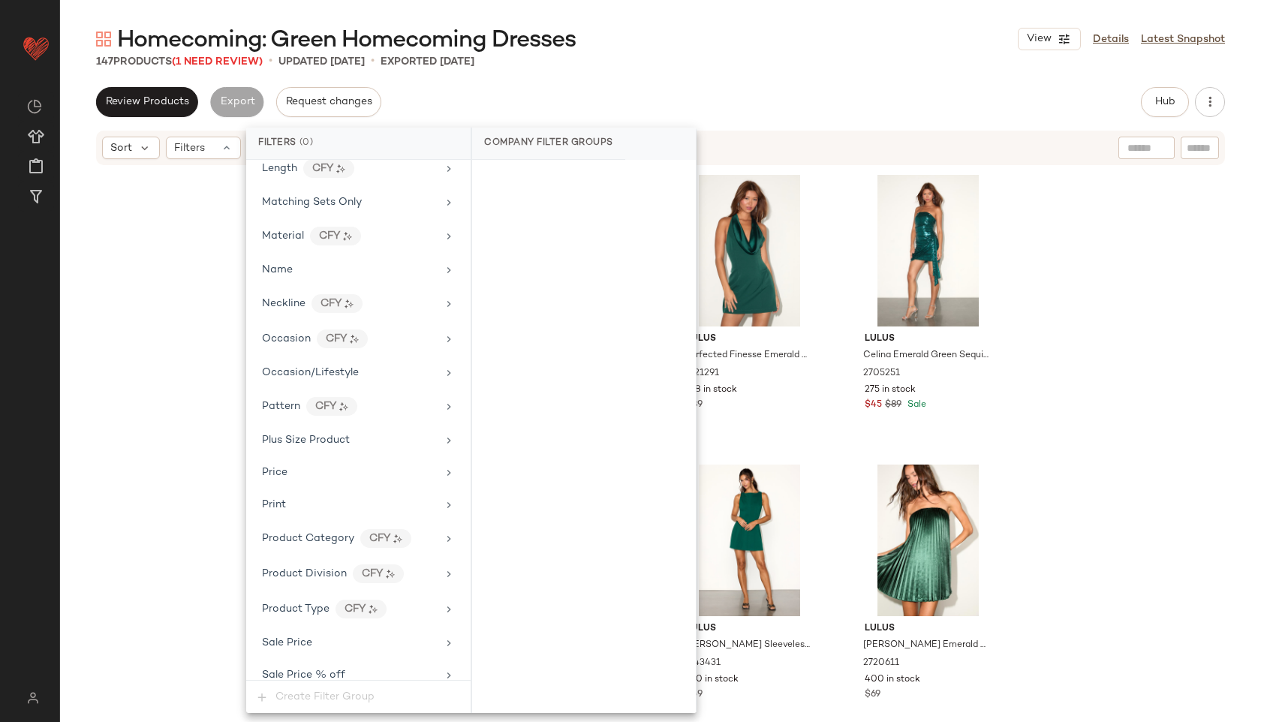
scroll to position [986, 0]
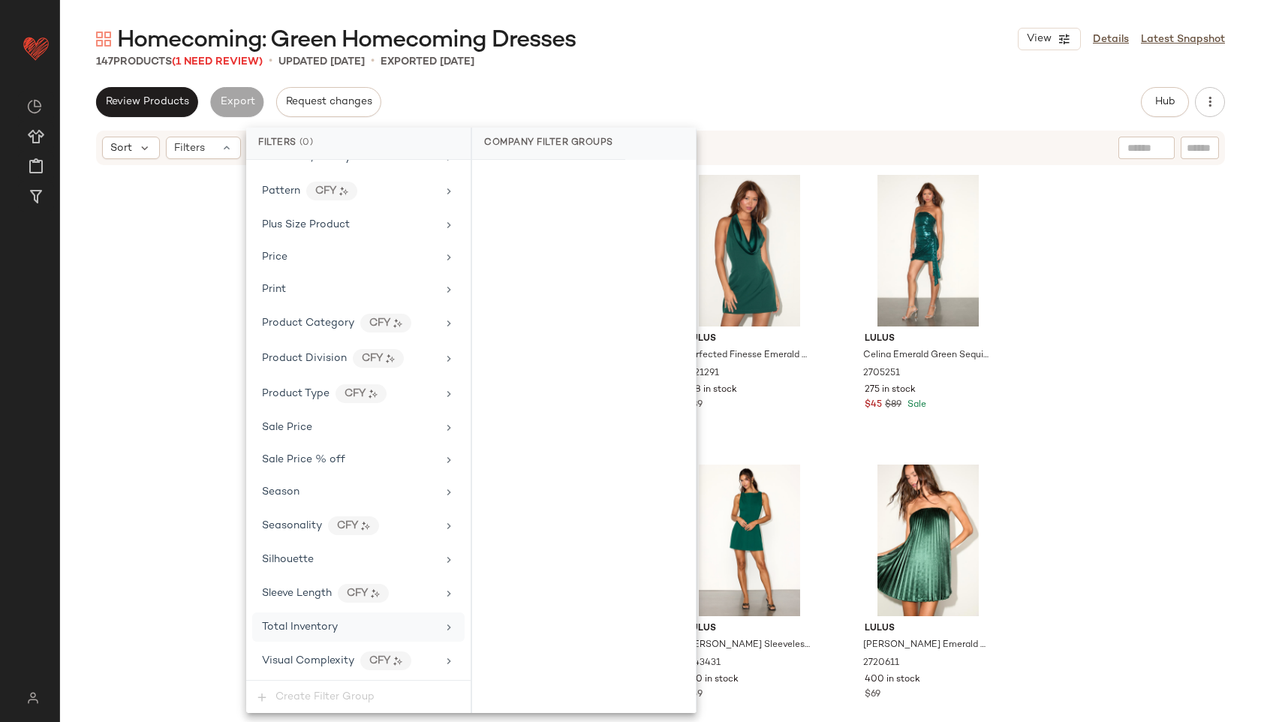
click at [390, 623] on div "Total Inventory" at bounding box center [349, 627] width 175 height 16
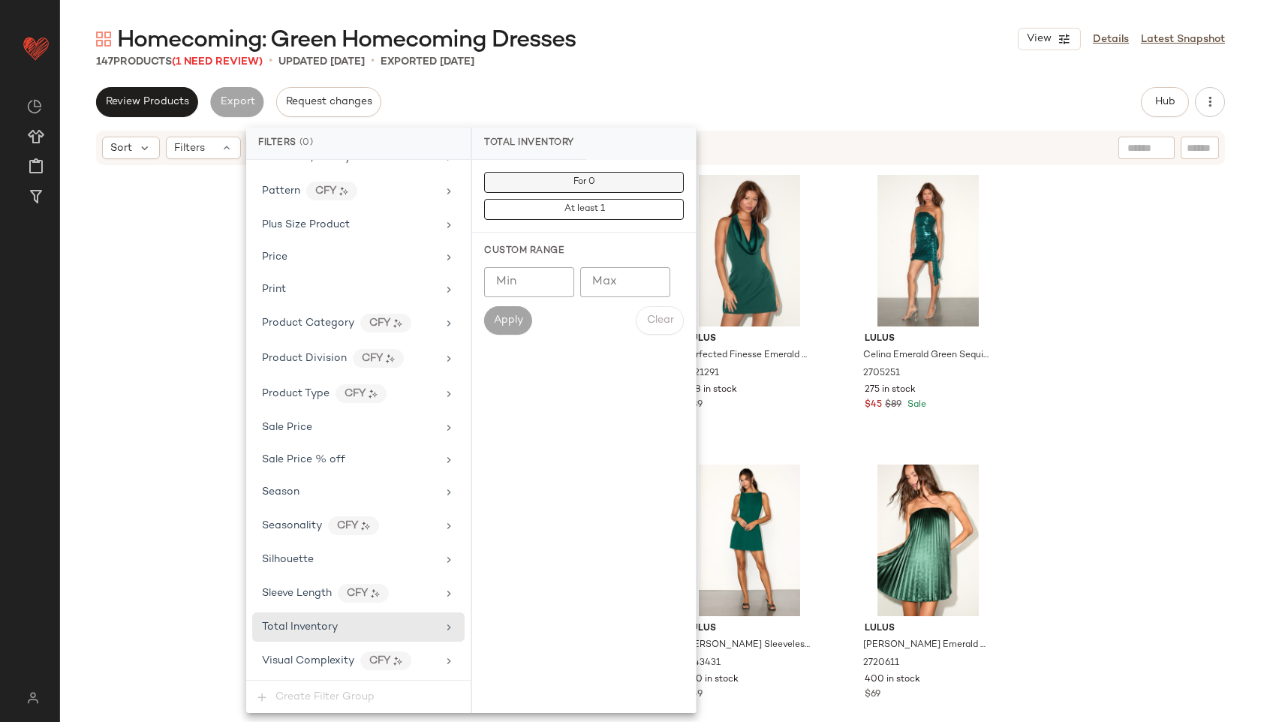
click at [539, 177] on button "For 0" at bounding box center [584, 182] width 200 height 21
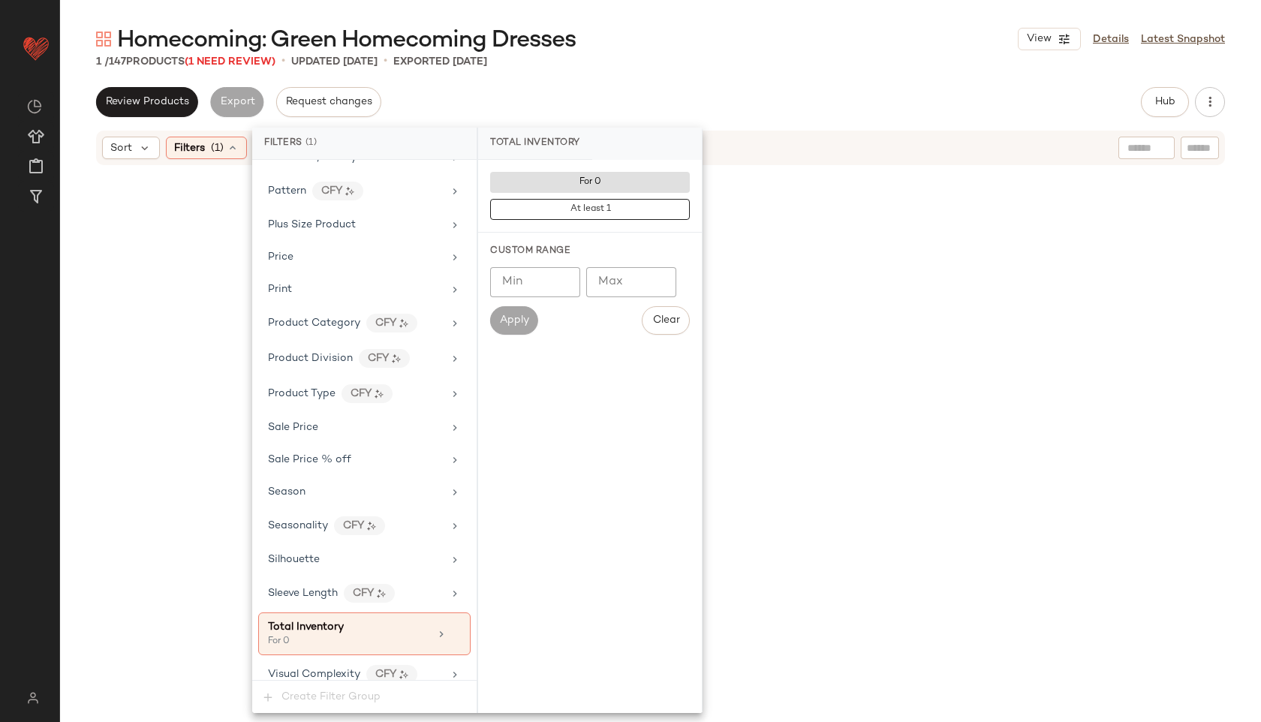
click at [625, 83] on div "Homecoming: Green Homecoming Dresses View Details Latest Snapshot 1 / 147 Produ…" at bounding box center [660, 373] width 1201 height 698
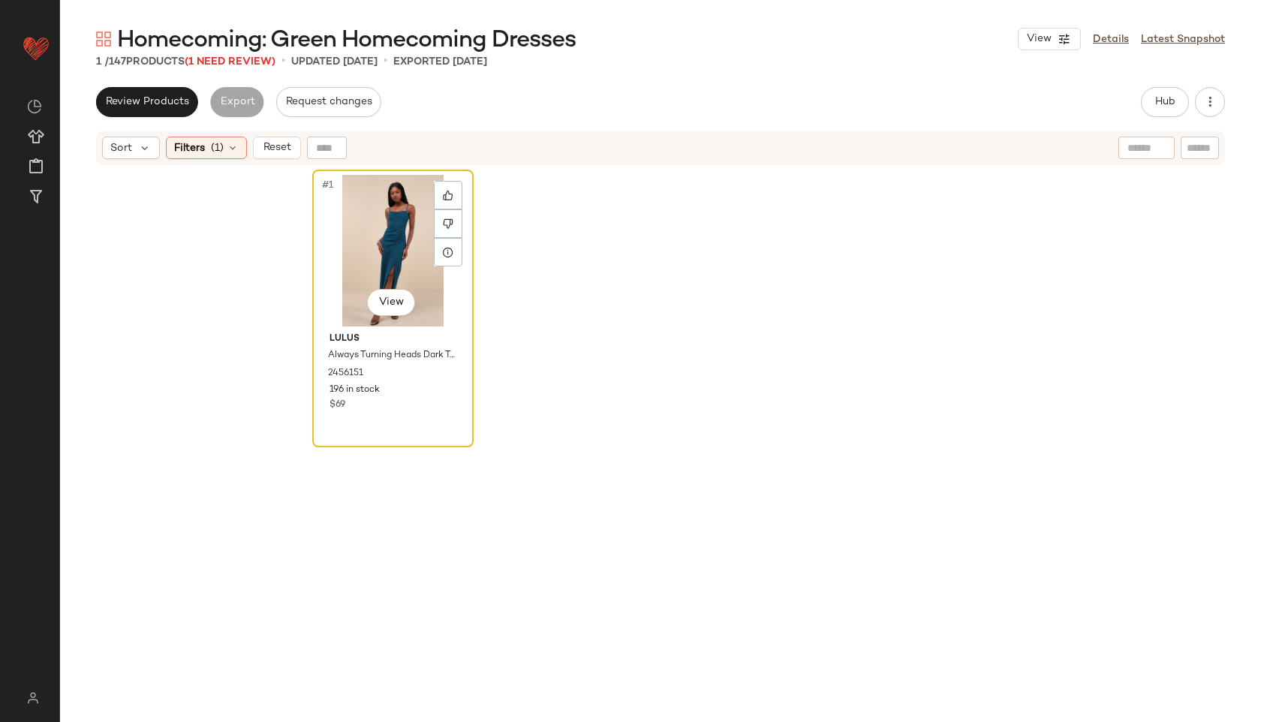
click at [363, 256] on div "#1 View" at bounding box center [393, 251] width 151 height 152
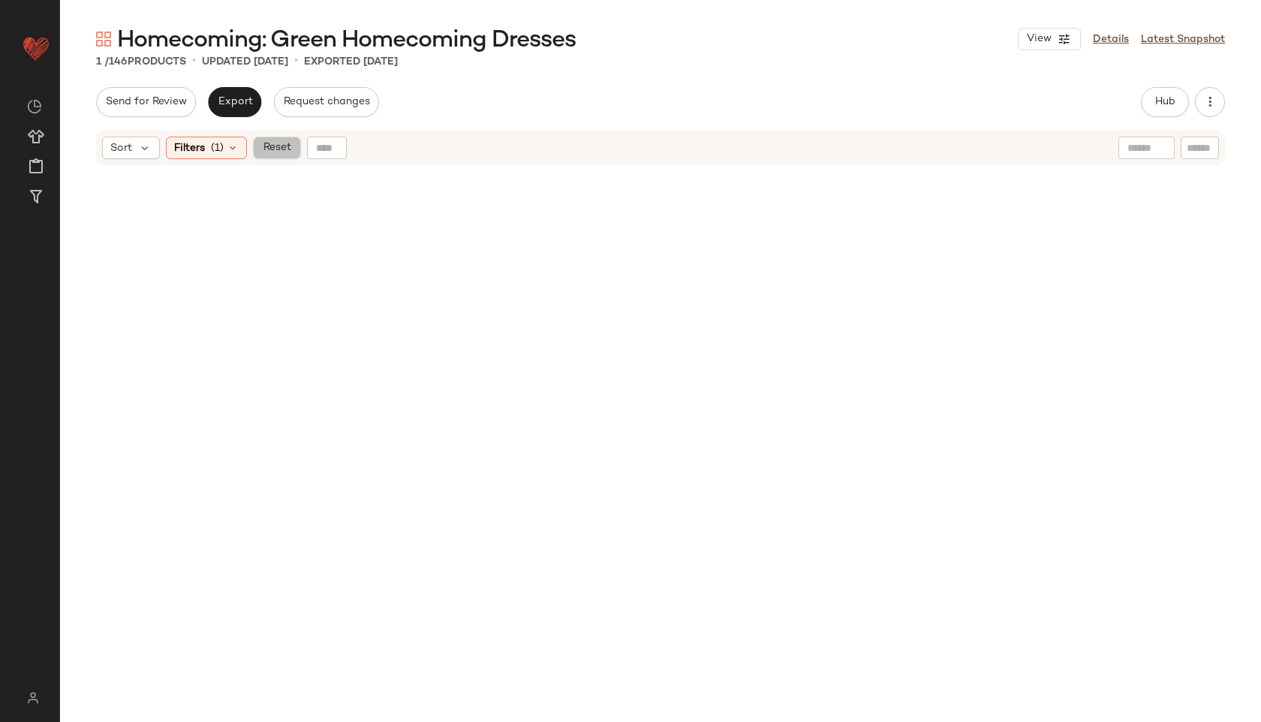
click at [287, 143] on span "Reset" at bounding box center [276, 148] width 29 height 12
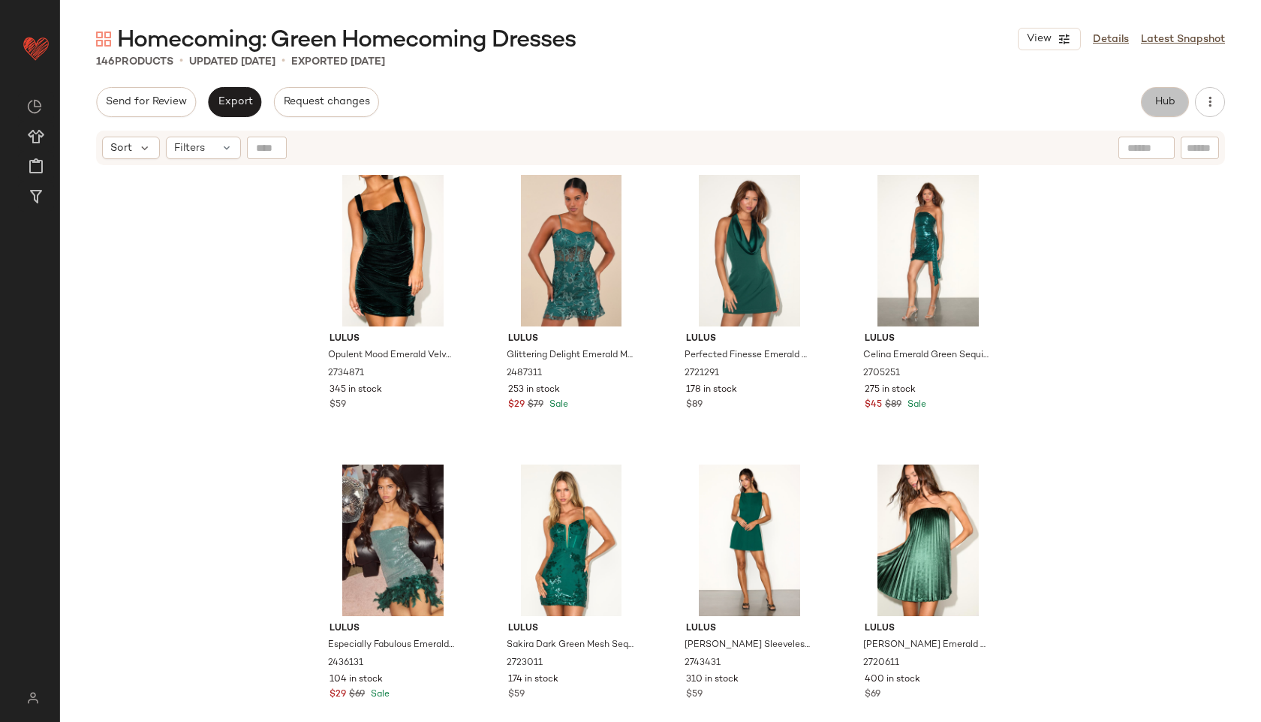
click at [1173, 95] on button "Hub" at bounding box center [1165, 102] width 48 height 30
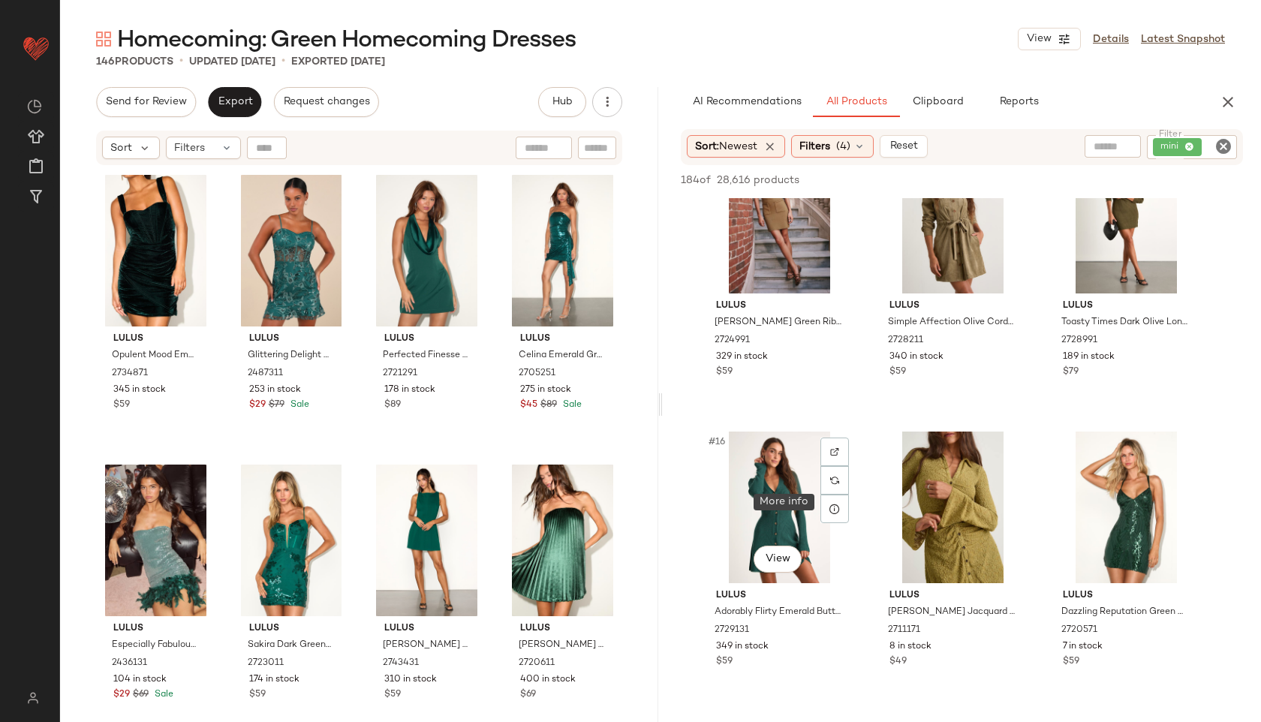
scroll to position [1230, 0]
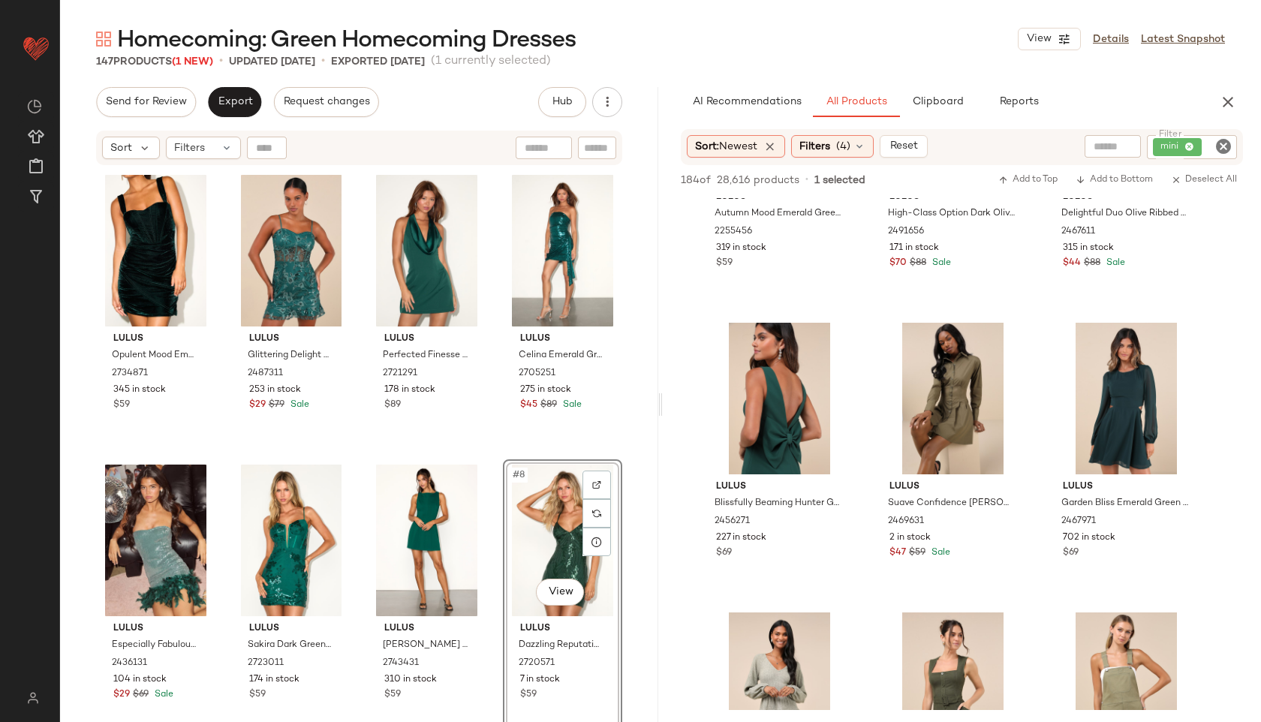
scroll to position [5680, 0]
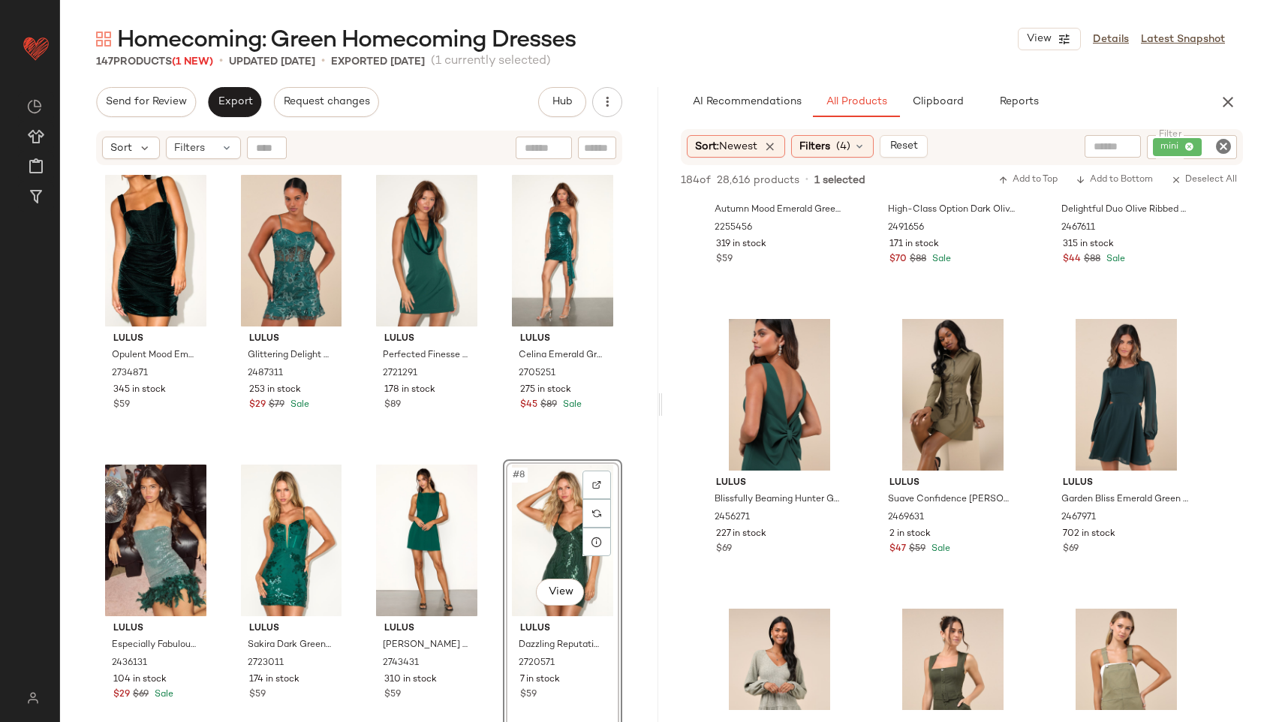
drag, startPoint x: 1127, startPoint y: 474, endPoint x: 1038, endPoint y: 1, distance: 482.1
